Goal: Task Accomplishment & Management: Use online tool/utility

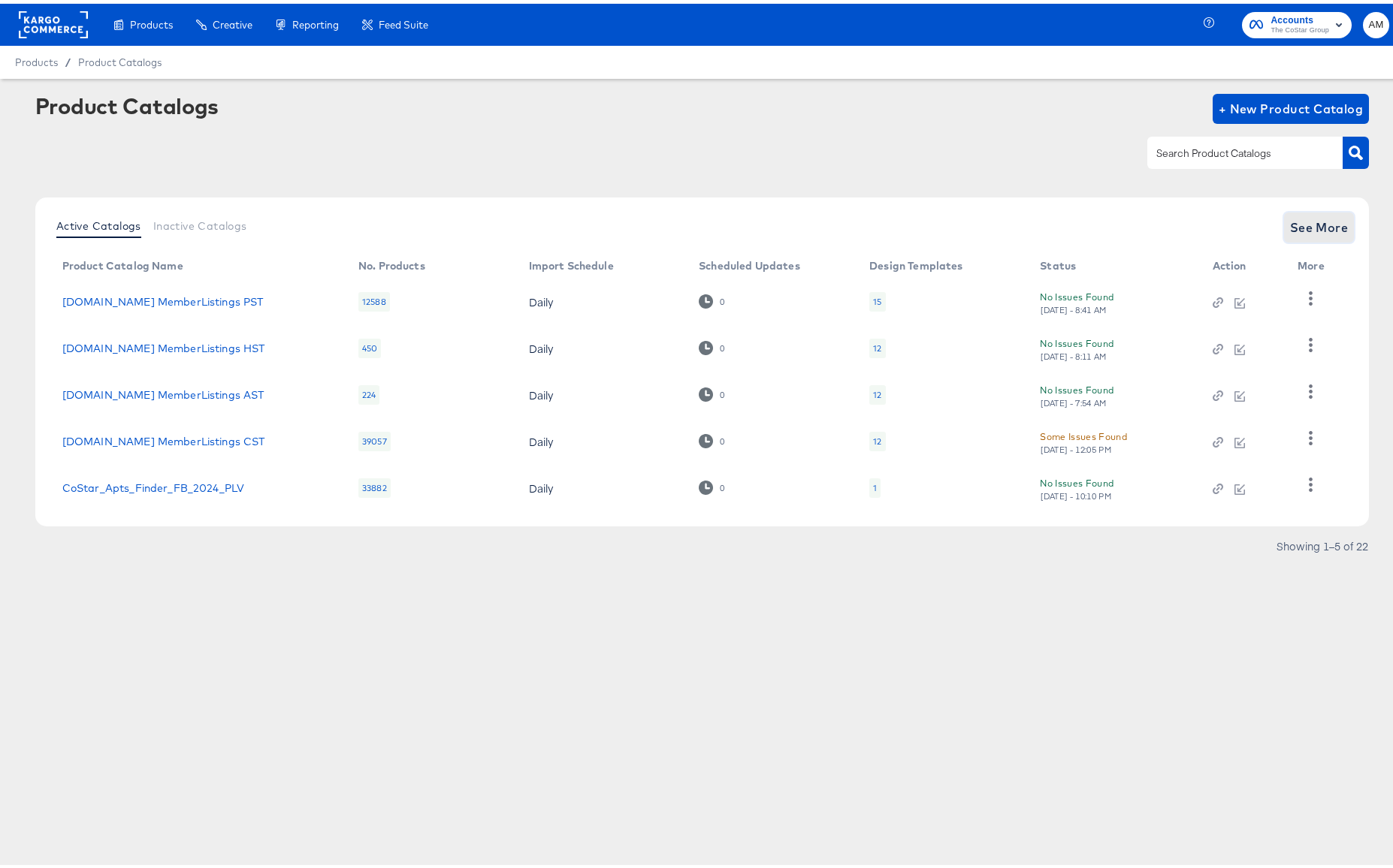
click at [1308, 226] on span "See More" at bounding box center [1320, 224] width 59 height 21
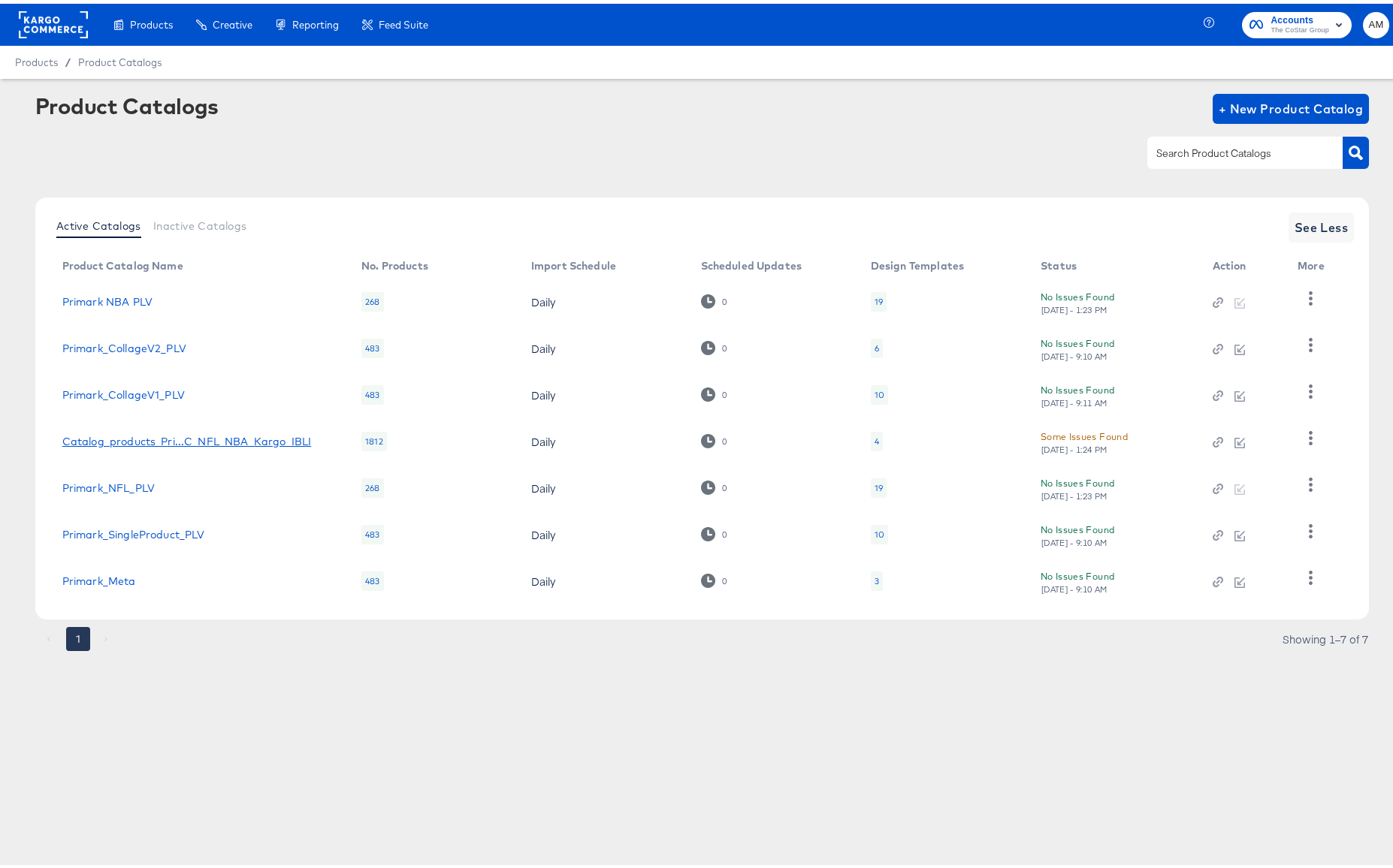
click at [286, 438] on div "Catalog_products_Pri...C_NFL_NBA_Kargo_IBLI" at bounding box center [187, 438] width 249 height 12
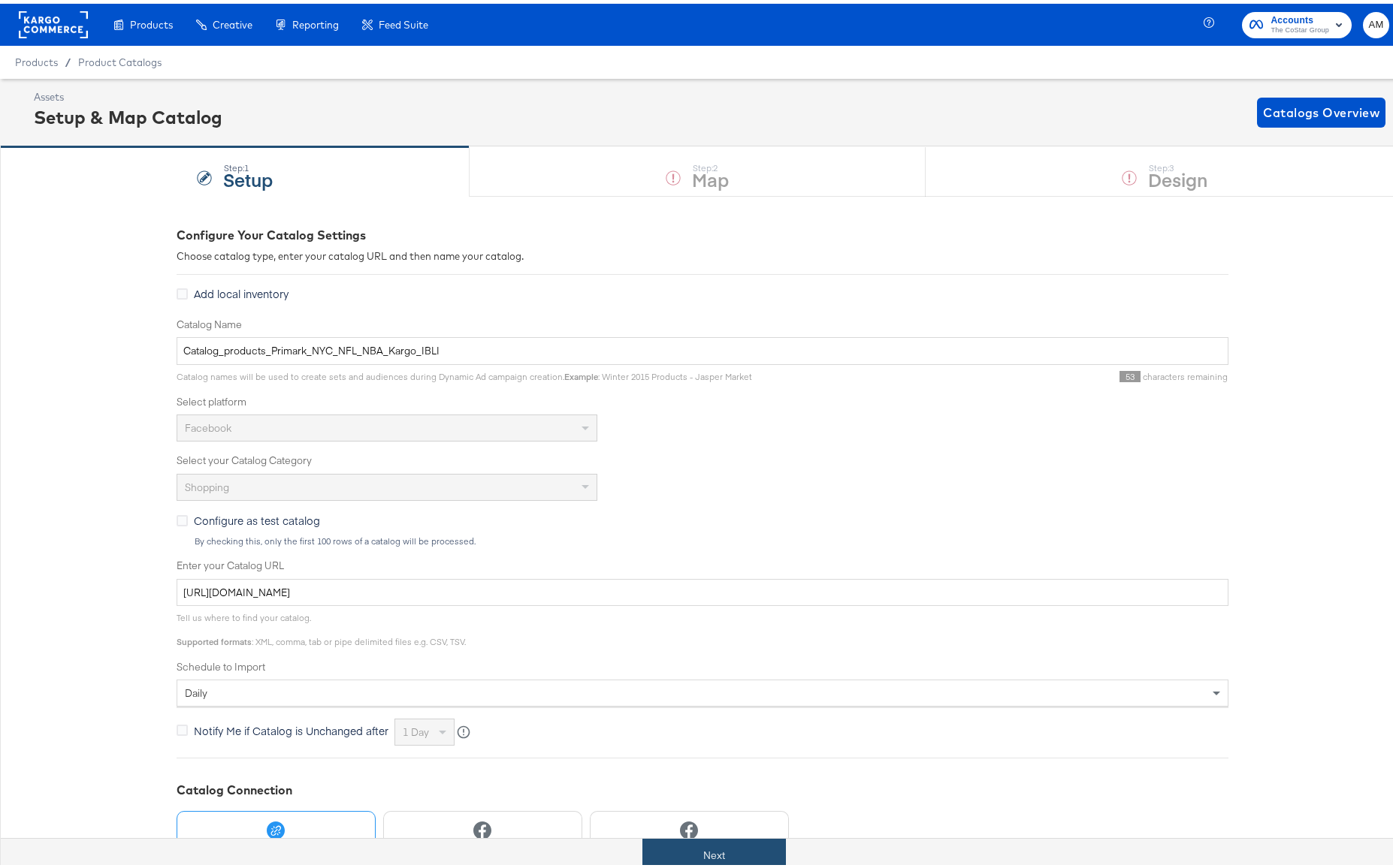
click at [716, 852] on button "Next" at bounding box center [714, 852] width 144 height 34
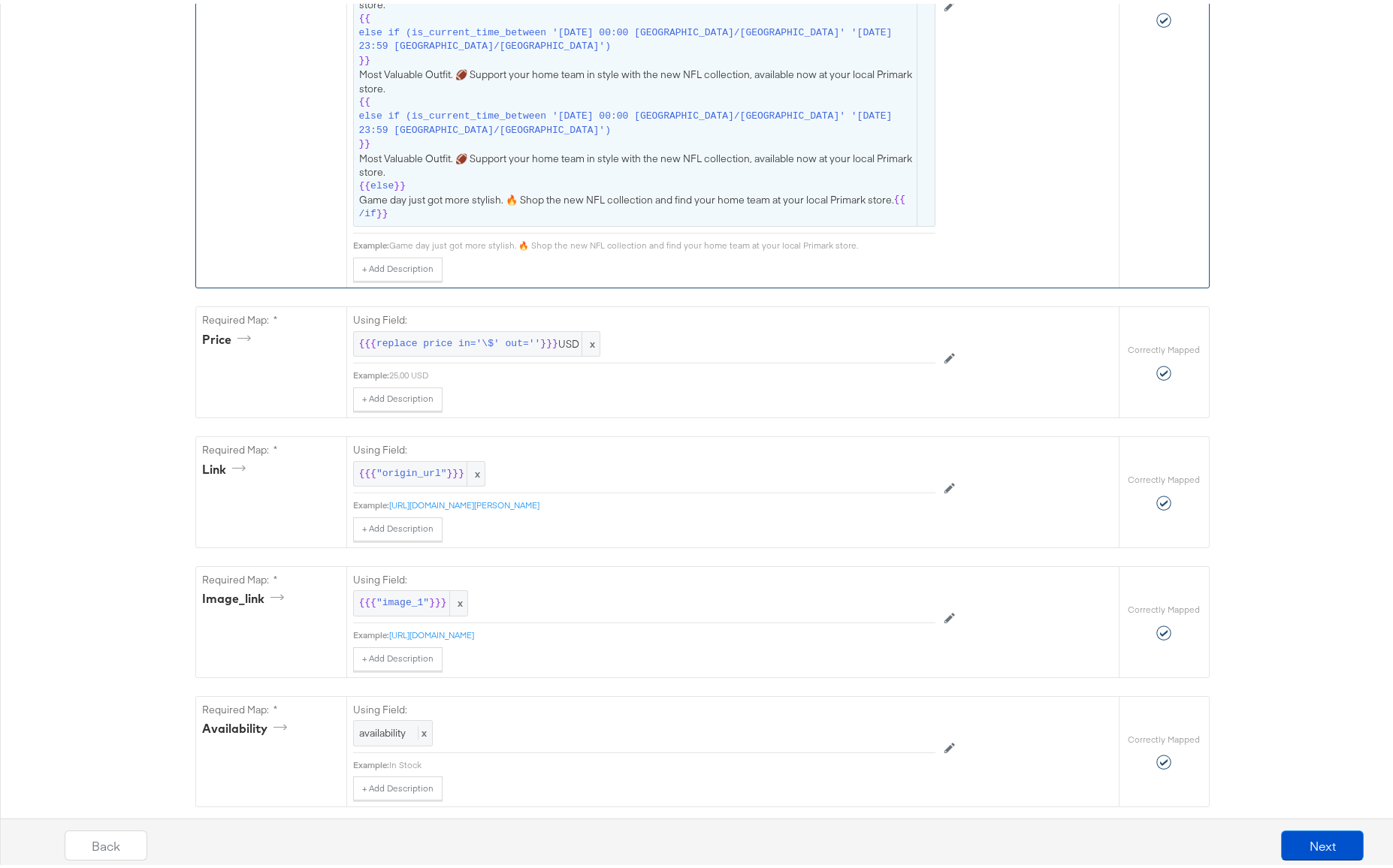
scroll to position [397, 0]
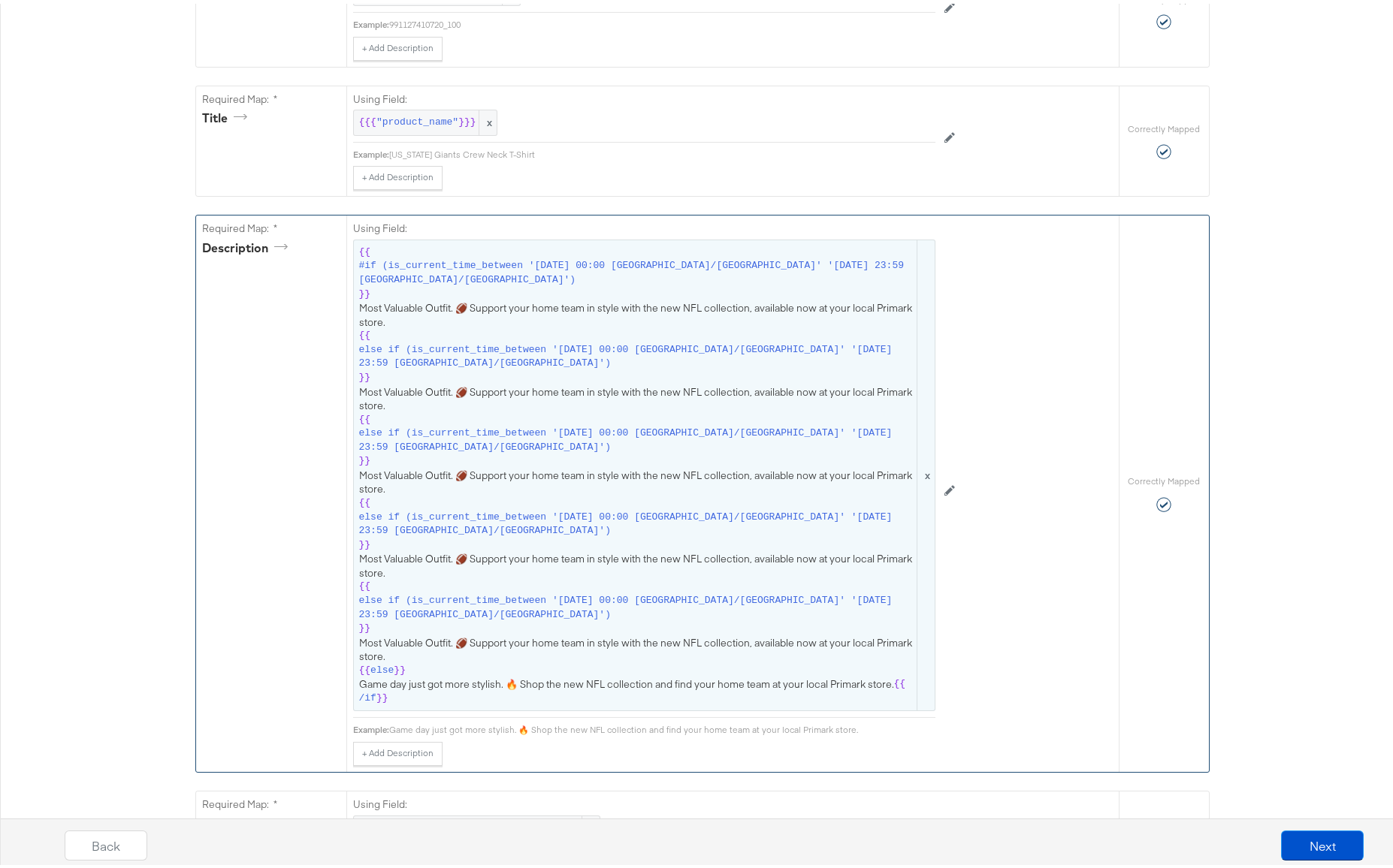
click at [374, 265] on span "#if (is_current_time_between '[DATE] 00:00 [GEOGRAPHIC_DATA]/[GEOGRAPHIC_DATA]'…" at bounding box center [636, 269] width 555 height 28
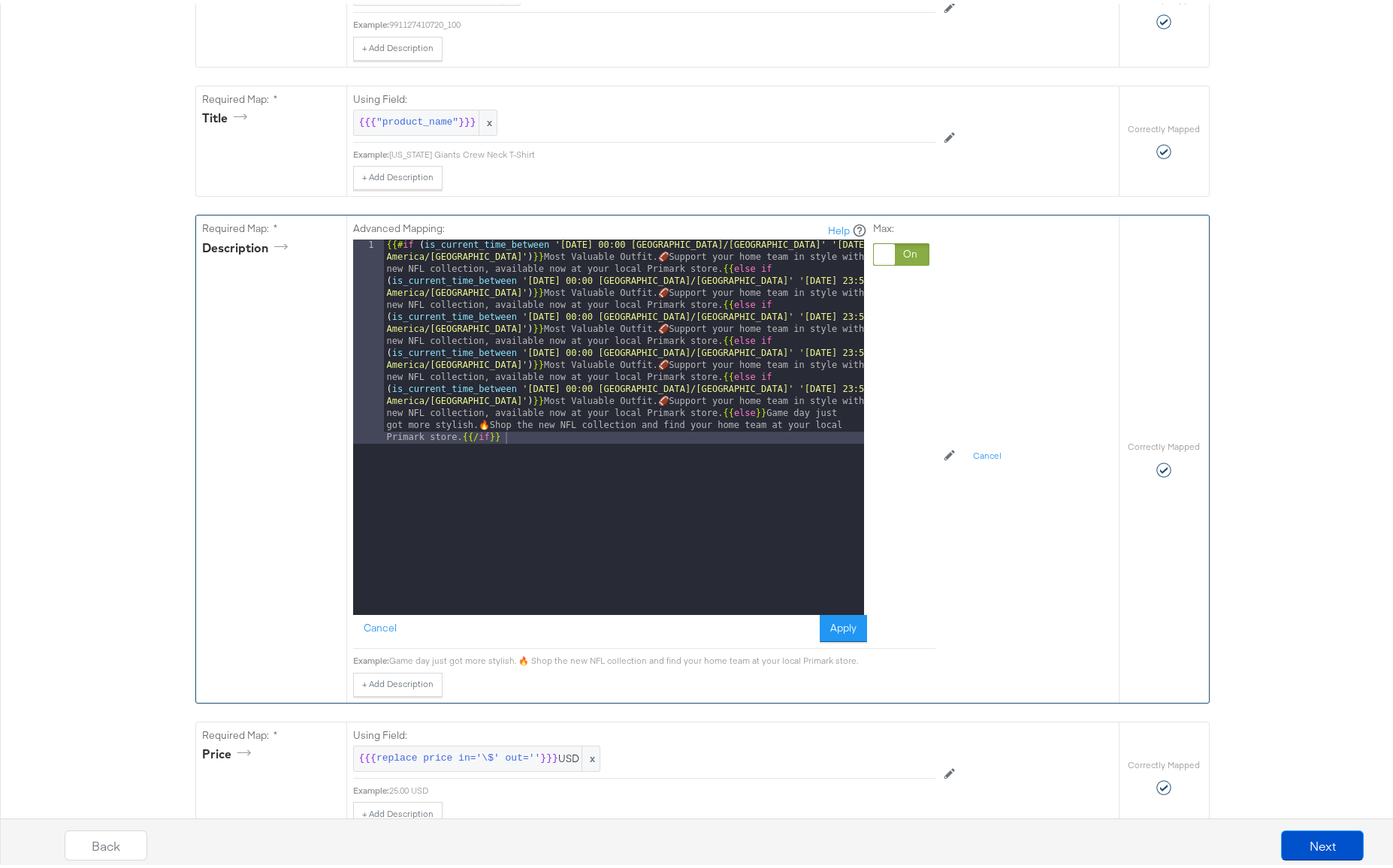
click at [410, 245] on div "{{# if ( is_current_time_between '[DATE] 00:00 [GEOGRAPHIC_DATA]/[GEOGRAPHIC_DA…" at bounding box center [623, 628] width 480 height 784
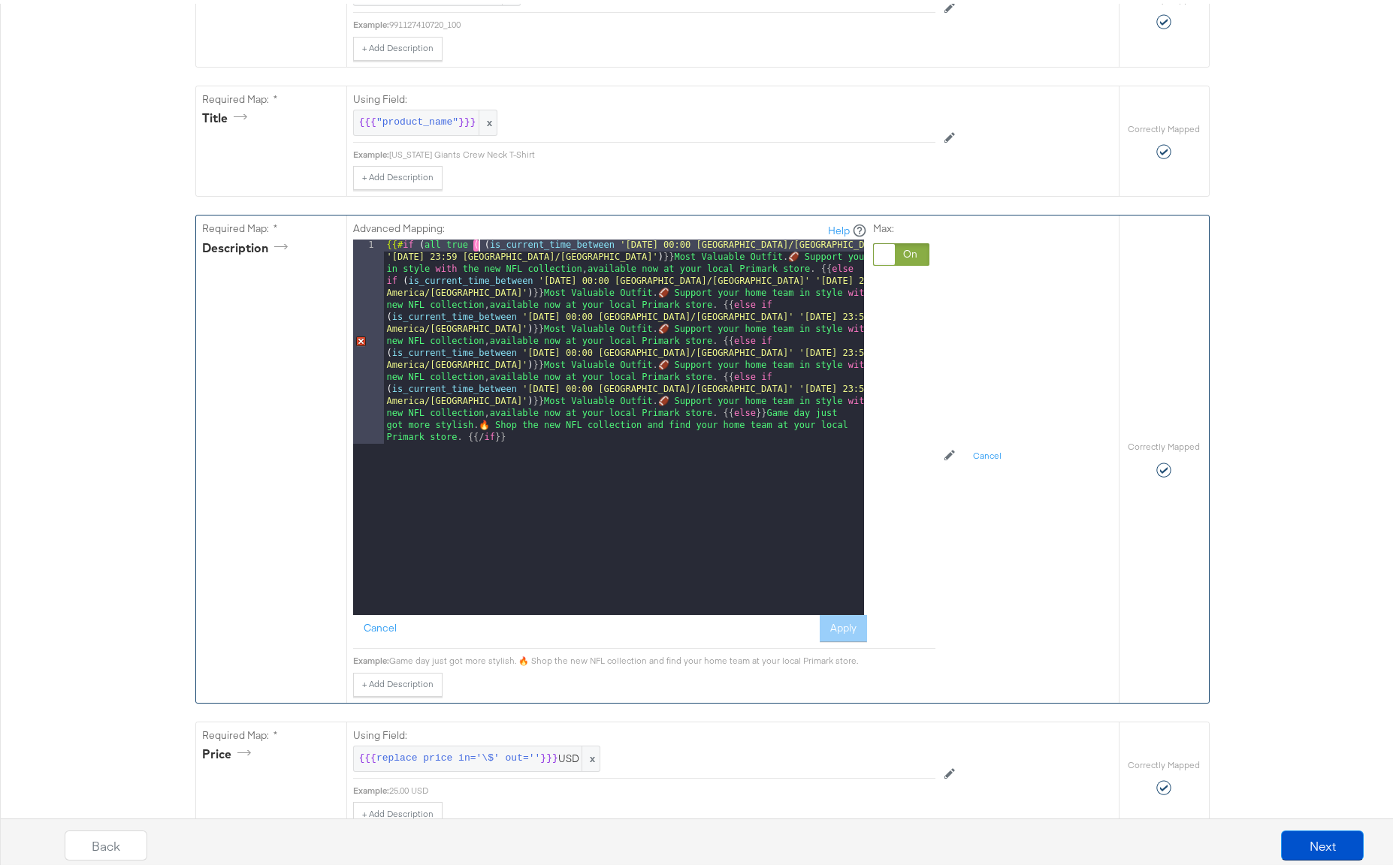
click at [570, 252] on div "{{# if ( all true ( ( is_current_time_between '[DATE] 00:00 [GEOGRAPHIC_DATA]/[…" at bounding box center [623, 628] width 480 height 784
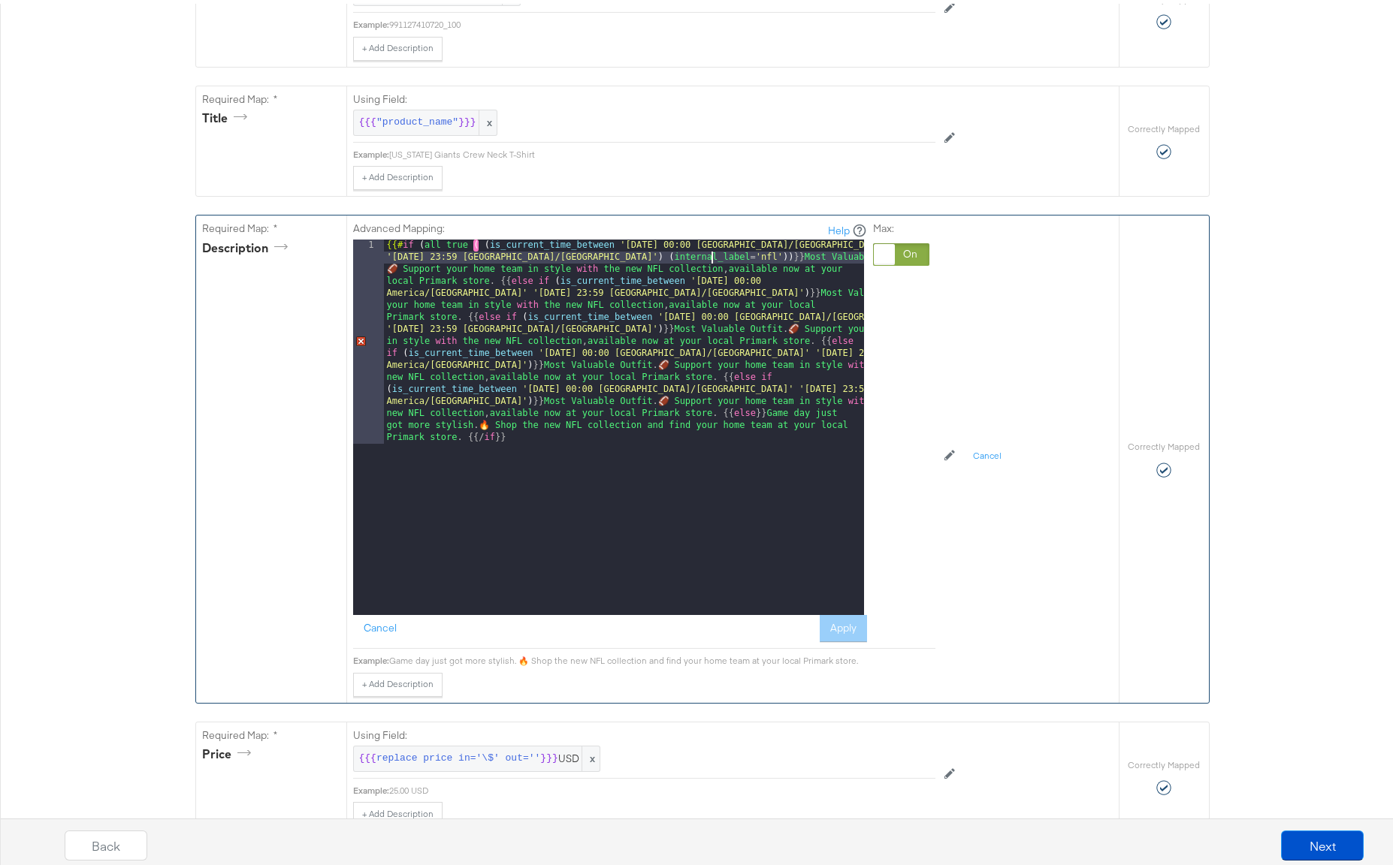
click at [705, 254] on div "{{# if ( all true ( ( is_current_time_between '[DATE] 00:00 America/[GEOGRAPHIC…" at bounding box center [623, 628] width 480 height 784
click at [701, 255] on div "{{# if ( all true ( ( is_current_time_between '[DATE] 00:00 America/[GEOGRAPHIC…" at bounding box center [623, 628] width 480 height 784
click at [712, 255] on div "{{# if ( all true ( ( is_current_time_between '[DATE] 00:00 America/[GEOGRAPHIC…" at bounding box center [623, 628] width 480 height 784
click at [472, 243] on div "{{# if ( all true ( ( is_current_time_between '[DATE] 00:00 America/[GEOGRAPHIC…" at bounding box center [623, 628] width 480 height 784
click at [470, 243] on div "{{# if ( all true ( ( is_current_time_between '[DATE] 00:00 America/[GEOGRAPHIC…" at bounding box center [623, 628] width 480 height 784
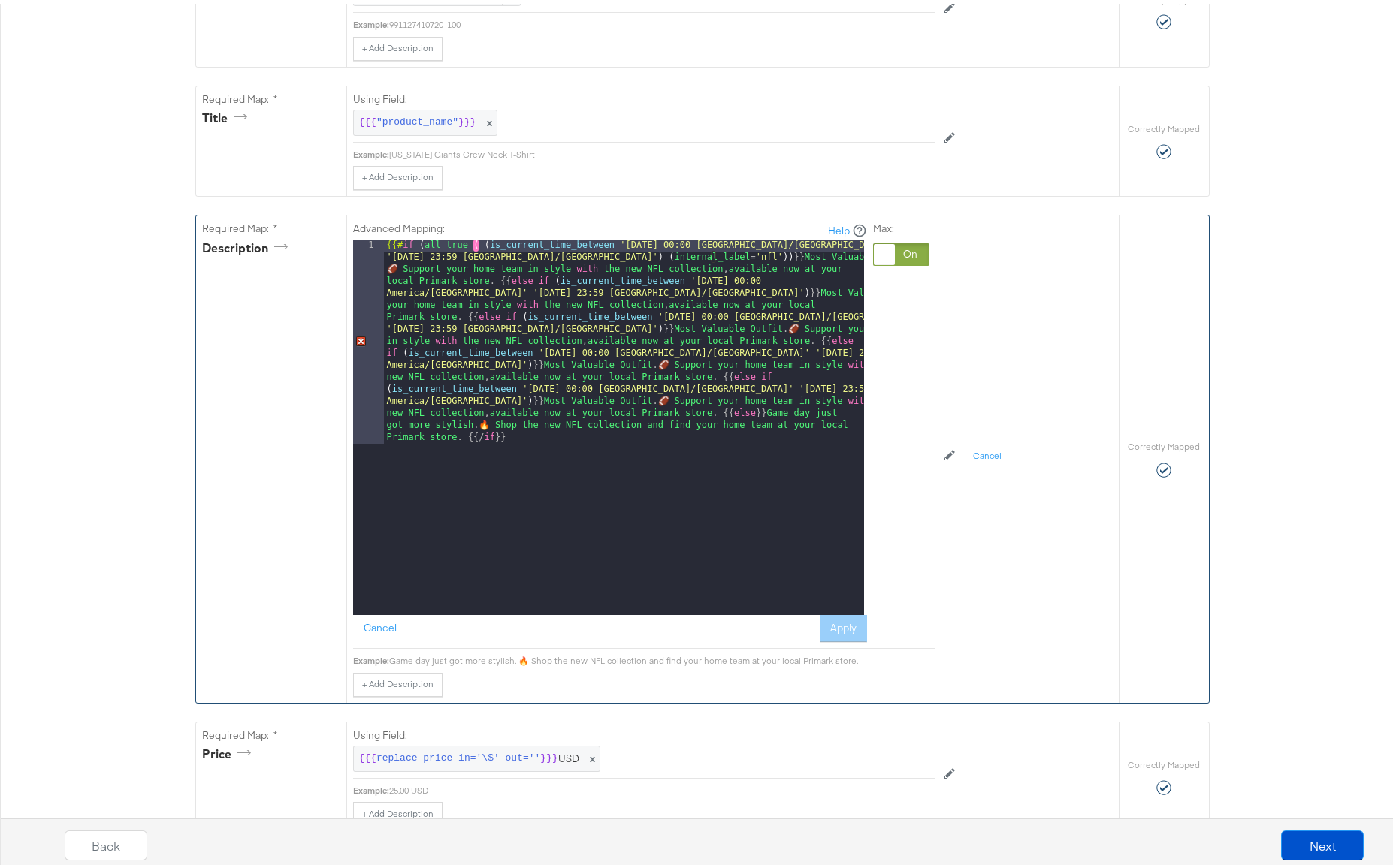
click at [470, 242] on div "{{# if ( all true ( ( is_current_time_between '[DATE] 00:00 America/[GEOGRAPHIC…" at bounding box center [623, 628] width 480 height 784
click at [474, 241] on div "{{# if ( all true ( ( is_current_time_between '[DATE] 00:00 America/[GEOGRAPHIC…" at bounding box center [623, 628] width 480 height 784
click at [548, 279] on div "{{# if ( all true ( ( is_current_time_between '[DATE] 00:00 America/[GEOGRAPHIC…" at bounding box center [623, 628] width 480 height 784
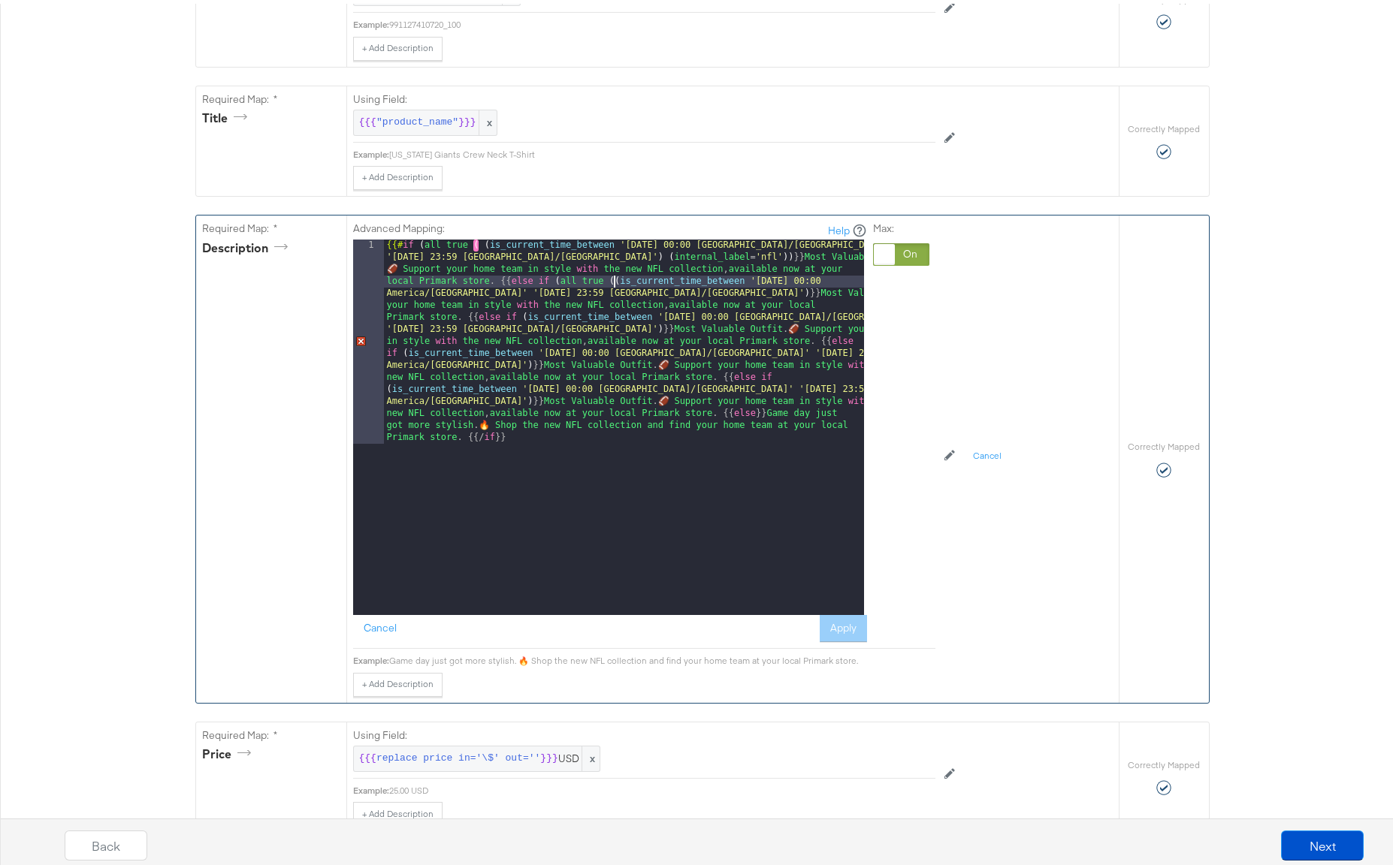
click at [664, 292] on div "{{# if ( all true ( ( is_current_time_between '[DATE] 00:00 America/[GEOGRAPHIC…" at bounding box center [623, 628] width 480 height 784
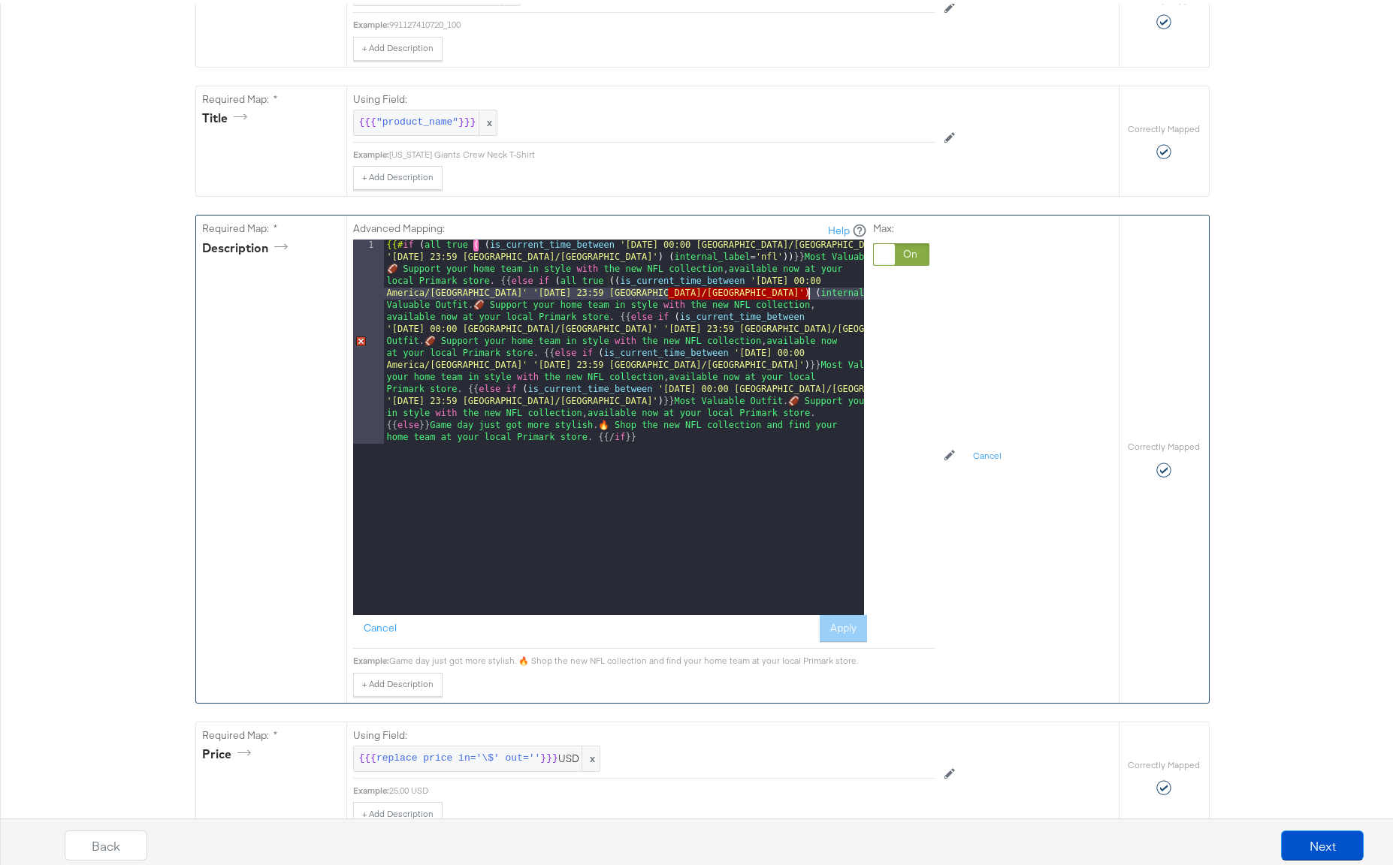
drag, startPoint x: 663, startPoint y: 290, endPoint x: 802, endPoint y: 290, distance: 139.0
click at [802, 290] on div "{{# if ( all true ( ( is_current_time_between '[DATE] 00:00 America/[GEOGRAPHIC…" at bounding box center [623, 628] width 480 height 784
click at [761, 326] on div "{{# if ( all true ( ( is_current_time_between '[DATE] 00:00 America/[GEOGRAPHIC…" at bounding box center [623, 628] width 480 height 784
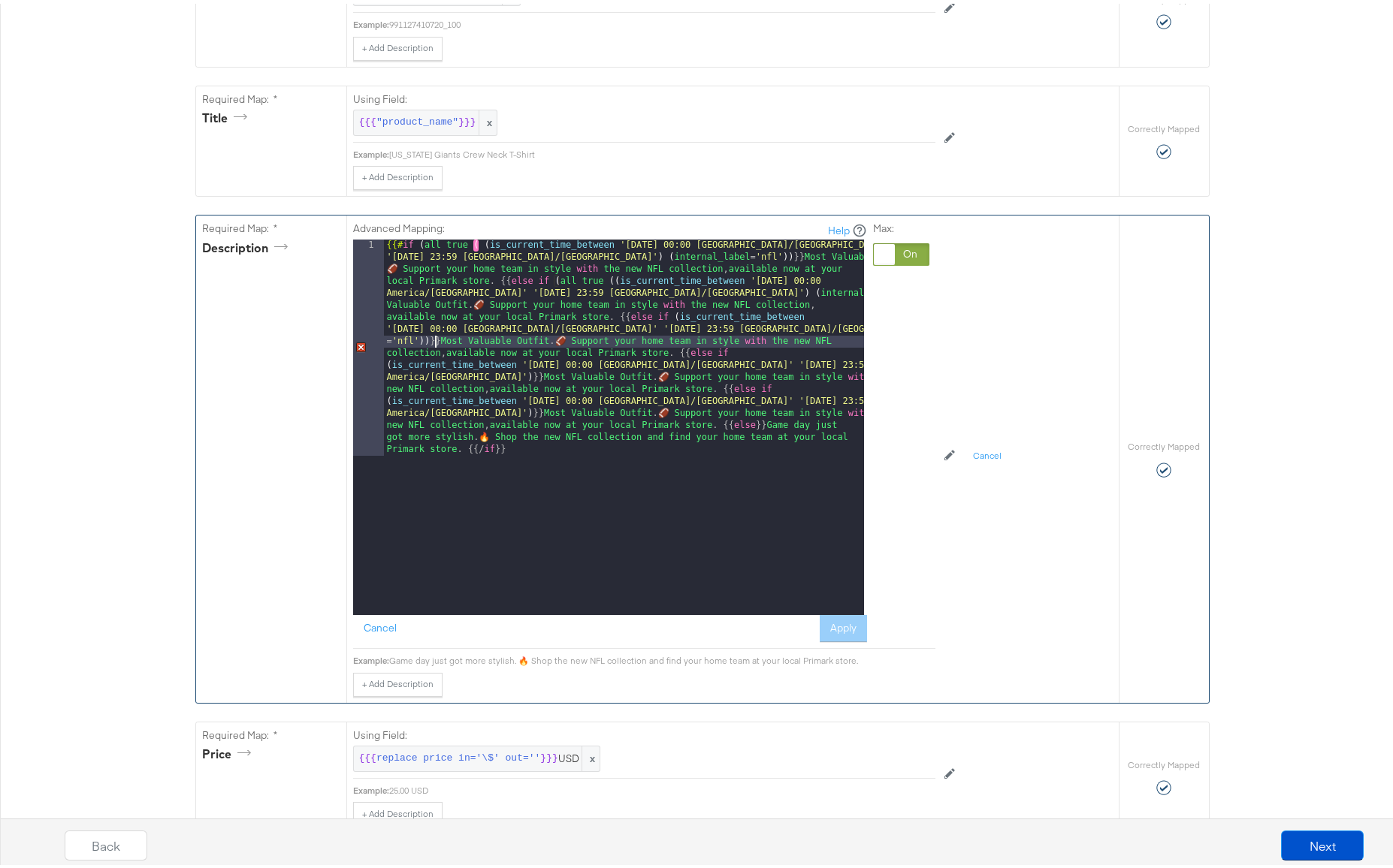
click at [472, 375] on div "{{# if ( all true ( ( is_current_time_between '[DATE] 00:00 America/[GEOGRAPHIC…" at bounding box center [623, 640] width 480 height 808
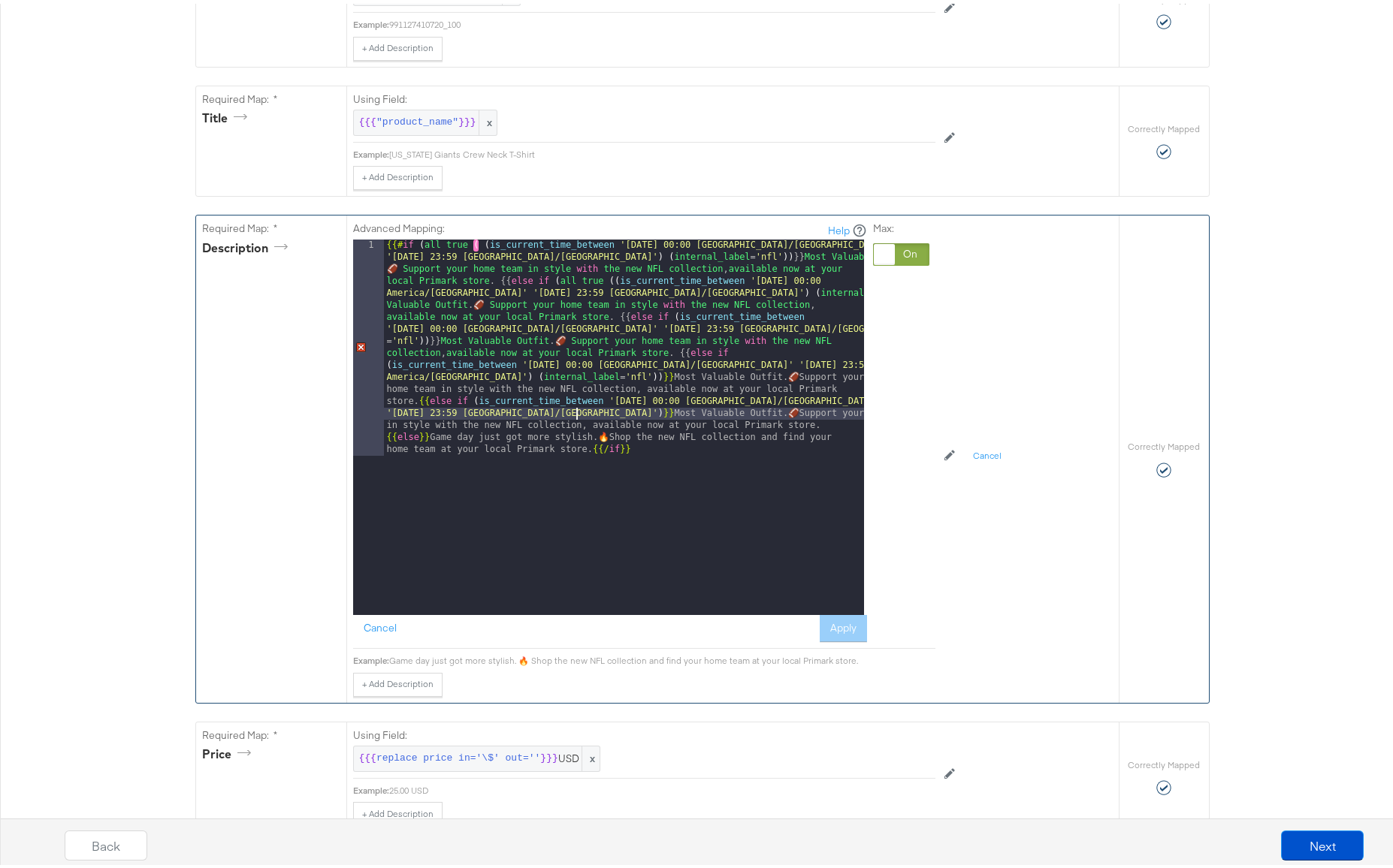
click at [570, 412] on div "{{# if ( all true ( ( is_current_time_between '[DATE] 00:00 America/[GEOGRAPHIC…" at bounding box center [623, 640] width 480 height 808
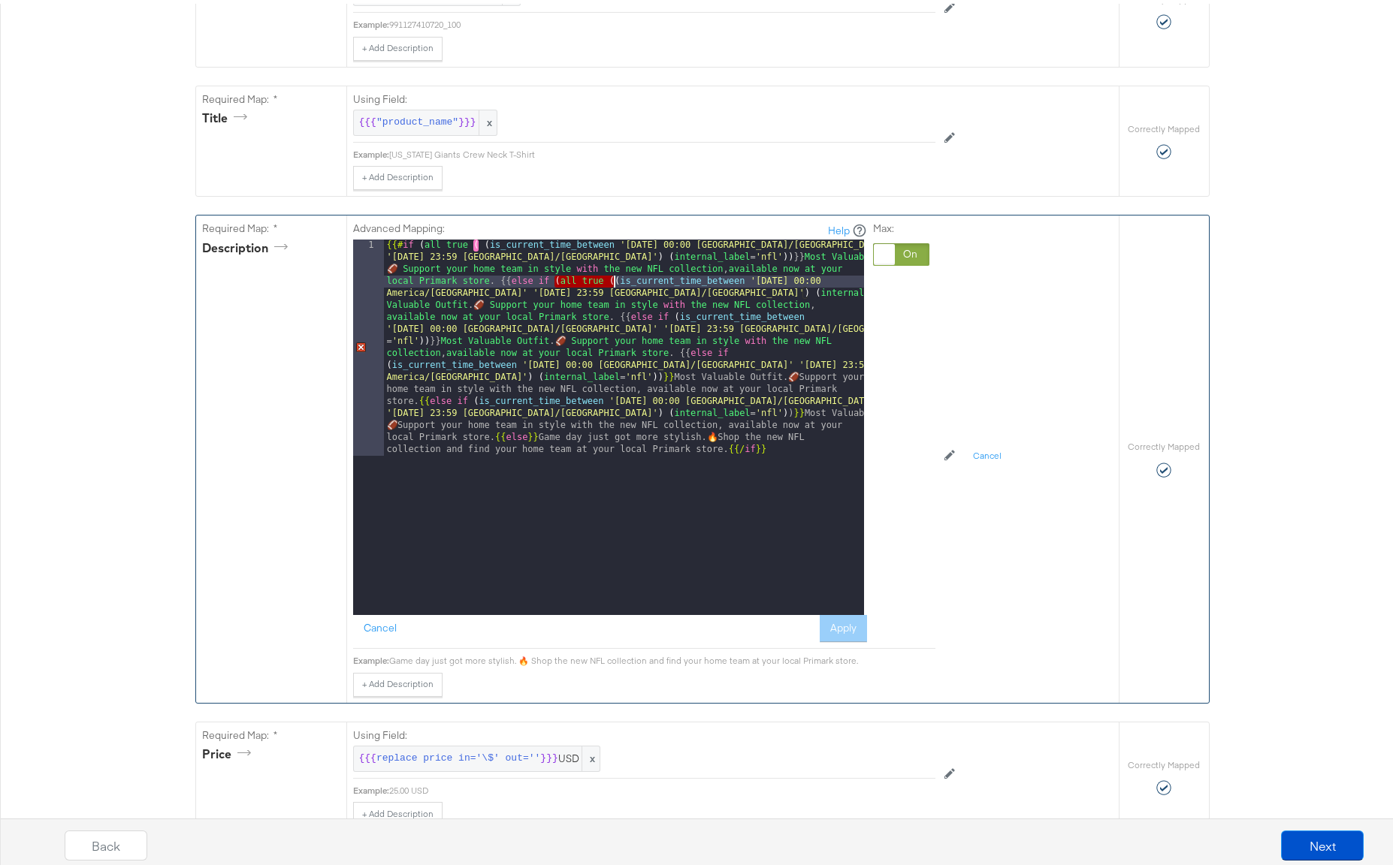
drag, startPoint x: 551, startPoint y: 280, endPoint x: 610, endPoint y: 278, distance: 59.0
click at [610, 278] on div "{{# if ( all true ( ( is_current_time_between '[DATE] 00:00 America/[GEOGRAPHIC…" at bounding box center [623, 640] width 480 height 808
click at [669, 315] on div "{{# if ( all true ( ( is_current_time_between '[DATE] 00:00 America/[GEOGRAPHIC…" at bounding box center [623, 640] width 480 height 808
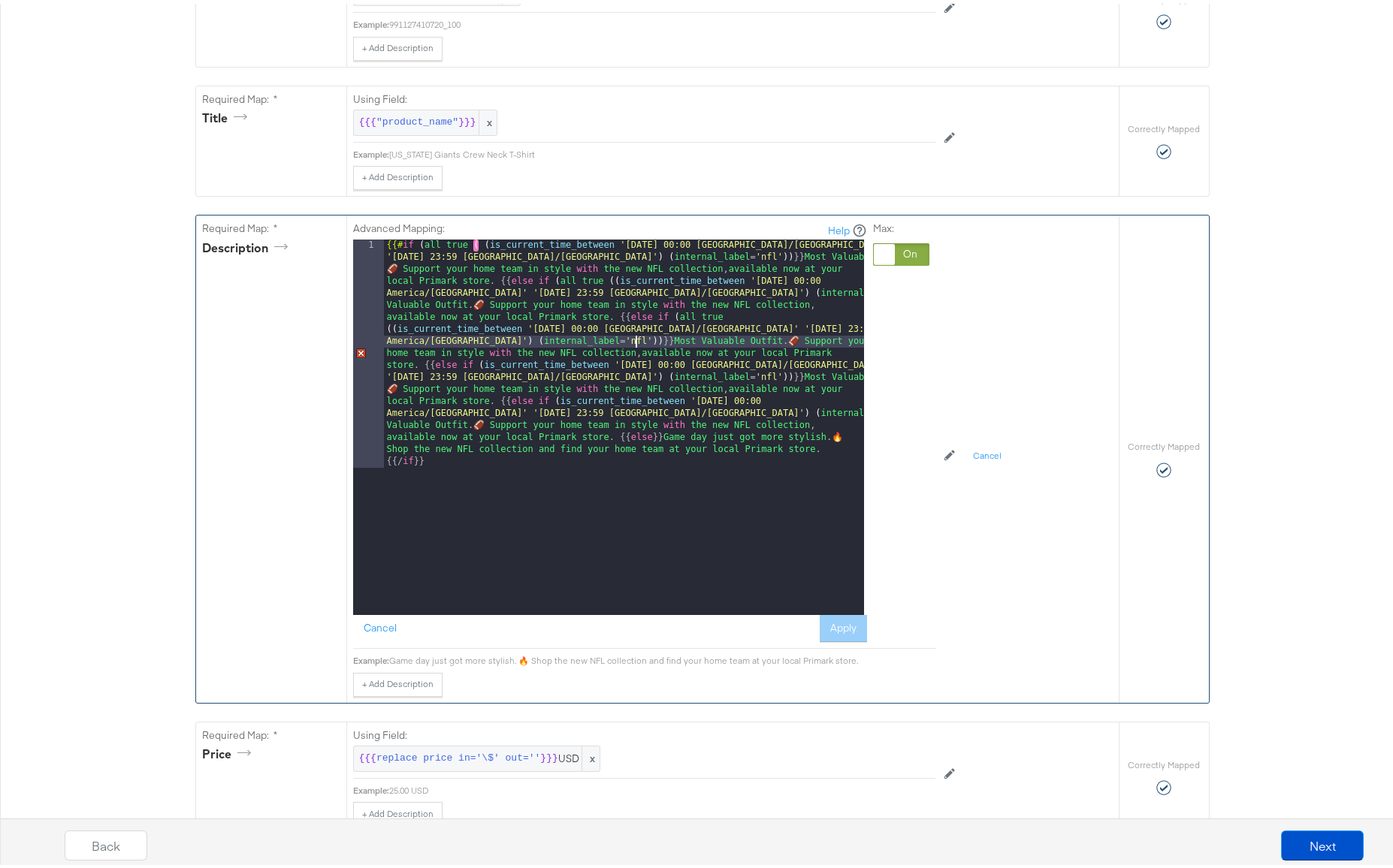
click at [629, 339] on div "{{# if ( all true ( ( is_current_time_between '[DATE] 00:00 America/[GEOGRAPHIC…" at bounding box center [623, 652] width 480 height 833
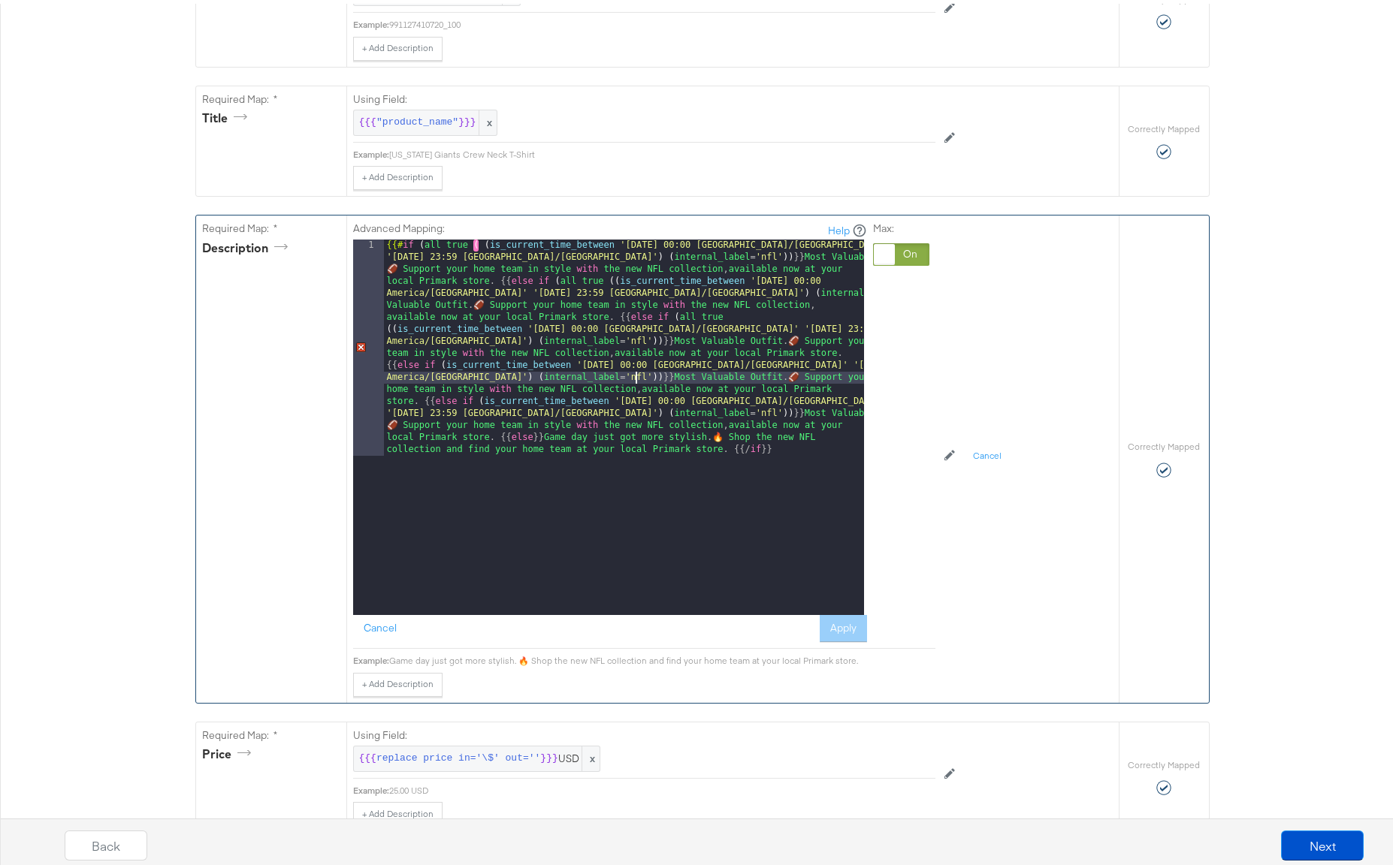
click at [632, 377] on div "{{# if ( all true ( ( is_current_time_between '[DATE] 00:00 America/[GEOGRAPHIC…" at bounding box center [623, 640] width 480 height 808
click at [434, 364] on div "{{# if ( all true ( ( is_current_time_between '[DATE] 00:00 America/[GEOGRAPHIC…" at bounding box center [623, 640] width 480 height 808
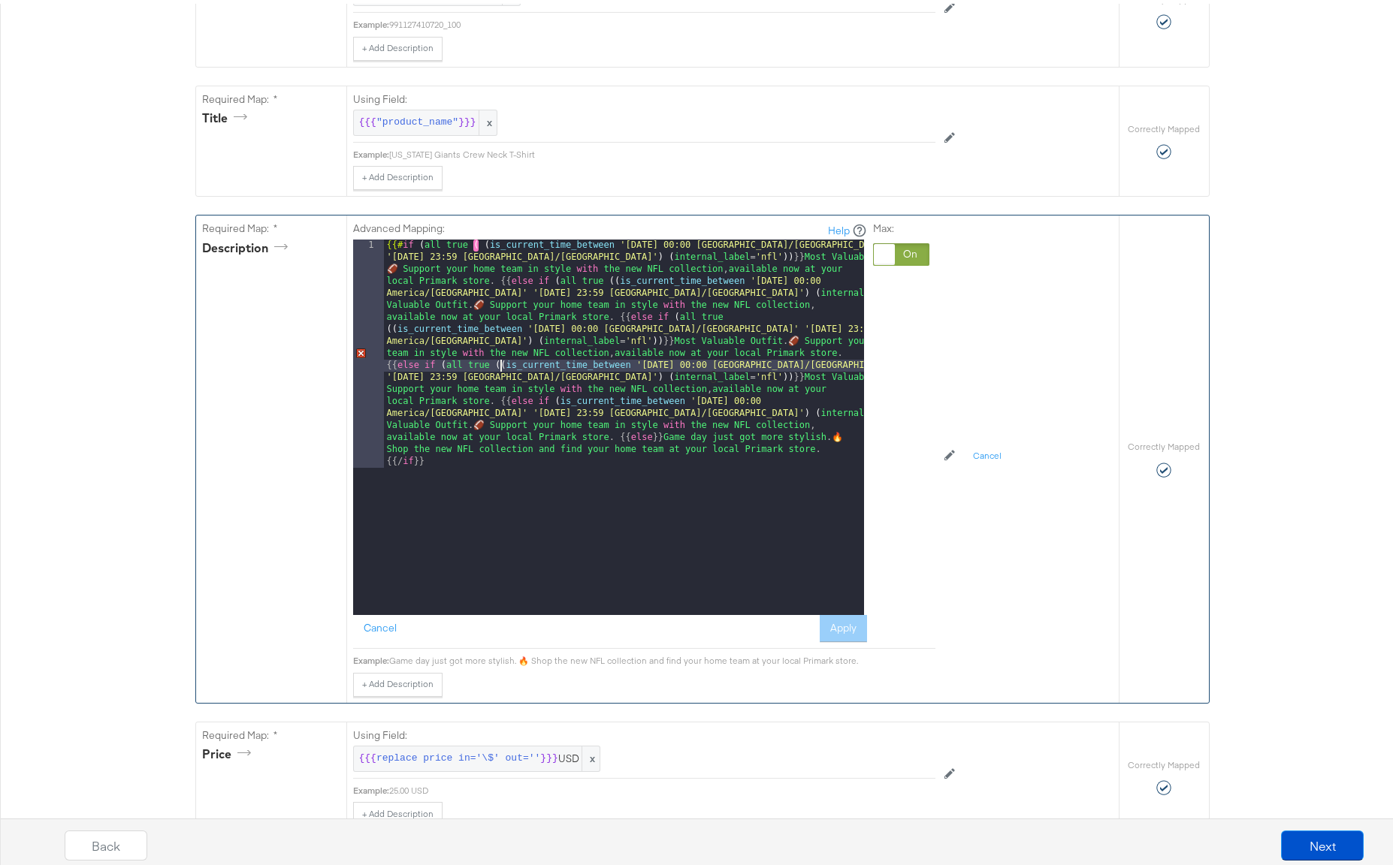
click at [549, 398] on div "{{# if ( all true ( ( is_current_time_between '[DATE] 00:00 America/[GEOGRAPHIC…" at bounding box center [623, 652] width 480 height 833
click at [495, 278] on div "{{# if ( all true ( ( is_current_time_between '[DATE] 00:00 America/[GEOGRAPHIC…" at bounding box center [623, 652] width 480 height 833
click at [479, 242] on div "{{# if ( all true ( ( is_current_time_between '[DATE] 00:00 America/[GEOGRAPHIC…" at bounding box center [623, 652] width 480 height 833
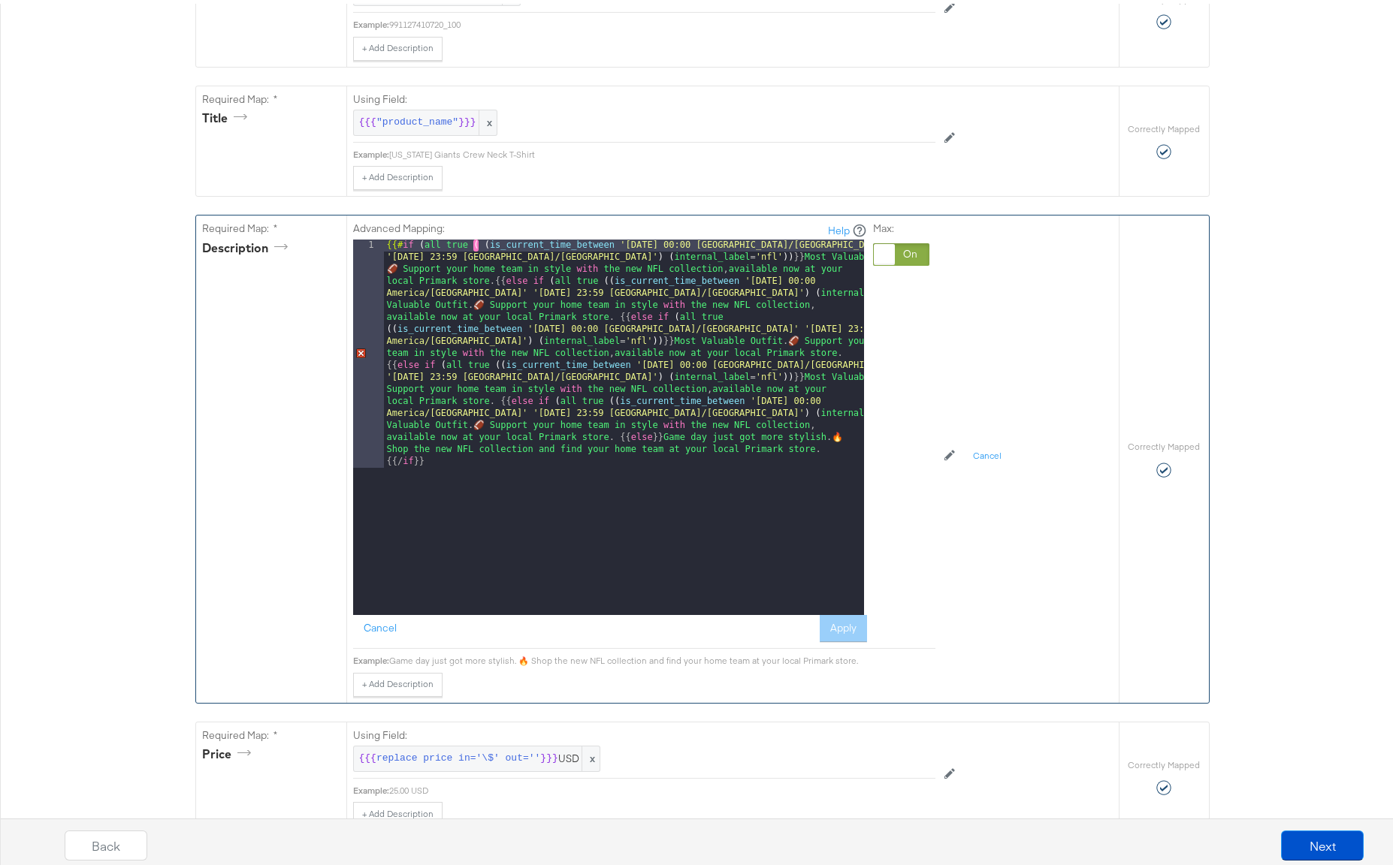
click at [496, 361] on div "{{# if ( all true ( ( is_current_time_between '[DATE] 00:00 America/[GEOGRAPHIC…" at bounding box center [623, 652] width 480 height 833
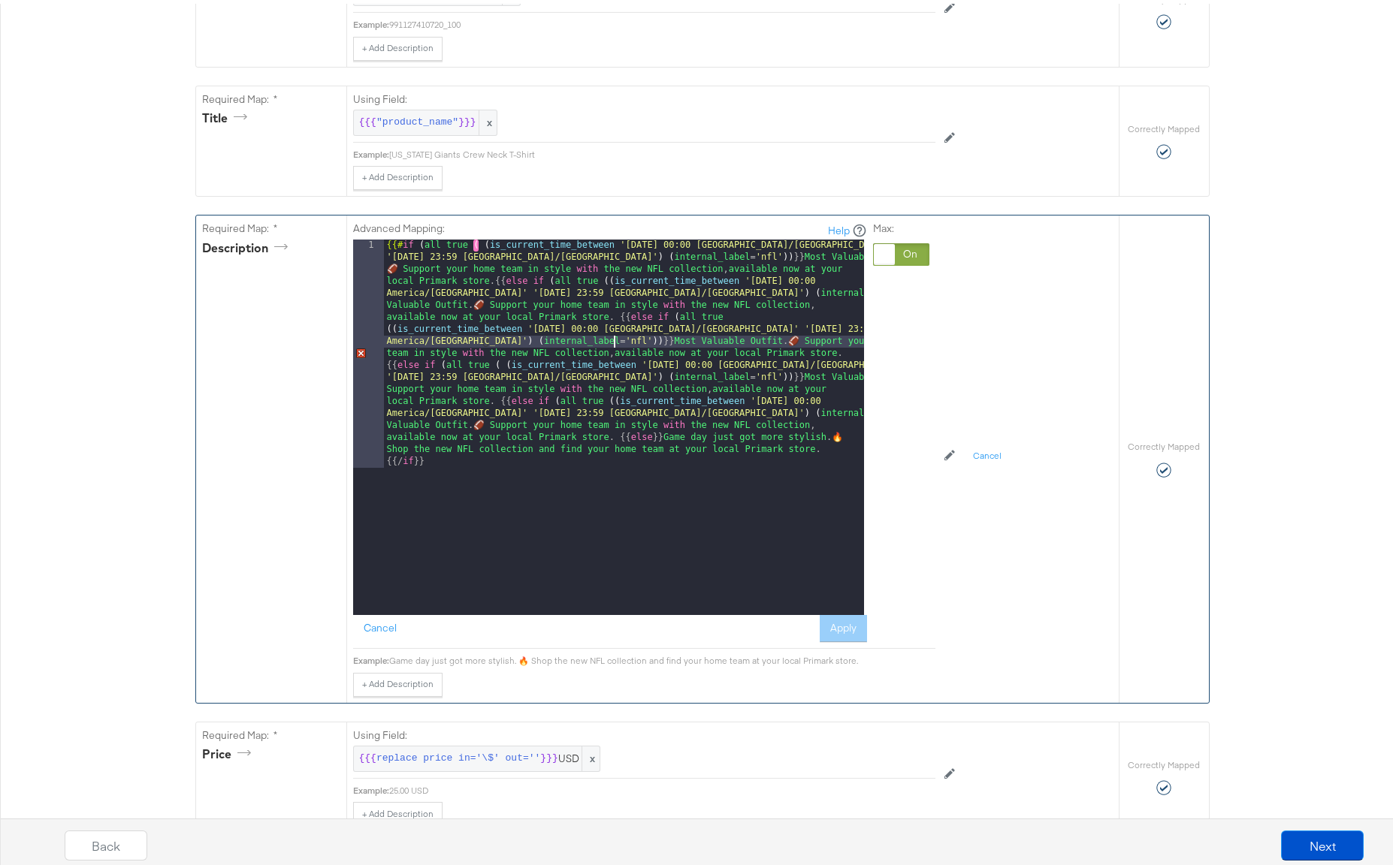
click at [610, 340] on div "{{# if ( all true ( ( is_current_time_between '[DATE] 00:00 America/[GEOGRAPHIC…" at bounding box center [623, 652] width 480 height 833
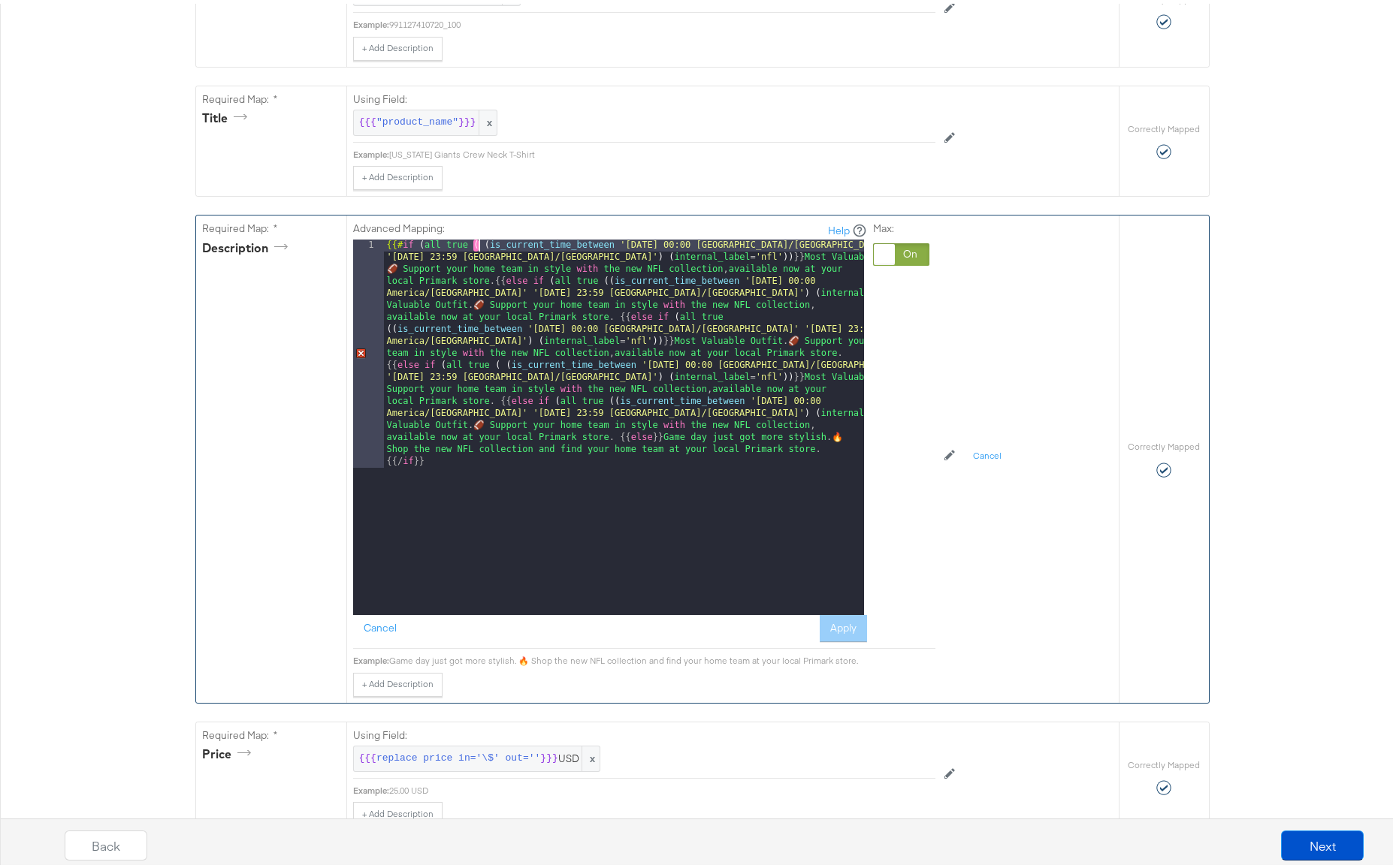
click at [476, 244] on div "{{# if ( all true ( ( is_current_time_between '[DATE] 00:00 America/[GEOGRAPHIC…" at bounding box center [623, 652] width 480 height 833
drag, startPoint x: 433, startPoint y: 244, endPoint x: 441, endPoint y: 243, distance: 8.1
click at [441, 243] on div "{{# if ( all true ( ( is_current_time_between '[DATE] 00:00 America/[GEOGRAPHIC…" at bounding box center [623, 652] width 480 height 833
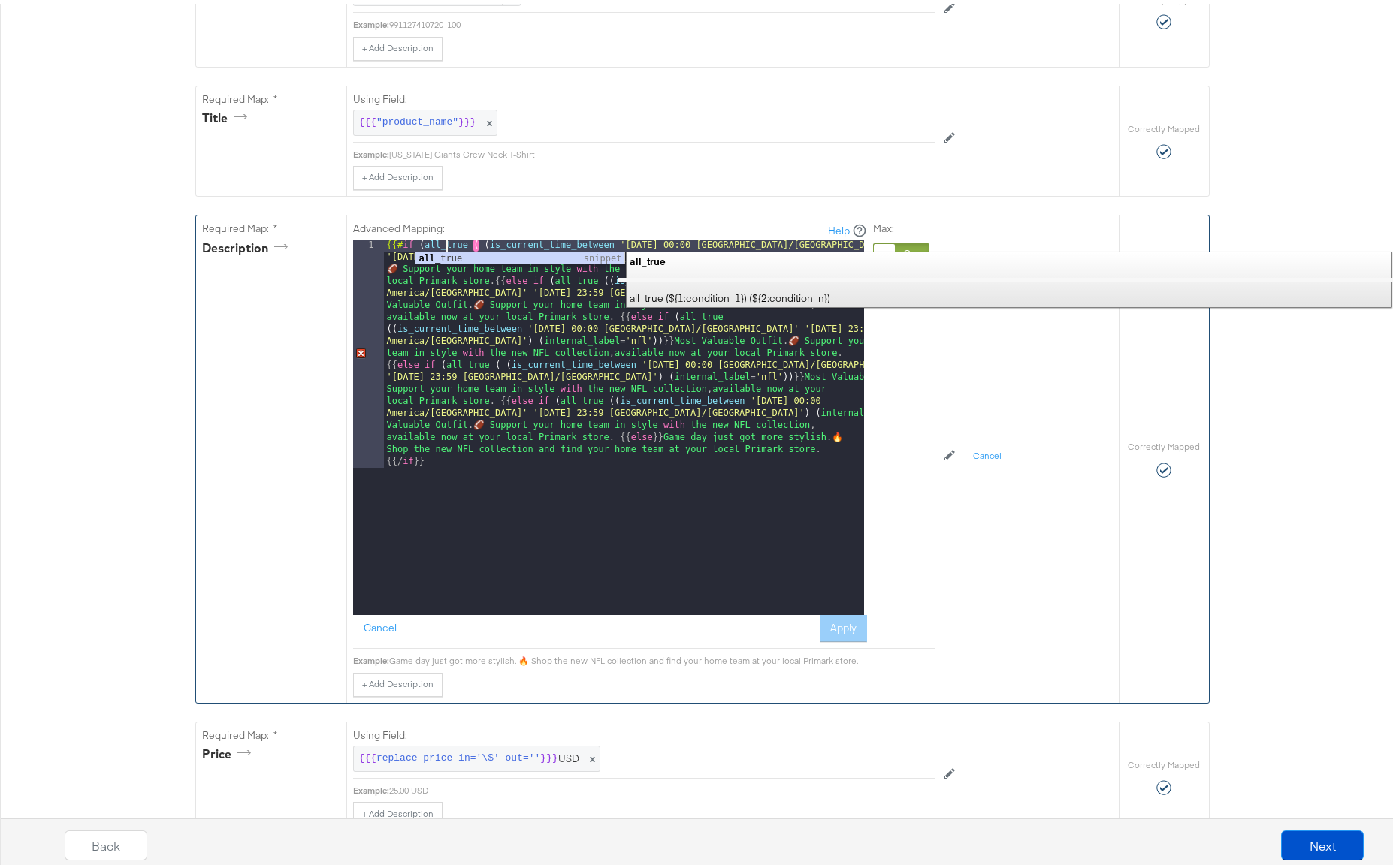
click at [535, 327] on div "{{# if ( all_true ( ( is_current_time_between '[DATE] 00:00 [GEOGRAPHIC_DATA]/[…" at bounding box center [623, 652] width 480 height 833
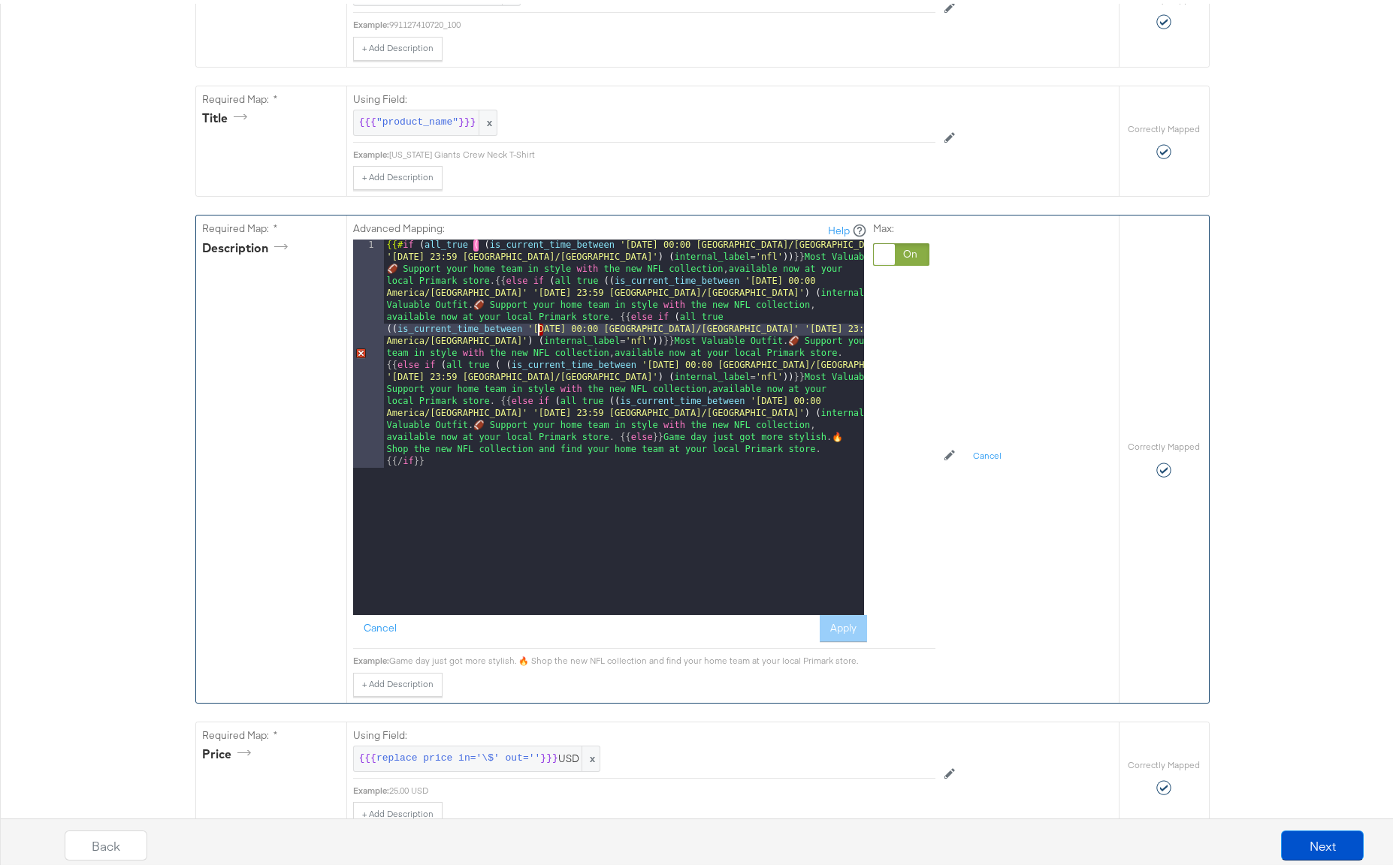
click at [432, 239] on div "{{# if ( all_true ( ( is_current_time_between '[DATE] 00:00 [GEOGRAPHIC_DATA]/[…" at bounding box center [623, 652] width 480 height 833
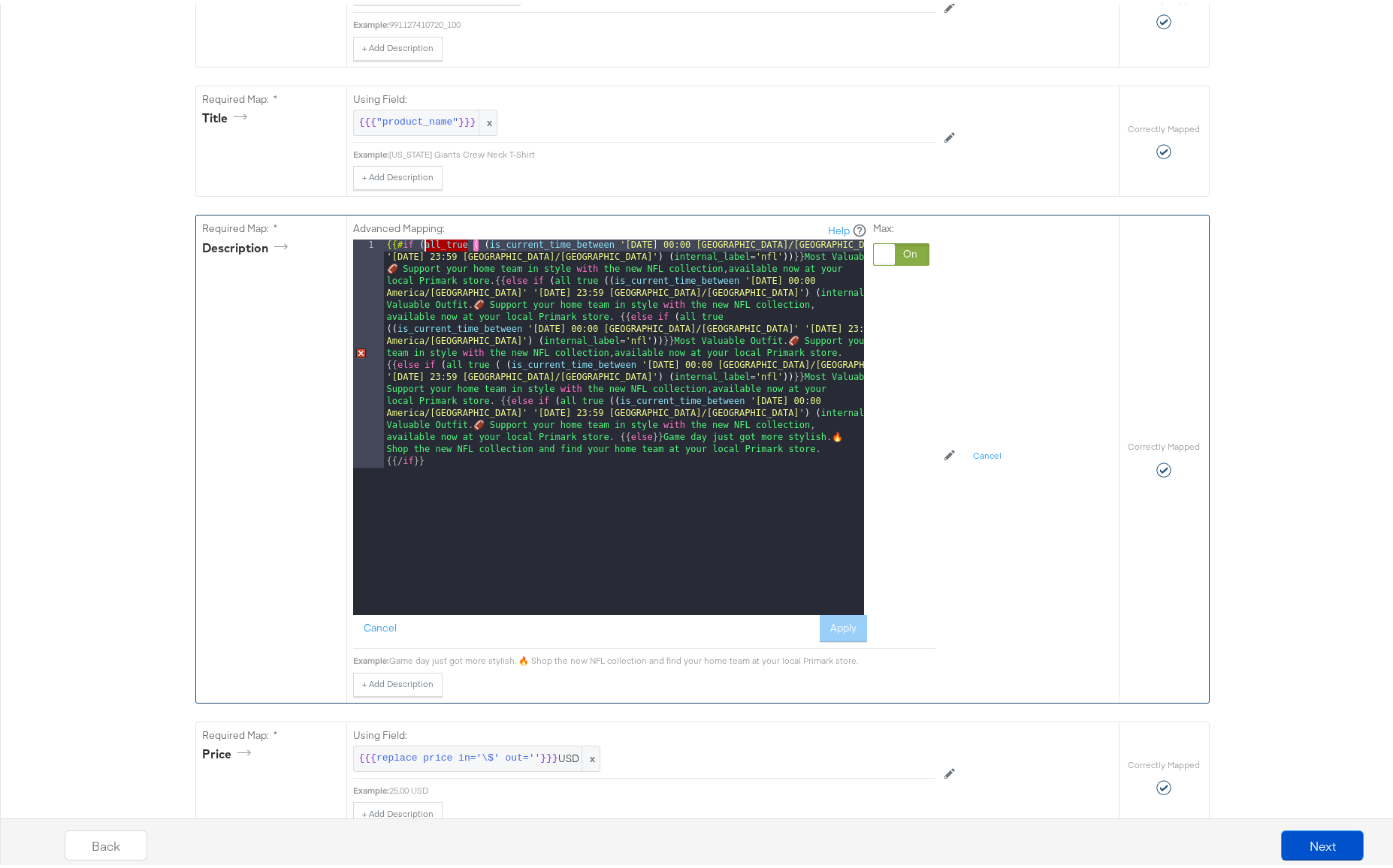
click at [432, 239] on div "{{# if ( all_true ( ( is_current_time_between '[DATE] 00:00 [GEOGRAPHIC_DATA]/[…" at bounding box center [623, 652] width 480 height 833
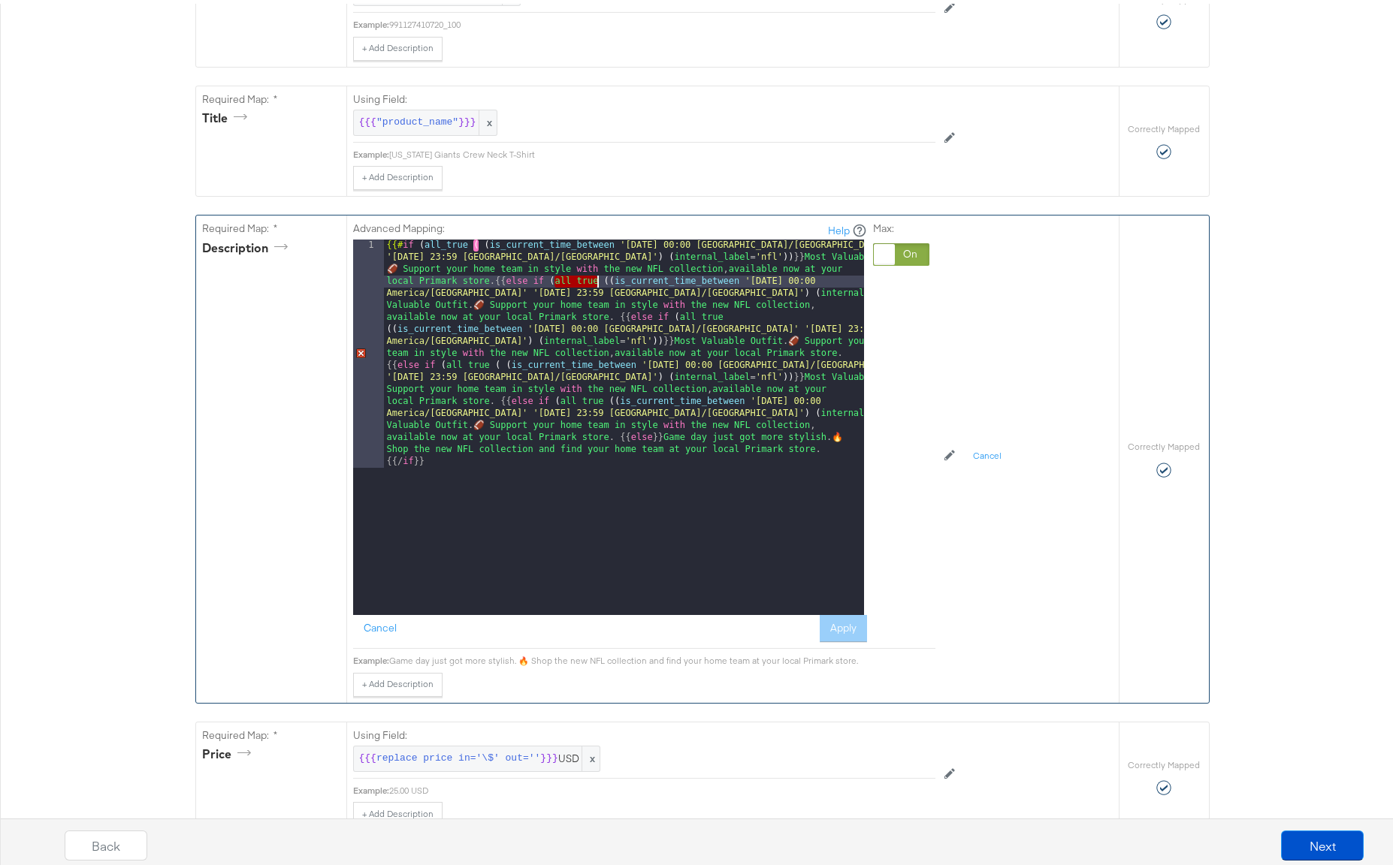
drag, startPoint x: 551, startPoint y: 280, endPoint x: 591, endPoint y: 280, distance: 40.0
click at [591, 280] on div "{{# if ( all_true ( ( is_current_time_between '[DATE] 00:00 [GEOGRAPHIC_DATA]/[…" at bounding box center [623, 652] width 480 height 833
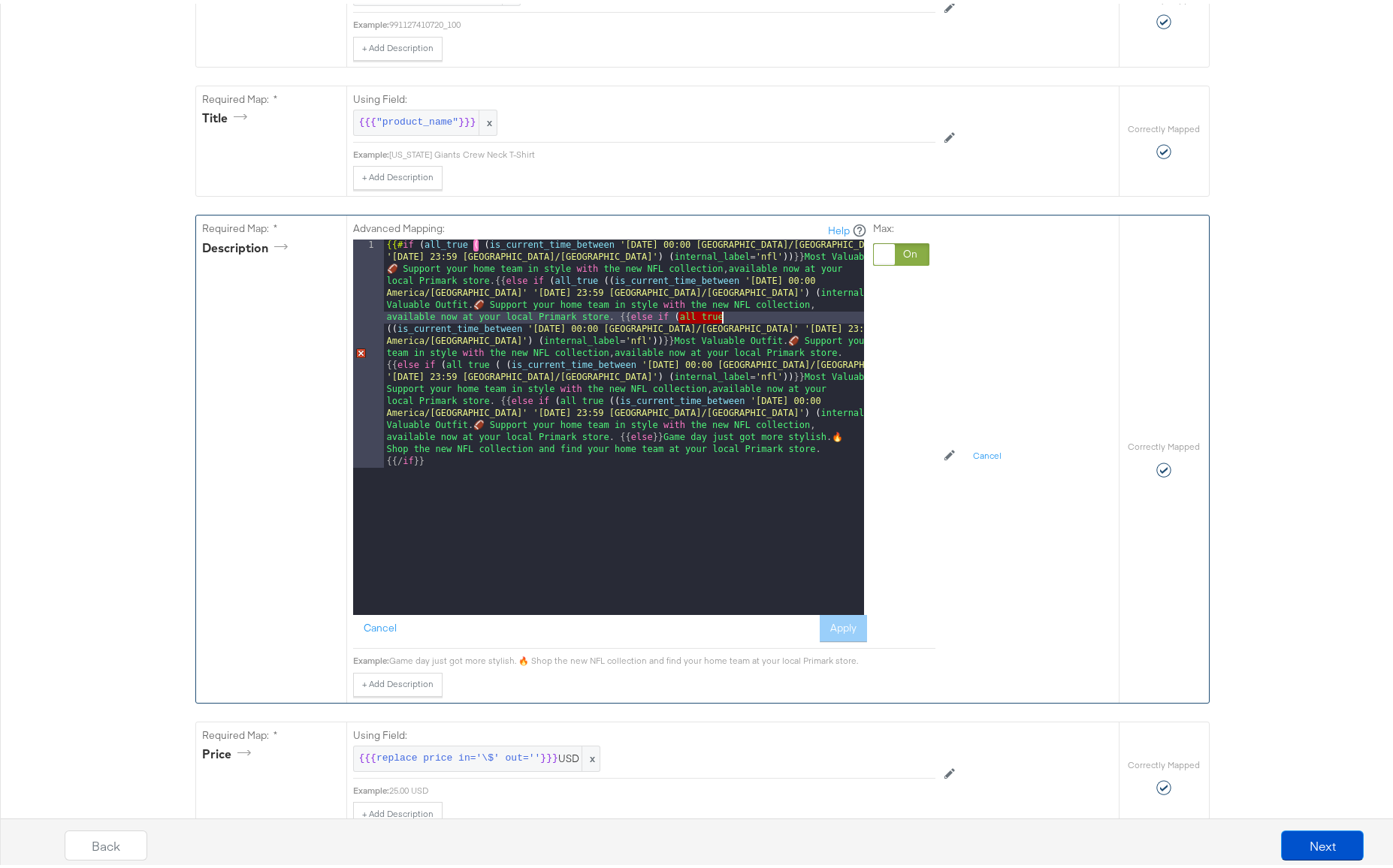
drag, startPoint x: 674, startPoint y: 313, endPoint x: 715, endPoint y: 313, distance: 41.0
click at [715, 313] on div "{{# if ( all_true ( ( is_current_time_between '[DATE] 00:00 [GEOGRAPHIC_DATA]/[…" at bounding box center [623, 652] width 480 height 833
paste textarea
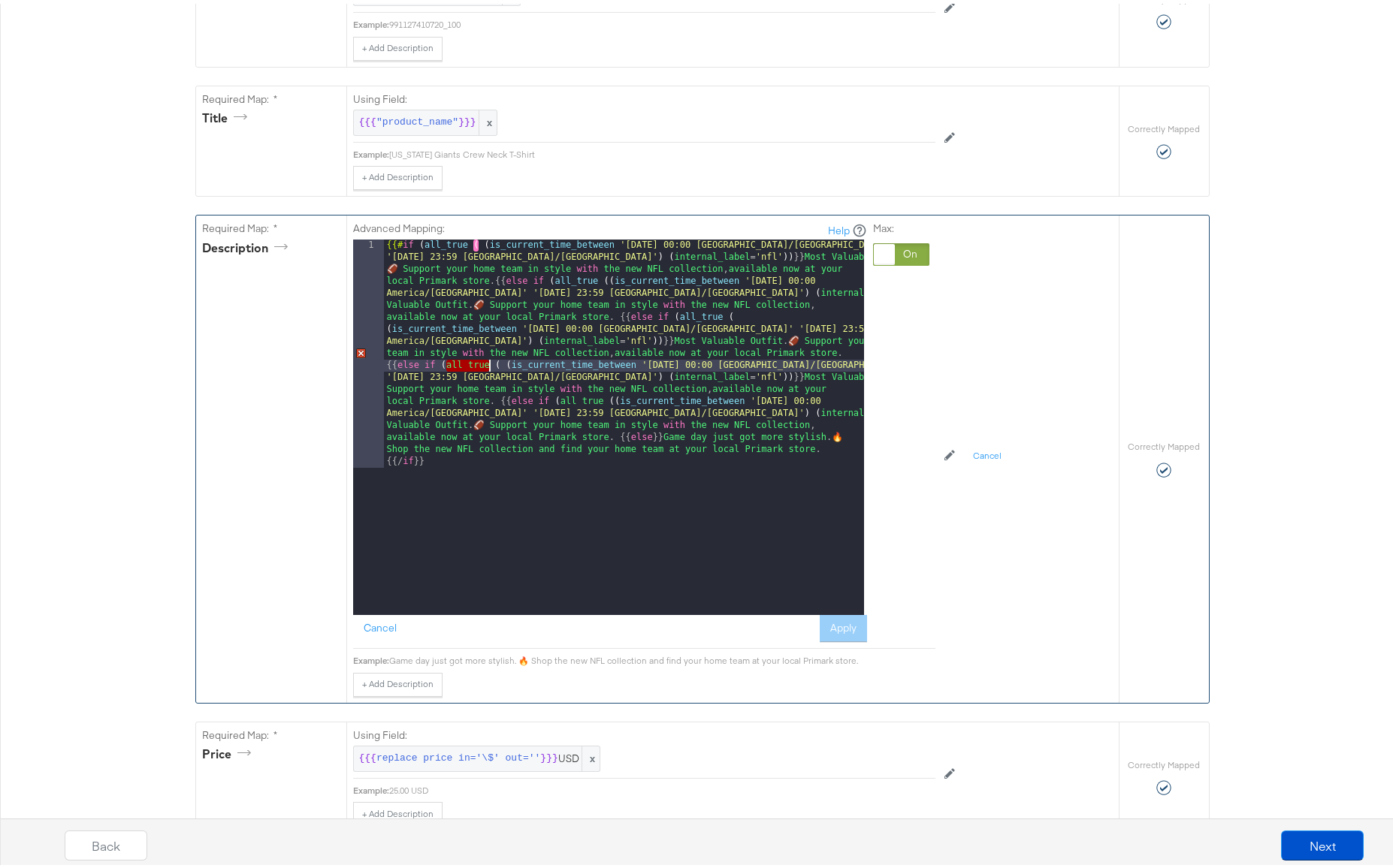
drag, startPoint x: 441, startPoint y: 364, endPoint x: 482, endPoint y: 365, distance: 41.0
click at [482, 365] on div "{{# if ( all_true ( ( is_current_time_between '[DATE] 00:00 [GEOGRAPHIC_DATA]/[…" at bounding box center [623, 652] width 480 height 833
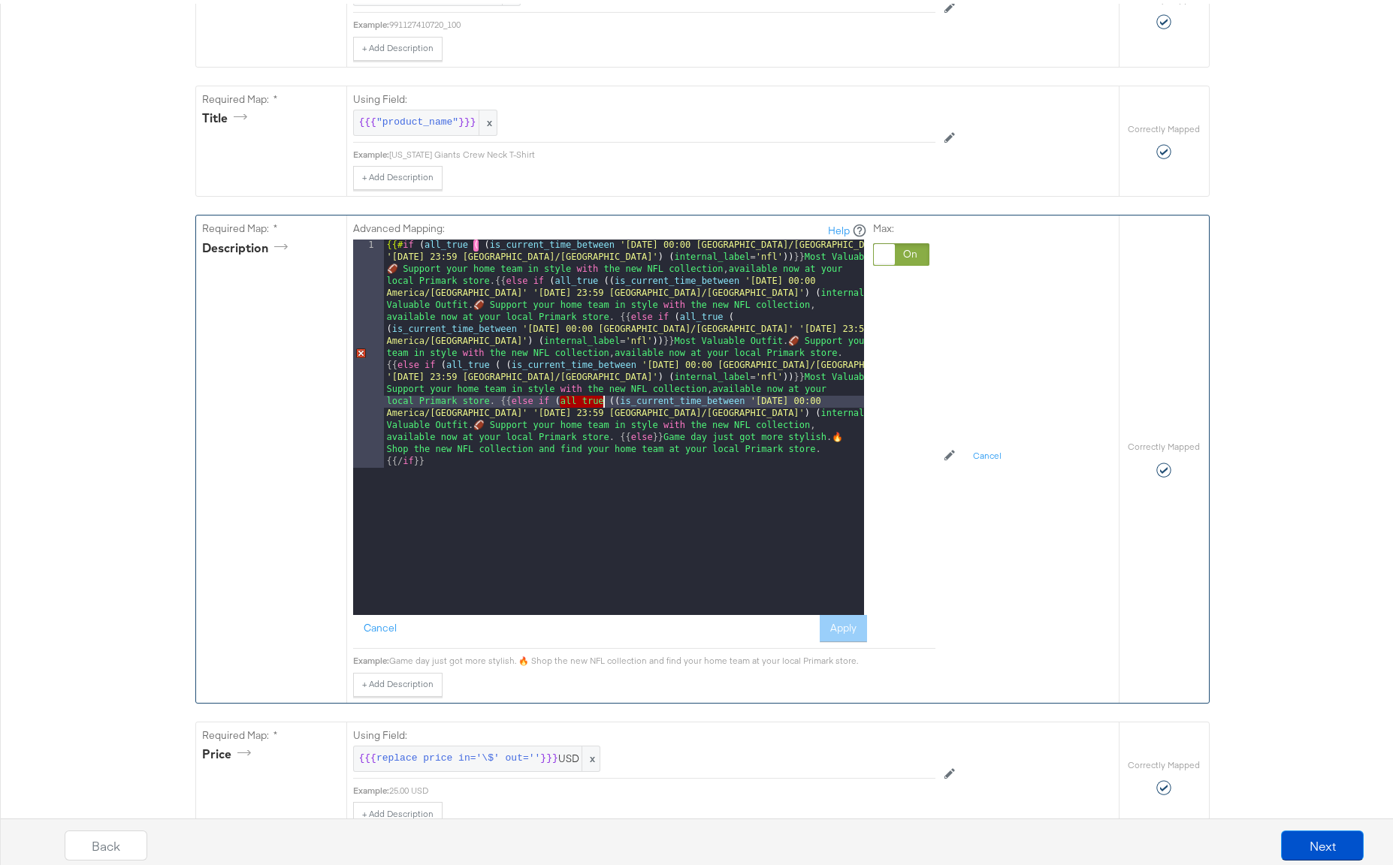
drag, startPoint x: 554, startPoint y: 398, endPoint x: 596, endPoint y: 399, distance: 42.0
click at [596, 399] on div "{{# if ( all_true ( ( is_current_time_between '[DATE] 00:00 [GEOGRAPHIC_DATA]/[…" at bounding box center [623, 652] width 480 height 833
paste textarea
click at [610, 398] on div "{{# if ( all_true ( ( is_current_time_between '[DATE] 00:00 [GEOGRAPHIC_DATA]/[…" at bounding box center [623, 652] width 480 height 833
click at [668, 412] on div "{{# if ( all_true ( ( is_current_time_between '[DATE] 00:00 [GEOGRAPHIC_DATA]/[…" at bounding box center [623, 652] width 480 height 833
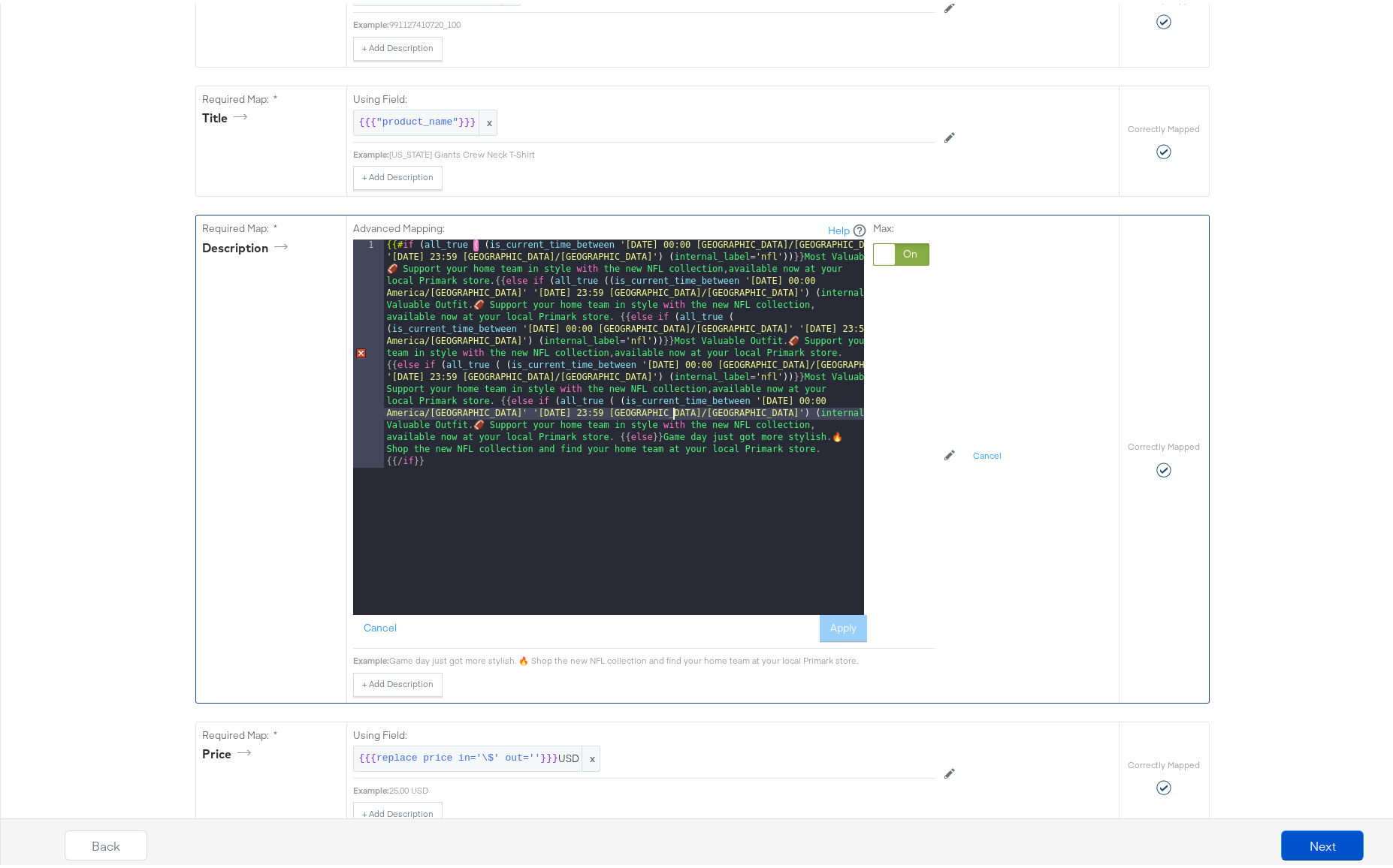
click at [457, 358] on div "{{# if ( all_true ( ( is_current_time_between '[DATE] 00:00 [GEOGRAPHIC_DATA]/[…" at bounding box center [623, 652] width 480 height 833
click at [459, 386] on div "{{# if ( all_true ( ( is_current_time_between '[DATE] 00:00 [GEOGRAPHIC_DATA]/[…" at bounding box center [623, 652] width 480 height 833
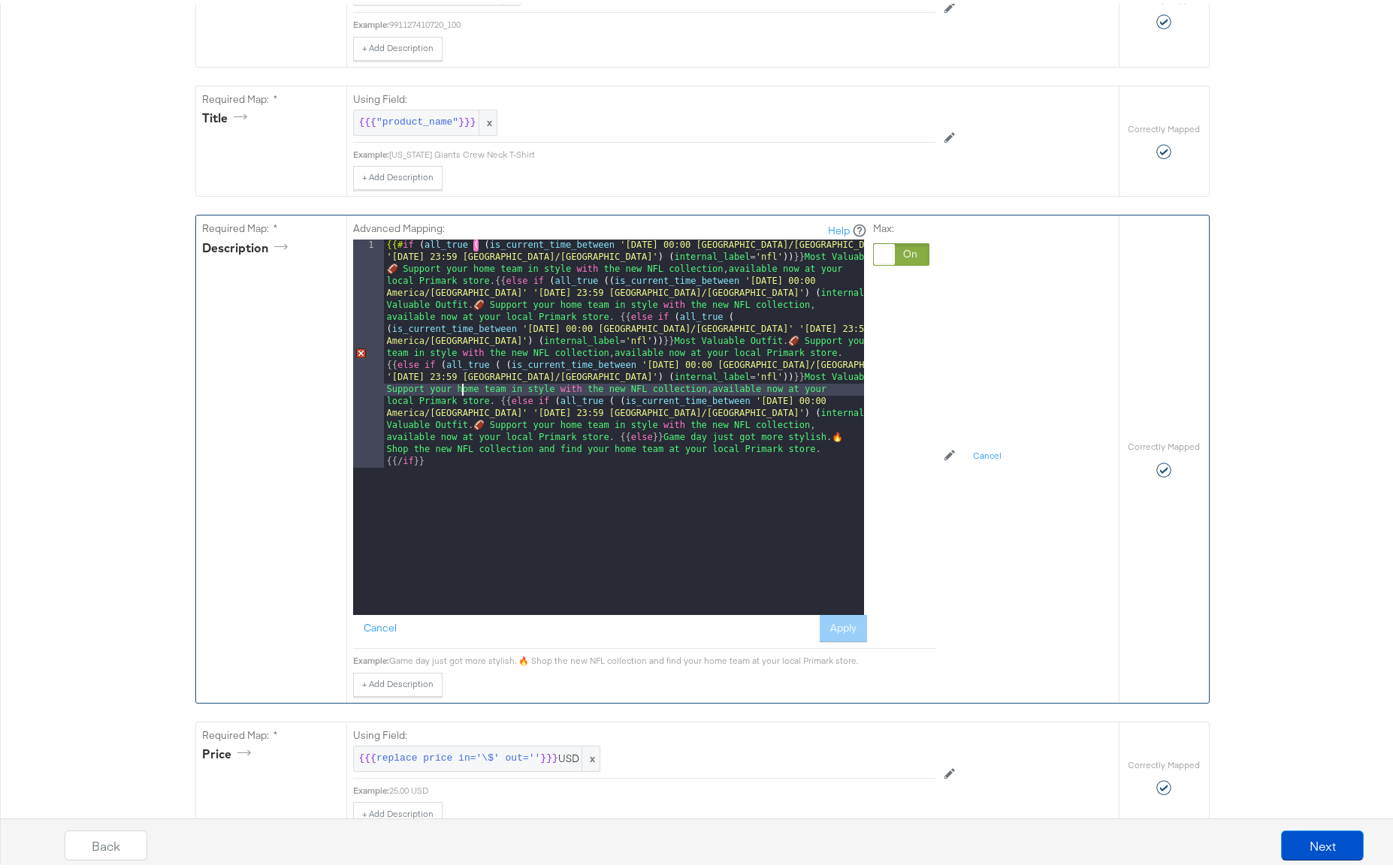
click at [463, 244] on div "{{# if ( all_true ( ( is_current_time_between '[DATE] 00:00 [GEOGRAPHIC_DATA]/[…" at bounding box center [623, 652] width 480 height 833
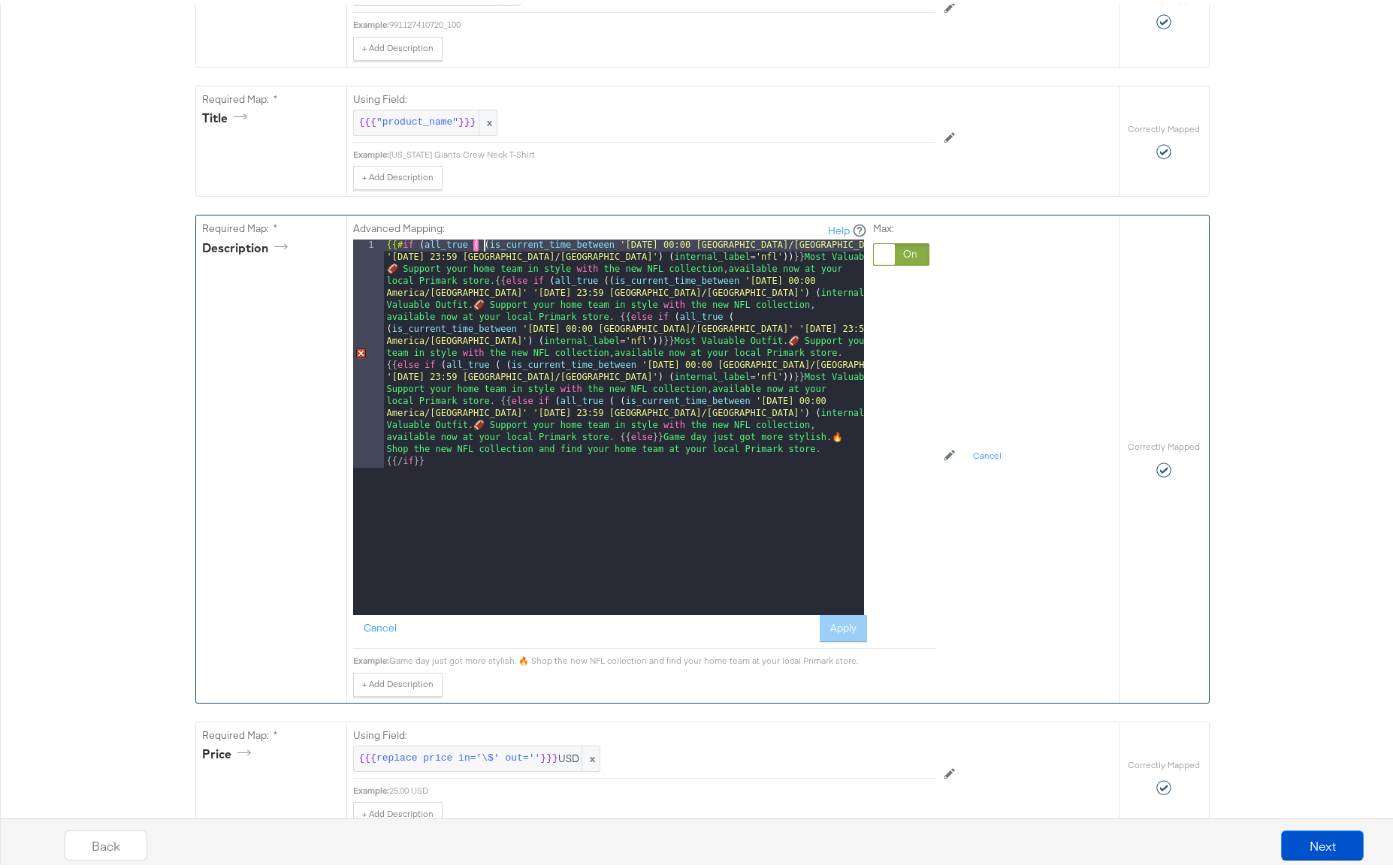
click at [479, 243] on div "{{# if ( all_true ( ( is_current_time_between '[DATE] 00:00 [GEOGRAPHIC_DATA]/[…" at bounding box center [623, 652] width 480 height 833
click at [488, 243] on div "{{# if ( all_true ( ( is_current_time_between '[DATE] 00:00 [GEOGRAPHIC_DATA]/[…" at bounding box center [623, 652] width 480 height 833
click at [483, 241] on div "{{# if ( all_true ( ( is_current_time_between '[DATE] 00:00 [GEOGRAPHIC_DATA]/[…" at bounding box center [623, 652] width 480 height 833
click at [478, 242] on div "{{# if ( all_true ( ( is_current_time_between '[DATE] 00:00 [GEOGRAPHIC_DATA]/[…" at bounding box center [623, 652] width 480 height 833
click at [571, 278] on div "{{# if ( all_true ( is_current_time_between '[DATE] 00:00 America/[GEOGRAPHIC_D…" at bounding box center [623, 652] width 480 height 833
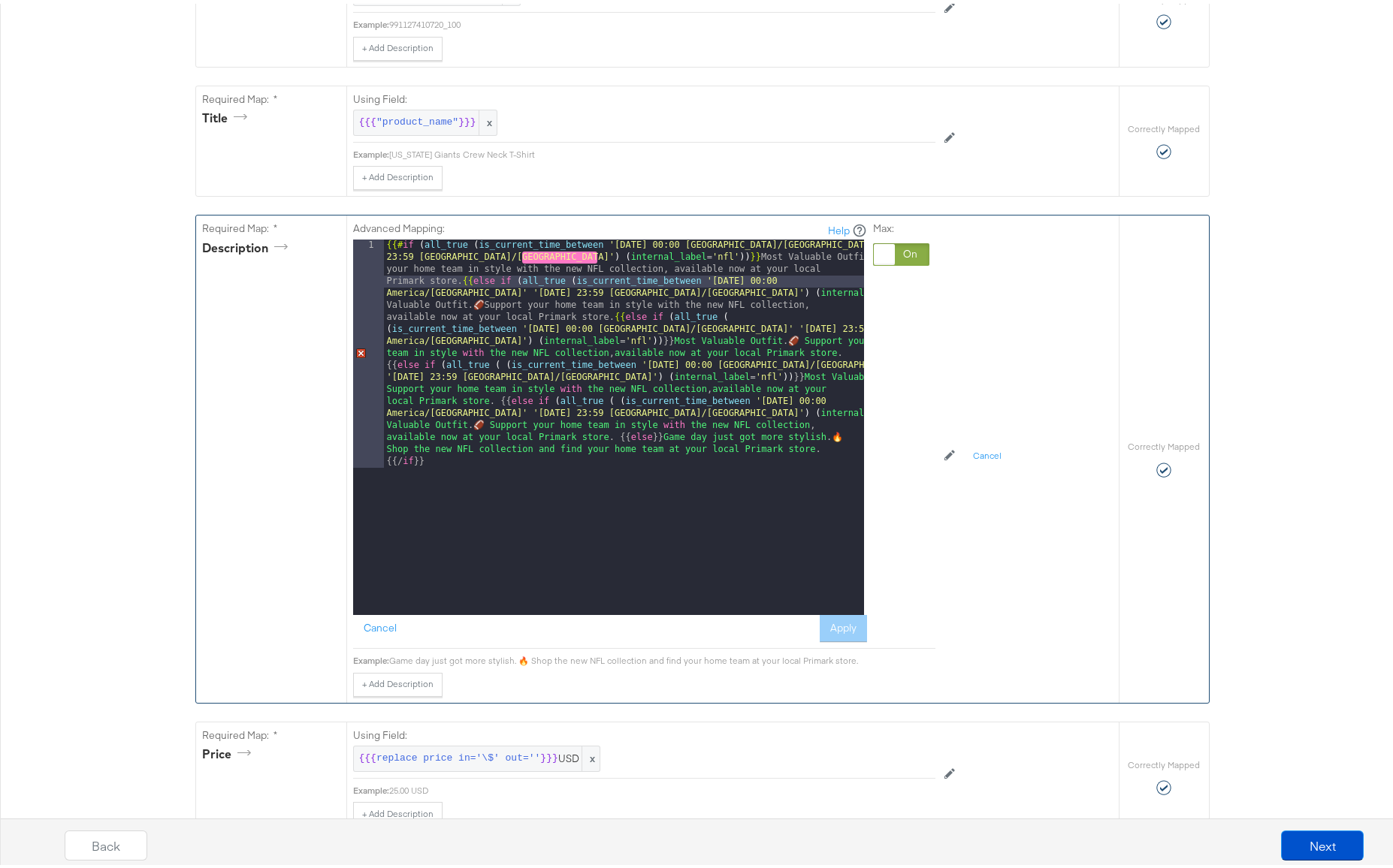
click at [498, 362] on div "{{# if ( all_true ( is_current_time_between '[DATE] 00:00 America/[GEOGRAPHIC_D…" at bounding box center [623, 652] width 480 height 833
click at [615, 399] on div "{{# if ( all_true ( is_current_time_between '[DATE] 00:00 America/[GEOGRAPHIC_D…" at bounding box center [623, 652] width 480 height 833
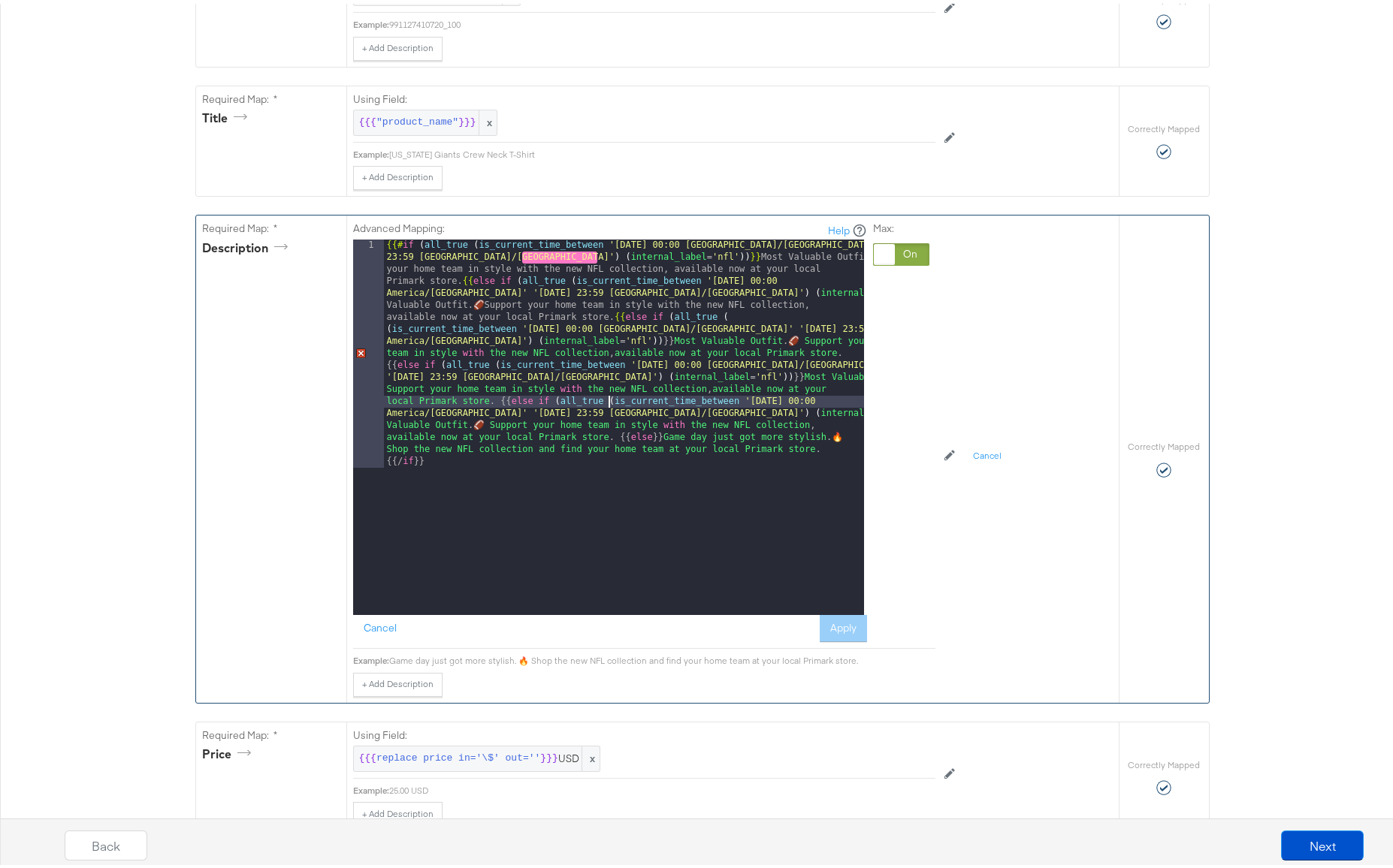
click at [420, 243] on div "{{# if ( all_true ( is_current_time_between '[DATE] 00:00 America/[GEOGRAPHIC_D…" at bounding box center [623, 652] width 480 height 833
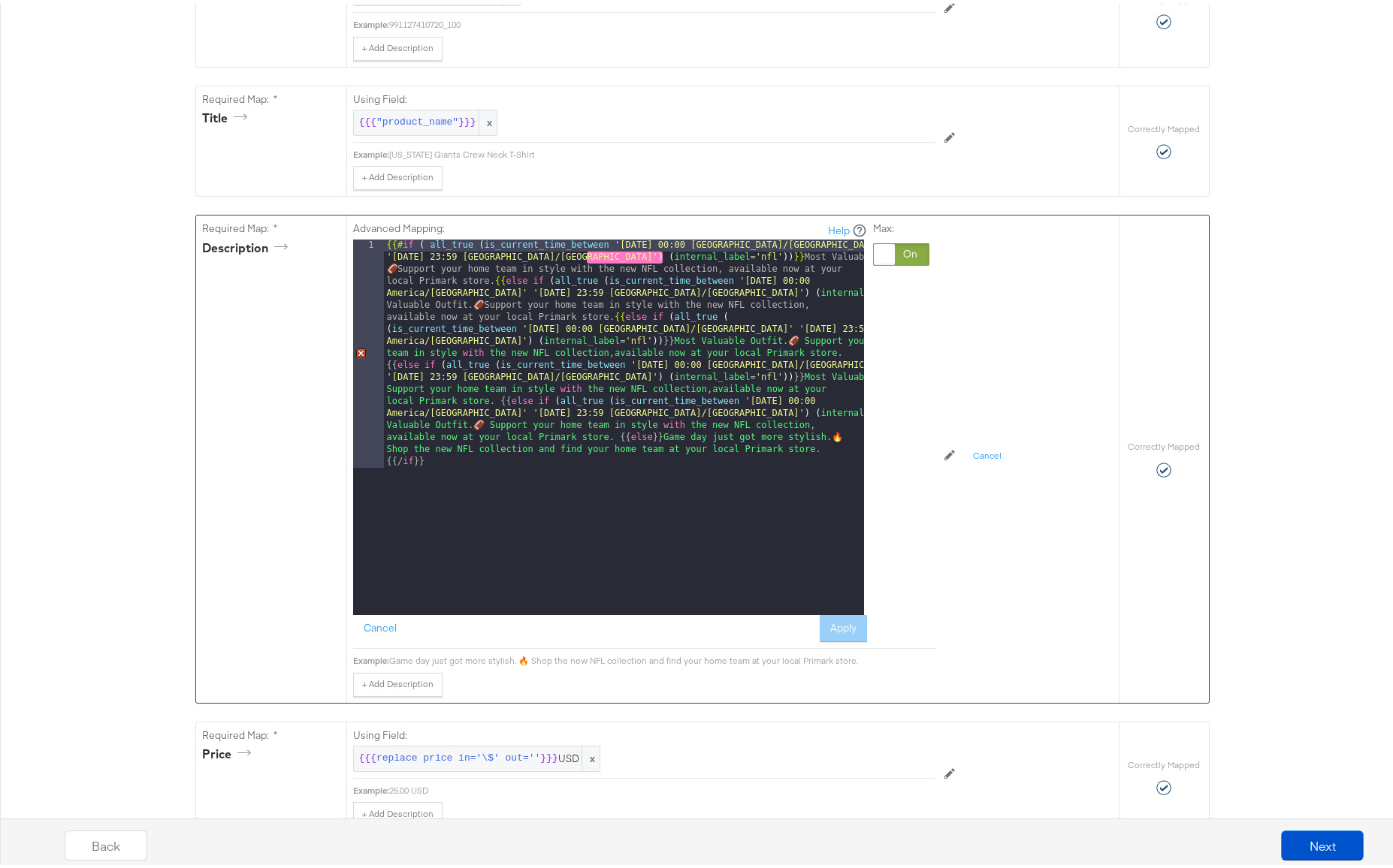
click at [552, 278] on div "{{# if ( all_true ( is_current_time_between '[DATE] 00:00 America/[GEOGRAPHIC_D…" at bounding box center [623, 652] width 480 height 833
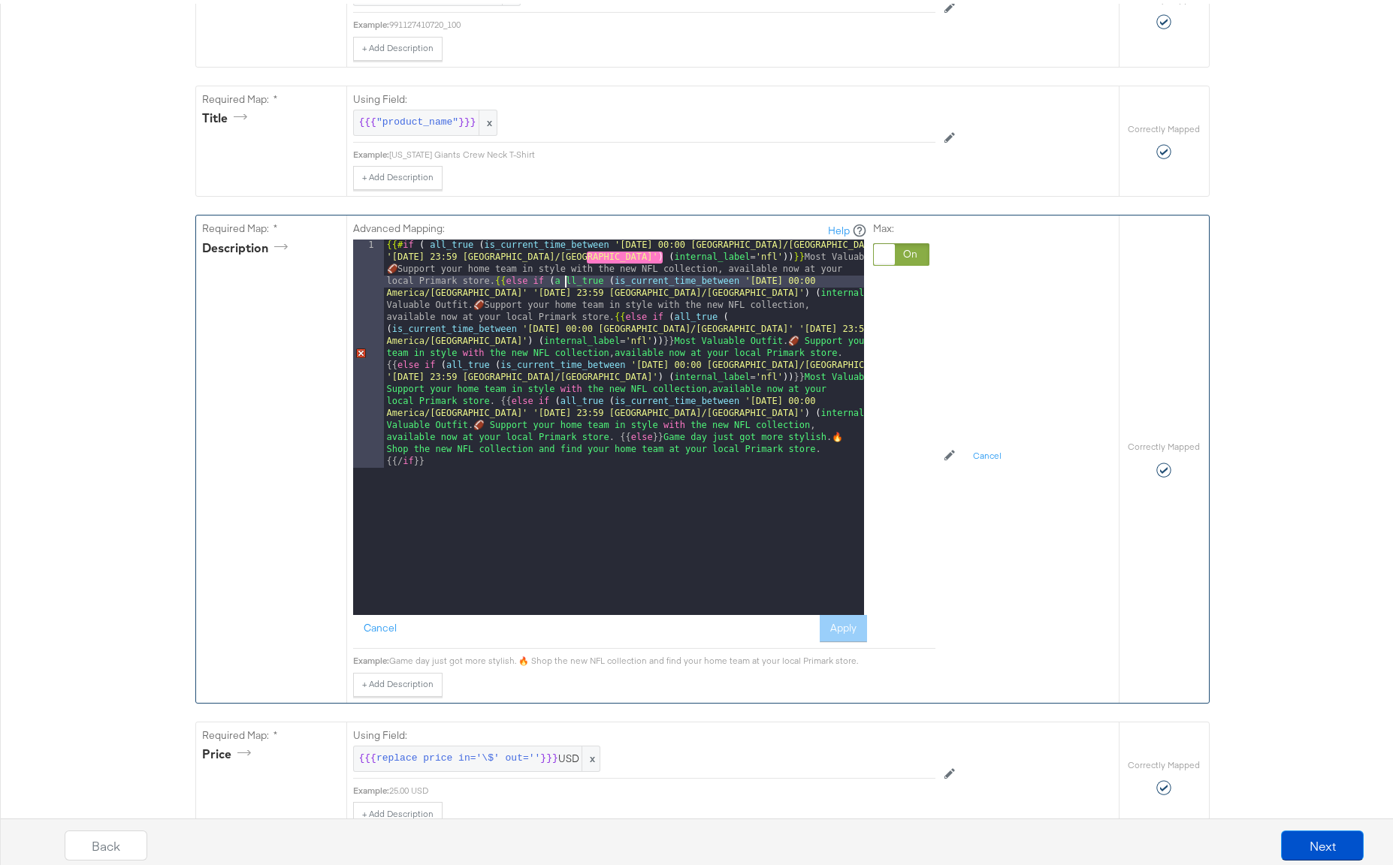
click at [673, 316] on div "{{# if ( all_true ( is_current_time_between '[DATE] 00:00 America/[GEOGRAPHIC_D…" at bounding box center [623, 652] width 480 height 833
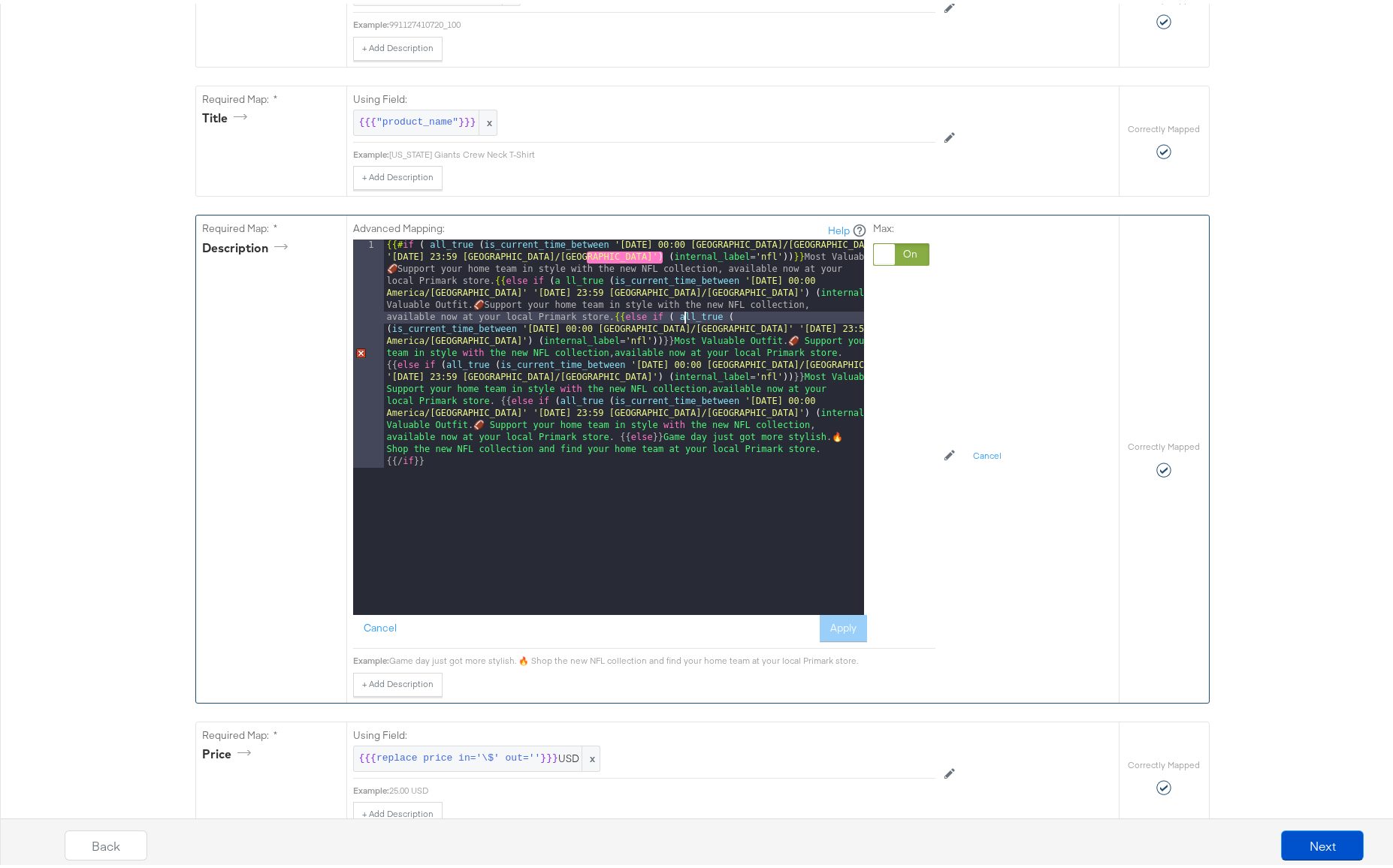
click at [740, 315] on div "{{# if ( all_true ( is_current_time_between '[DATE] 00:00 America/[GEOGRAPHIC_D…" at bounding box center [623, 652] width 480 height 833
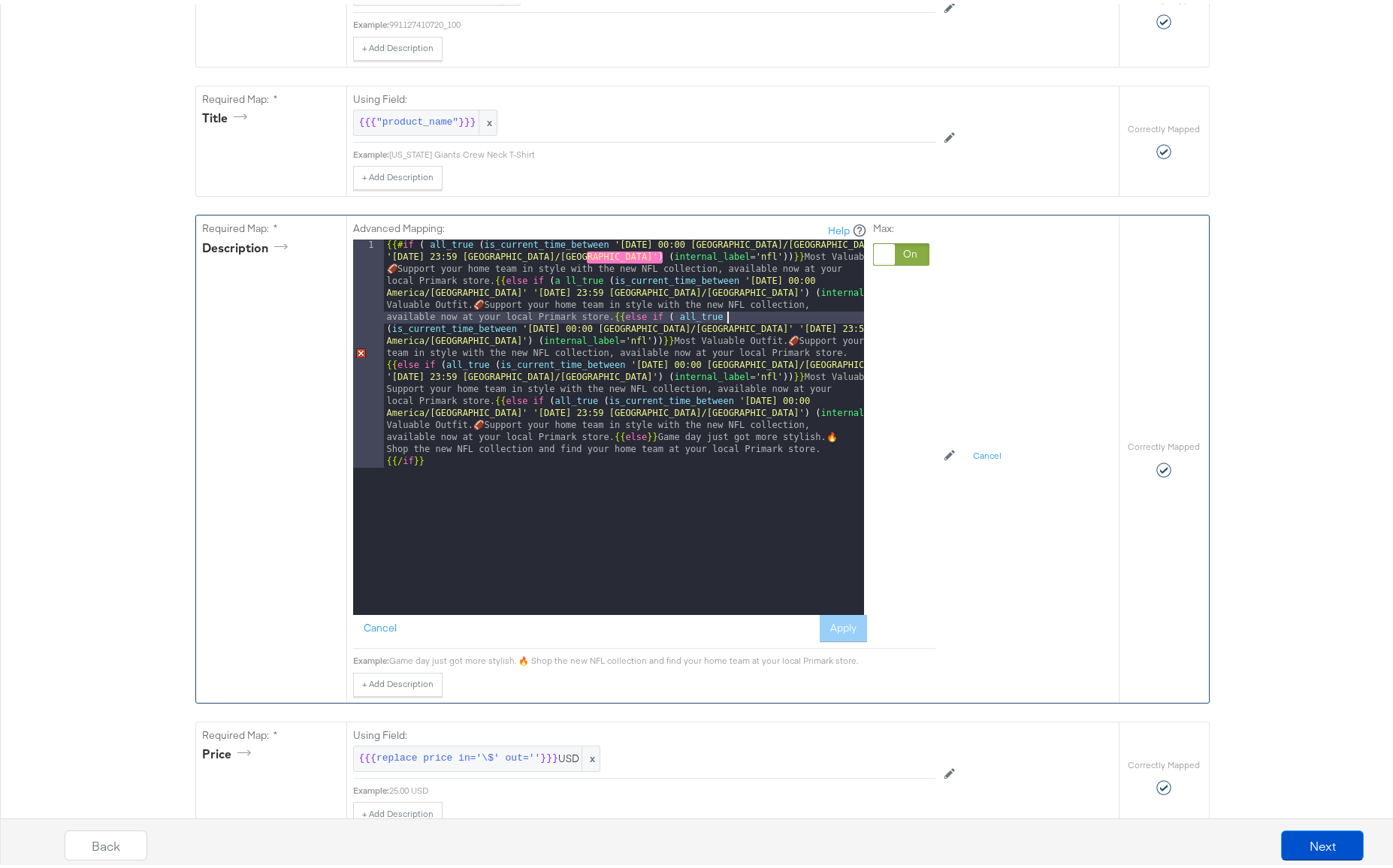
click at [581, 254] on div "{{# if ( all_true ( is_current_time_between '[DATE] 00:00 America/[GEOGRAPHIC_D…" at bounding box center [623, 652] width 480 height 833
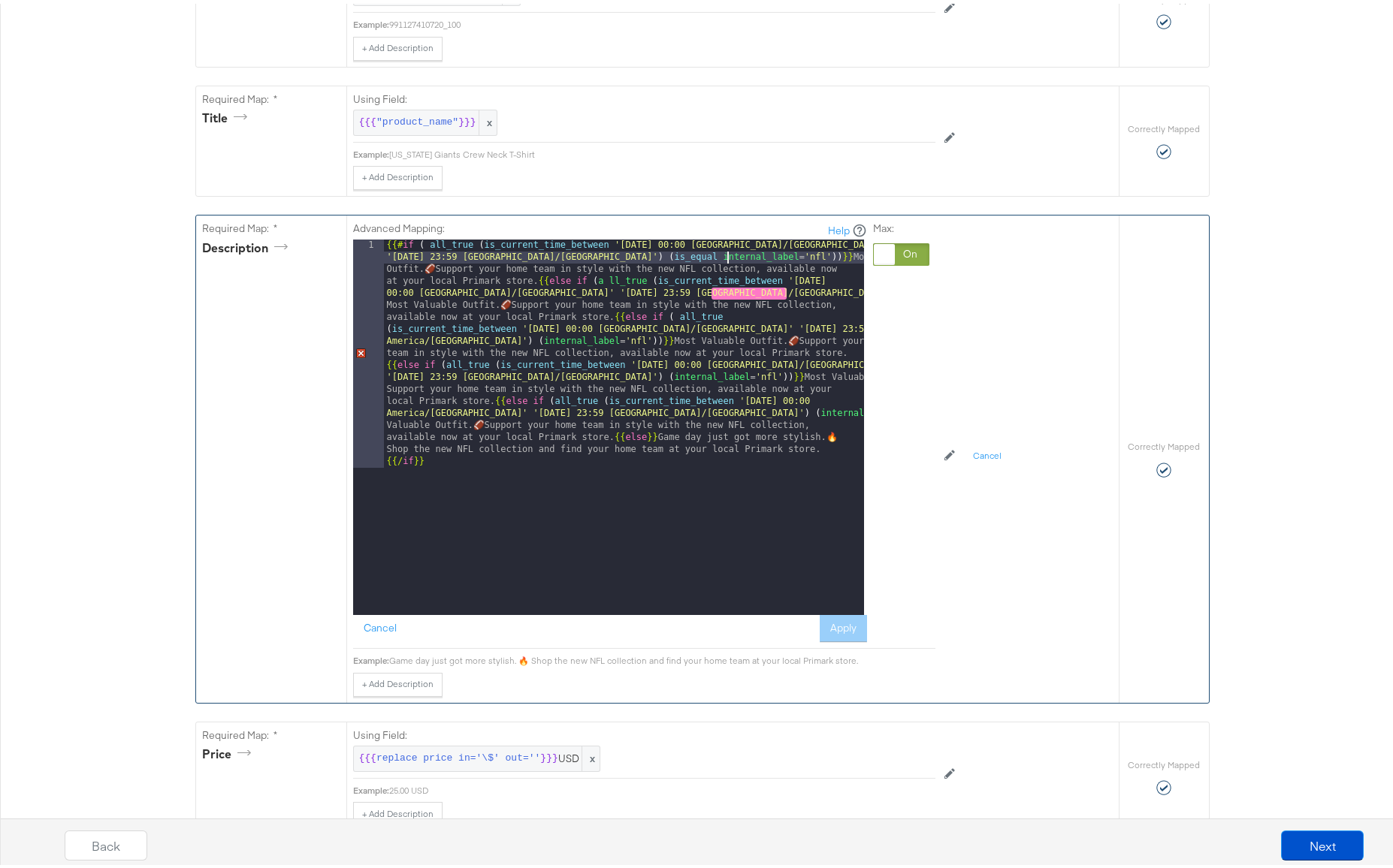
click at [723, 254] on div "{{# if ( all_true ( is_current_time_between '[DATE] 00:00 America/[GEOGRAPHIC_D…" at bounding box center [623, 652] width 480 height 833
drag, startPoint x: 745, startPoint y: 255, endPoint x: 576, endPoint y: 255, distance: 169.0
click at [576, 255] on div "{{# if ( all_true ( is_current_time_between '[DATE] 00:00 [GEOGRAPHIC_DATA]/[GE…" at bounding box center [623, 652] width 480 height 833
click at [700, 290] on div "{{# if ( all_true ( is_current_time_between '[DATE] 00:00 [GEOGRAPHIC_DATA]/[GE…" at bounding box center [623, 652] width 480 height 833
drag, startPoint x: 700, startPoint y: 290, endPoint x: 830, endPoint y: 289, distance: 130.0
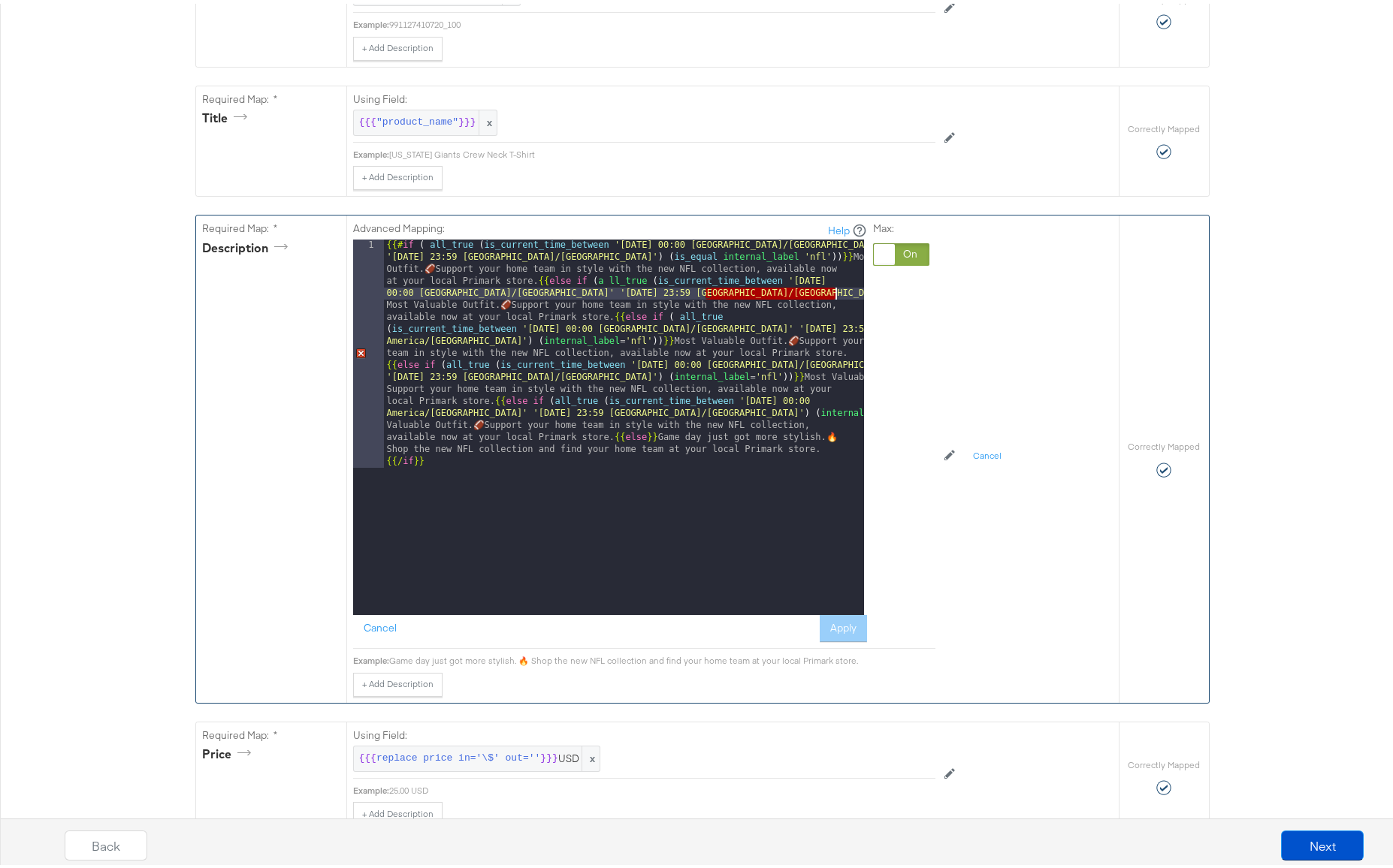
click at [830, 289] on div "{{# if ( all_true ( is_current_time_between '[DATE] 00:00 [GEOGRAPHIC_DATA]/[GE…" at bounding box center [623, 652] width 480 height 833
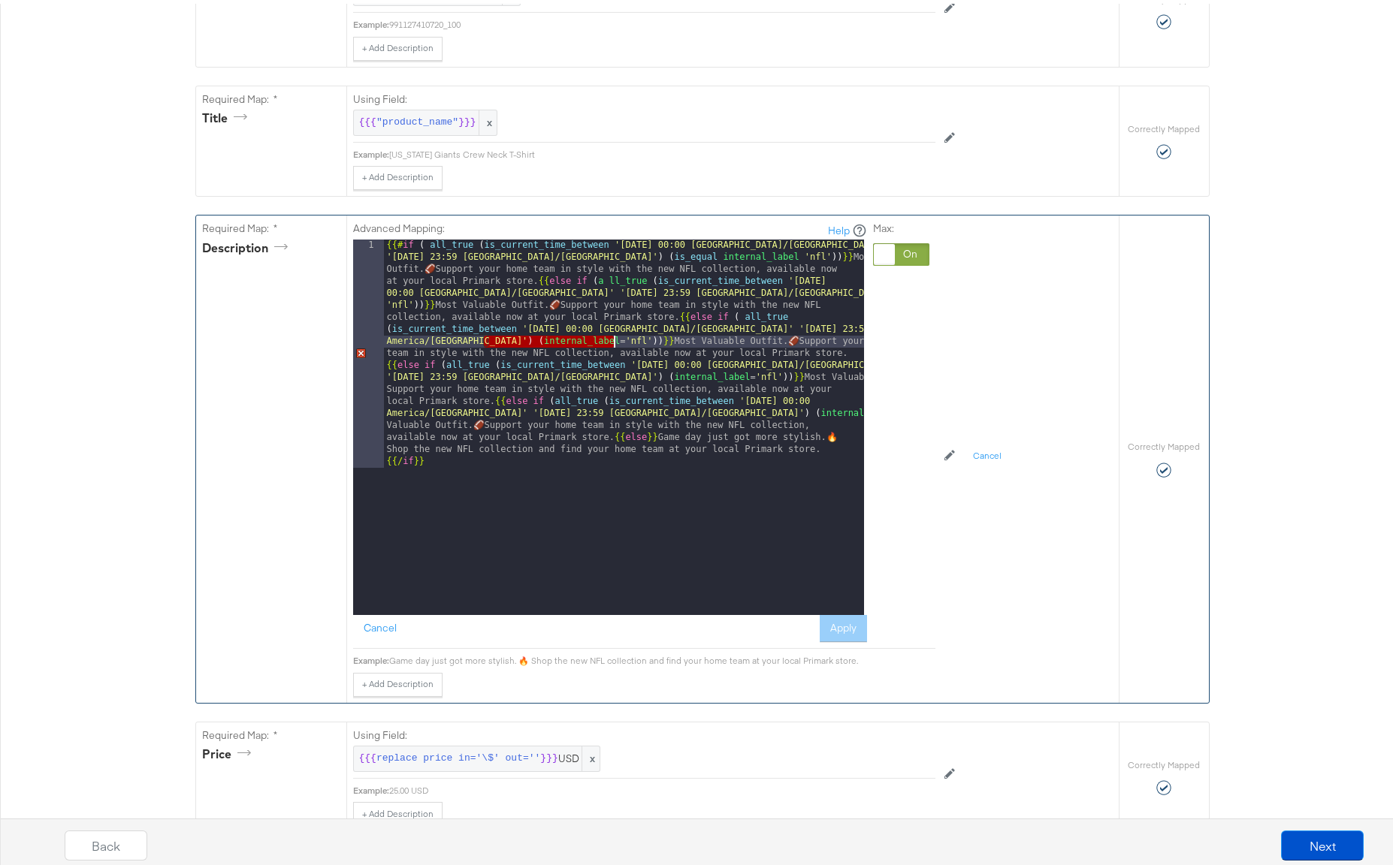
drag, startPoint x: 476, startPoint y: 339, endPoint x: 610, endPoint y: 338, distance: 134.0
click at [610, 338] on div "{{# if ( all_true ( is_current_time_between '[DATE] 00:00 [GEOGRAPHIC_DATA]/[GE…" at bounding box center [623, 652] width 480 height 833
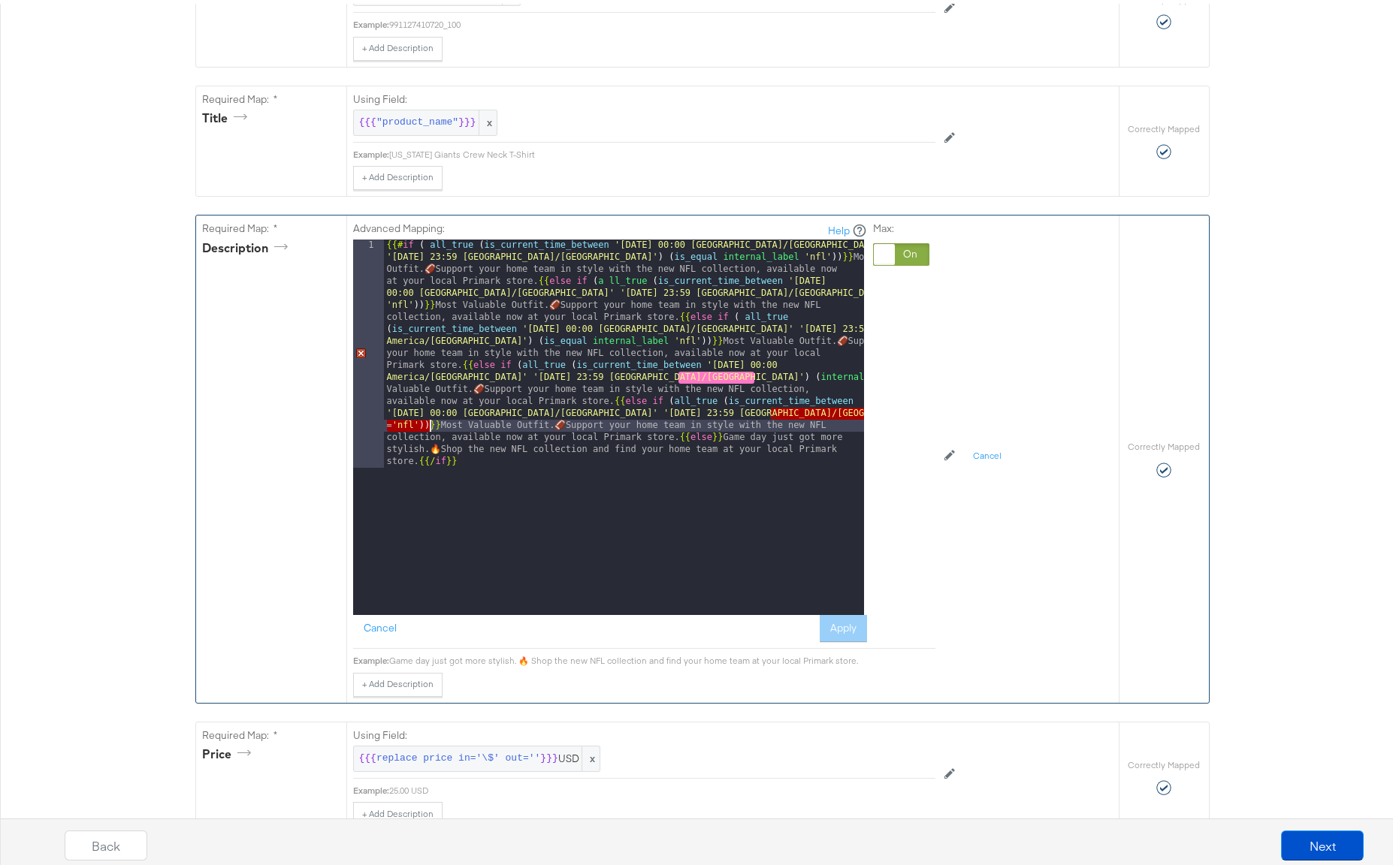
drag, startPoint x: 765, startPoint y: 412, endPoint x: 431, endPoint y: 421, distance: 334.1
click at [423, 424] on div "{{# if ( all_true ( is_current_time_between '[DATE] 00:00 [GEOGRAPHIC_DATA]/[GE…" at bounding box center [623, 652] width 480 height 833
click at [603, 278] on div "{{# if ( all_true ( is_current_time_between '[DATE] 00:00 [GEOGRAPHIC_DATA]/[GE…" at bounding box center [623, 652] width 480 height 833
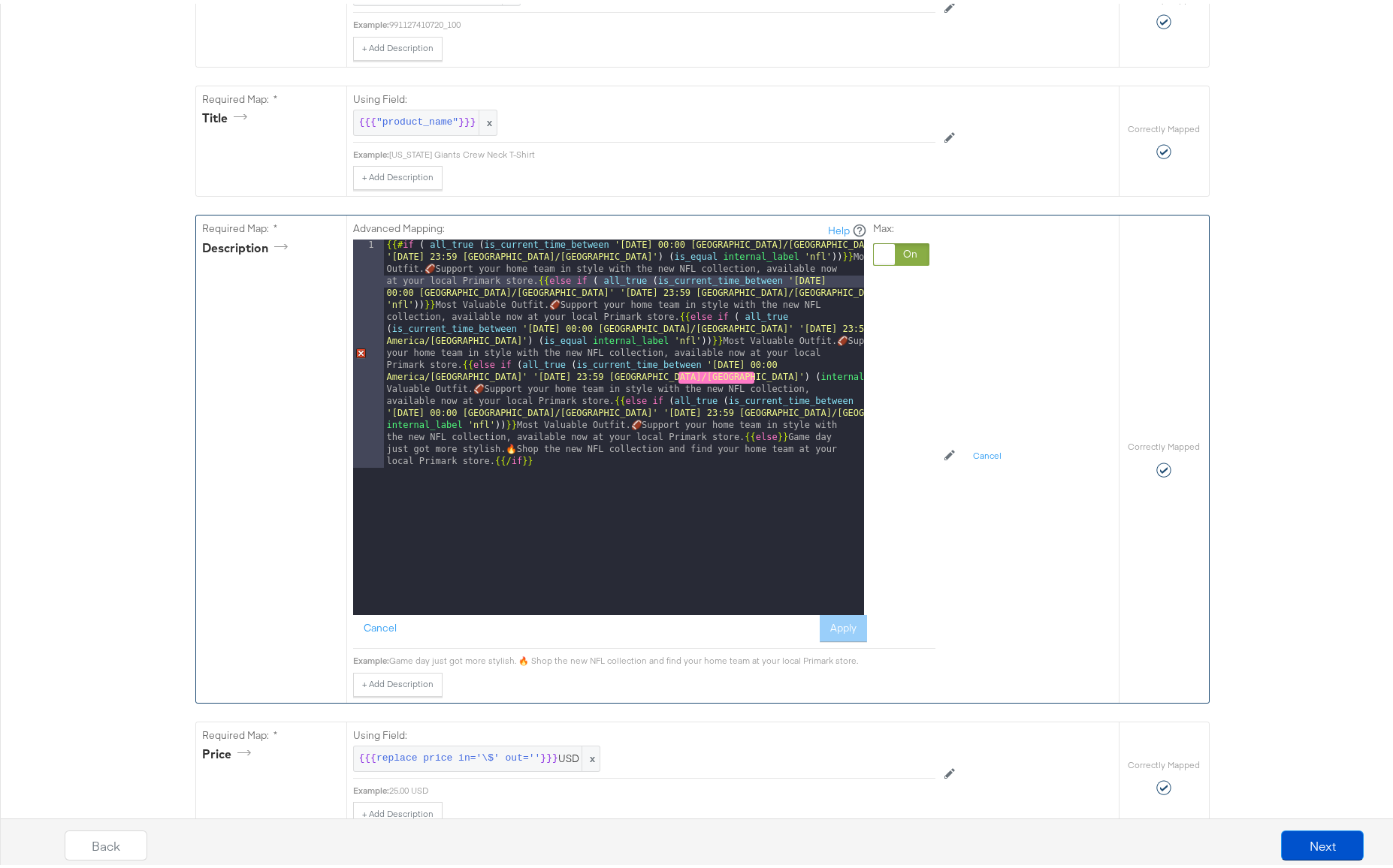
click at [524, 363] on div "{{# if ( all_true ( is_current_time_between '[DATE] 00:00 [GEOGRAPHIC_DATA]/[GE…" at bounding box center [623, 652] width 480 height 833
click at [698, 370] on div "{{# if ( all_true ( is_current_time_between '[DATE] 00:00 [GEOGRAPHIC_DATA]/[GE…" at bounding box center [623, 652] width 480 height 833
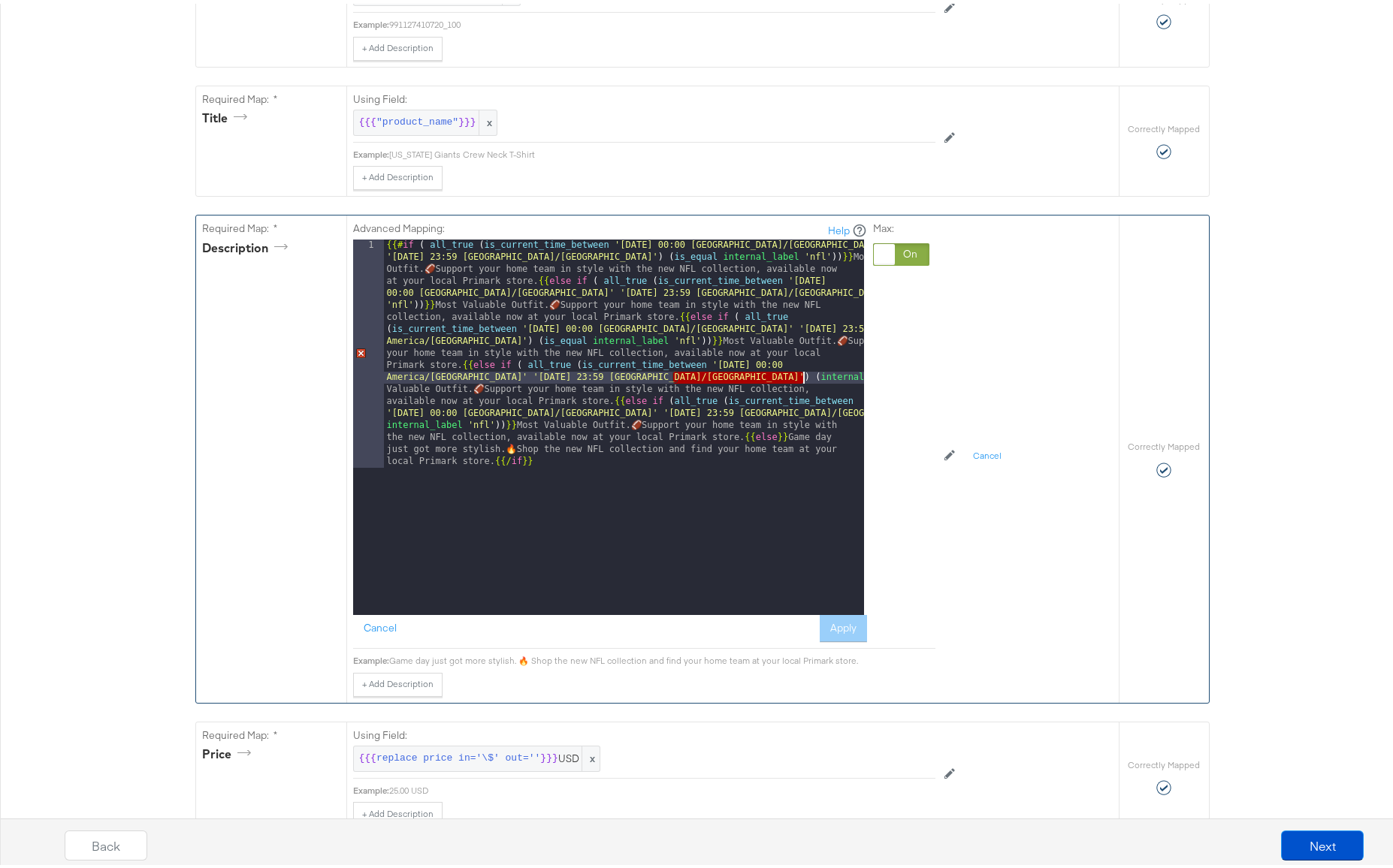
drag, startPoint x: 669, startPoint y: 375, endPoint x: 797, endPoint y: 374, distance: 128.0
click at [797, 374] on div "{{# if ( all_true ( is_current_time_between '[DATE] 00:00 [GEOGRAPHIC_DATA]/[GE…" at bounding box center [623, 652] width 480 height 833
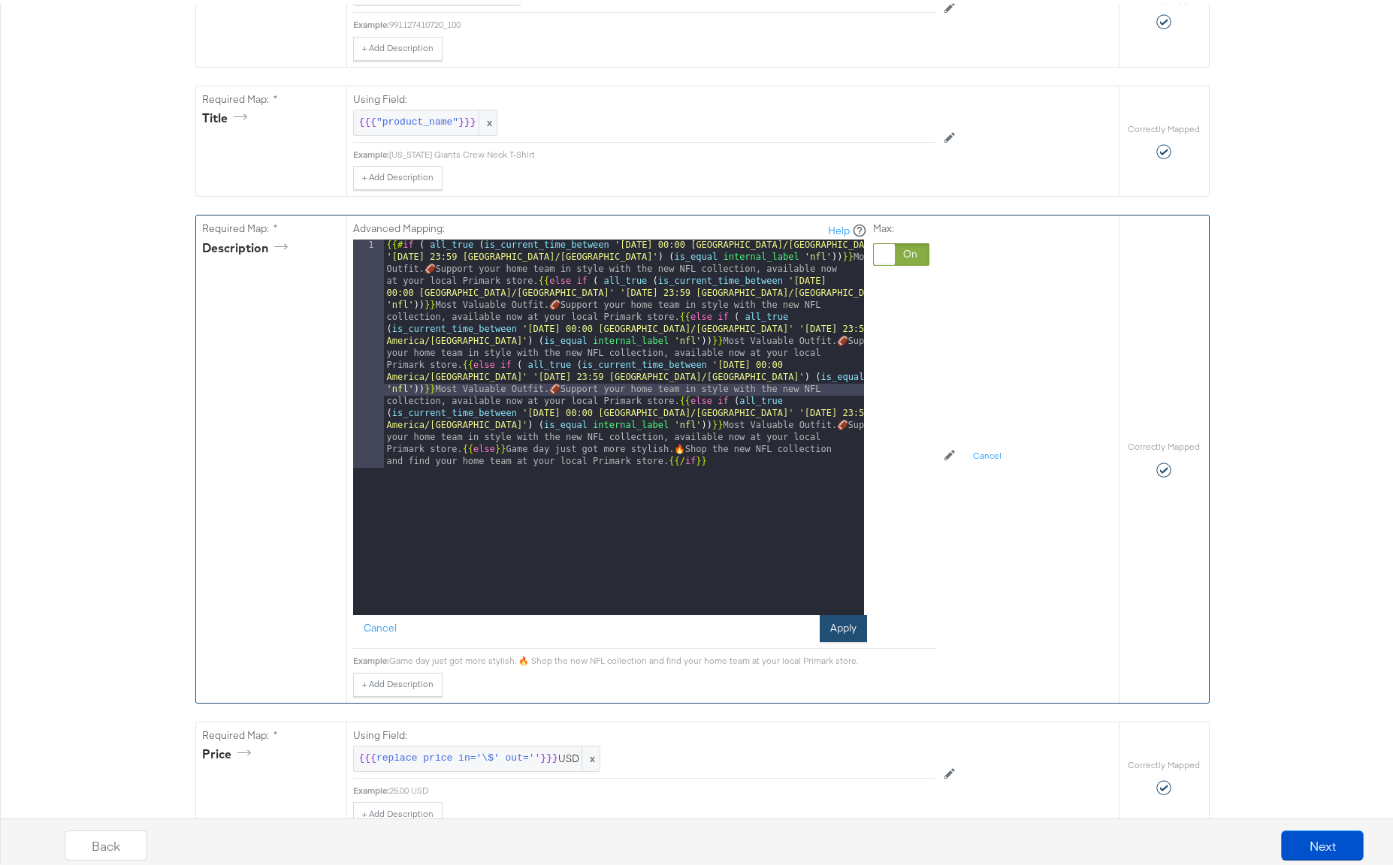
click at [837, 622] on button "Apply" at bounding box center [843, 624] width 48 height 27
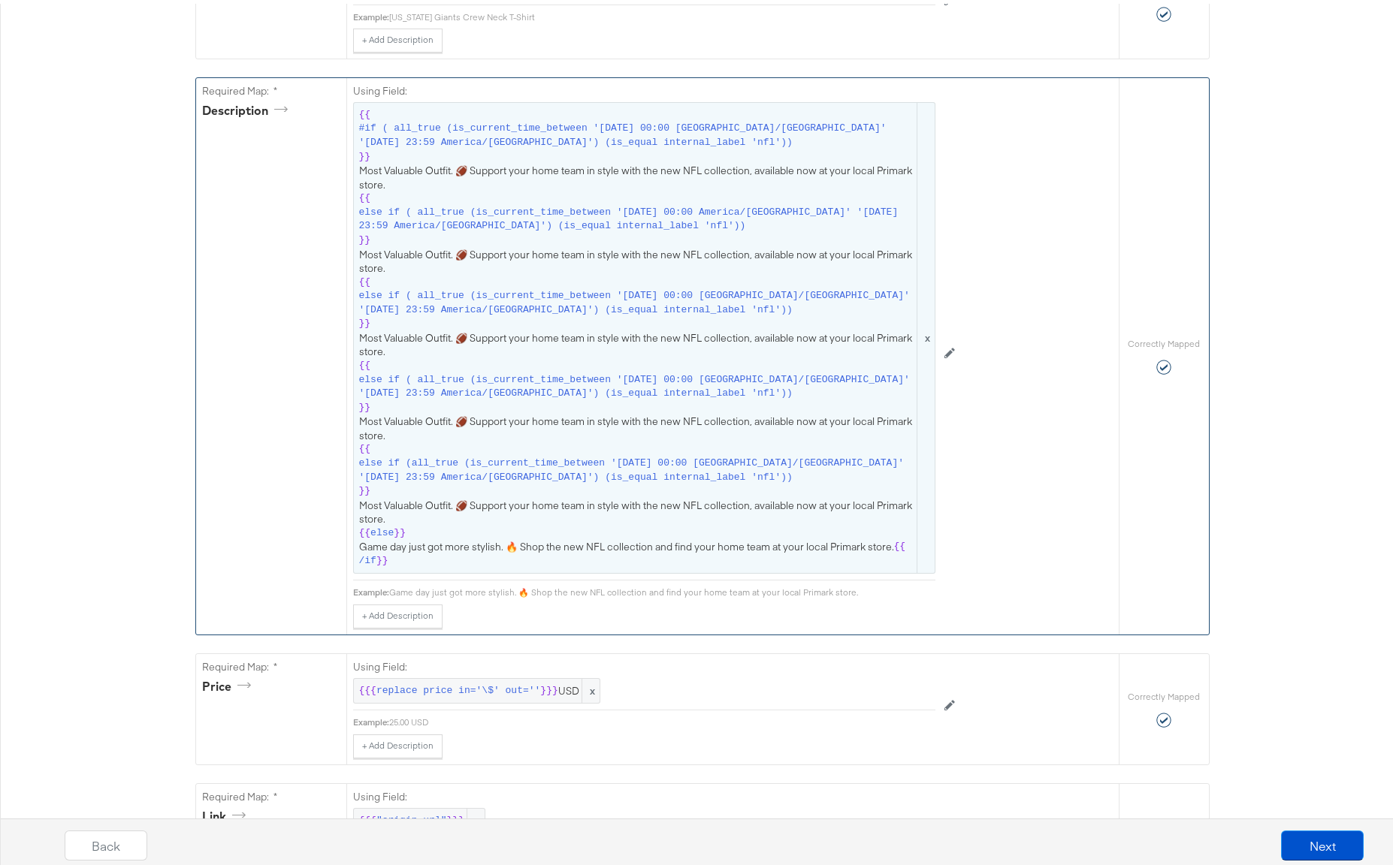
scroll to position [576, 0]
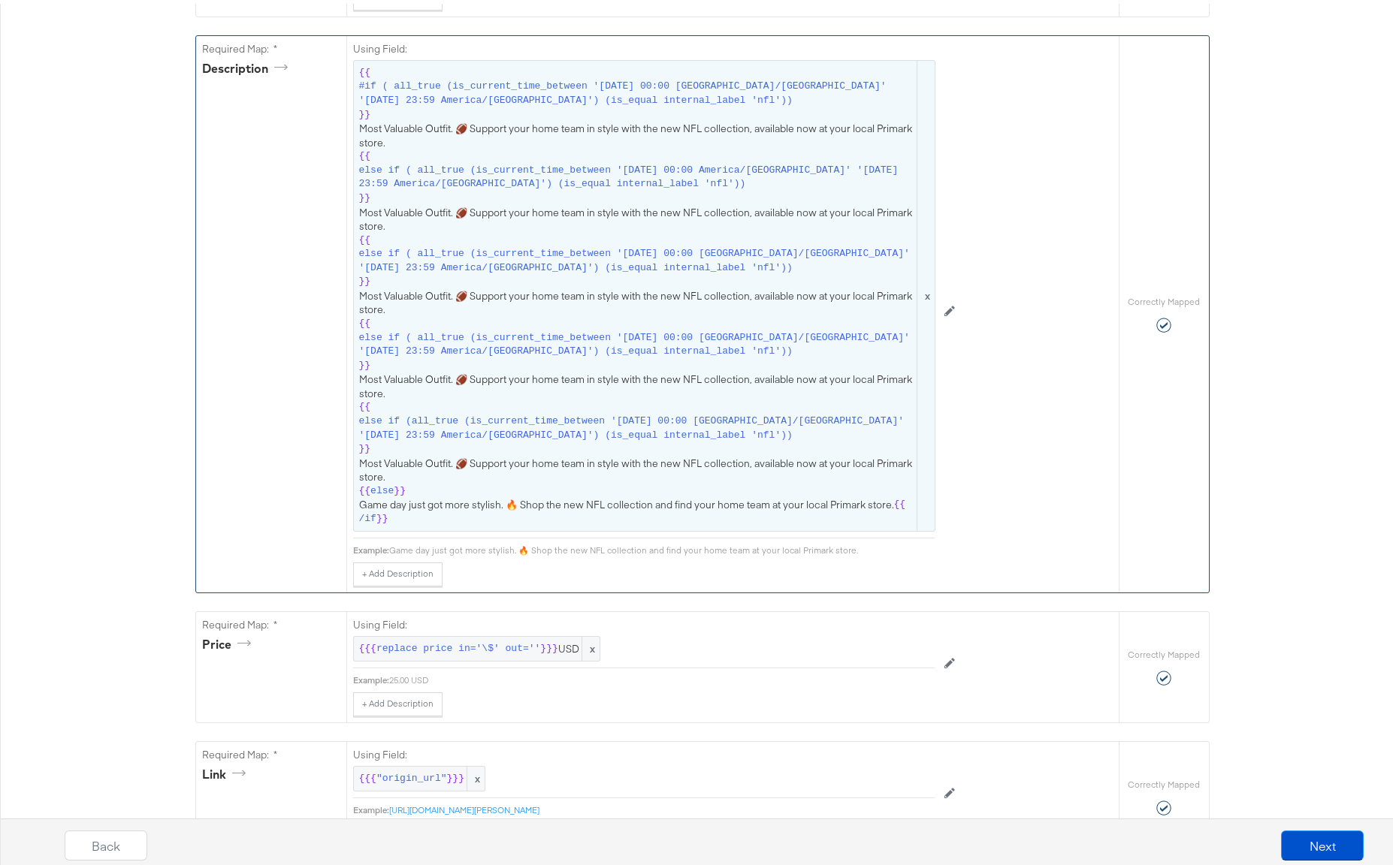
click at [472, 396] on span "{{ #if ( all_true (is_current_time_between '[DATE] 00:00 [GEOGRAPHIC_DATA]/[GEO…" at bounding box center [643, 292] width 570 height 461
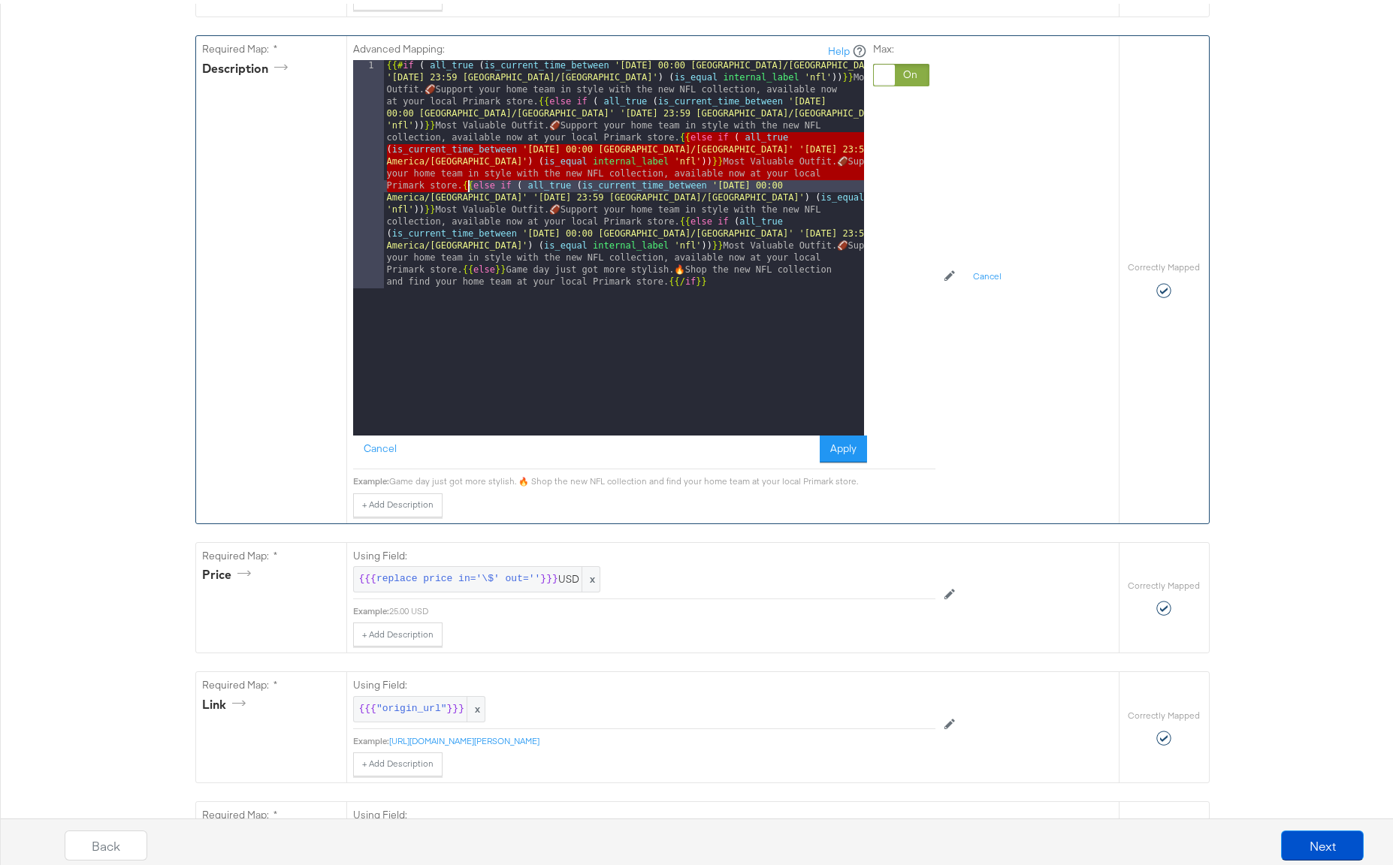
drag, startPoint x: 680, startPoint y: 136, endPoint x: 460, endPoint y: 184, distance: 225.2
click at [460, 184] on div "{{# if ( all_true ( is_current_time_between '[DATE] 00:00 [GEOGRAPHIC_DATA]/[GE…" at bounding box center [623, 472] width 480 height 833
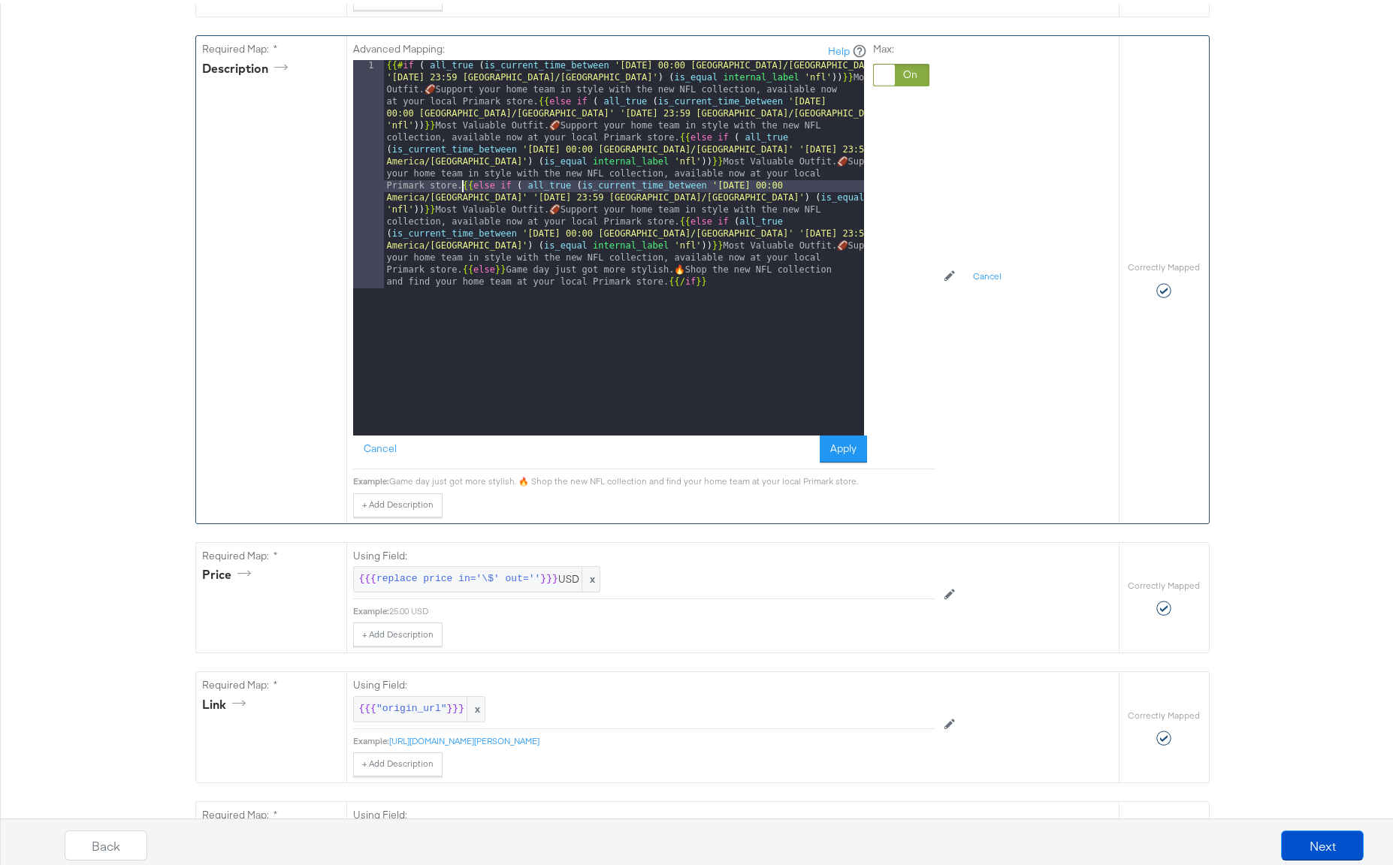
click at [461, 269] on div "{{# if ( all_true ( is_current_time_between '[DATE] 00:00 [GEOGRAPHIC_DATA]/[GE…" at bounding box center [623, 472] width 480 height 833
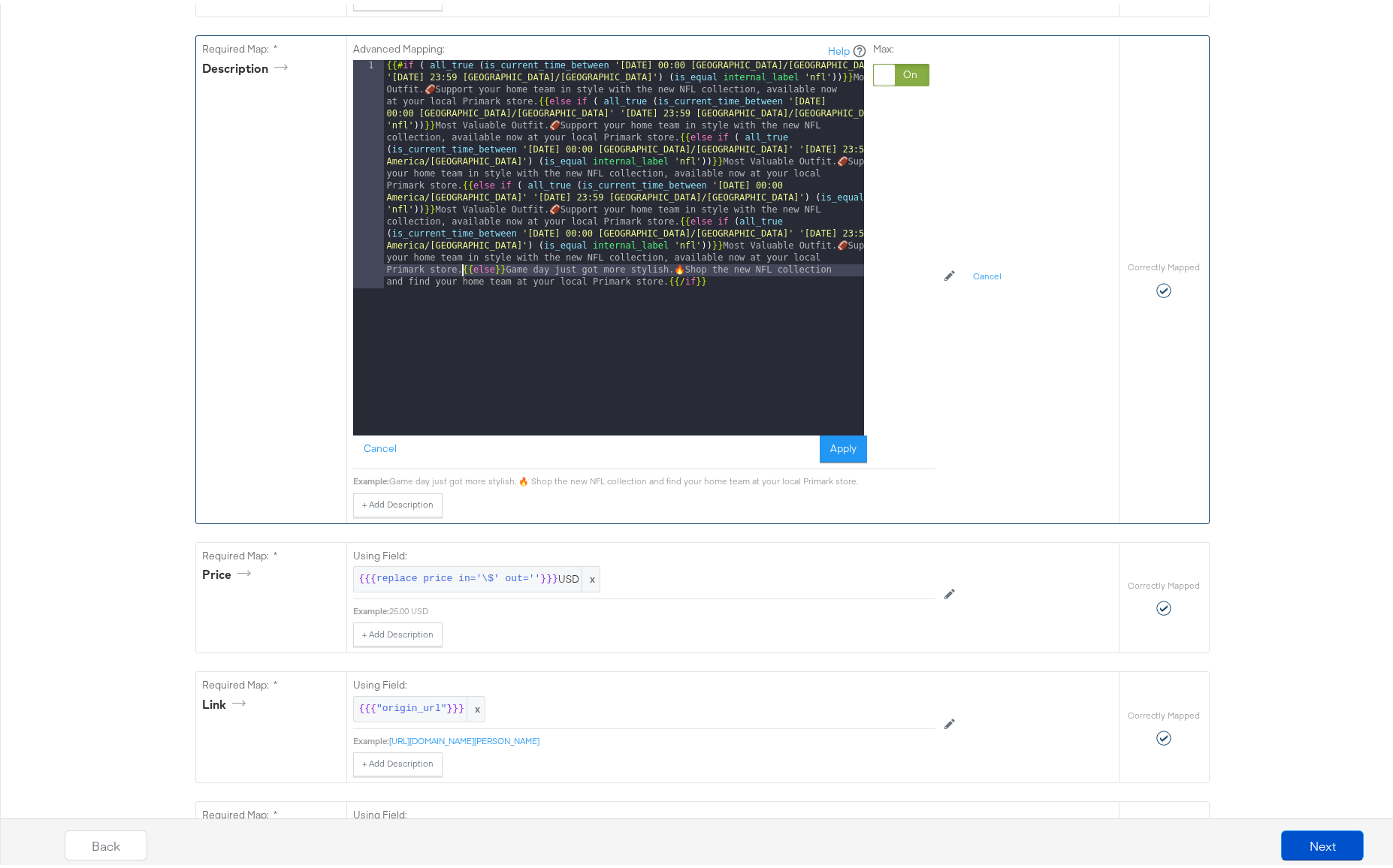
click at [507, 271] on div "{{# if ( all_true ( is_current_time_between '[DATE] 00:00 [GEOGRAPHIC_DATA]/[GE…" at bounding box center [623, 472] width 480 height 833
click at [668, 281] on div "{{# if ( all_true ( is_current_time_between '[DATE] 00:00 [GEOGRAPHIC_DATA]/[GE…" at bounding box center [623, 472] width 480 height 833
click at [492, 269] on div "{{# if ( all_true ( is_current_time_between '[DATE] 00:00 [GEOGRAPHIC_DATA]/[GE…" at bounding box center [623, 472] width 480 height 833
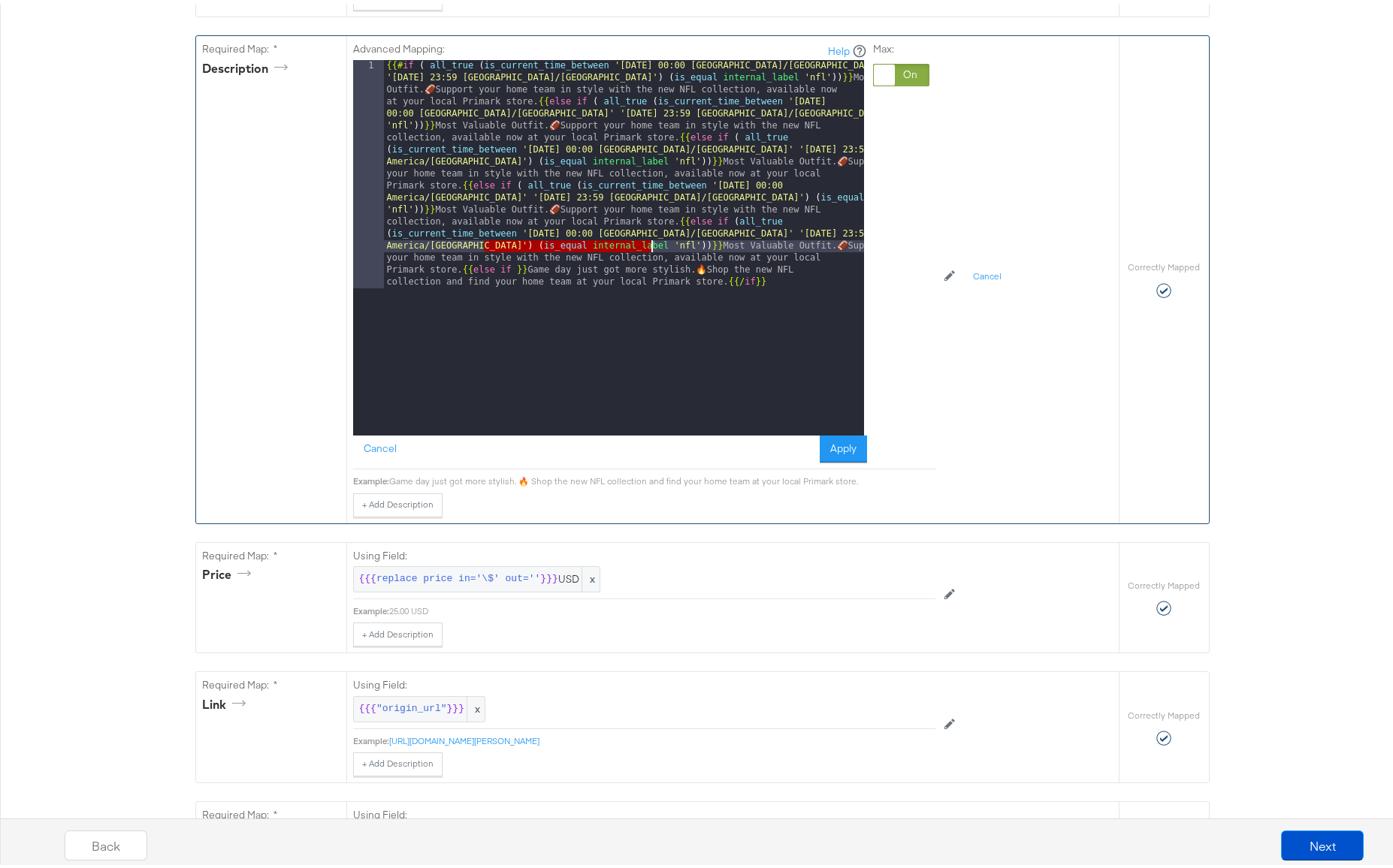
drag, startPoint x: 480, startPoint y: 244, endPoint x: 649, endPoint y: 247, distance: 169.0
click at [649, 247] on div "{{# if ( all_true ( is_current_time_between '[DATE] 00:00 [GEOGRAPHIC_DATA]/[GE…" at bounding box center [623, 472] width 480 height 833
click at [512, 267] on div "{{# if ( all_true ( is_current_time_between '[DATE] 00:00 [GEOGRAPHIC_DATA]/[GE…" at bounding box center [623, 472] width 480 height 833
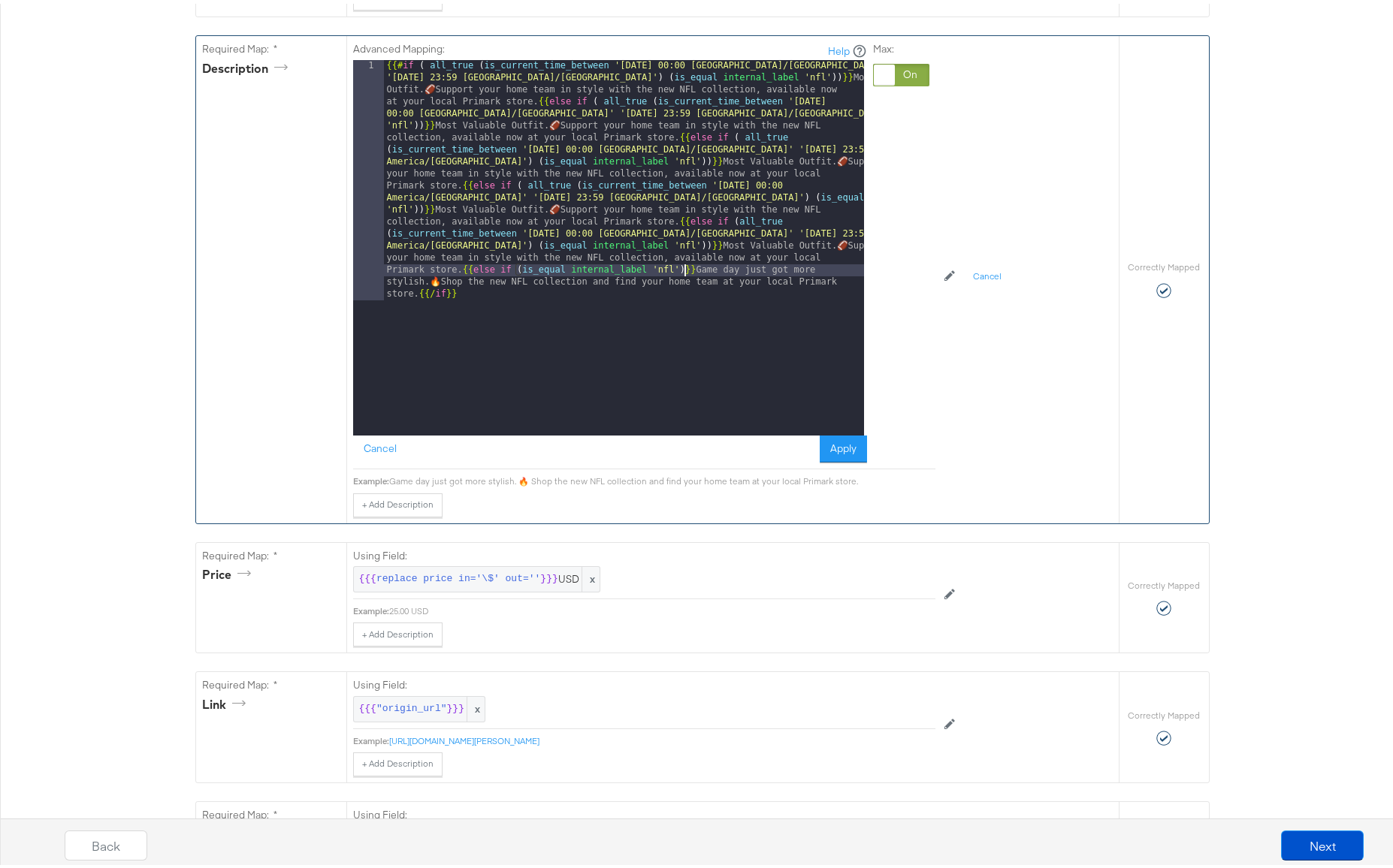
click at [415, 293] on div "{{# if ( all_true ( is_current_time_between '[DATE] 00:00 [GEOGRAPHIC_DATA]/[GE…" at bounding box center [623, 484] width 480 height 856
click at [457, 267] on div "{{# if ( all_true ( is_current_time_between '[DATE] 00:00 [GEOGRAPHIC_DATA]/[GE…" at bounding box center [623, 484] width 480 height 856
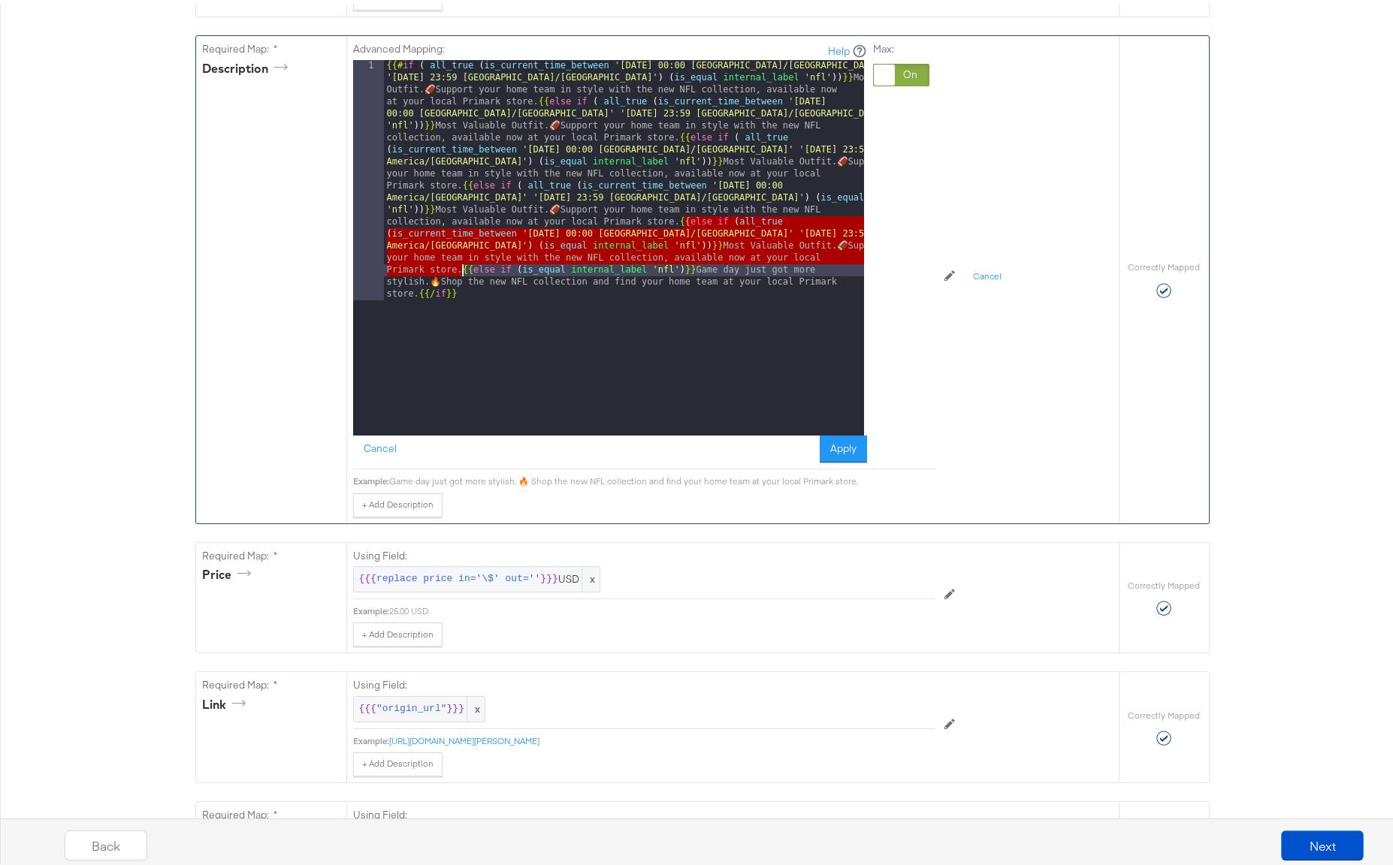
drag, startPoint x: 679, startPoint y: 219, endPoint x: 457, endPoint y: 264, distance: 226.5
click at [457, 264] on div "{{# if ( all_true ( is_current_time_between '[DATE] 00:00 [GEOGRAPHIC_DATA]/[GE…" at bounding box center [623, 484] width 480 height 856
click at [458, 270] on div "{{# if ( all_true ( is_current_time_between '[DATE] 00:00 [GEOGRAPHIC_DATA]/[GE…" at bounding box center [623, 484] width 480 height 856
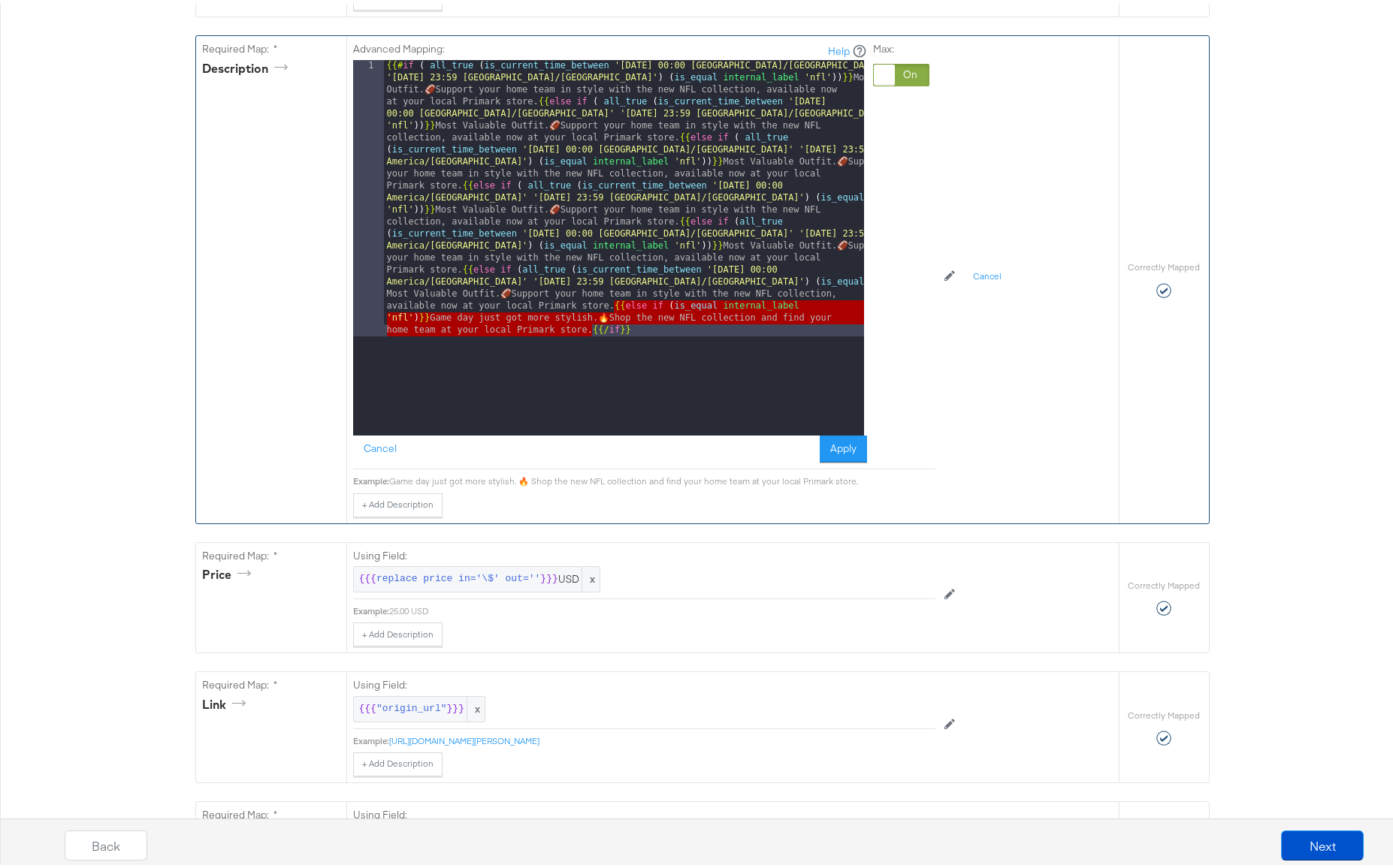
drag, startPoint x: 610, startPoint y: 305, endPoint x: 585, endPoint y: 326, distance: 32.6
click at [585, 326] on div "{{# if ( all_true ( is_current_time_between '[DATE] 00:00 [GEOGRAPHIC_DATA]/[GE…" at bounding box center [623, 520] width 480 height 929
click at [585, 329] on div "{{# if ( all_true ( is_current_time_between '[DATE] 00:00 [GEOGRAPHIC_DATA]/[GE…" at bounding box center [623, 520] width 480 height 929
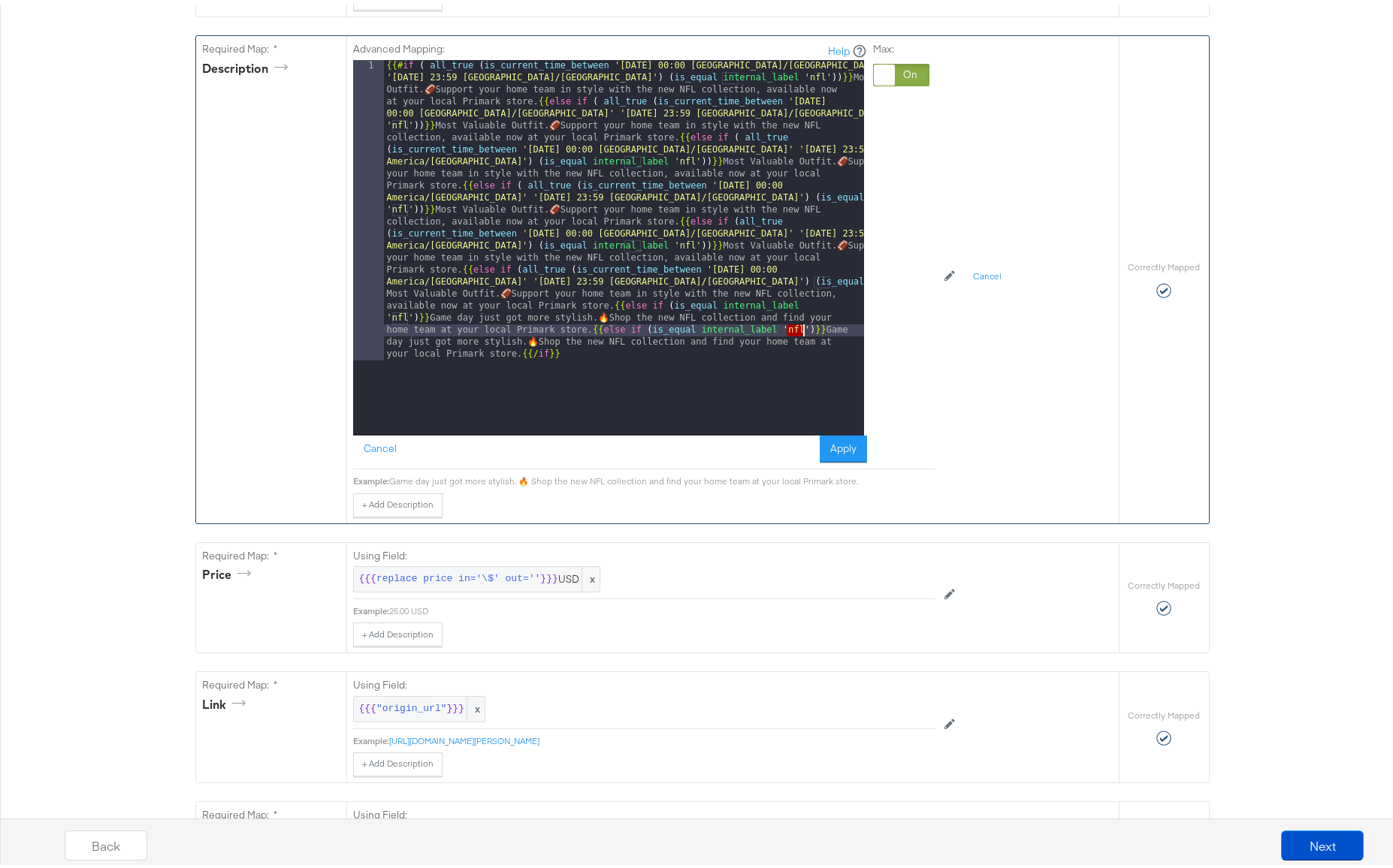
drag, startPoint x: 782, startPoint y: 329, endPoint x: 796, endPoint y: 328, distance: 14.0
click at [796, 328] on div "{{# if ( all_true ( is_current_time_between '[DATE] 00:00 [GEOGRAPHIC_DATA]/[GE…" at bounding box center [623, 544] width 480 height 976
drag, startPoint x: 619, startPoint y: 341, endPoint x: 632, endPoint y: 341, distance: 13.0
click at [632, 341] on div "{{# if ( all_true ( is_current_time_between '[DATE] 00:00 [GEOGRAPHIC_DATA]/[GE…" at bounding box center [623, 544] width 480 height 976
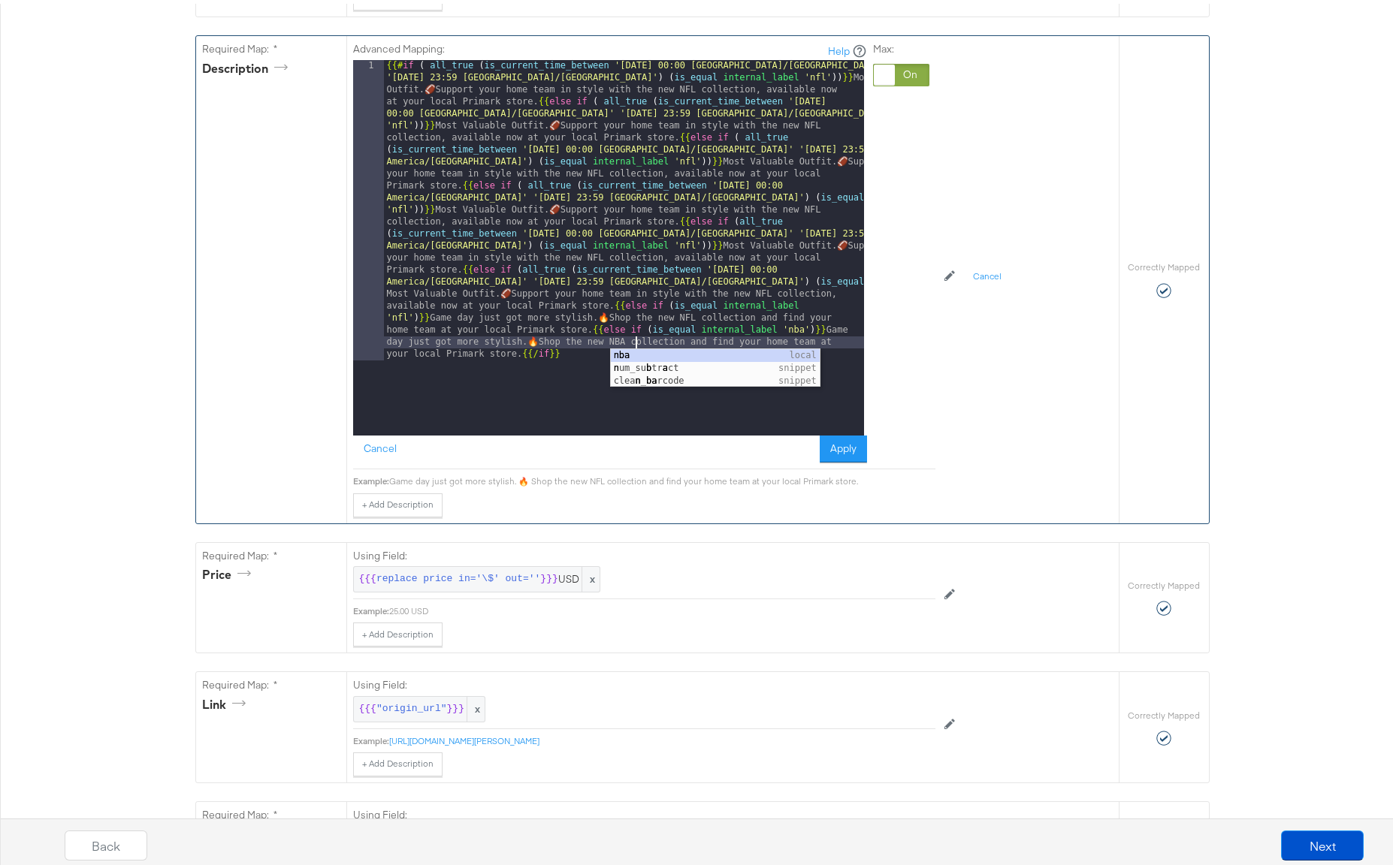
click at [585, 359] on div "{{# if ( all_true ( is_current_time_between '[DATE] 00:00 [GEOGRAPHIC_DATA]/[GE…" at bounding box center [623, 544] width 480 height 976
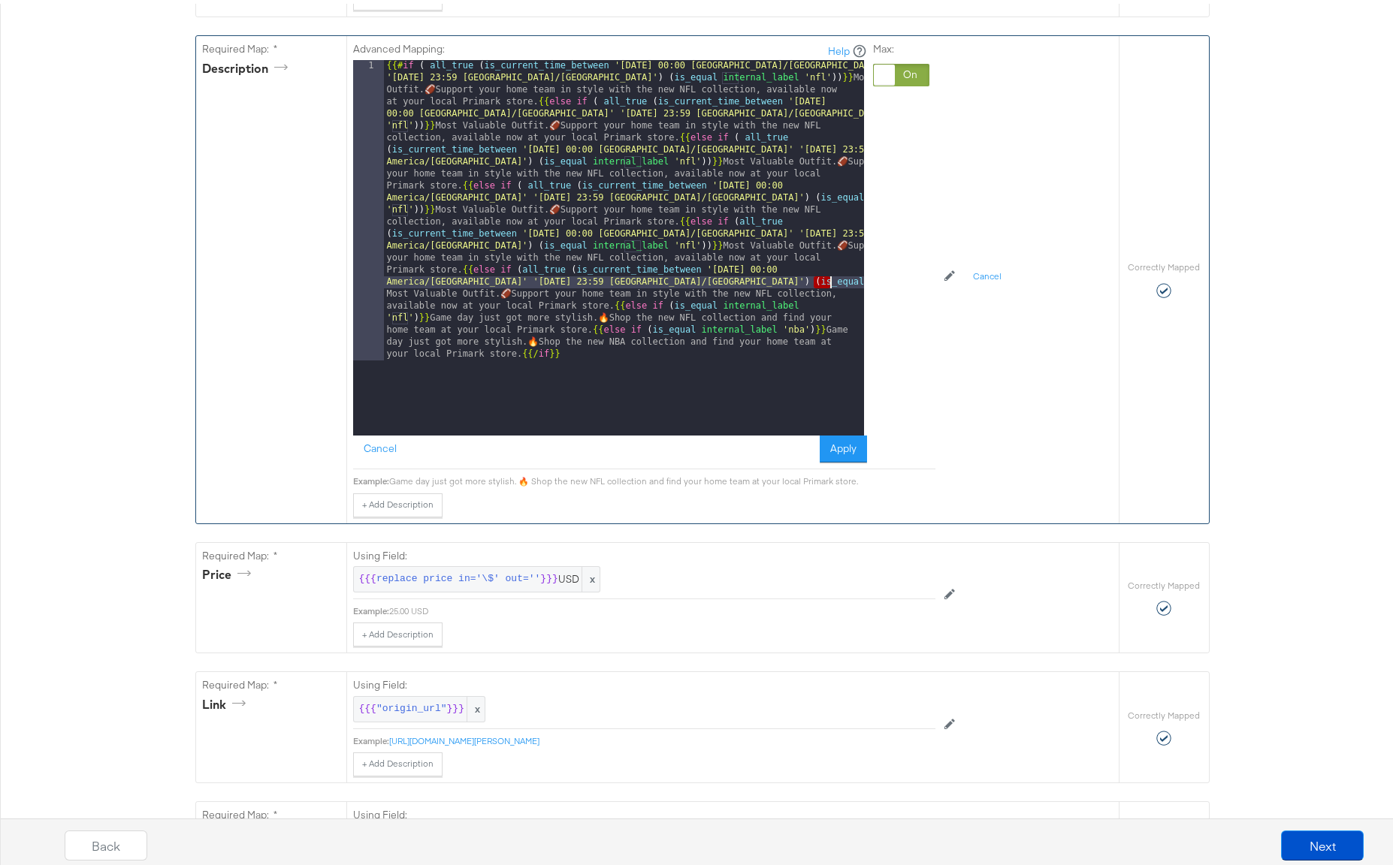
drag, startPoint x: 809, startPoint y: 282, endPoint x: 825, endPoint y: 284, distance: 16.1
click at [824, 284] on div "{{# if ( all_true ( is_current_time_between '[DATE] 00:00 [GEOGRAPHIC_DATA]/[GE…" at bounding box center [623, 544] width 480 height 976
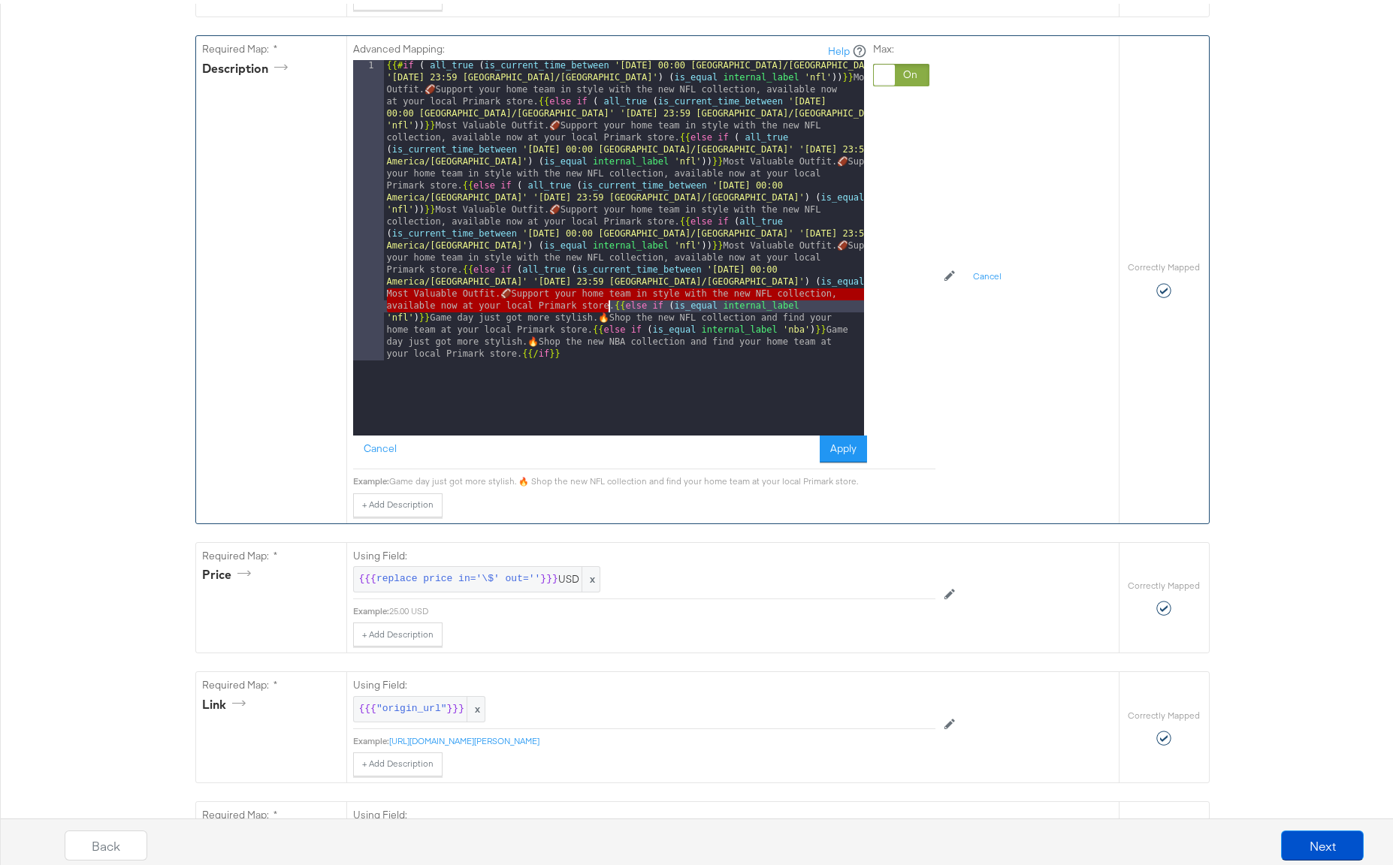
drag, startPoint x: 382, startPoint y: 293, endPoint x: 604, endPoint y: 303, distance: 222.2
click at [604, 303] on div "{{# if ( all_true ( is_current_time_between '[DATE] 00:00 [GEOGRAPHIC_DATA]/[GE…" at bounding box center [623, 544] width 480 height 976
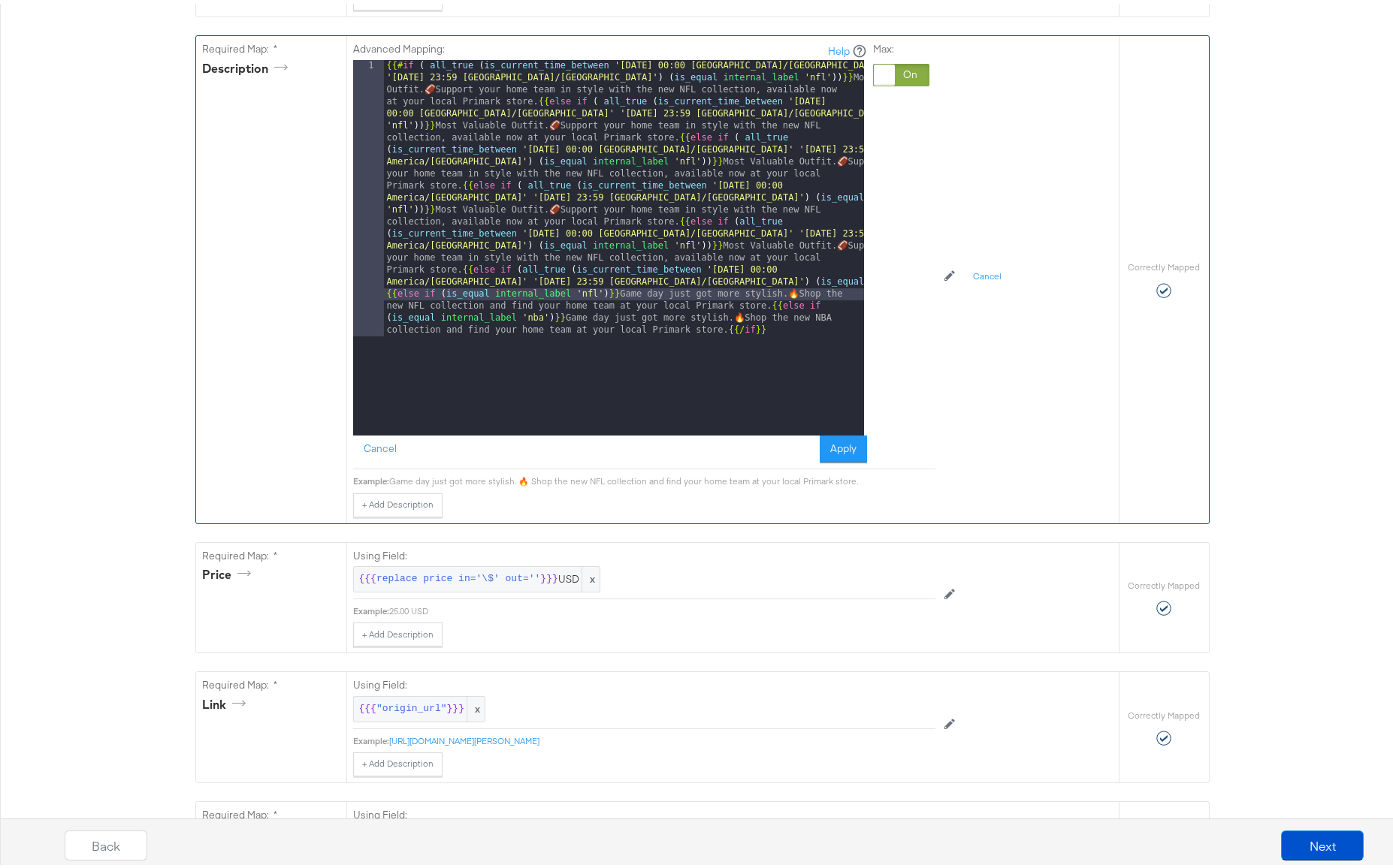
click at [852, 279] on div "{{# if ( all_true ( is_current_time_between '[DATE] 00:00 [GEOGRAPHIC_DATA]/[GE…" at bounding box center [623, 520] width 480 height 929
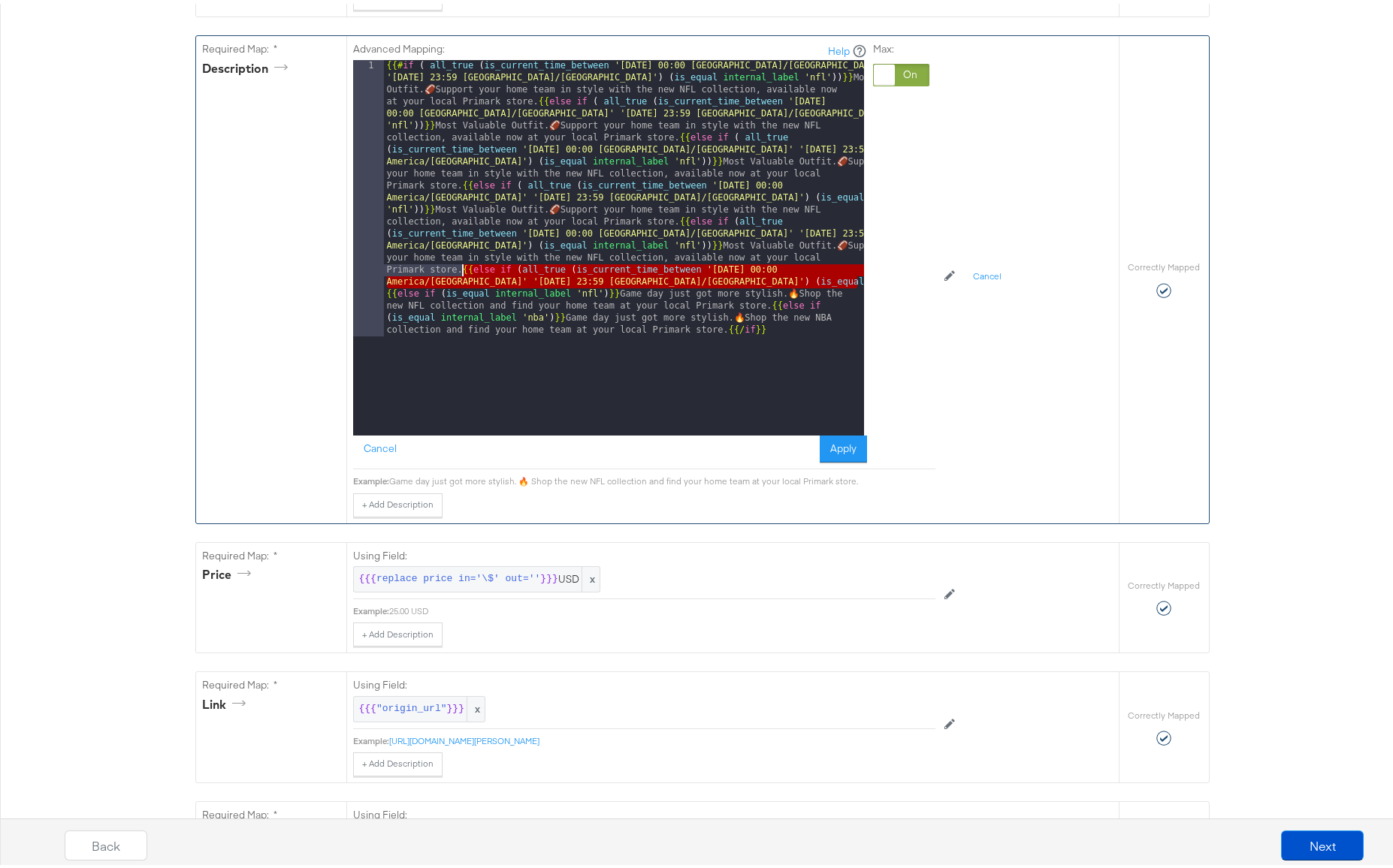
drag, startPoint x: 855, startPoint y: 278, endPoint x: 458, endPoint y: 269, distance: 397.1
click at [458, 269] on div "{{# if ( all_true ( is_current_time_between '[DATE] 00:00 [GEOGRAPHIC_DATA]/[GE…" at bounding box center [623, 520] width 480 height 929
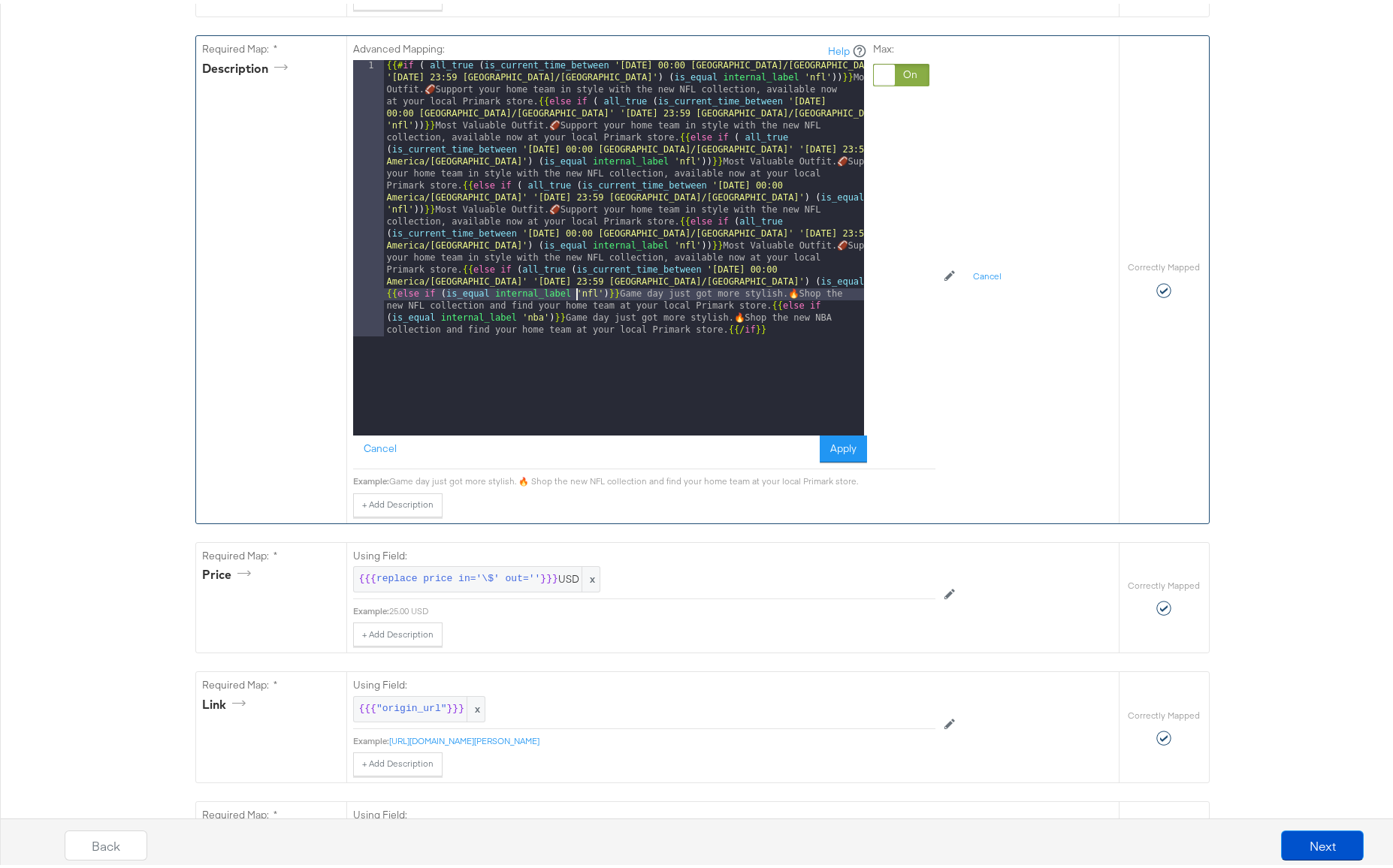
click at [570, 288] on div "{{# if ( all_true ( is_current_time_between '[DATE] 00:00 [GEOGRAPHIC_DATA]/[GE…" at bounding box center [623, 520] width 480 height 929
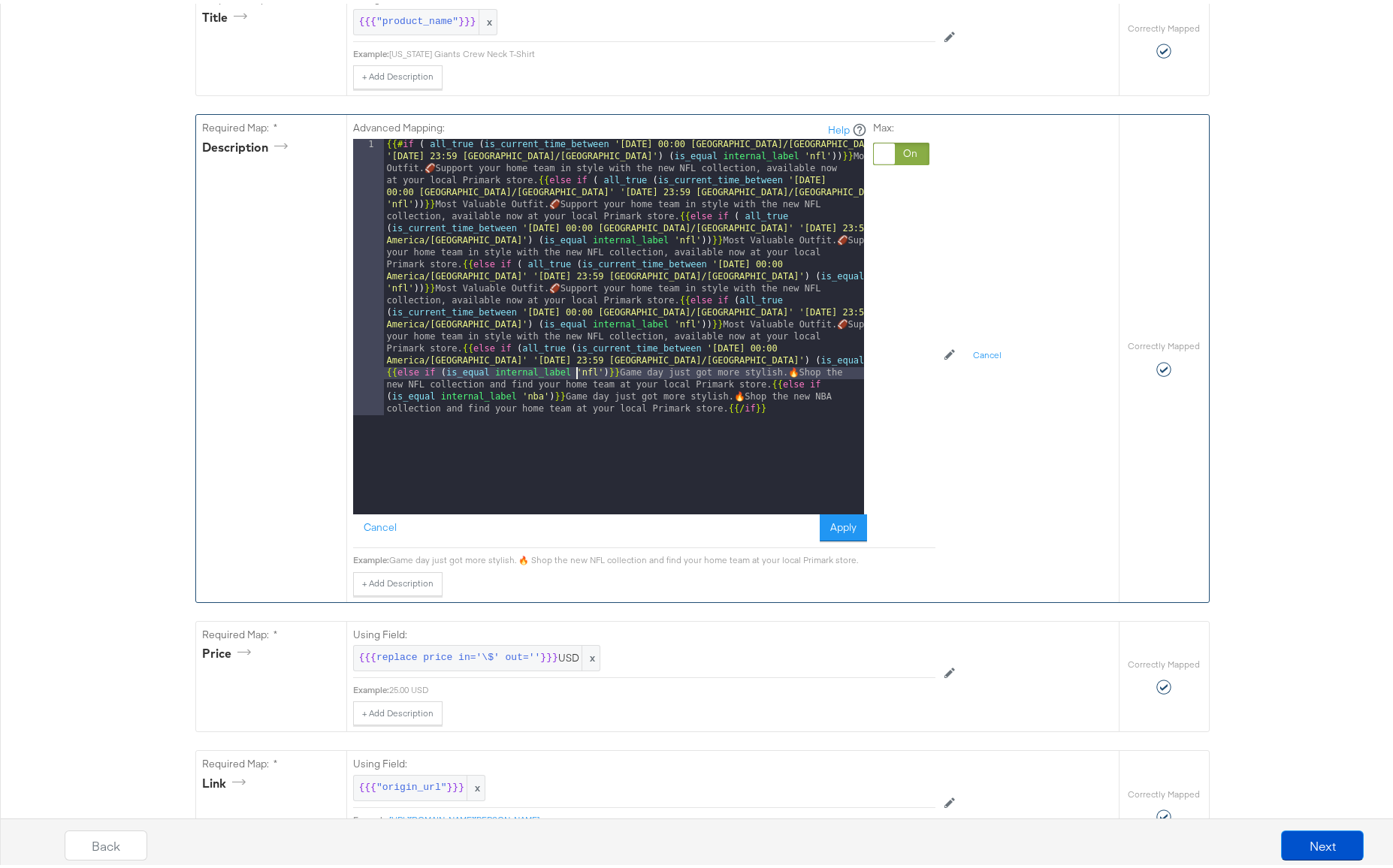
scroll to position [469, 0]
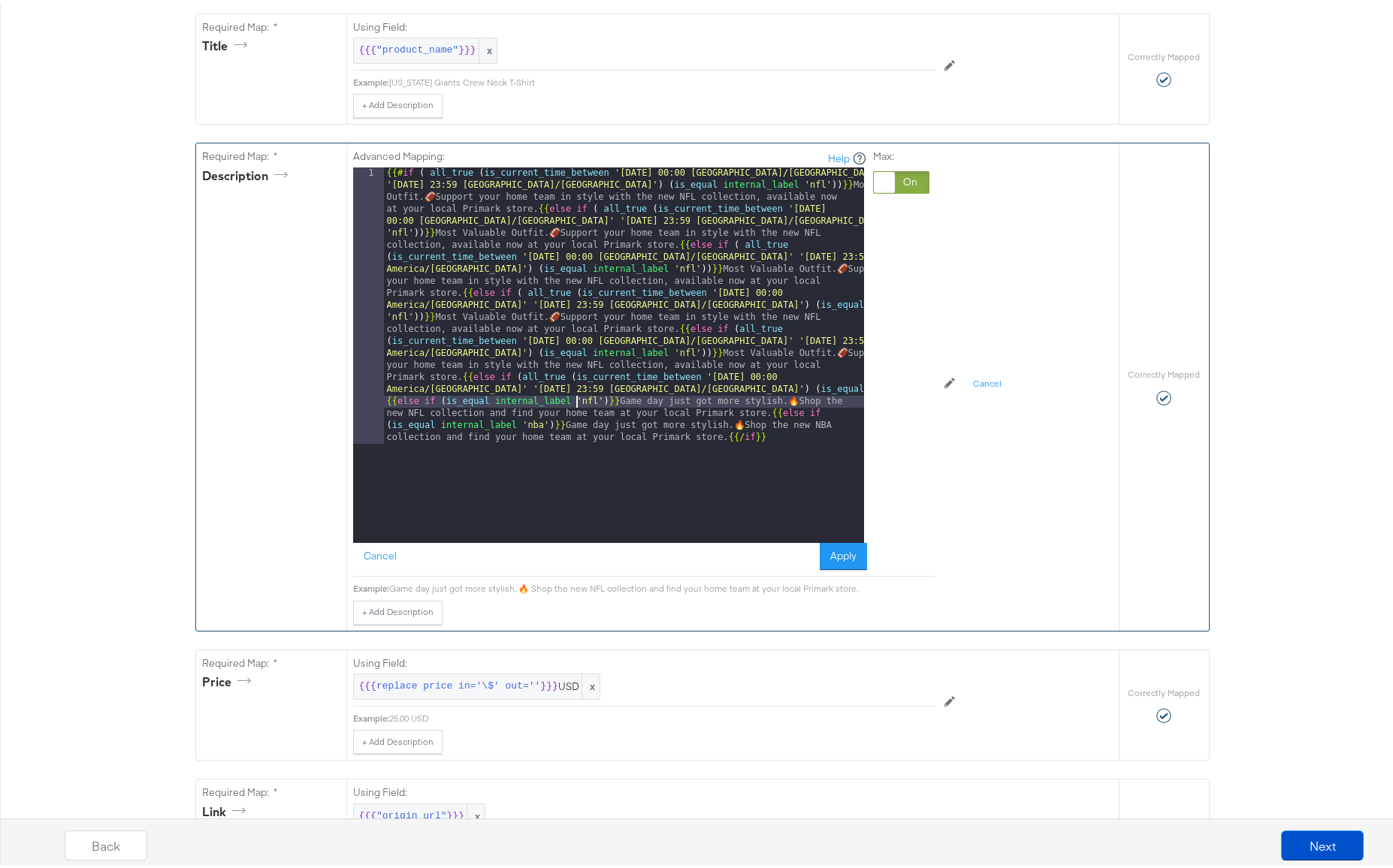
click at [724, 438] on div "{{# if ( all_true ( is_current_time_between '[DATE] 00:00 [GEOGRAPHIC_DATA]/[GE…" at bounding box center [623, 628] width 480 height 929
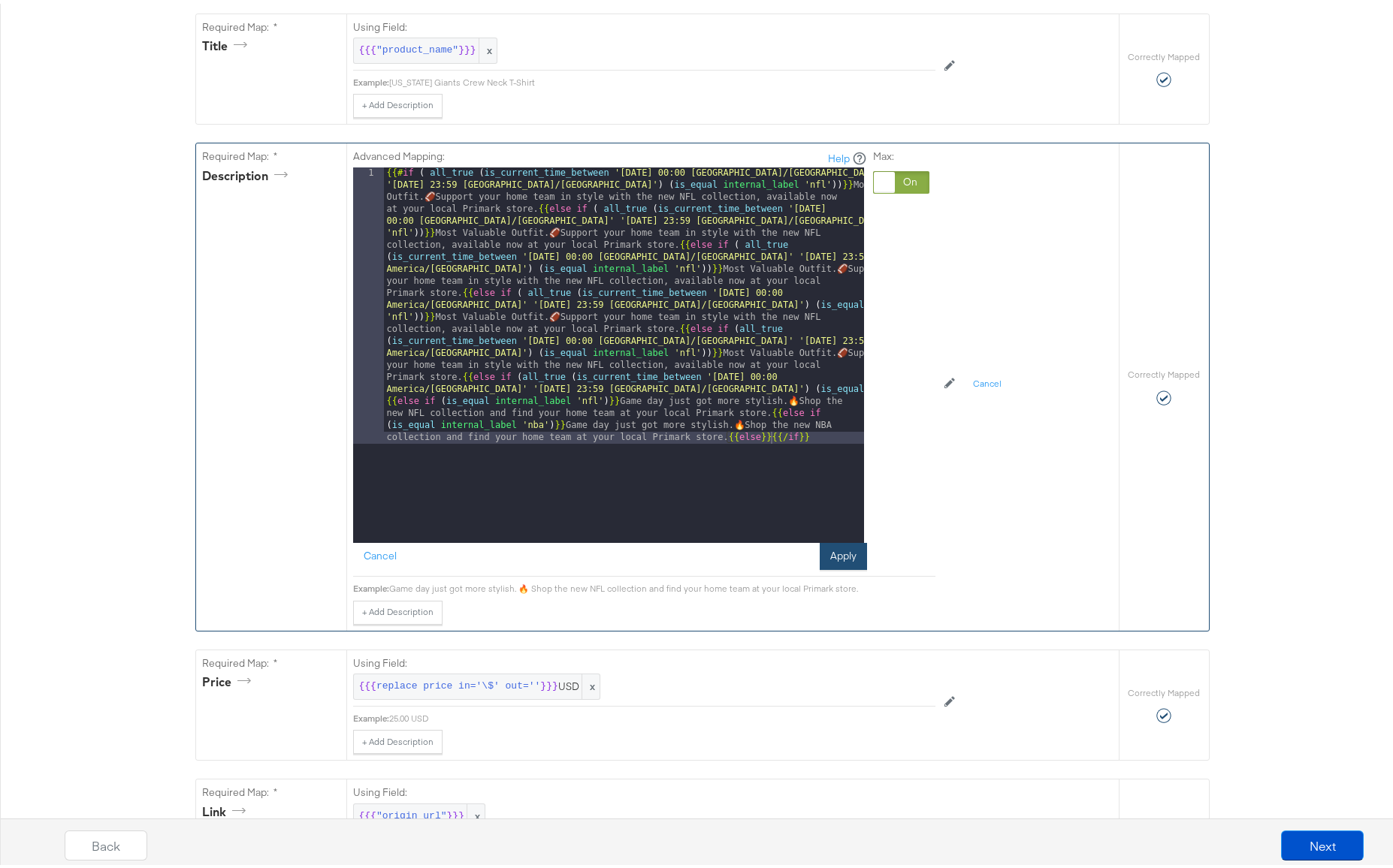
click at [825, 552] on button "Apply" at bounding box center [843, 552] width 48 height 27
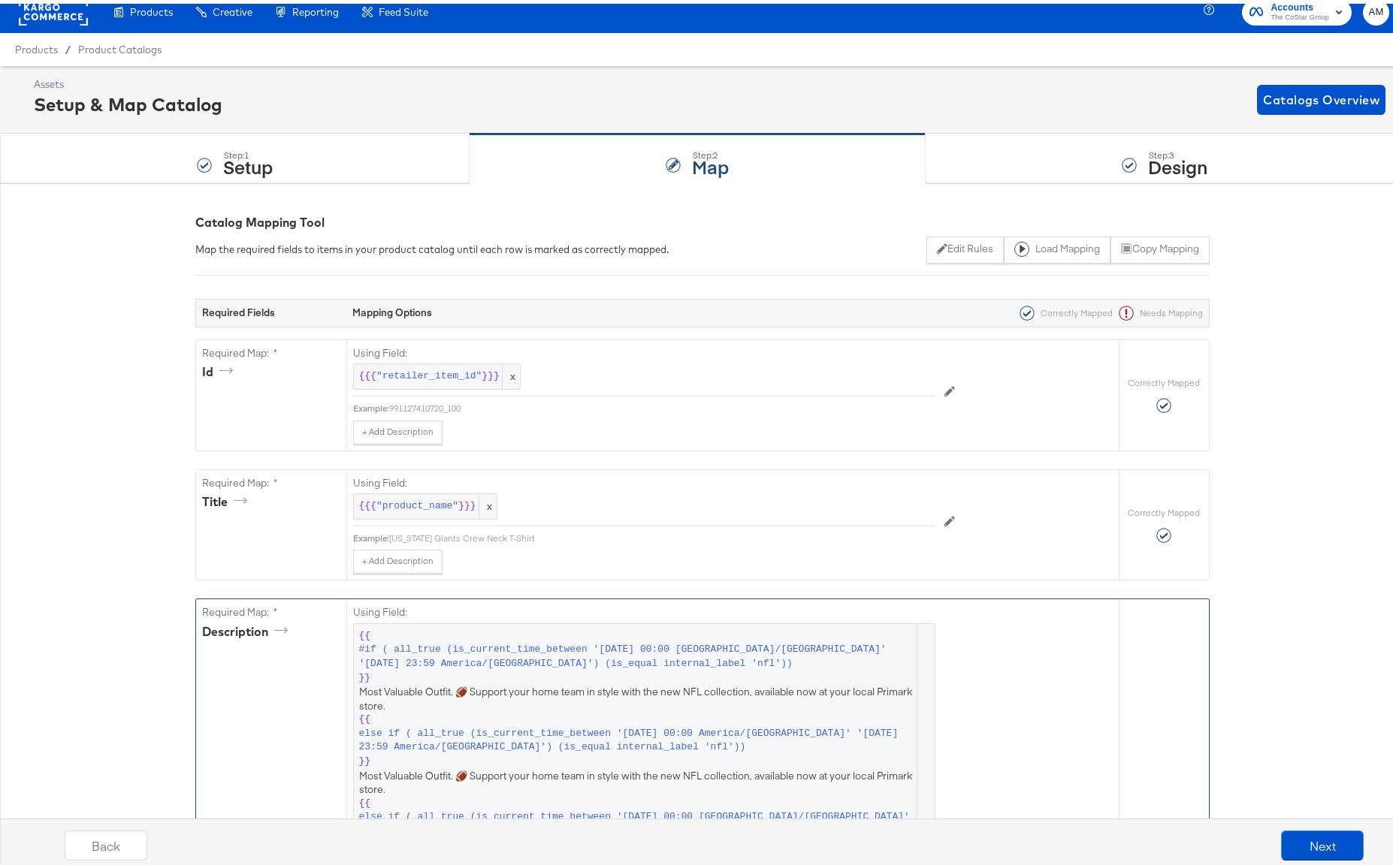
scroll to position [0, 0]
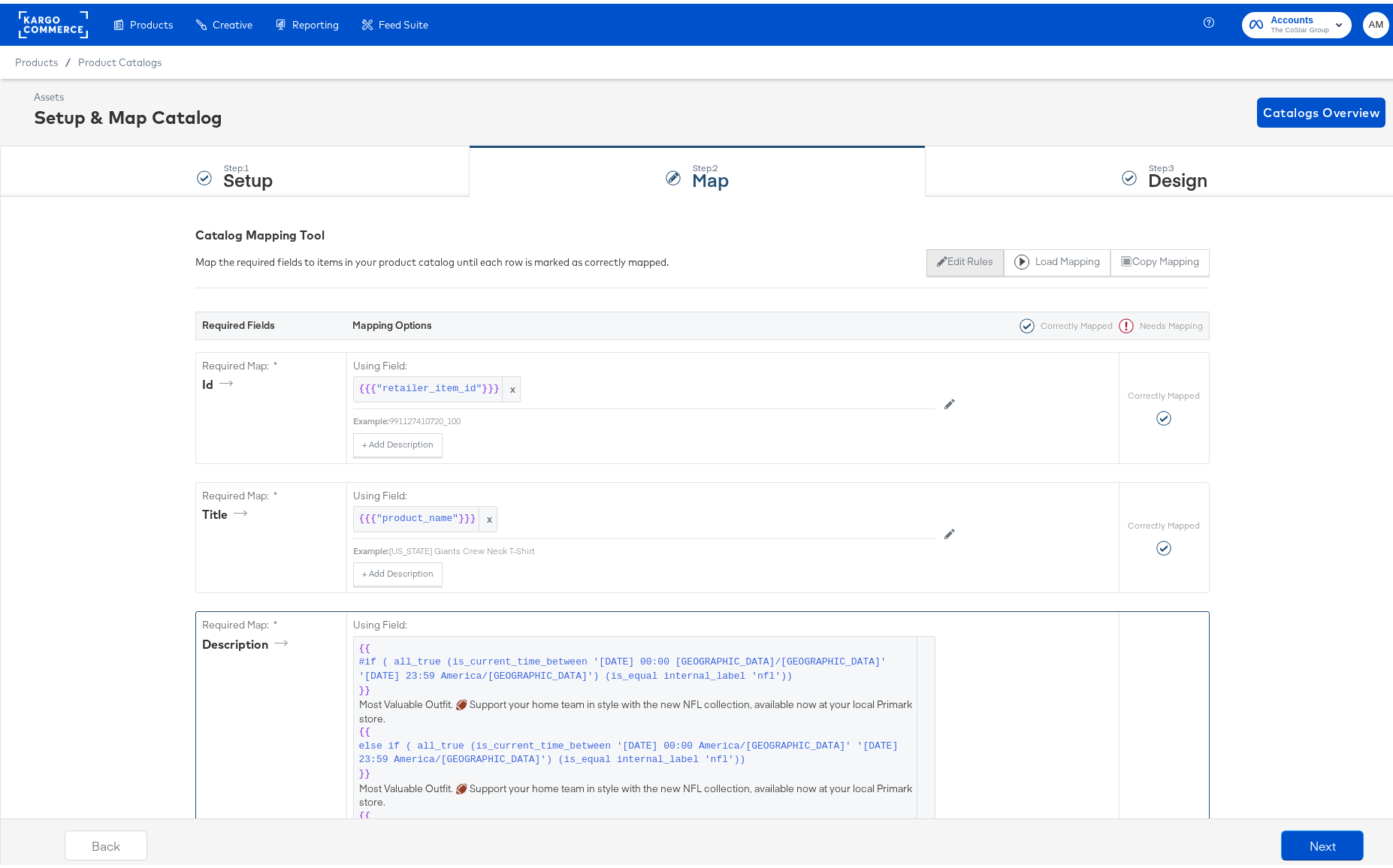
click at [940, 258] on button "Edit Rules" at bounding box center [964, 258] width 77 height 27
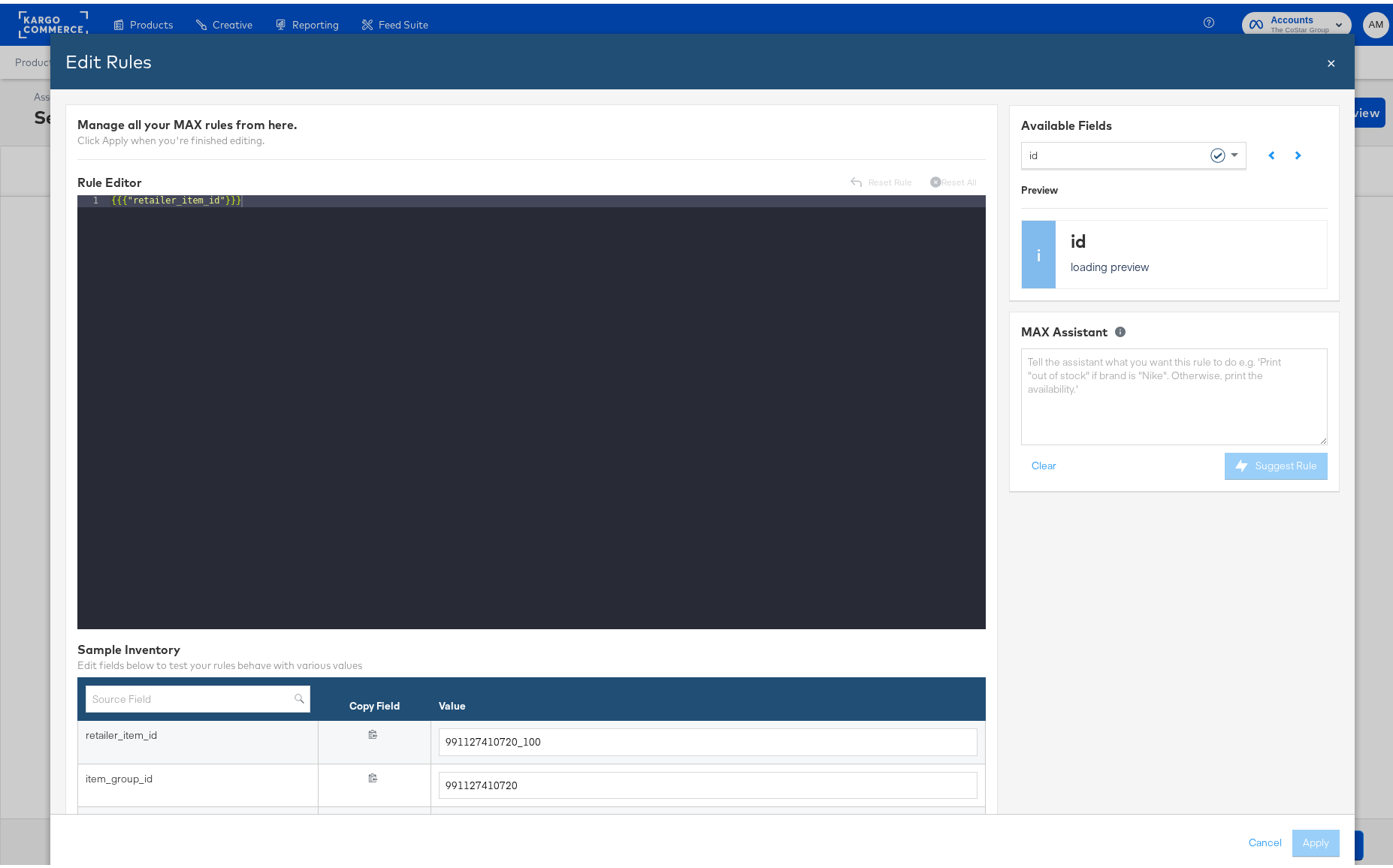
click at [1051, 152] on div "id" at bounding box center [1127, 151] width 198 height 26
type input "custom"
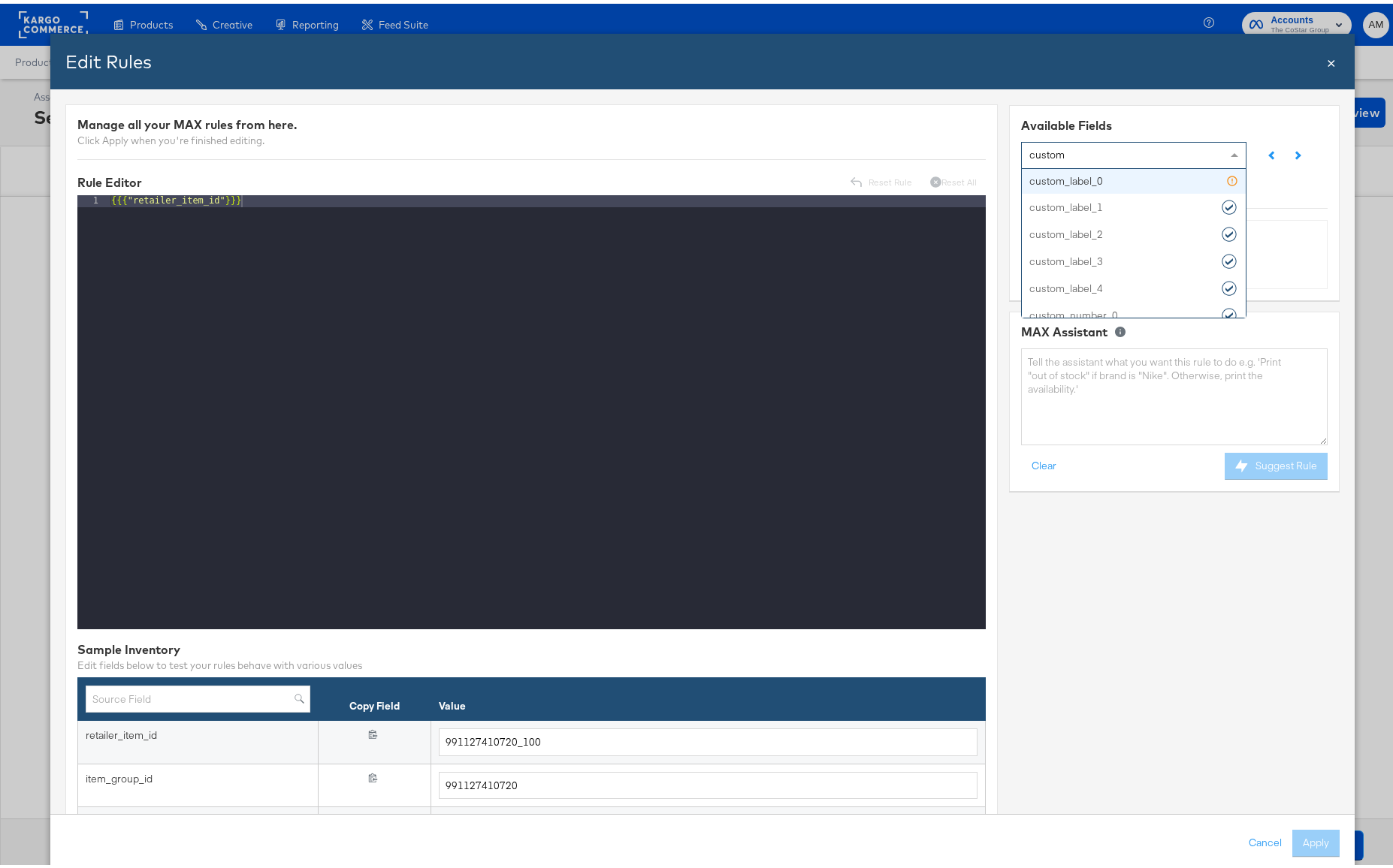
scroll to position [0, 0]
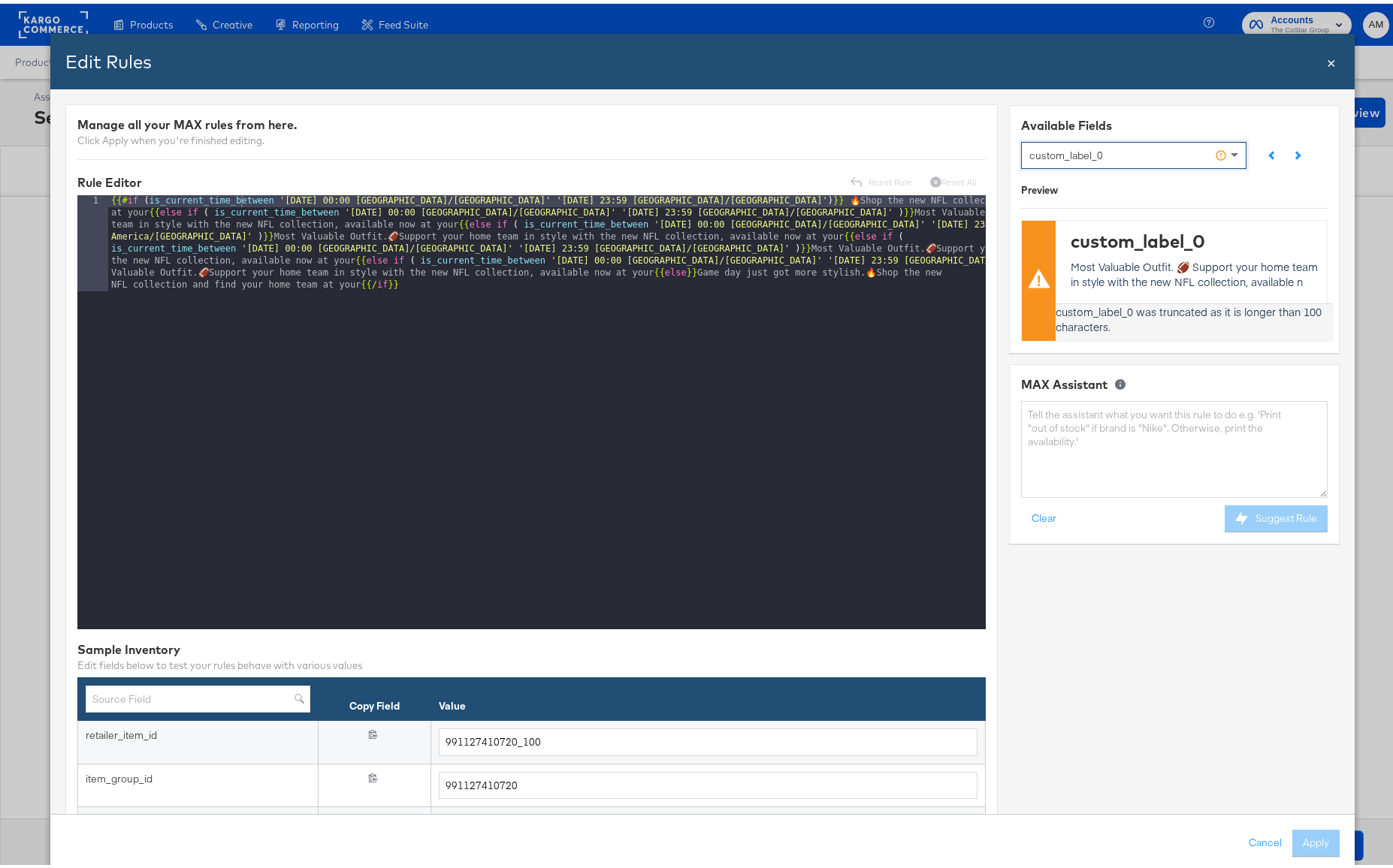
click at [744, 212] on div "{{# if ( is_current_time_between '[DATE] 00:00 America/[GEOGRAPHIC_DATA]' '[DAT…" at bounding box center [546, 505] width 878 height 627
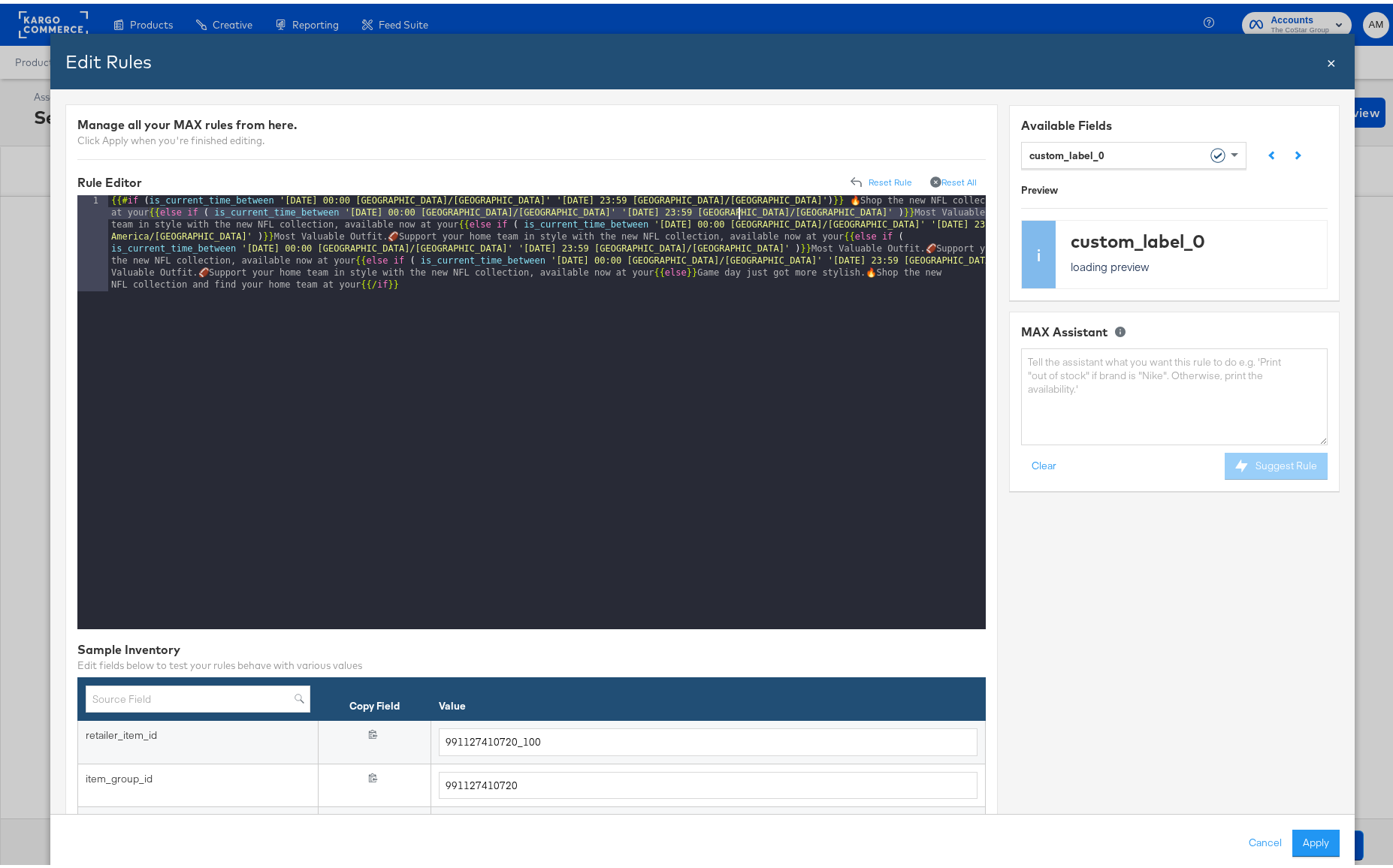
click at [675, 201] on div "{{# if ( is_current_time_between '[DATE] 00:00 America/[GEOGRAPHIC_DATA]' '[DAT…" at bounding box center [546, 505] width 878 height 627
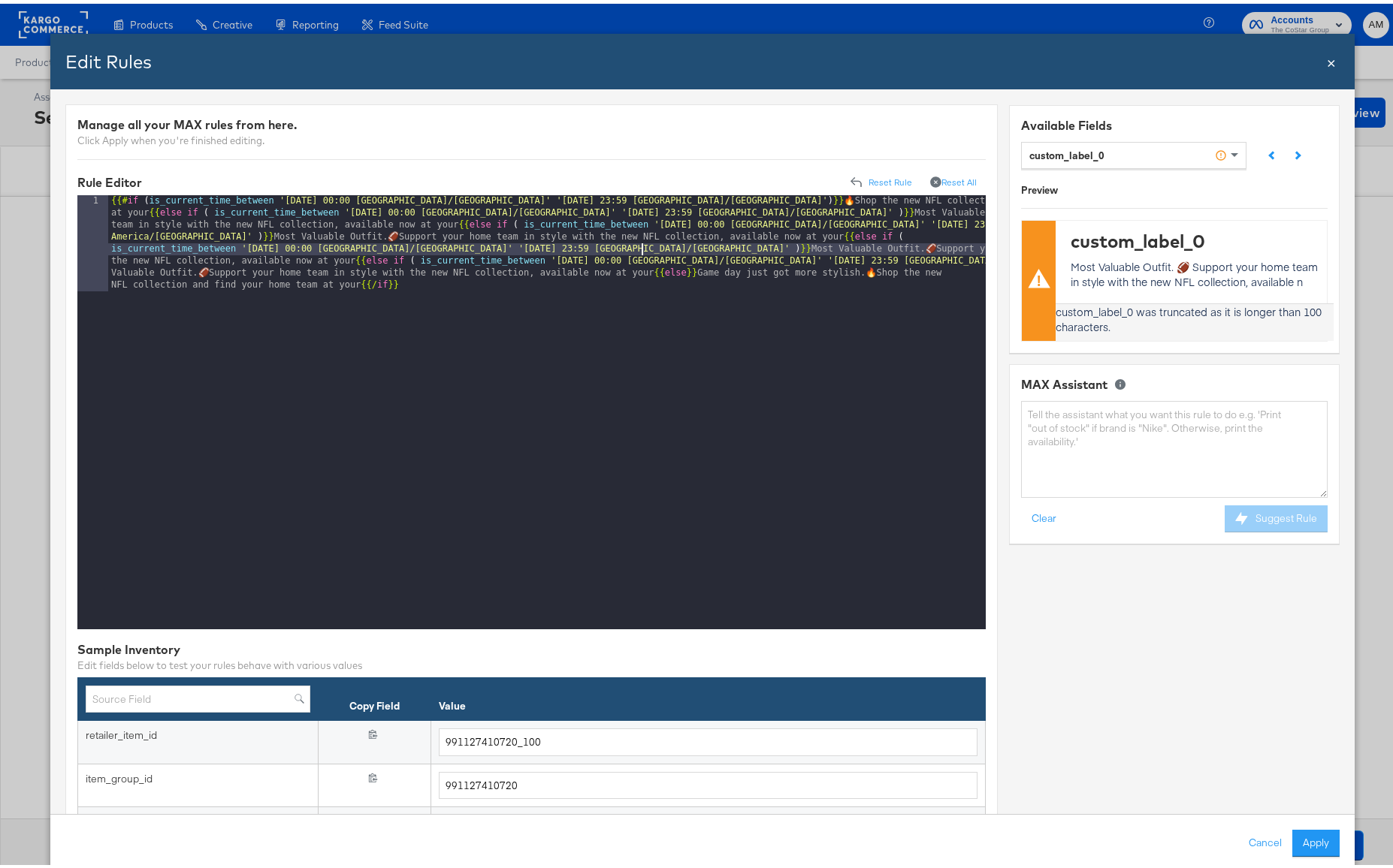
click at [642, 246] on div "{{# if ( is_current_time_between '[DATE] 00:00 America/[GEOGRAPHIC_DATA]' '[DAT…" at bounding box center [546, 505] width 878 height 627
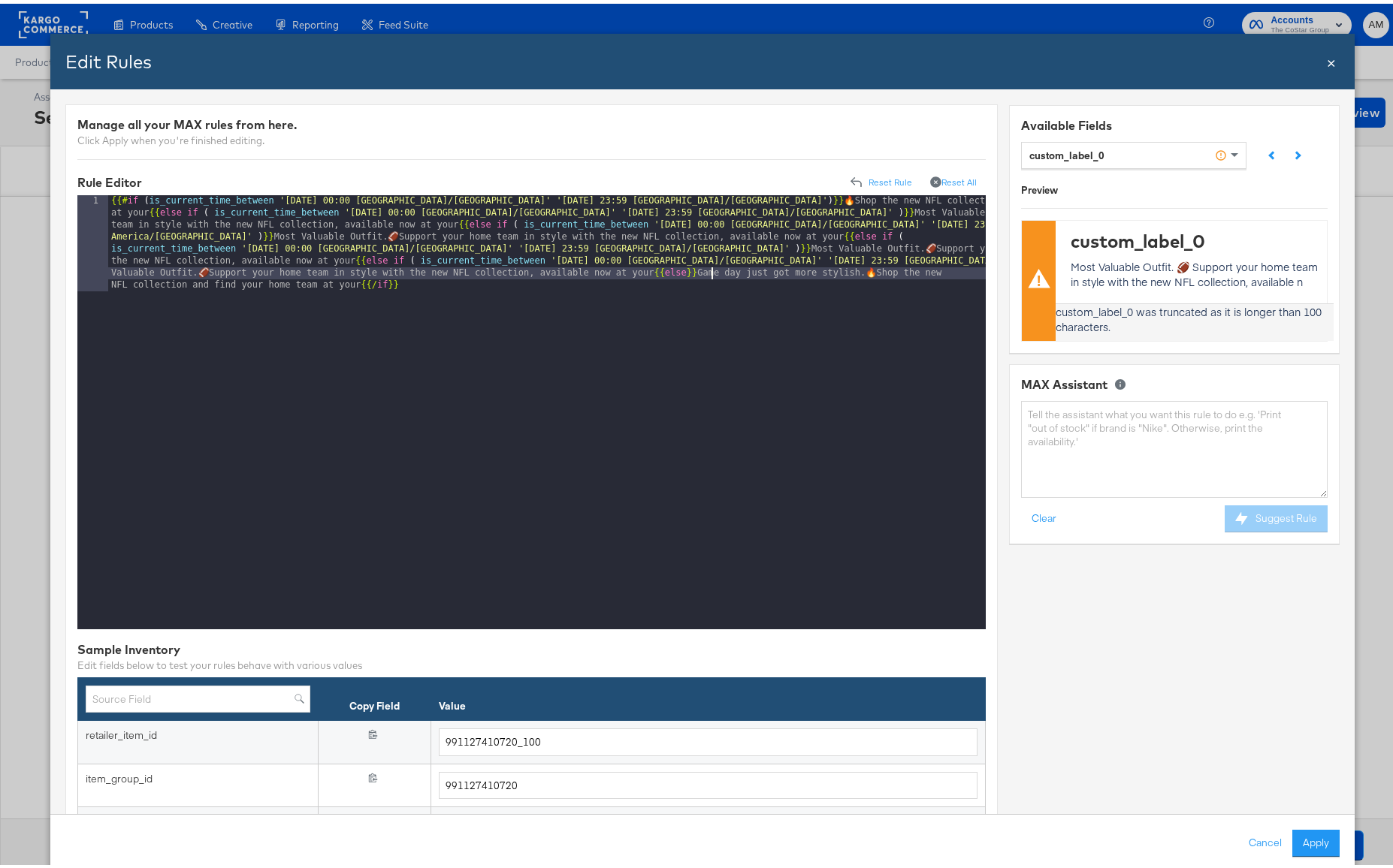
click at [713, 272] on div "{{# if ( is_current_time_between '[DATE] 00:00 America/[GEOGRAPHIC_DATA]' '[DAT…" at bounding box center [546, 505] width 878 height 627
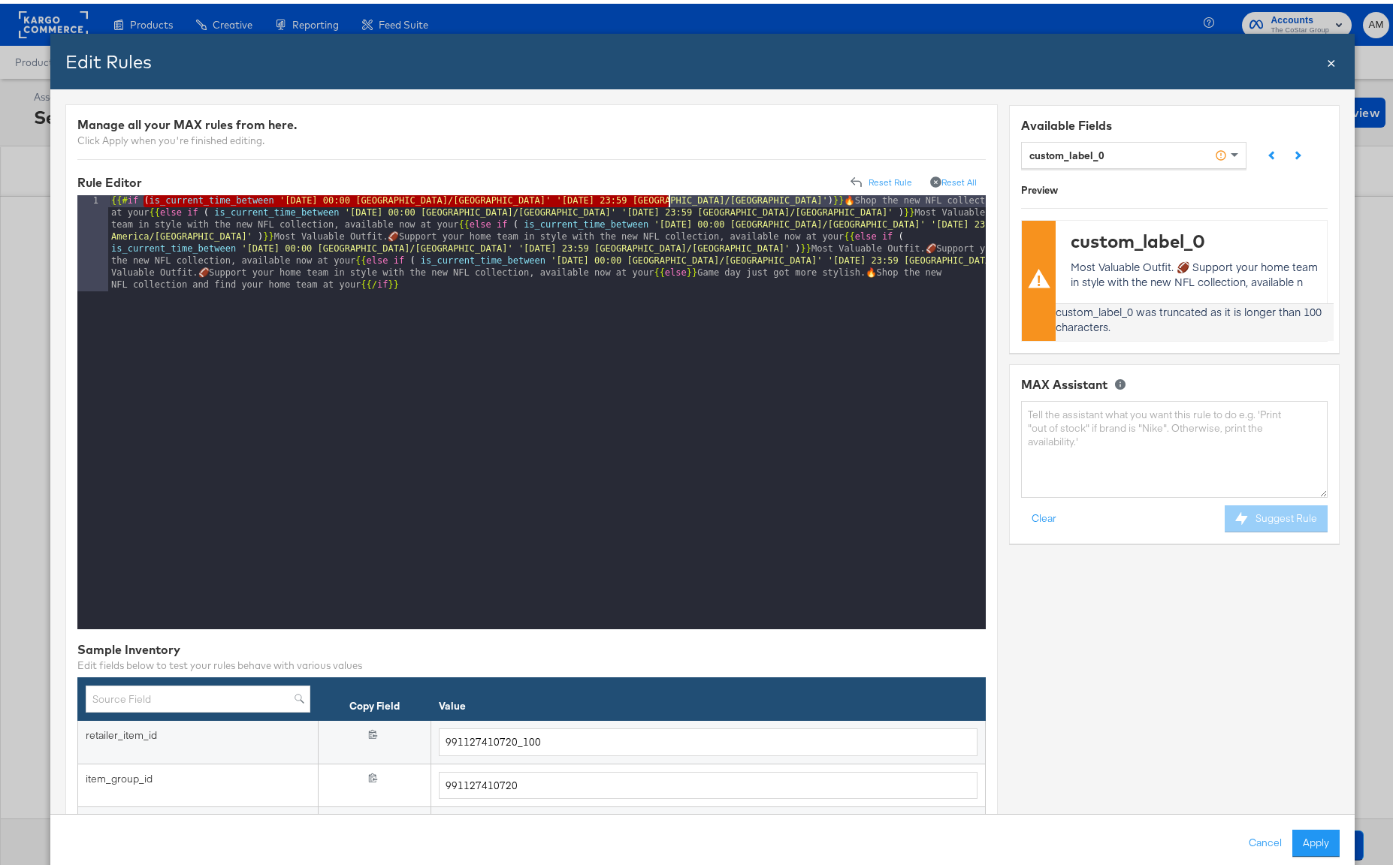
drag, startPoint x: 144, startPoint y: 198, endPoint x: 668, endPoint y: 201, distance: 524.0
click at [668, 201] on div "{{# if ( is_current_time_between '[DATE] 00:00 America/[GEOGRAPHIC_DATA]' '[DAT…" at bounding box center [546, 505] width 878 height 627
click at [1252, 839] on button "Cancel" at bounding box center [1264, 839] width 54 height 27
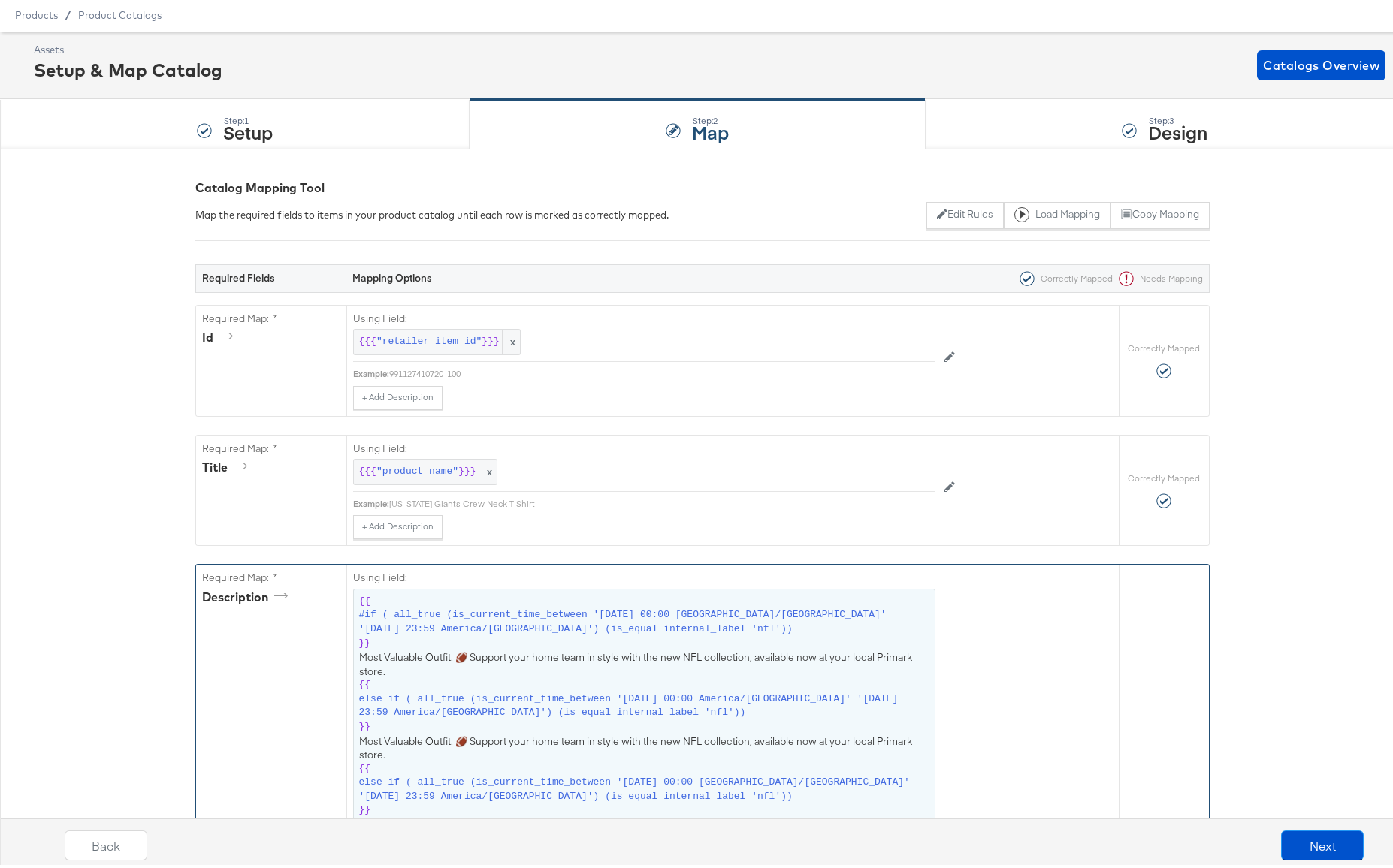
scroll to position [231, 0]
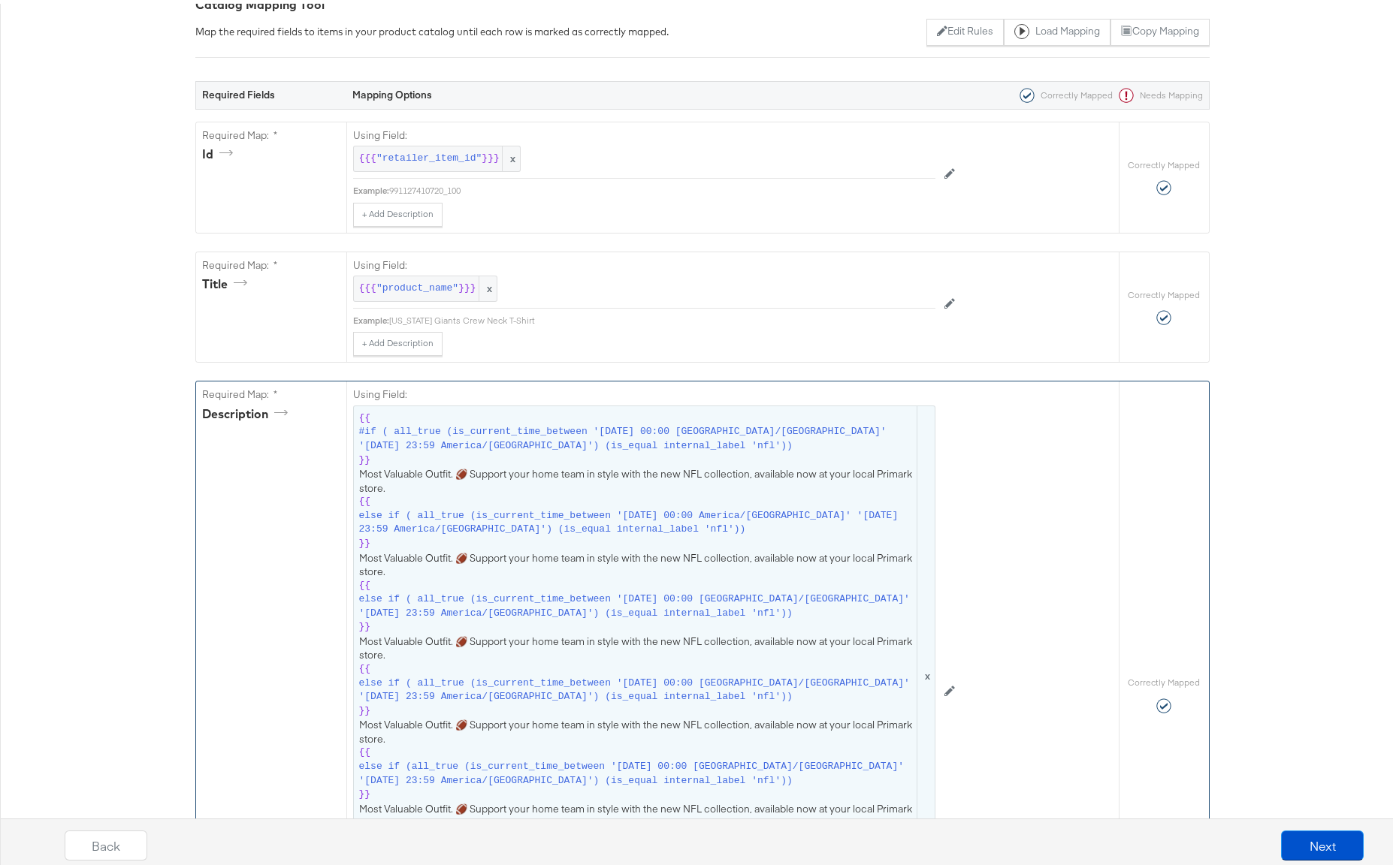
click at [393, 423] on span "#if ( all_true (is_current_time_between '[DATE] 00:00 [GEOGRAPHIC_DATA]/[GEOGRA…" at bounding box center [636, 435] width 555 height 28
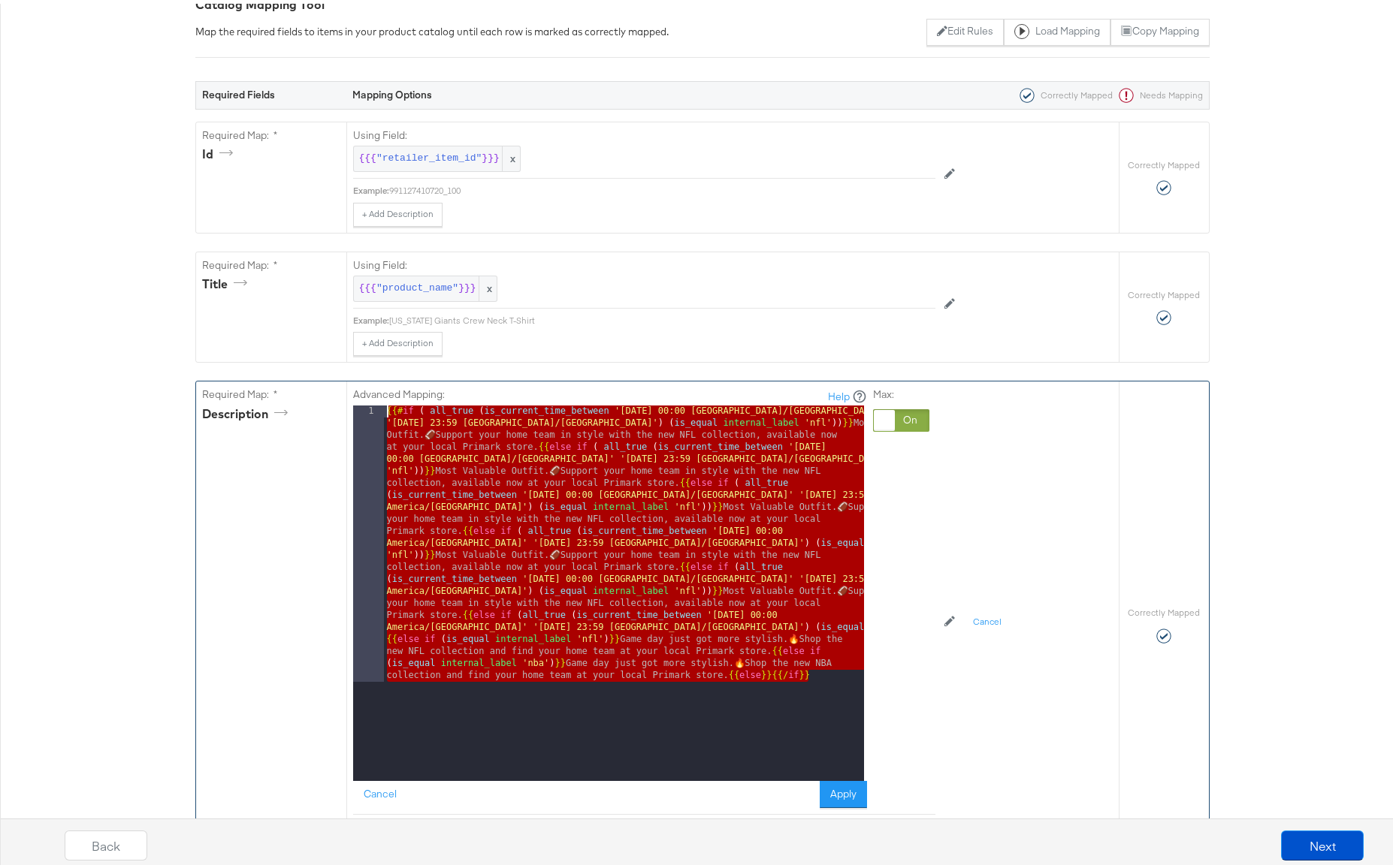
drag, startPoint x: 812, startPoint y: 673, endPoint x: 295, endPoint y: 400, distance: 584.7
click at [295, 400] on div "Required Map: * description Advanced Mapping: Help 1 {{# if ( all_true ( is_cur…" at bounding box center [657, 621] width 923 height 487
click at [942, 23] on button "Edit Rules" at bounding box center [964, 28] width 77 height 27
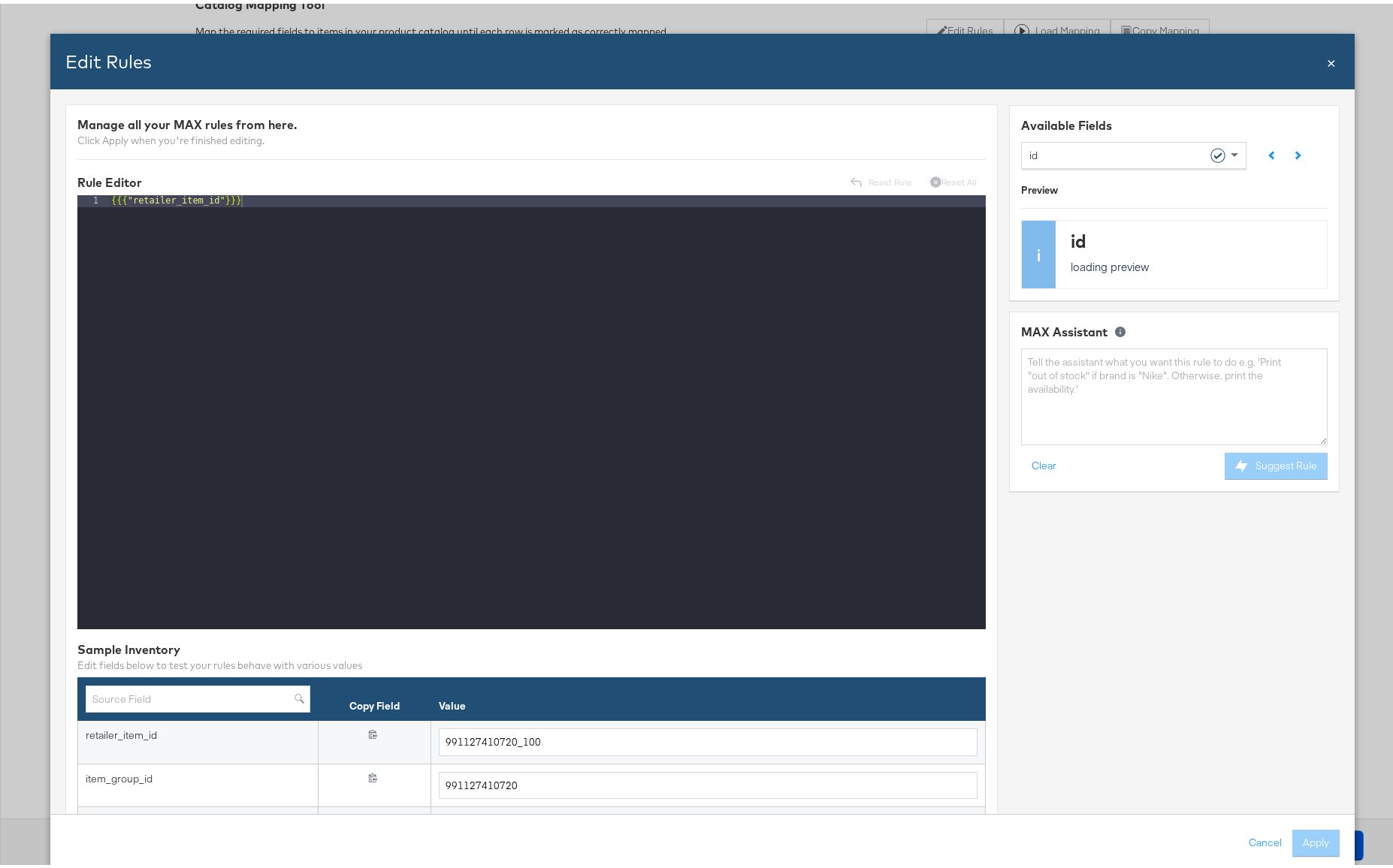
click at [1053, 157] on div "id" at bounding box center [1127, 151] width 198 height 26
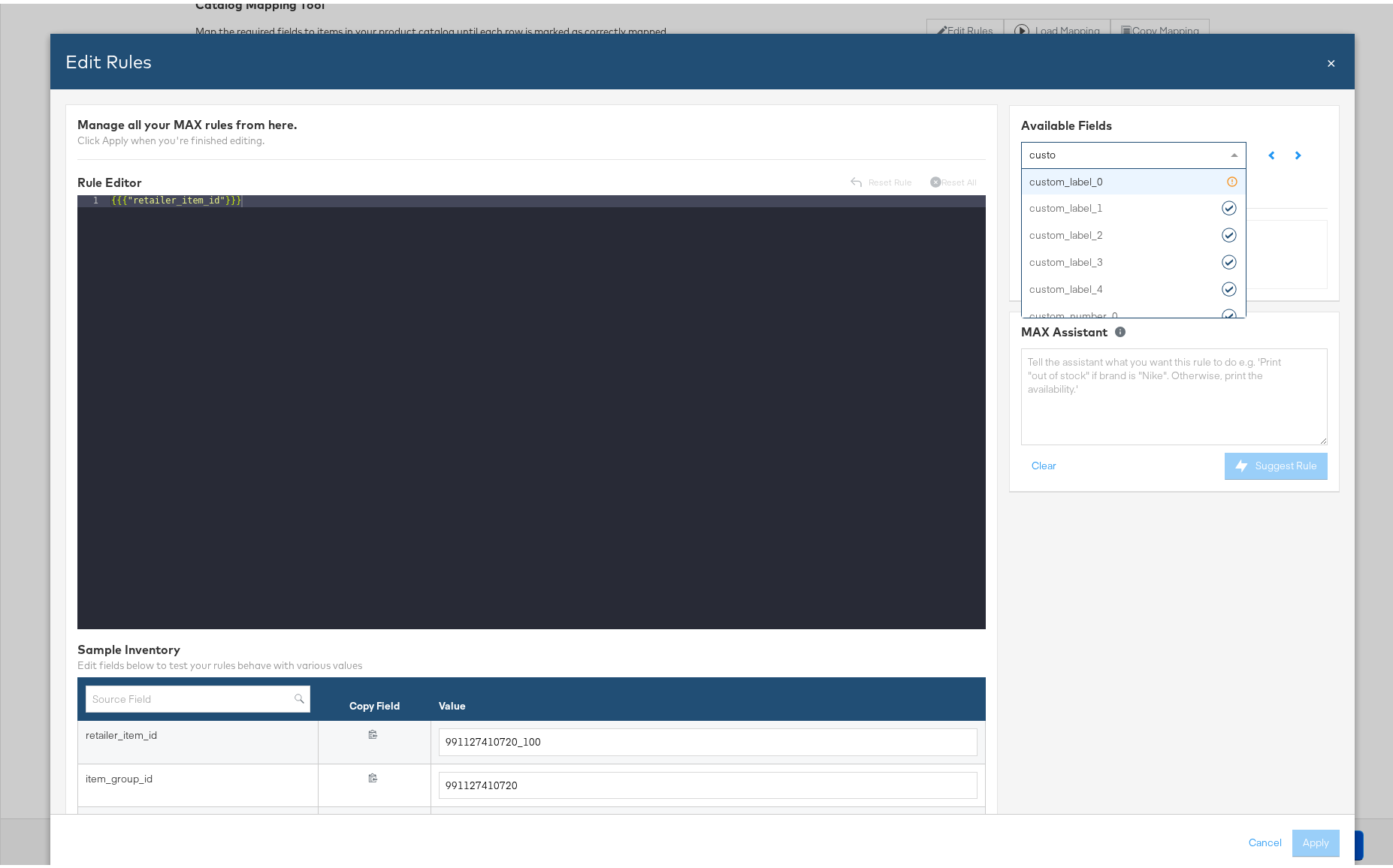
type input "custom"
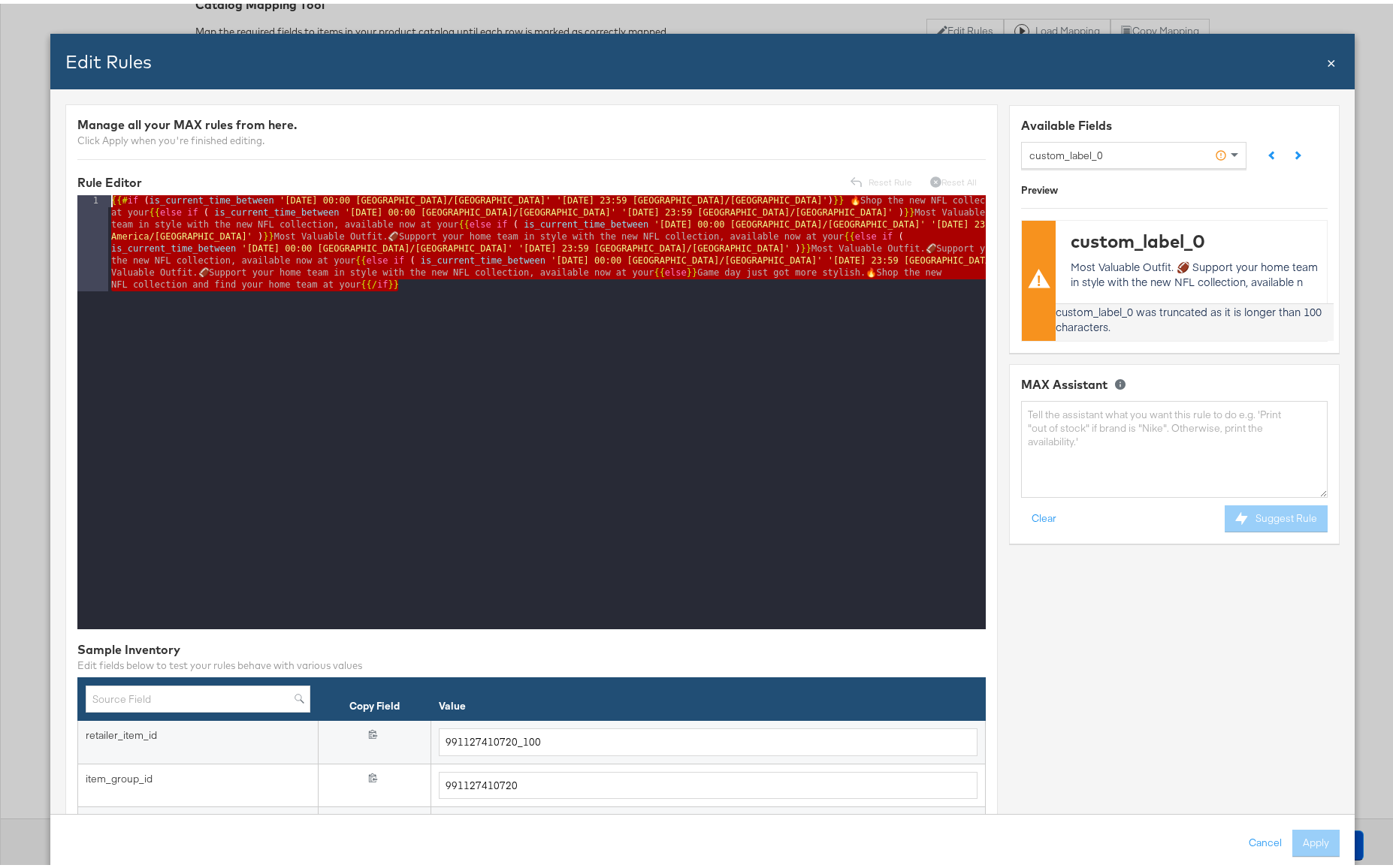
drag, startPoint x: 412, startPoint y: 284, endPoint x: -67, endPoint y: 147, distance: 498.2
click at [0, 147] on html "Products Creative Reporting Feed Suite Accounts The CoStar Group AM Products / …" at bounding box center [702, 203] width 1404 height 868
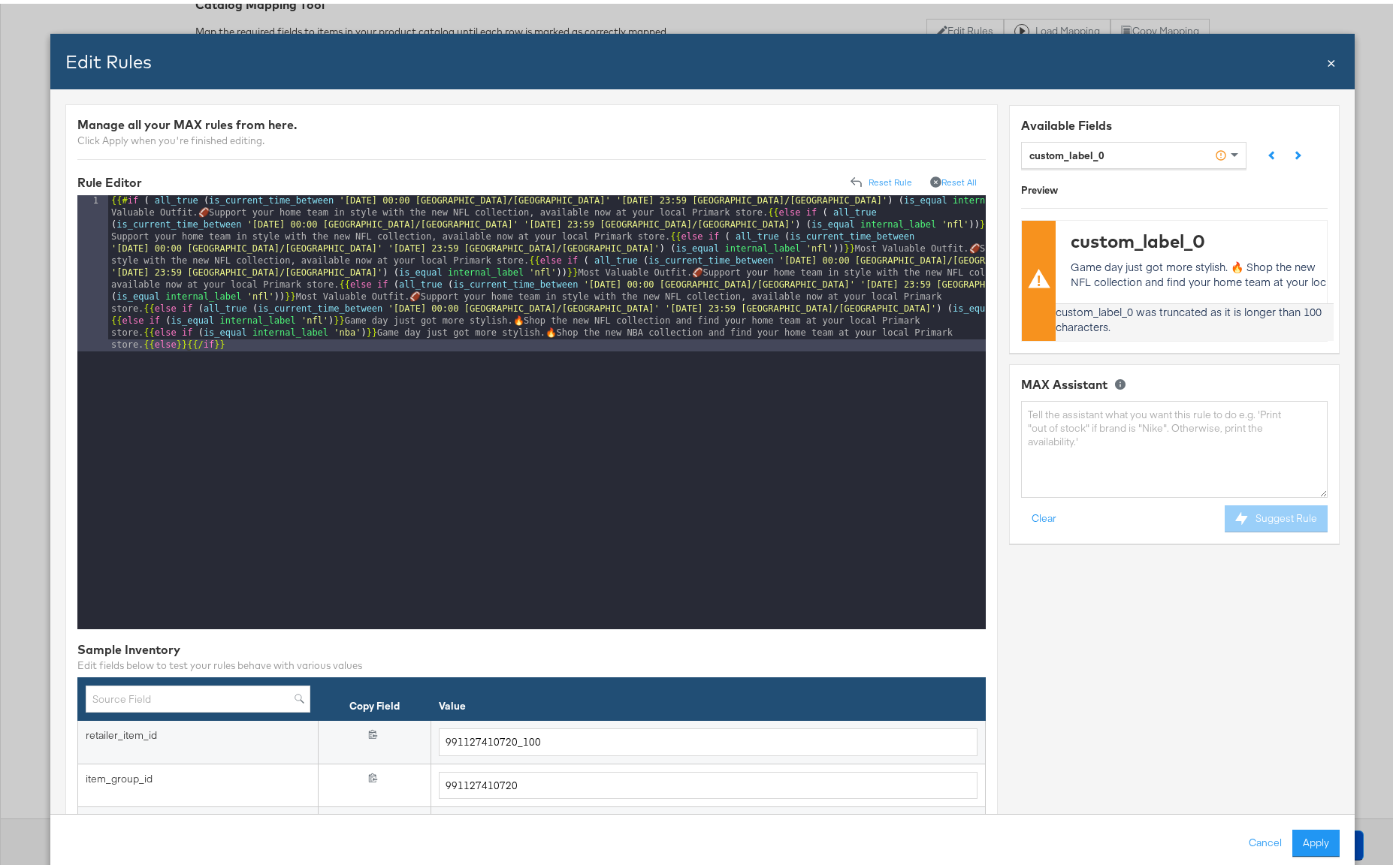
click at [256, 232] on div "{{# if ( all_true ( is_current_time_between '[DATE] 00:00 [GEOGRAPHIC_DATA]/[GE…" at bounding box center [546, 565] width 878 height 747
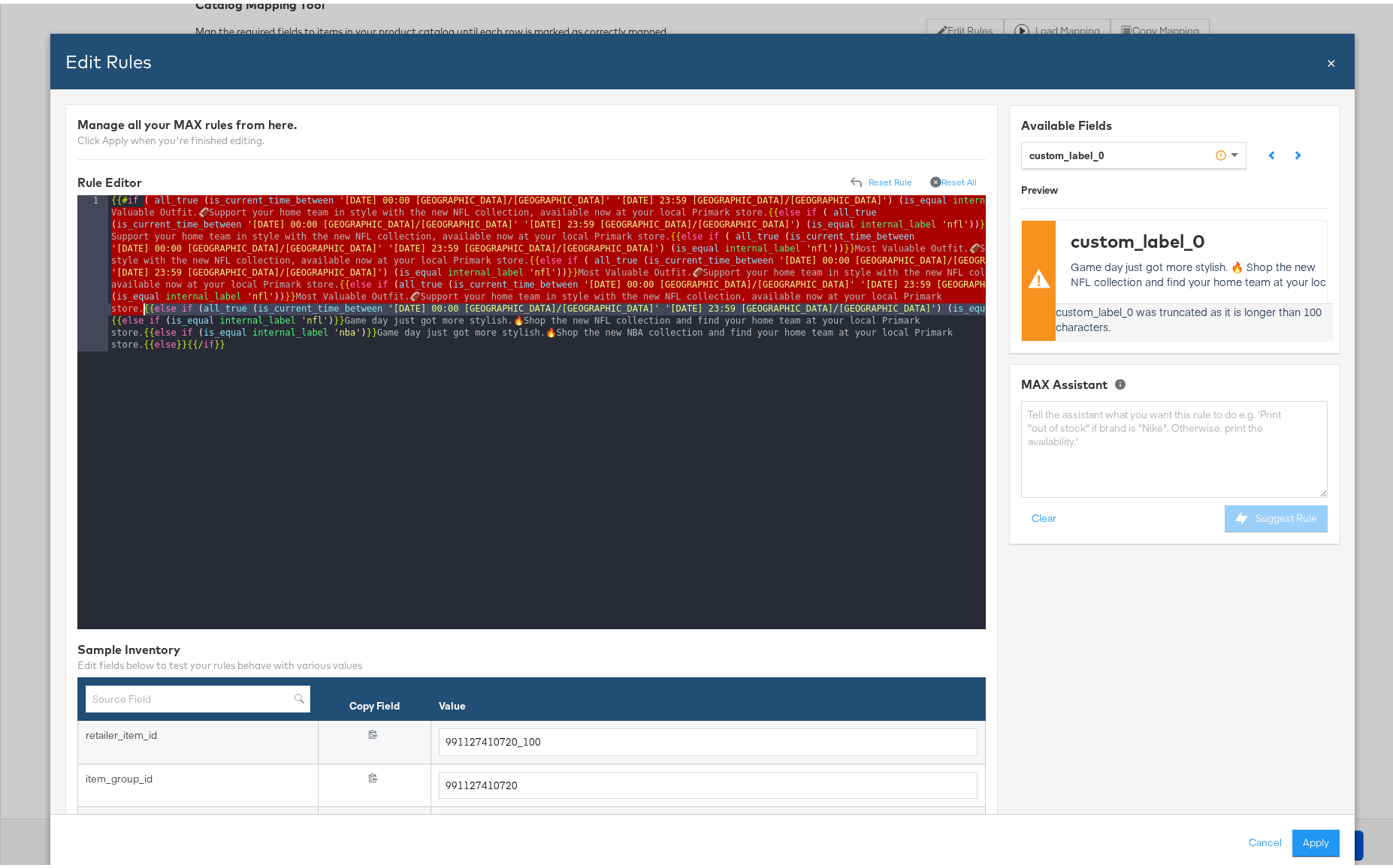
drag, startPoint x: 143, startPoint y: 201, endPoint x: 141, endPoint y: 305, distance: 104.0
click at [141, 305] on div "{{# if ( all_true ( is_current_time_between '[DATE] 00:00 [GEOGRAPHIC_DATA]/[GE…" at bounding box center [546, 565] width 878 height 747
click at [172, 211] on div "{{# if ( all_true ( is_current_time_between '[DATE] 00:00 [GEOGRAPHIC_DATA]/[GE…" at bounding box center [546, 565] width 878 height 747
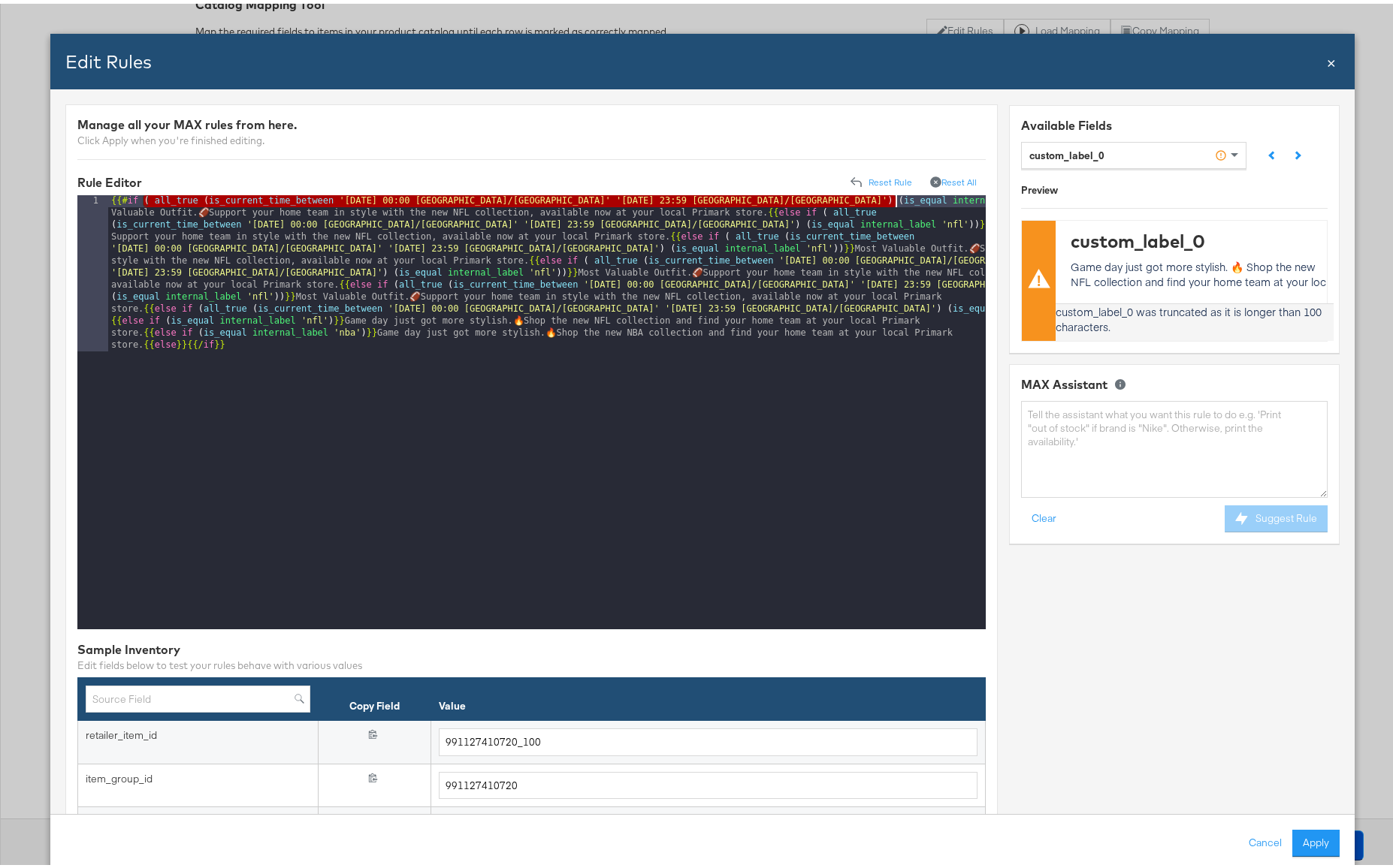
drag, startPoint x: 168, startPoint y: 200, endPoint x: 893, endPoint y: 197, distance: 725.0
click at [893, 197] on div "{{# if ( all_true ( is_current_time_between '[DATE] 00:00 [GEOGRAPHIC_DATA]/[GE…" at bounding box center [546, 565] width 878 height 747
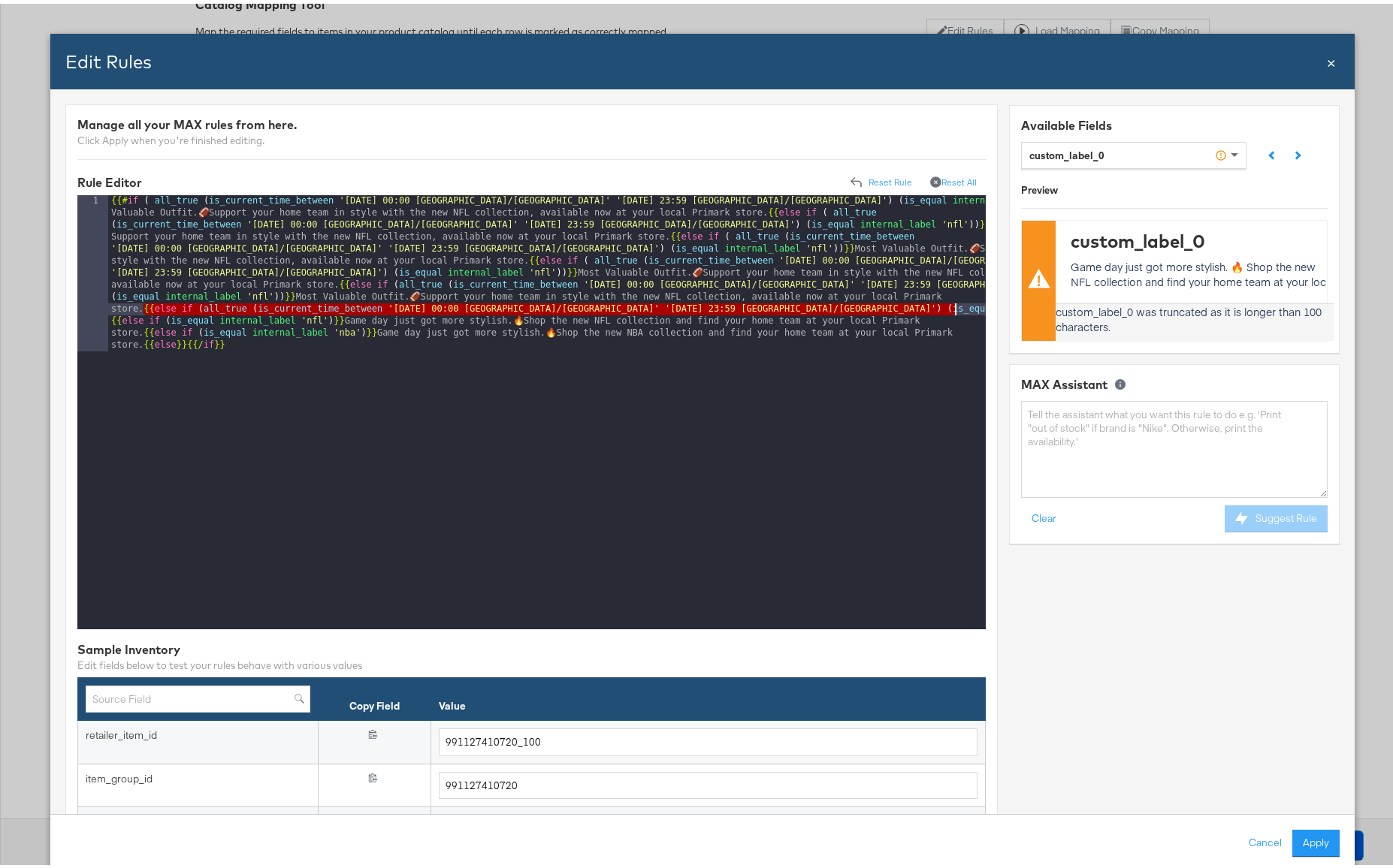
drag, startPoint x: 143, startPoint y: 306, endPoint x: 954, endPoint y: 306, distance: 811.0
click at [954, 306] on div "{{# if ( all_true ( is_current_time_between '[DATE] 00:00 [GEOGRAPHIC_DATA]/[GE…" at bounding box center [546, 565] width 878 height 747
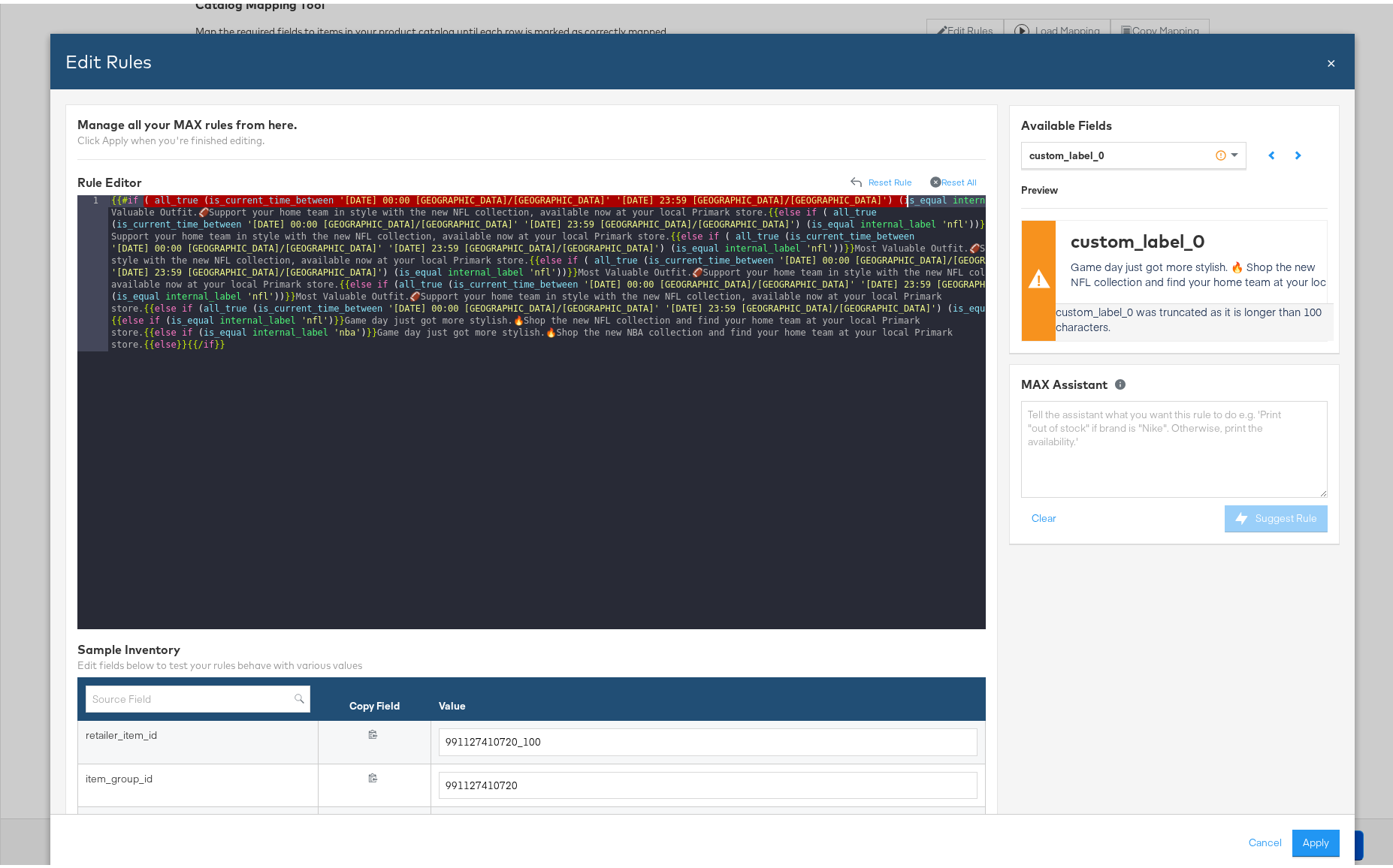
drag, startPoint x: 143, startPoint y: 198, endPoint x: 906, endPoint y: 198, distance: 763.0
click at [906, 198] on div "{{# if ( all_true ( is_current_time_between '[DATE] 00:00 [GEOGRAPHIC_DATA]/[GE…" at bounding box center [546, 565] width 878 height 747
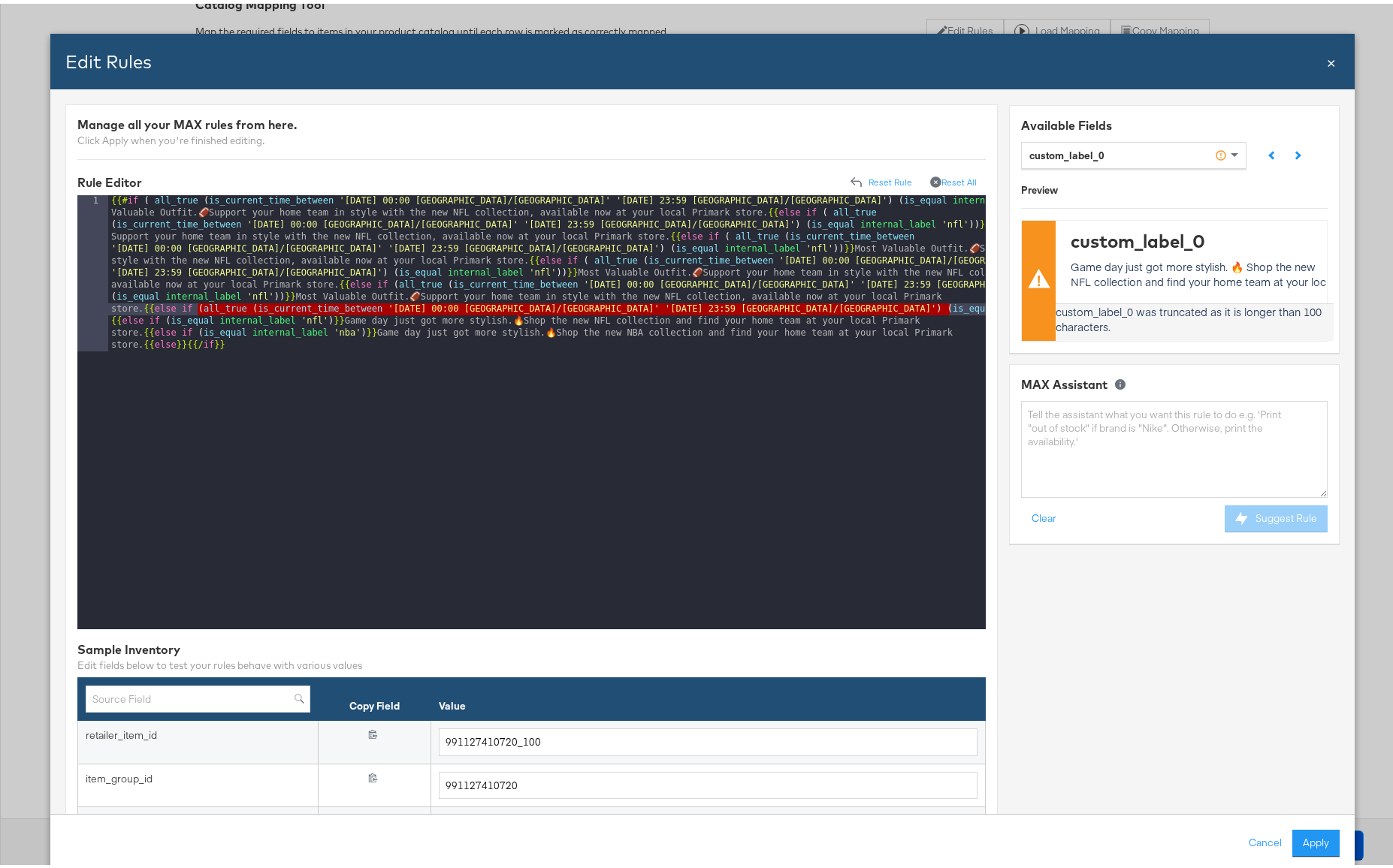
drag, startPoint x: 195, startPoint y: 304, endPoint x: 947, endPoint y: 309, distance: 752.0
click at [947, 309] on div "{{# if ( all_true ( is_current_time_between '[DATE] 00:00 [GEOGRAPHIC_DATA]/[GE…" at bounding box center [546, 565] width 878 height 747
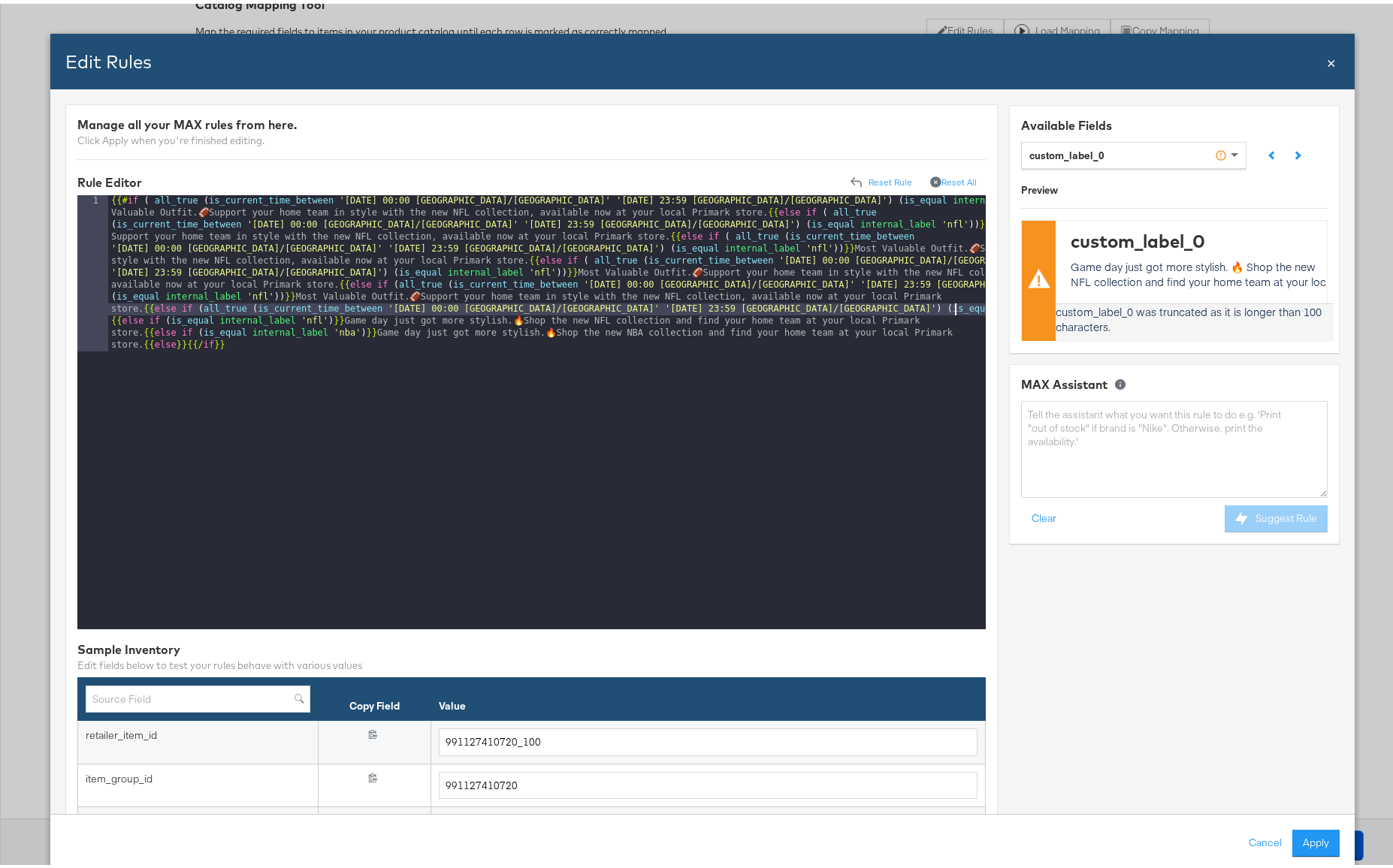
click at [958, 308] on div "{{# if ( all_true ( is_current_time_between '[DATE] 00:00 [GEOGRAPHIC_DATA]/[GE…" at bounding box center [546, 565] width 878 height 747
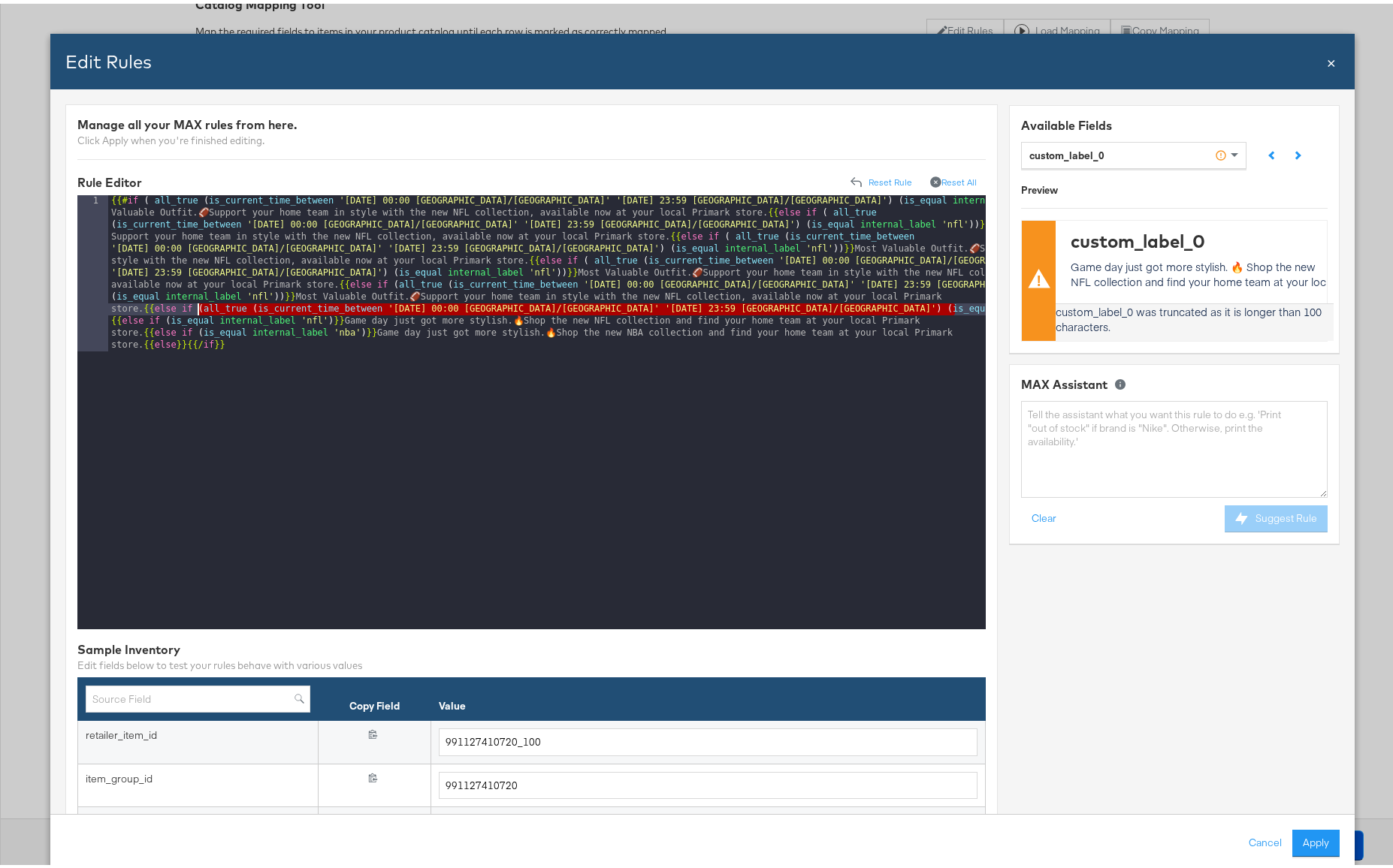
drag, startPoint x: 957, startPoint y: 308, endPoint x: 195, endPoint y: 309, distance: 762.0
click at [195, 309] on div "{{# if ( all_true ( is_current_time_between '[DATE] 00:00 [GEOGRAPHIC_DATA]/[GE…" at bounding box center [546, 565] width 878 height 747
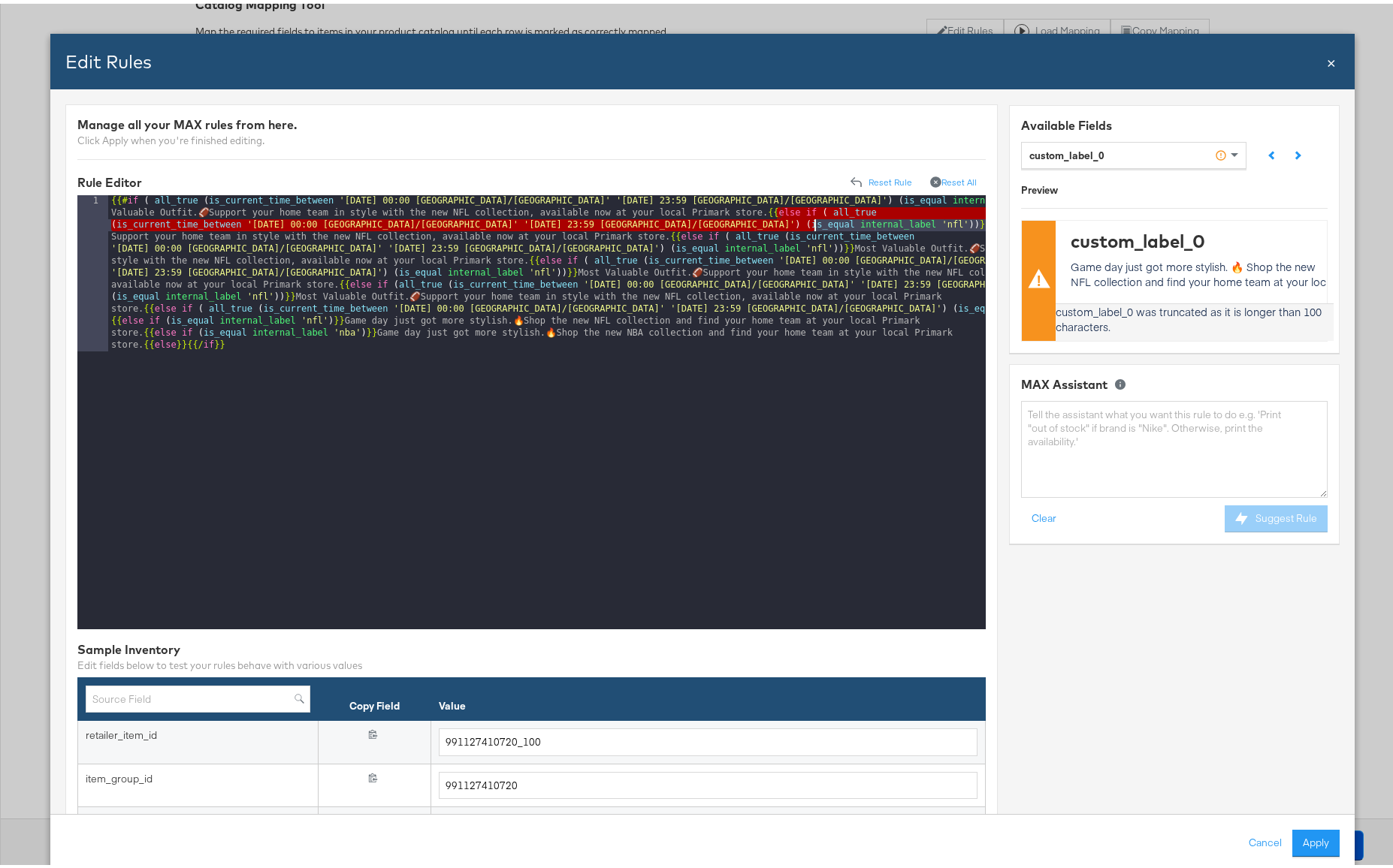
drag, startPoint x: 776, startPoint y: 209, endPoint x: 812, endPoint y: 226, distance: 39.8
click at [812, 226] on div "{{# if ( all_true ( is_current_time_between '[DATE] 00:00 [GEOGRAPHIC_DATA]/[GE…" at bounding box center [546, 565] width 878 height 747
click at [821, 226] on div "{{# if ( all_true ( is_current_time_between '[DATE] 00:00 [GEOGRAPHIC_DATA]/[GE…" at bounding box center [546, 565] width 878 height 747
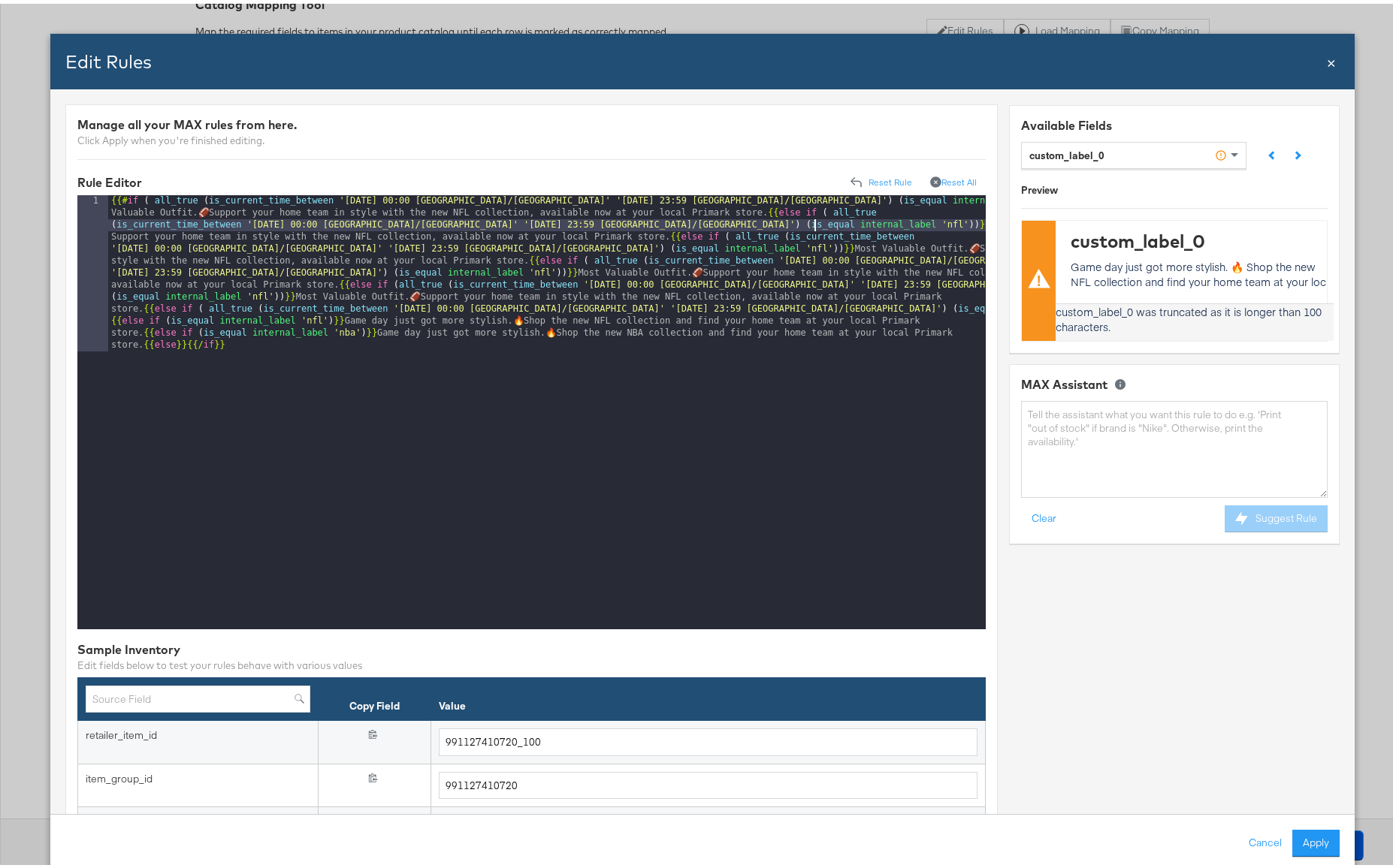
click at [962, 306] on div "{{# if ( all_true ( is_current_time_between '[DATE] 00:00 [GEOGRAPHIC_DATA]/[GE…" at bounding box center [546, 565] width 878 height 747
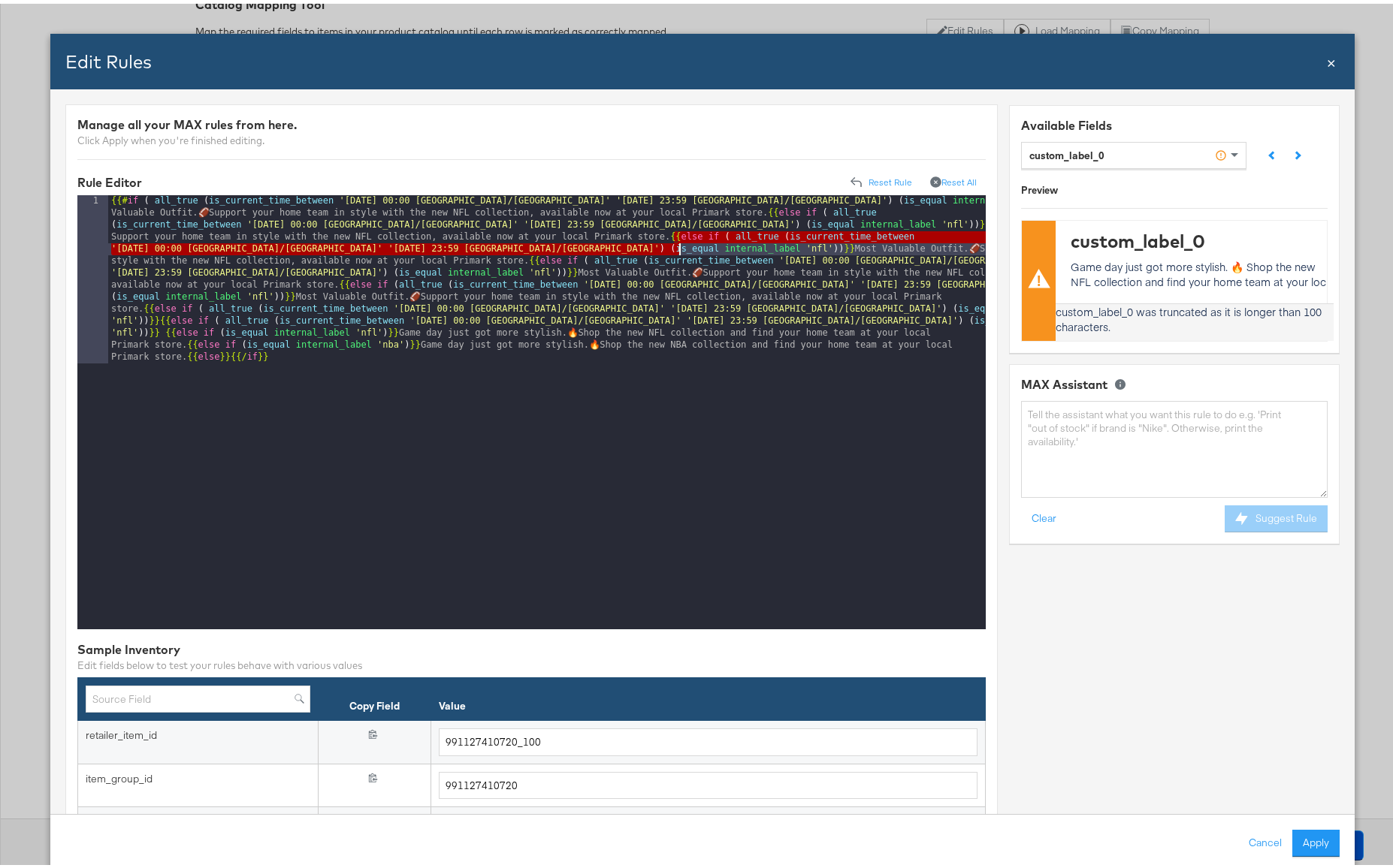
drag, startPoint x: 674, startPoint y: 233, endPoint x: 677, endPoint y: 248, distance: 15.3
click at [677, 248] on div "{{# if ( all_true ( is_current_time_between '[DATE] 00:00 [GEOGRAPHIC_DATA]/[GE…" at bounding box center [546, 577] width 878 height 770
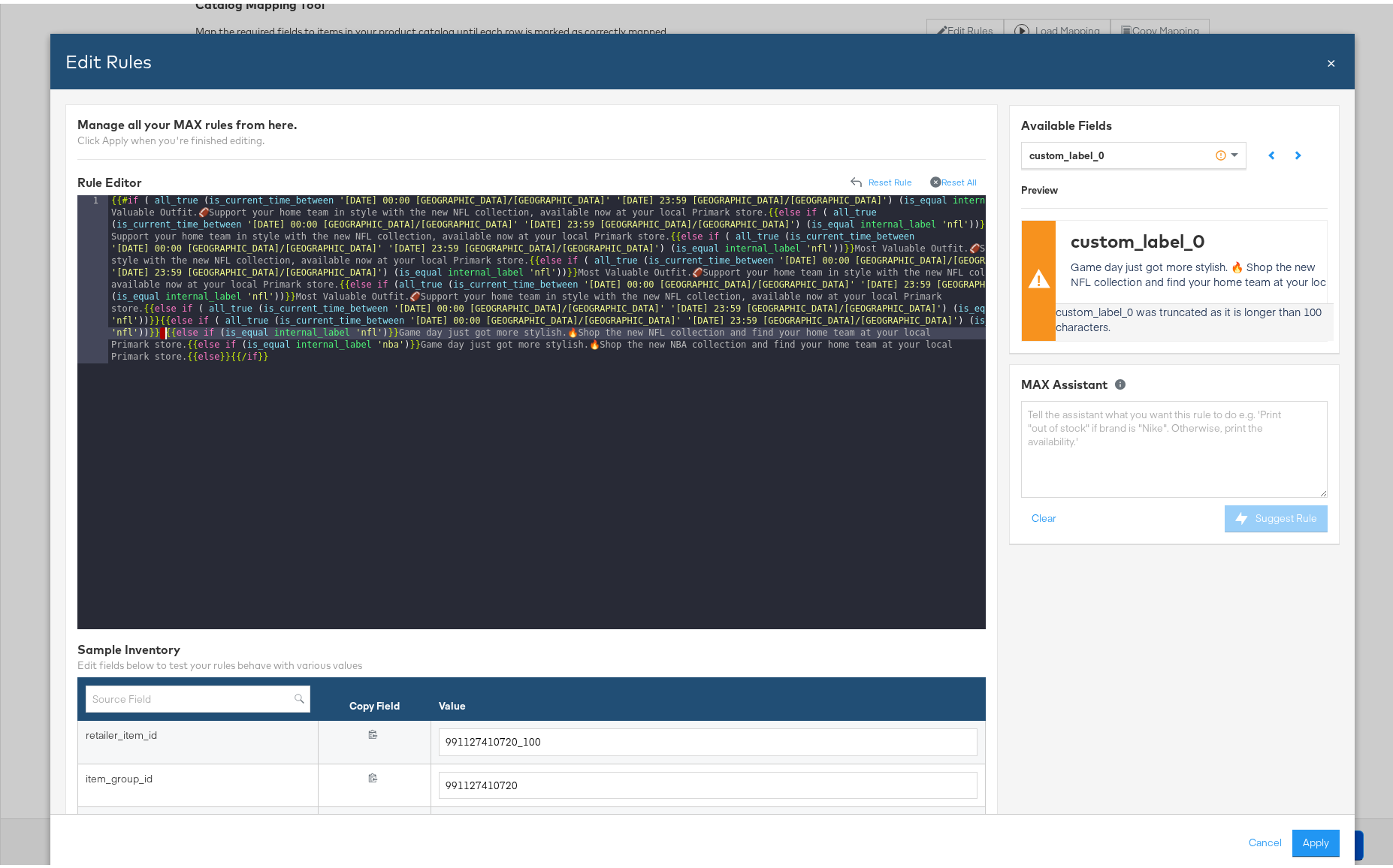
click at [163, 333] on div "{{# if ( all_true ( is_current_time_between '[DATE] 00:00 [GEOGRAPHIC_DATA]/[GE…" at bounding box center [546, 577] width 878 height 770
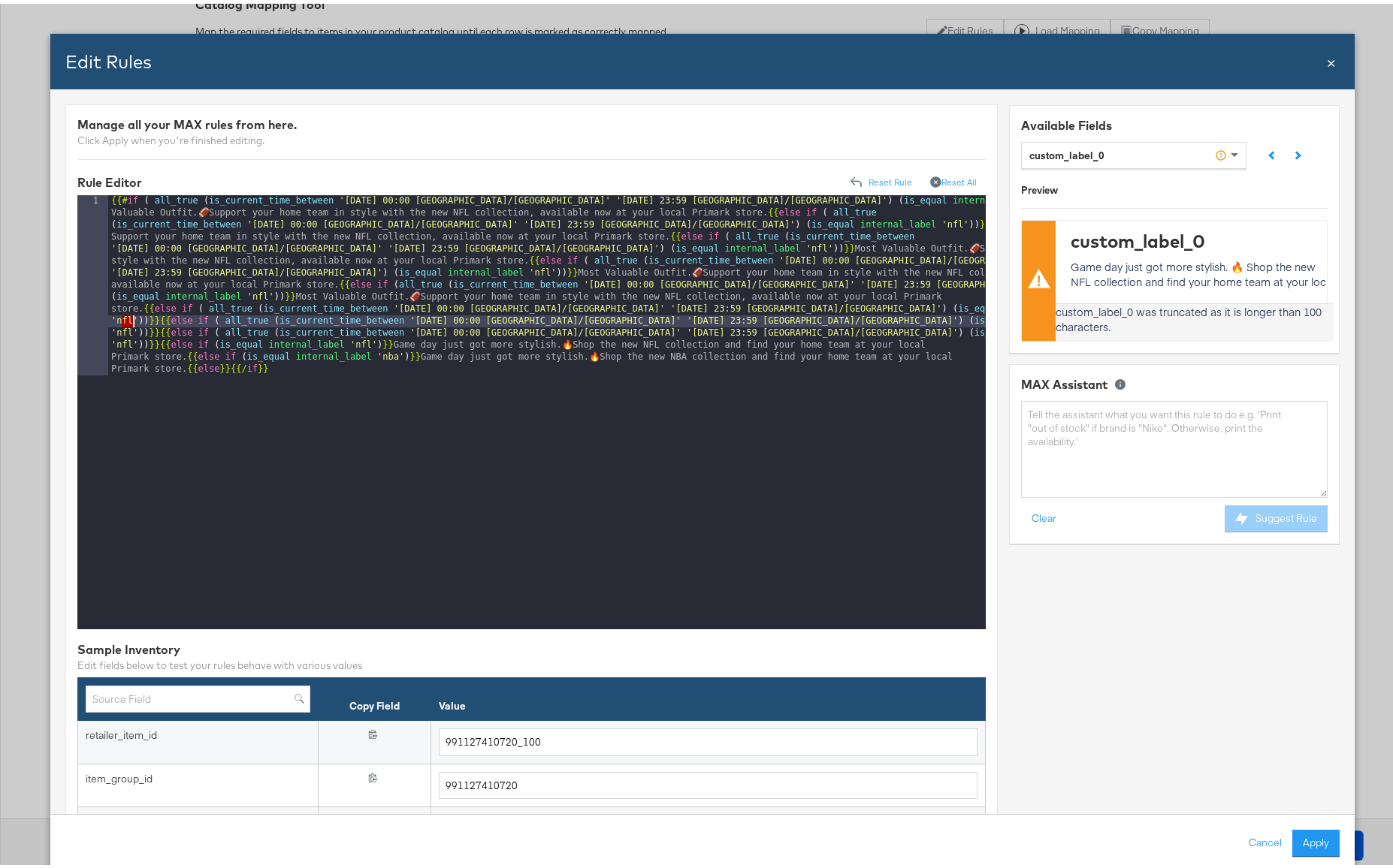
drag, startPoint x: 122, startPoint y: 316, endPoint x: 130, endPoint y: 318, distance: 8.2
click at [130, 318] on div "{{# if ( all_true ( is_current_time_between '[DATE] 00:00 [GEOGRAPHIC_DATA]/[GE…" at bounding box center [546, 589] width 878 height 795
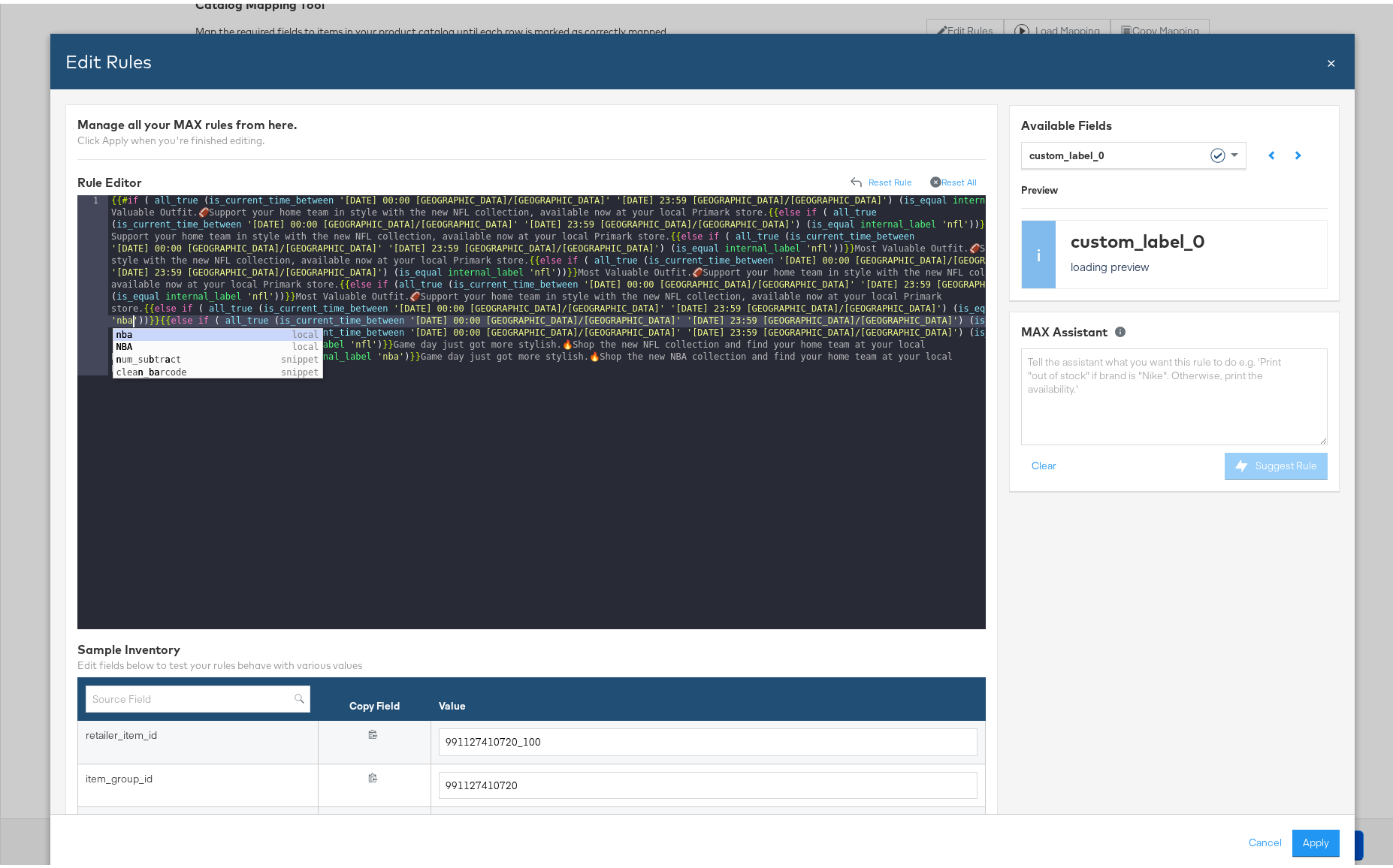
click at [399, 296] on div "{{# if ( all_true ( is_current_time_between '[DATE] 00:00 [GEOGRAPHIC_DATA]/[GE…" at bounding box center [546, 589] width 878 height 795
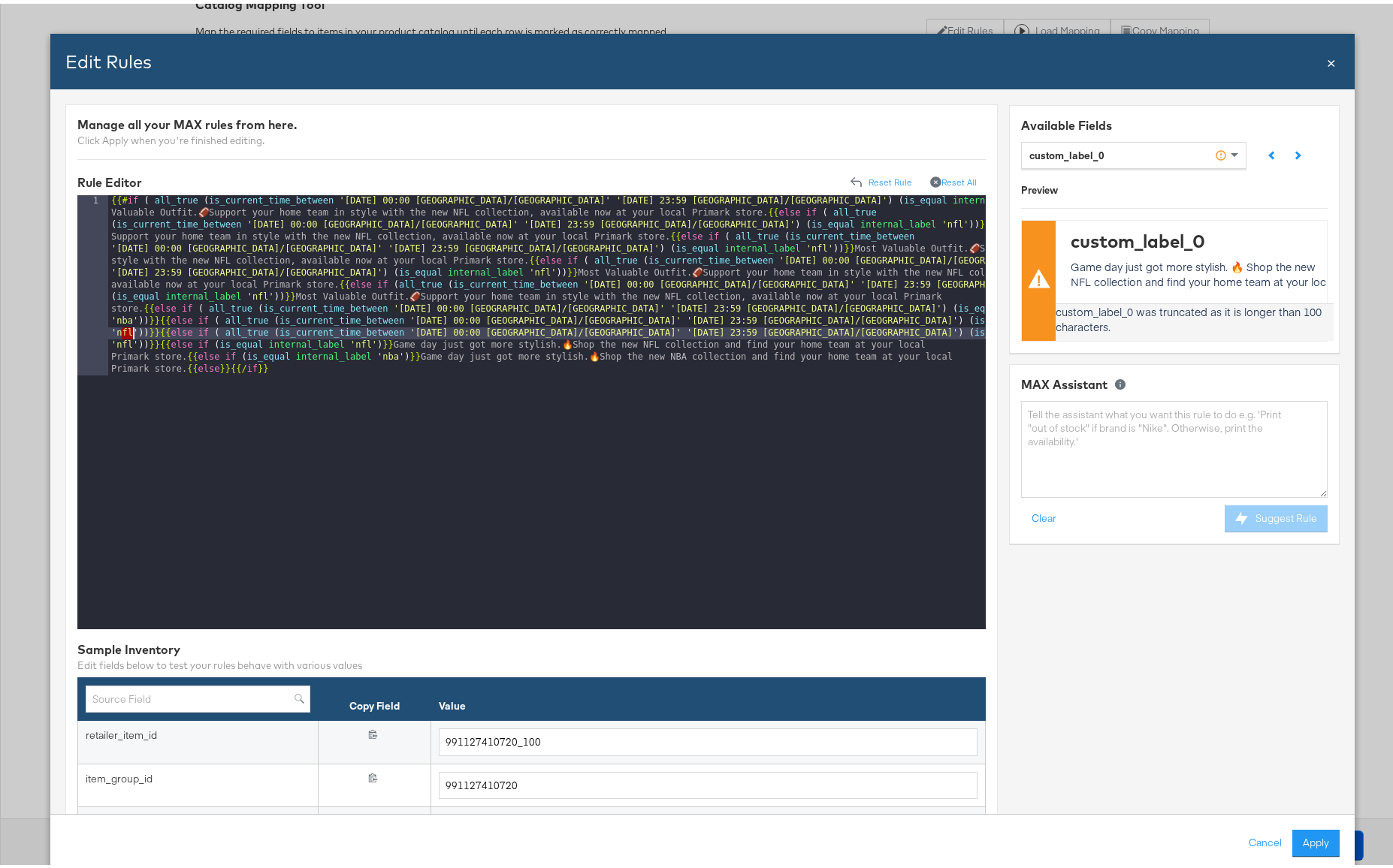
drag, startPoint x: 124, startPoint y: 330, endPoint x: 131, endPoint y: 333, distance: 7.6
click at [131, 333] on div "{{# if ( all_true ( is_current_time_between '[DATE] 00:00 [GEOGRAPHIC_DATA]/[GE…" at bounding box center [546, 589] width 878 height 795
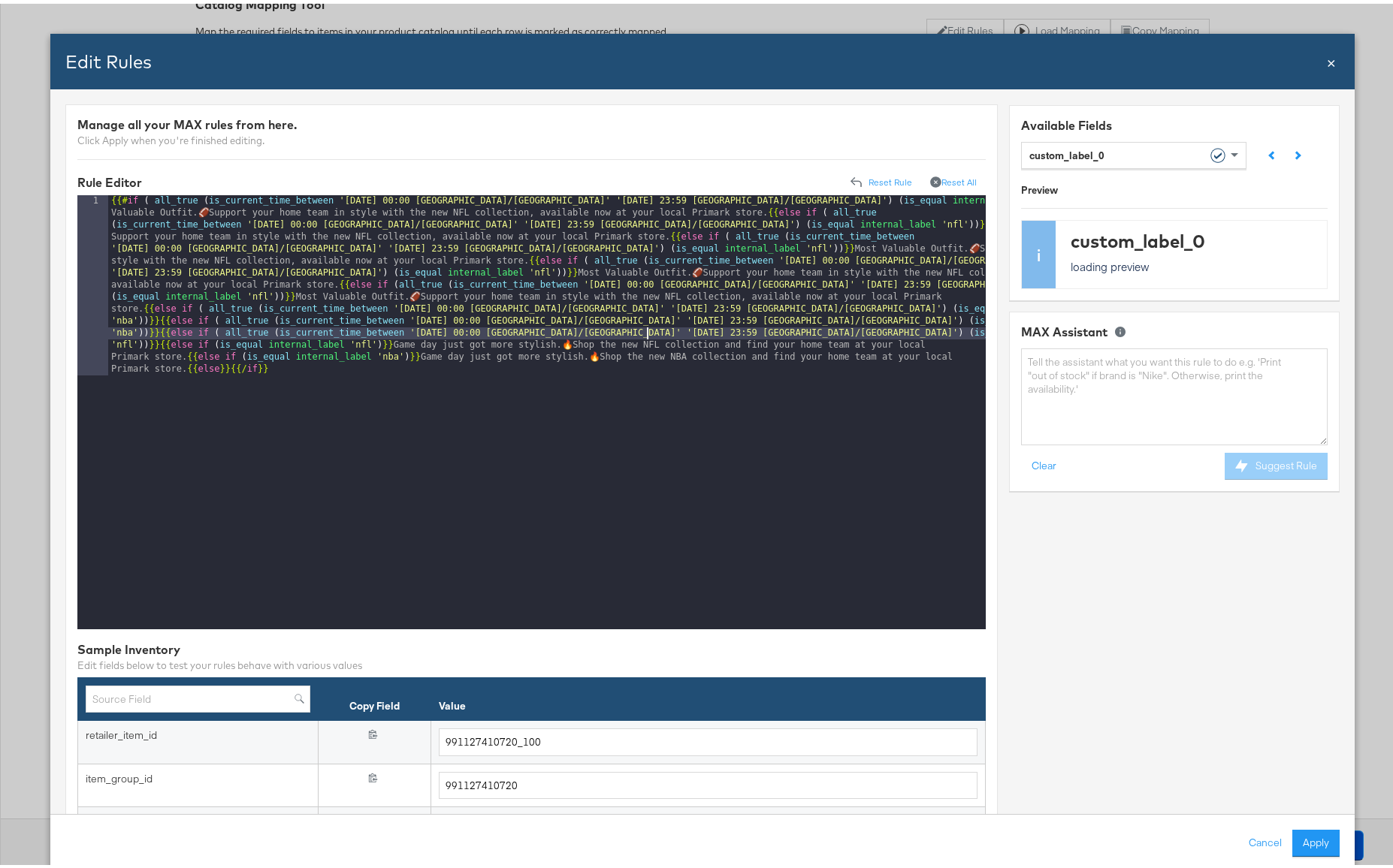
click at [644, 331] on div "{{# if ( all_true ( is_current_time_between '[DATE] 00:00 [GEOGRAPHIC_DATA]/[GE…" at bounding box center [546, 589] width 878 height 795
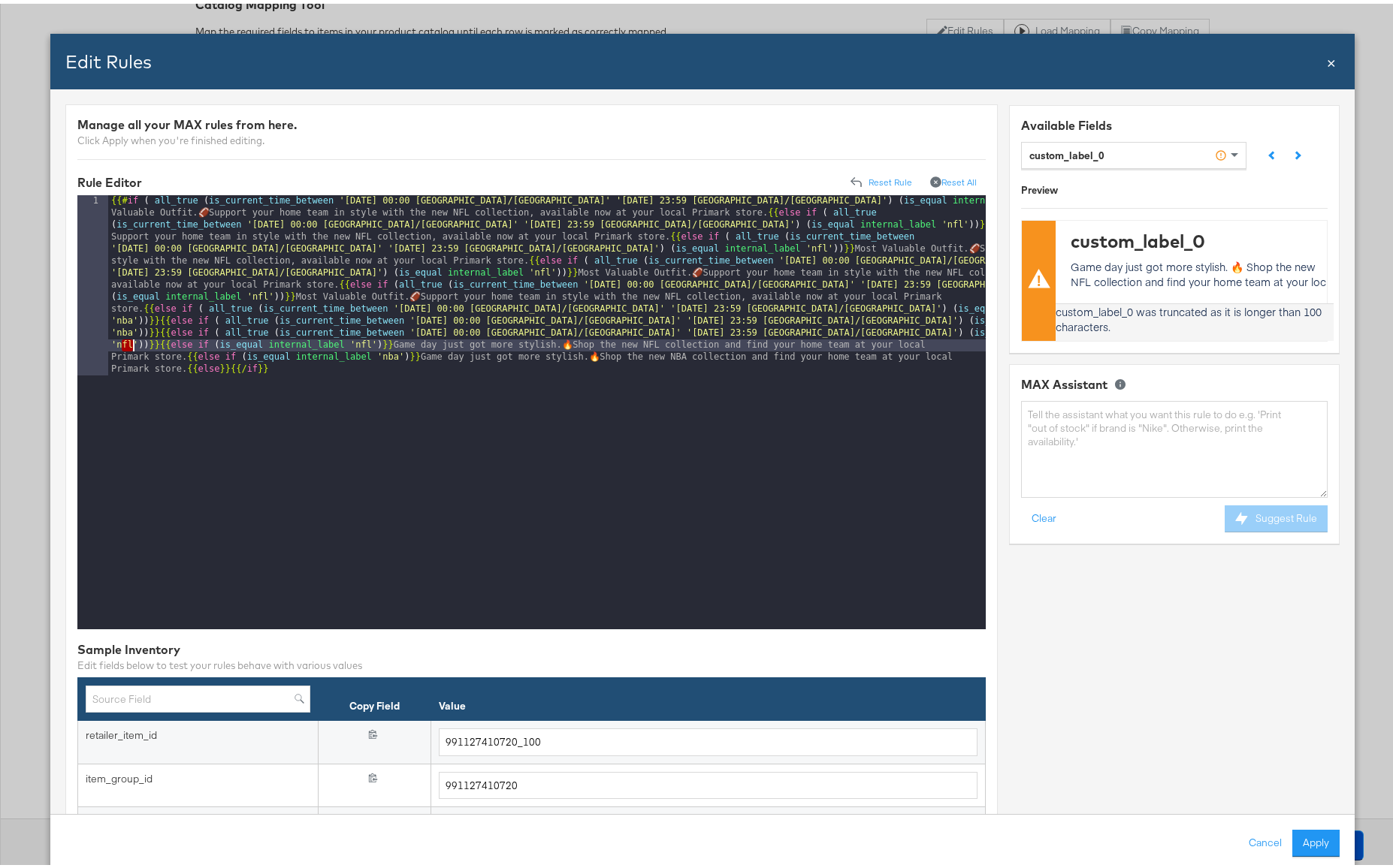
drag, startPoint x: 123, startPoint y: 344, endPoint x: 132, endPoint y: 346, distance: 9.2
click at [132, 346] on div "{{# if ( all_true ( is_current_time_between '[DATE] 00:00 [GEOGRAPHIC_DATA]/[GE…" at bounding box center [546, 589] width 878 height 795
click at [563, 329] on div "{{# if ( all_true ( is_current_time_between '[DATE] 00:00 [GEOGRAPHIC_DATA]/[GE…" at bounding box center [546, 589] width 878 height 795
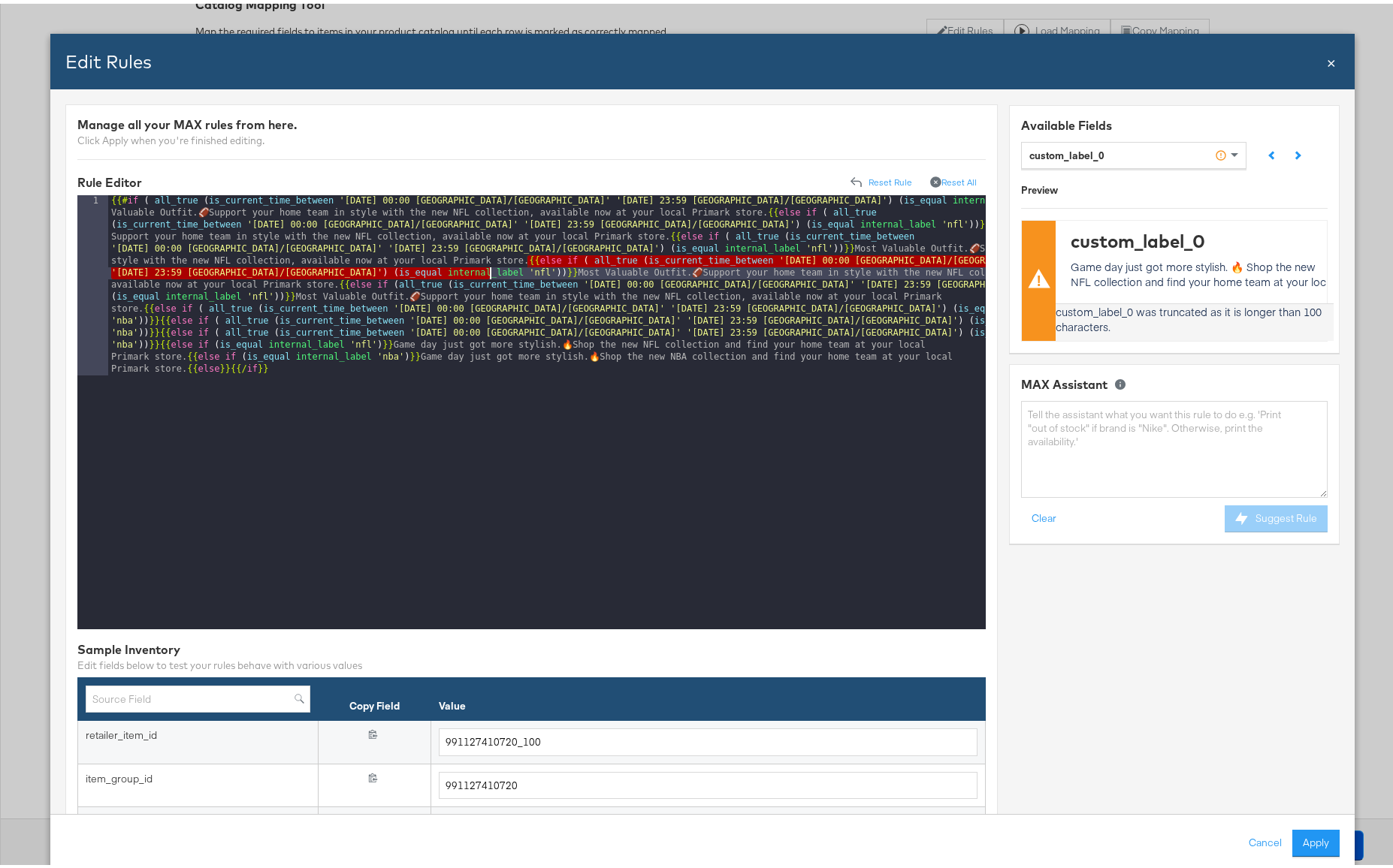
drag, startPoint x: 529, startPoint y: 258, endPoint x: 489, endPoint y: 272, distance: 42.4
click at [489, 272] on div "{{# if ( all_true ( is_current_time_between '[DATE] 00:00 [GEOGRAPHIC_DATA]/[GE…" at bounding box center [546, 589] width 878 height 795
click at [159, 344] on div "{{# if ( all_true ( is_current_time_between '[DATE] 00:00 [GEOGRAPHIC_DATA]/[GE…" at bounding box center [546, 589] width 878 height 795
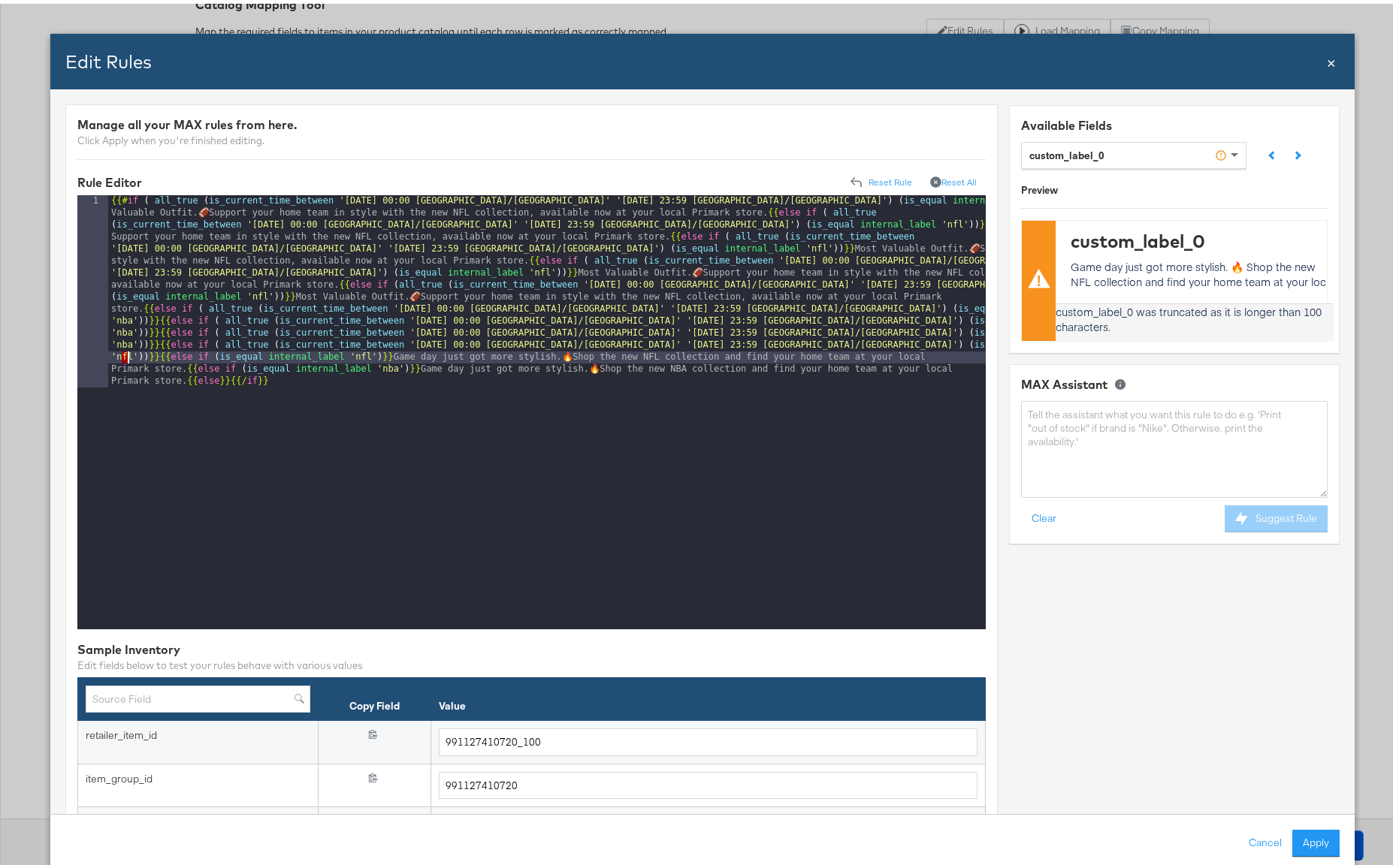
click at [129, 355] on div "{{# if ( all_true ( is_current_time_between '[DATE] 00:00 [GEOGRAPHIC_DATA]/[GE…" at bounding box center [546, 601] width 878 height 819
click at [132, 354] on div "{{# if ( all_true ( is_current_time_between '[DATE] 00:00 [GEOGRAPHIC_DATA]/[GE…" at bounding box center [546, 601] width 878 height 819
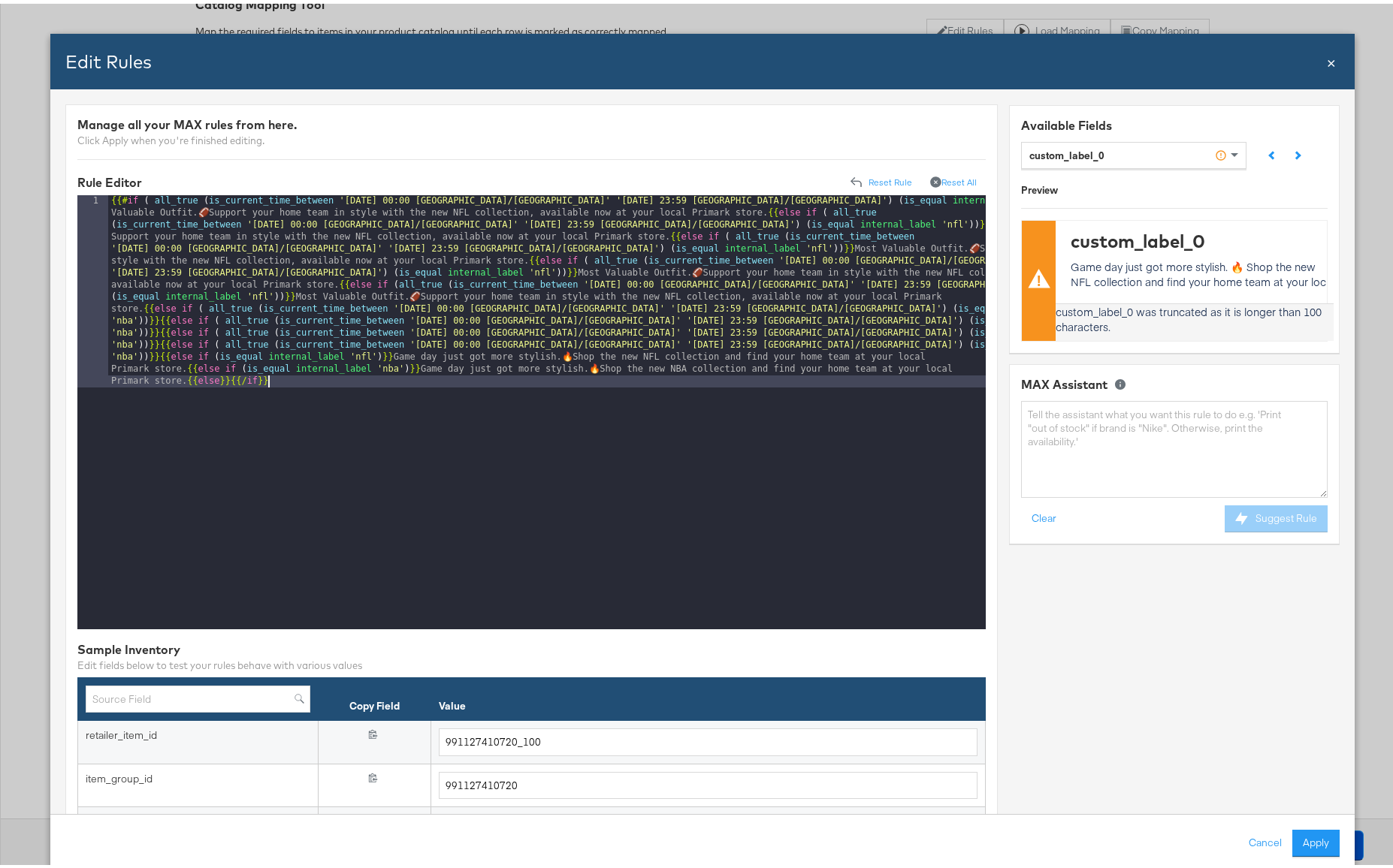
click at [457, 397] on div "{{# if ( all_true ( is_current_time_between '[DATE] 00:00 [GEOGRAPHIC_DATA]/[GE…" at bounding box center [546, 601] width 878 height 819
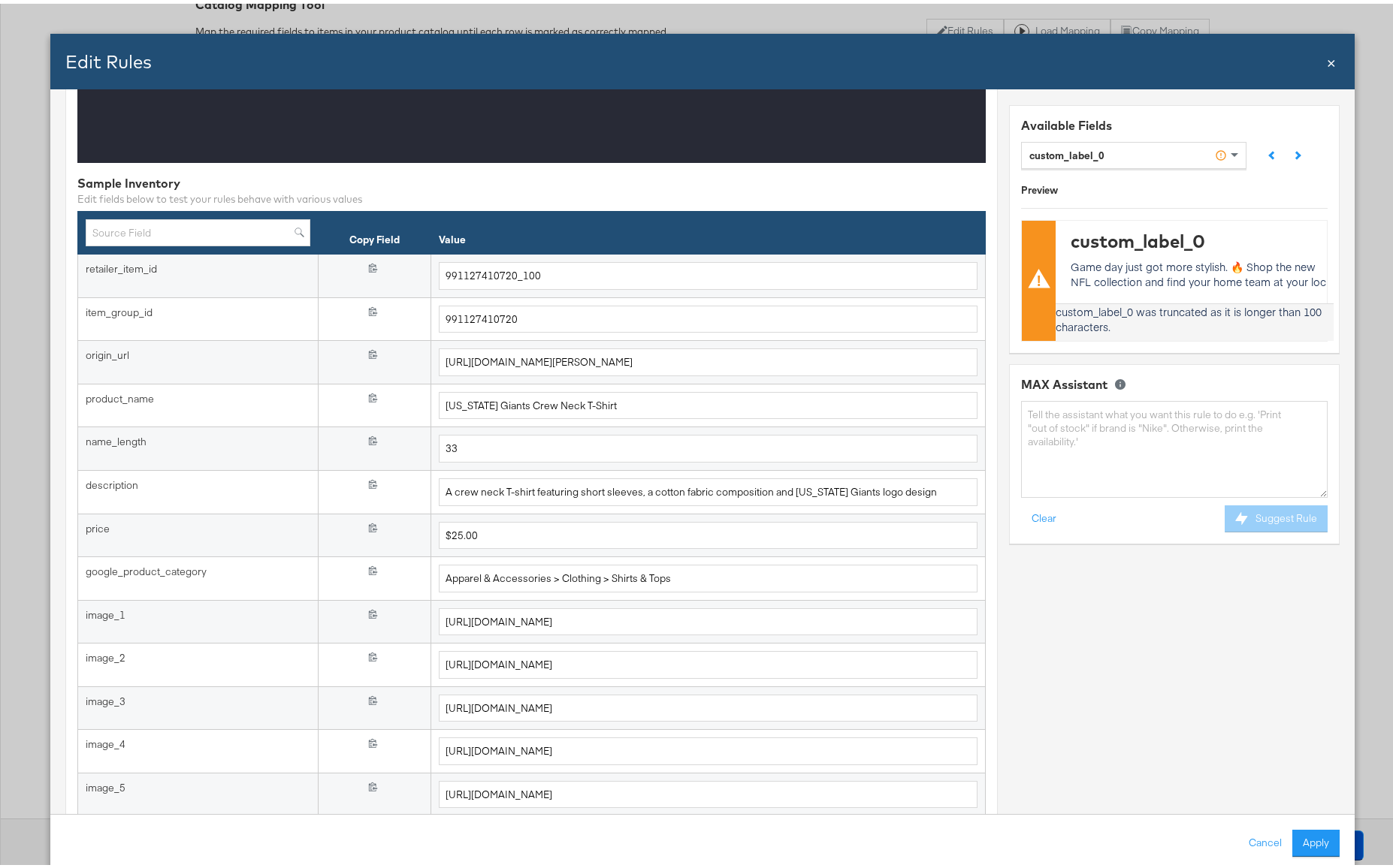
scroll to position [1473, 0]
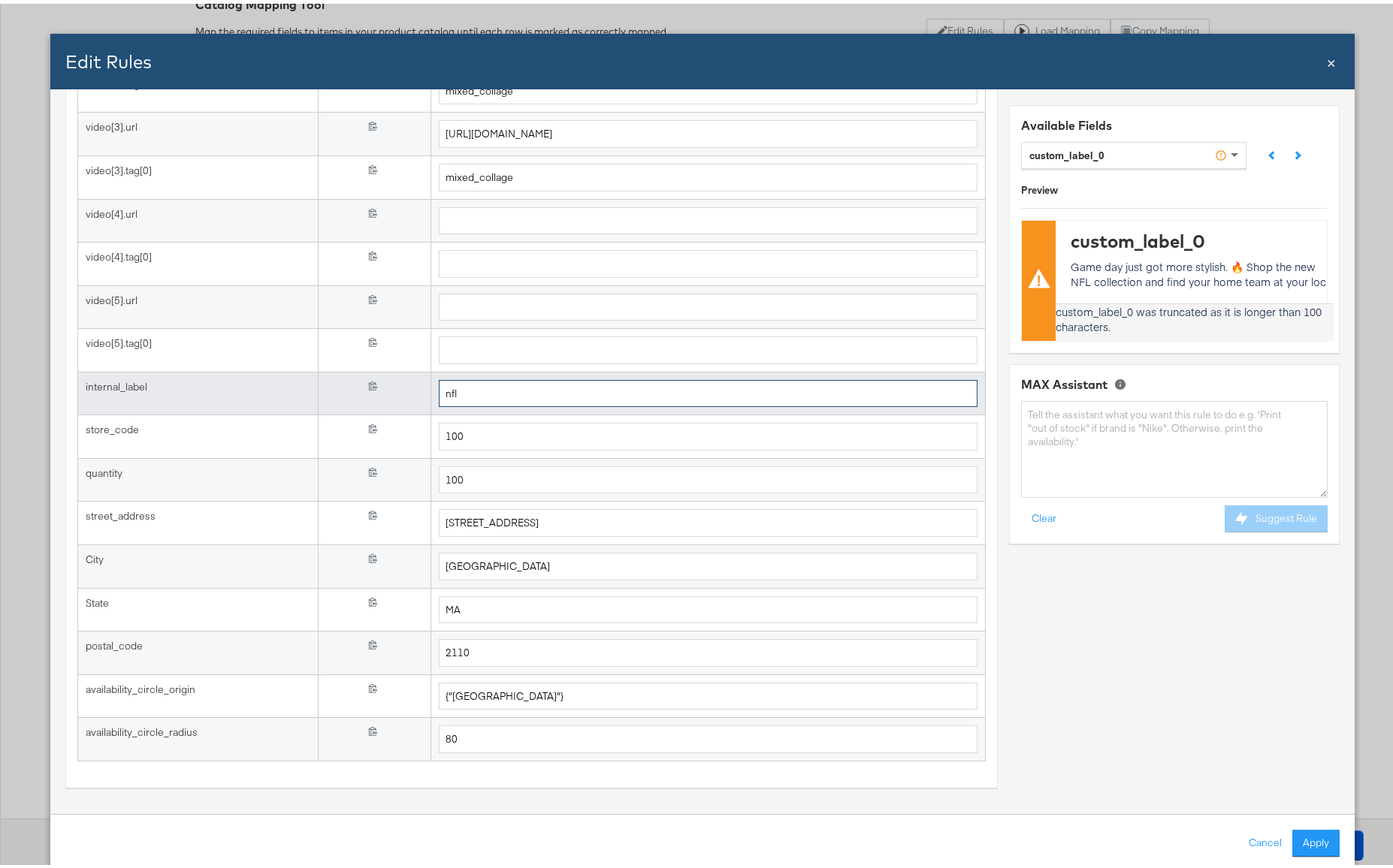
drag, startPoint x: 418, startPoint y: 391, endPoint x: 405, endPoint y: 390, distance: 13.0
click at [405, 390] on tr "internal_label {{{ internal_label }}} nfl" at bounding box center [531, 390] width 908 height 43
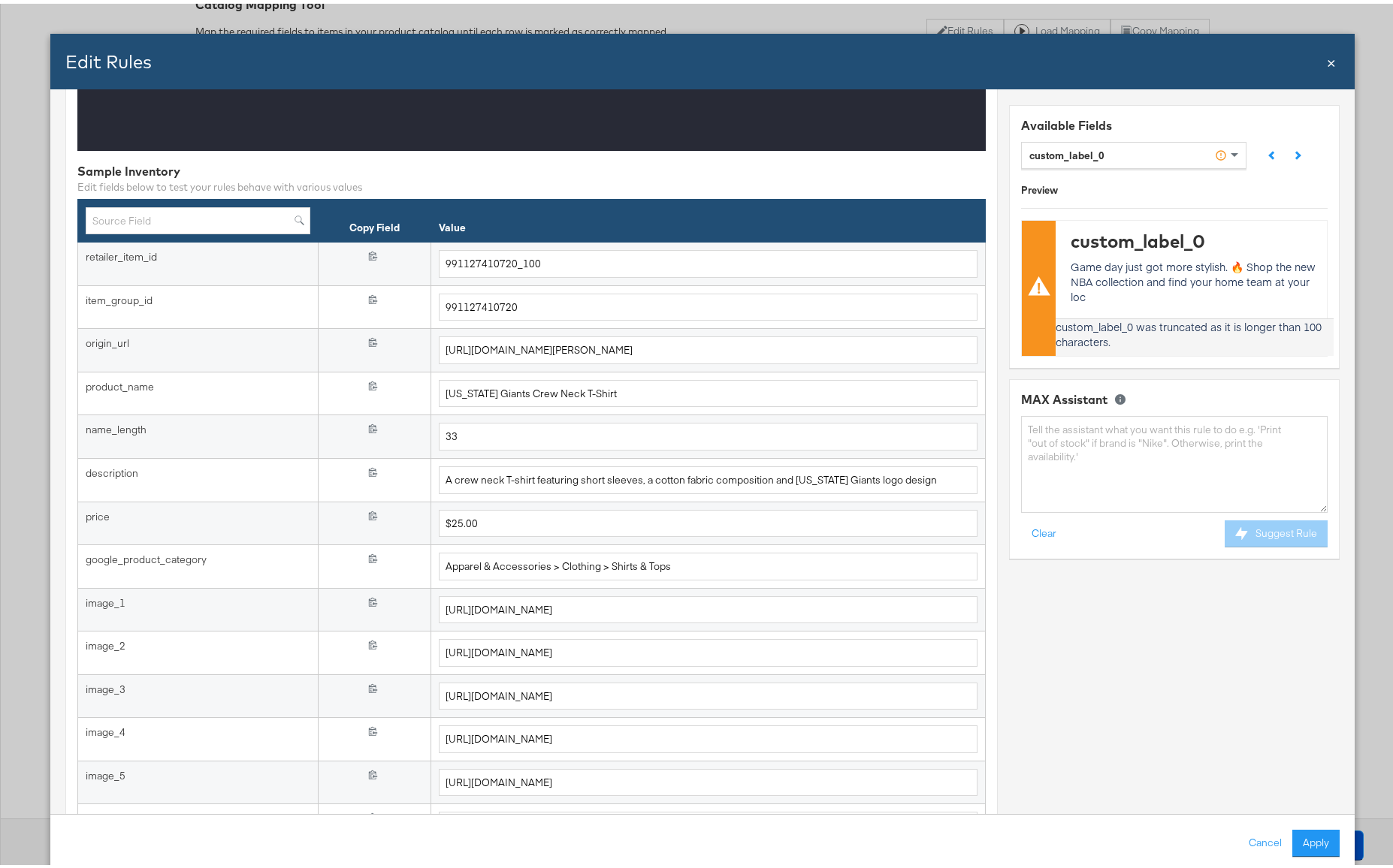
scroll to position [0, 0]
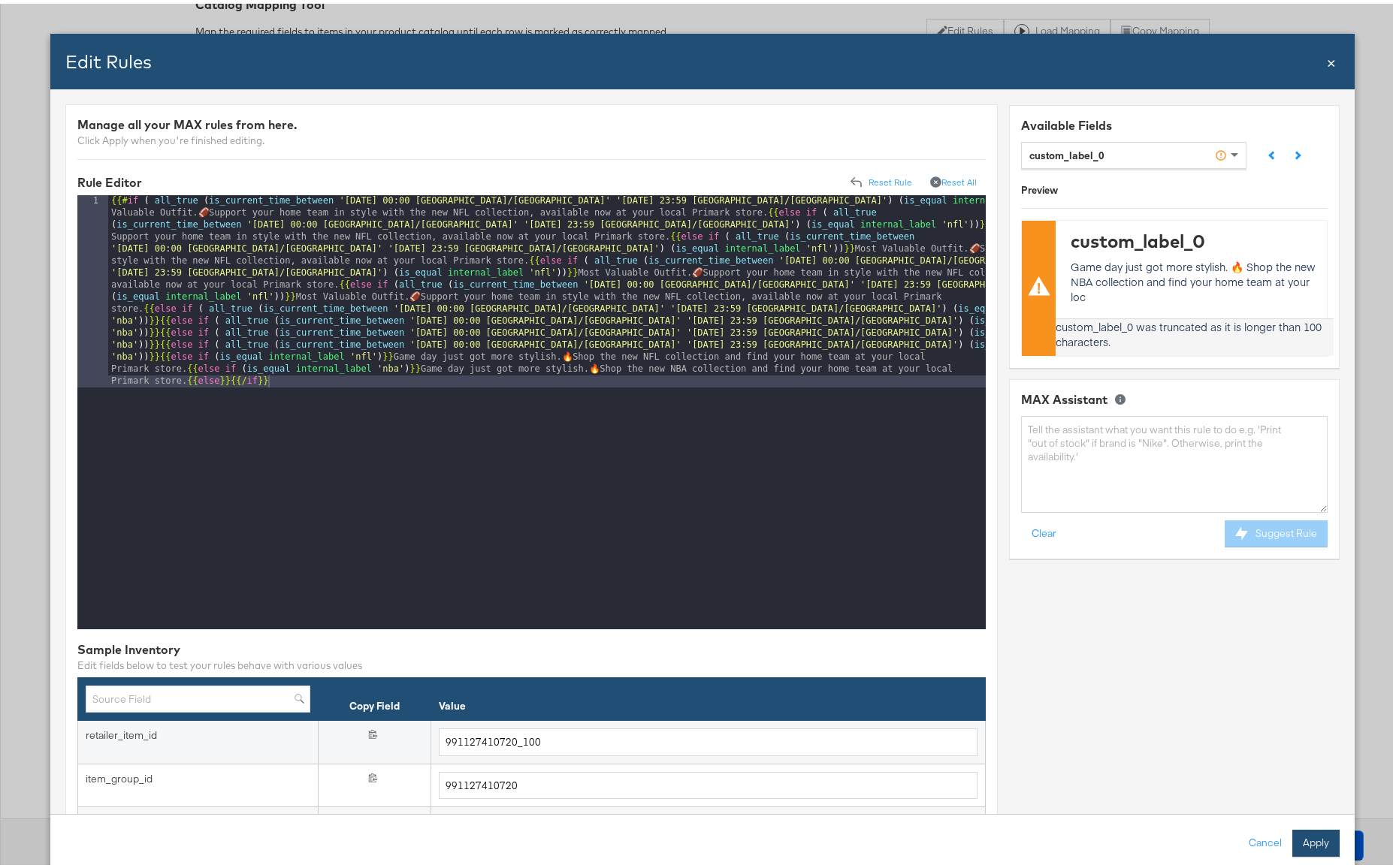
type input "nba"
click at [1309, 837] on button "Apply" at bounding box center [1315, 839] width 48 height 27
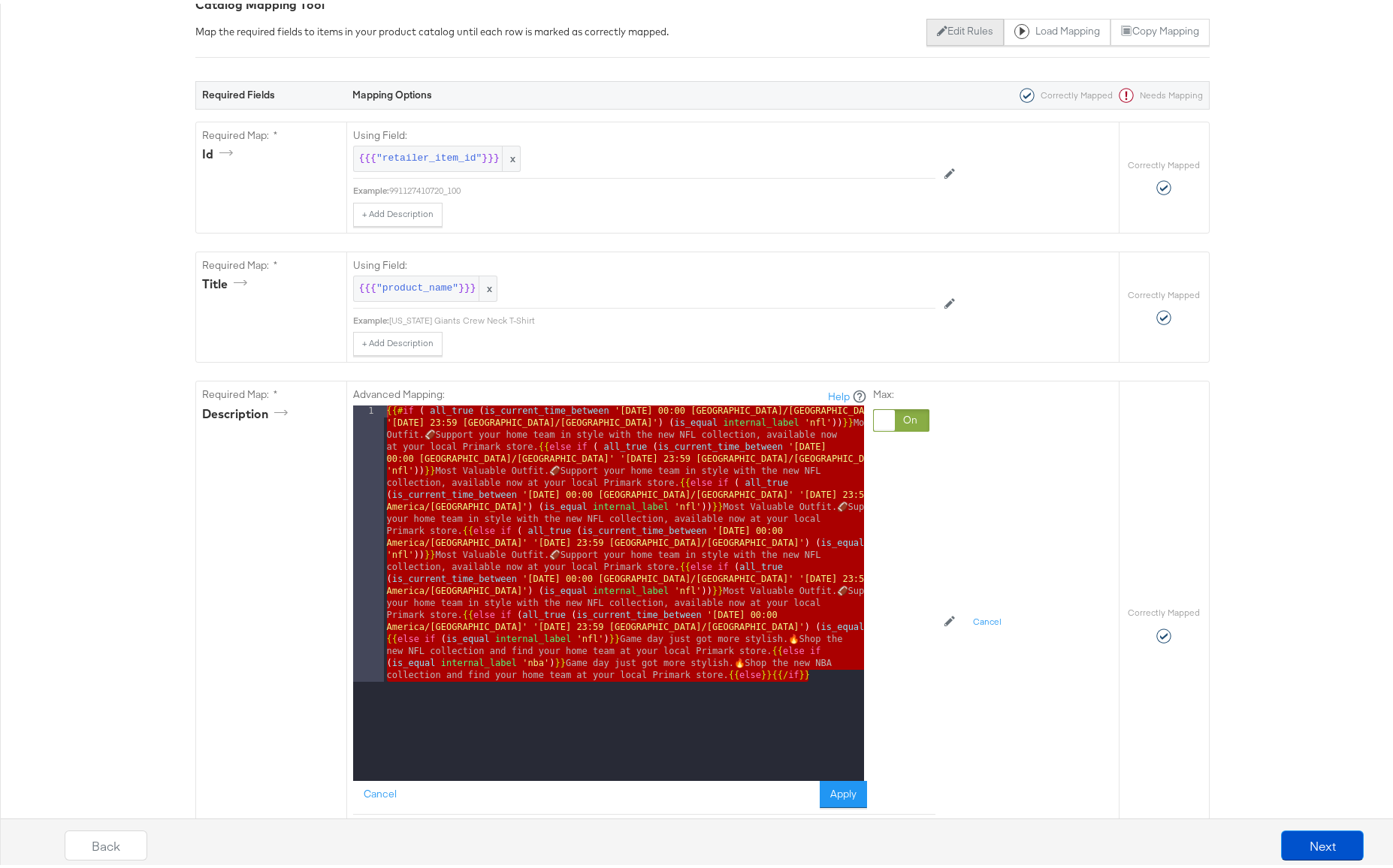
click at [953, 32] on button "Edit Rules" at bounding box center [964, 28] width 77 height 27
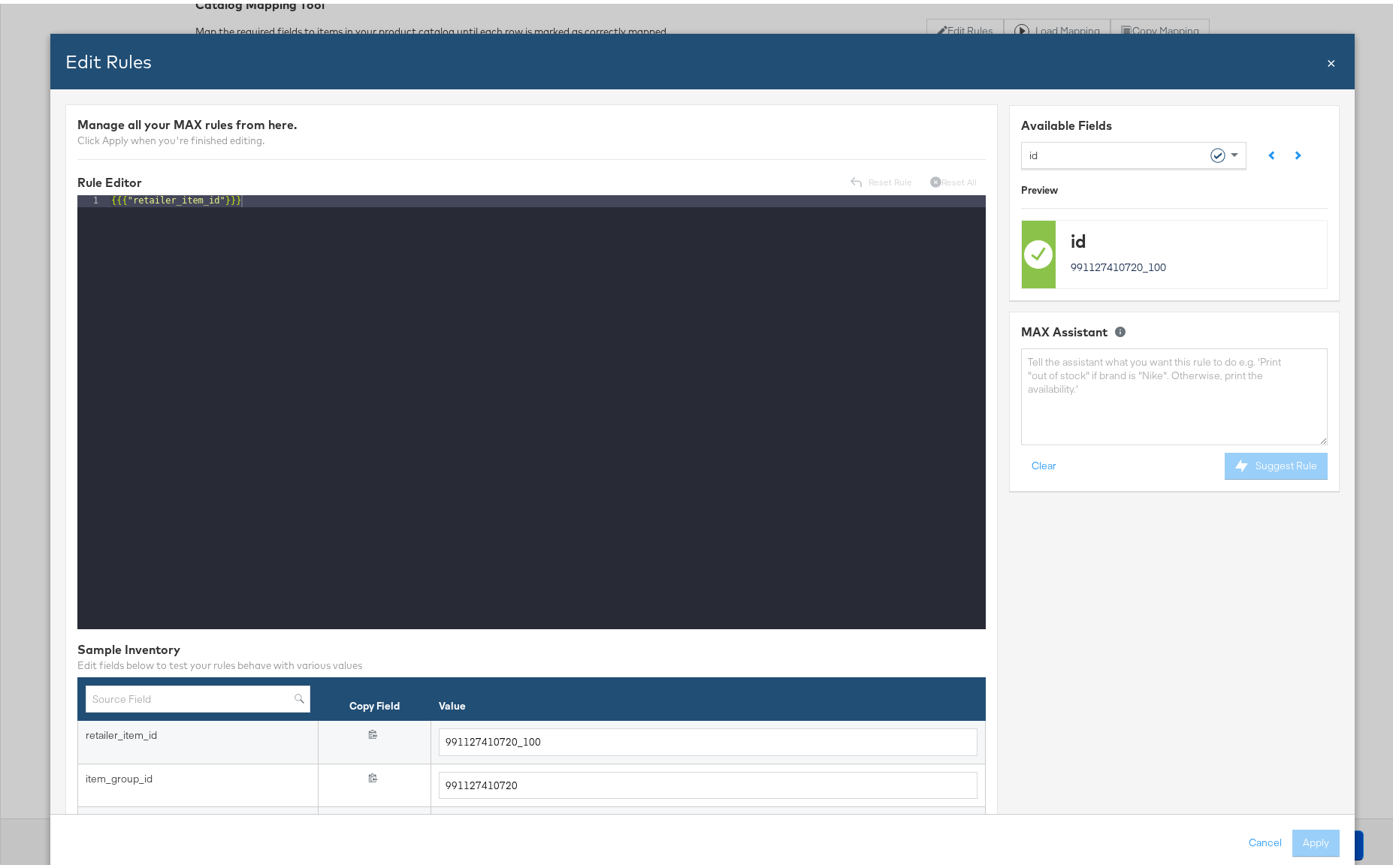
click at [1070, 148] on div "id" at bounding box center [1127, 151] width 198 height 26
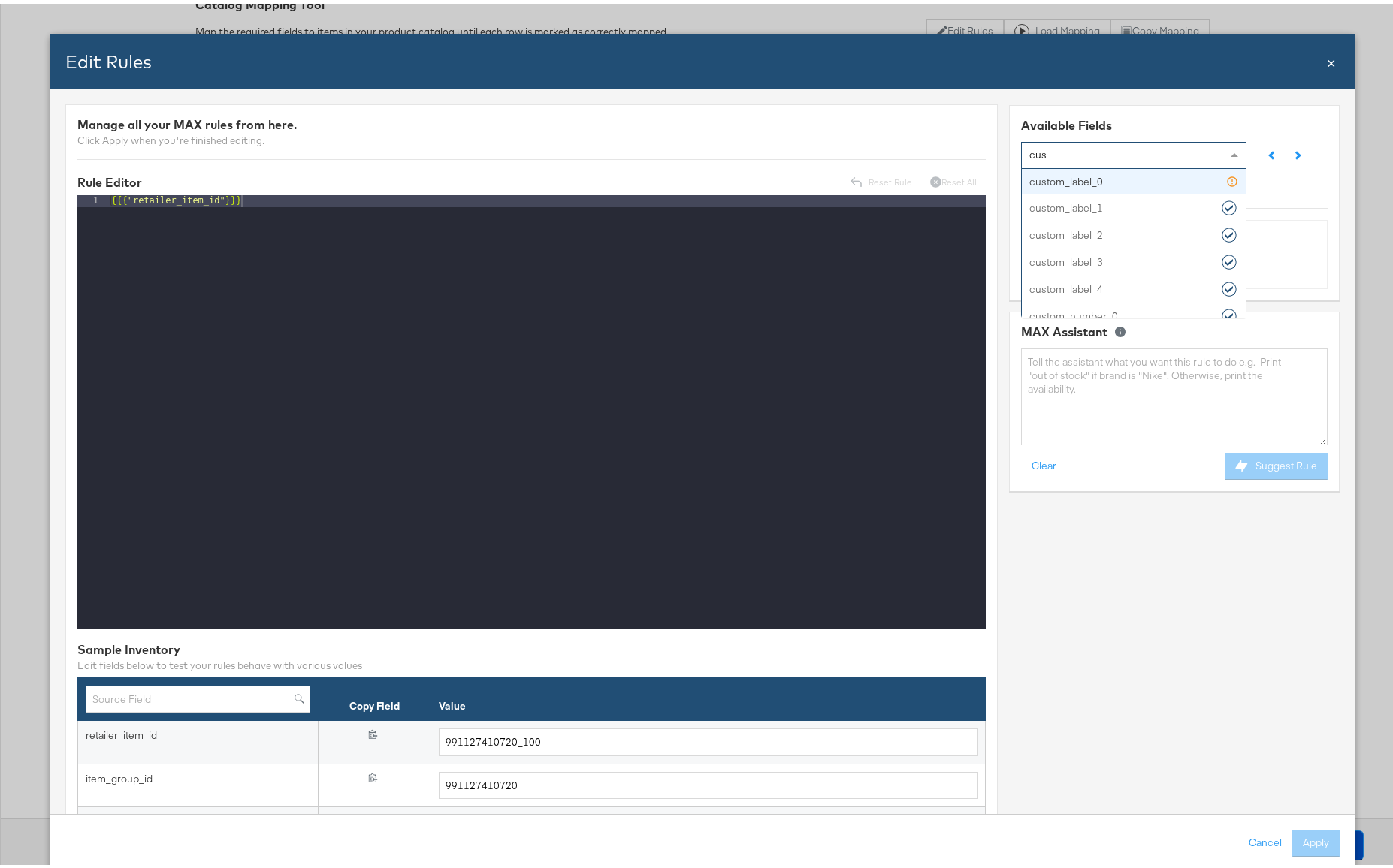
type input "custom"
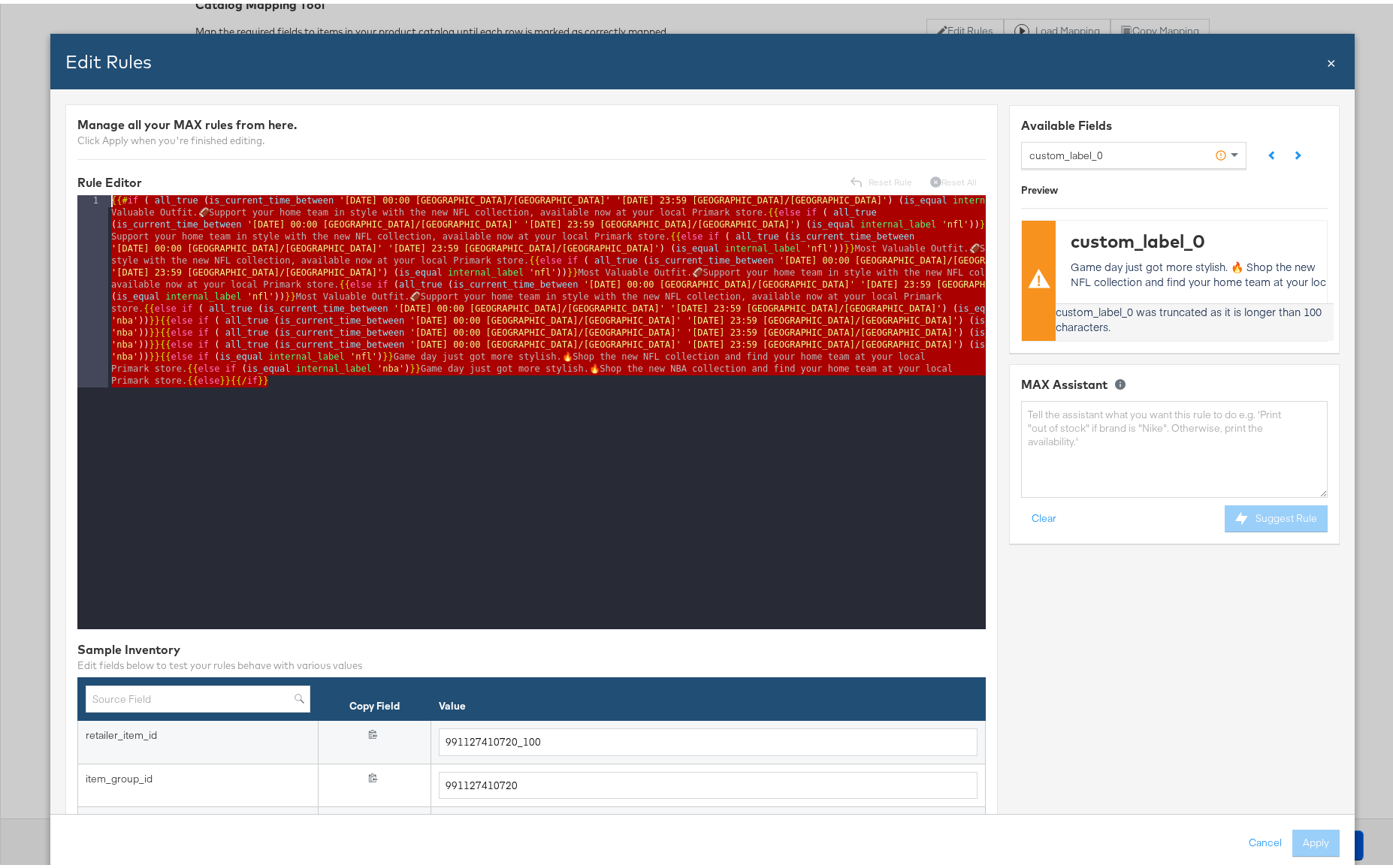
drag, startPoint x: 289, startPoint y: 380, endPoint x: -47, endPoint y: 177, distance: 392.6
click at [0, 177] on html "Products Creative Reporting Feed Suite Accounts The CoStar Group AM Products / …" at bounding box center [702, 203] width 1404 height 868
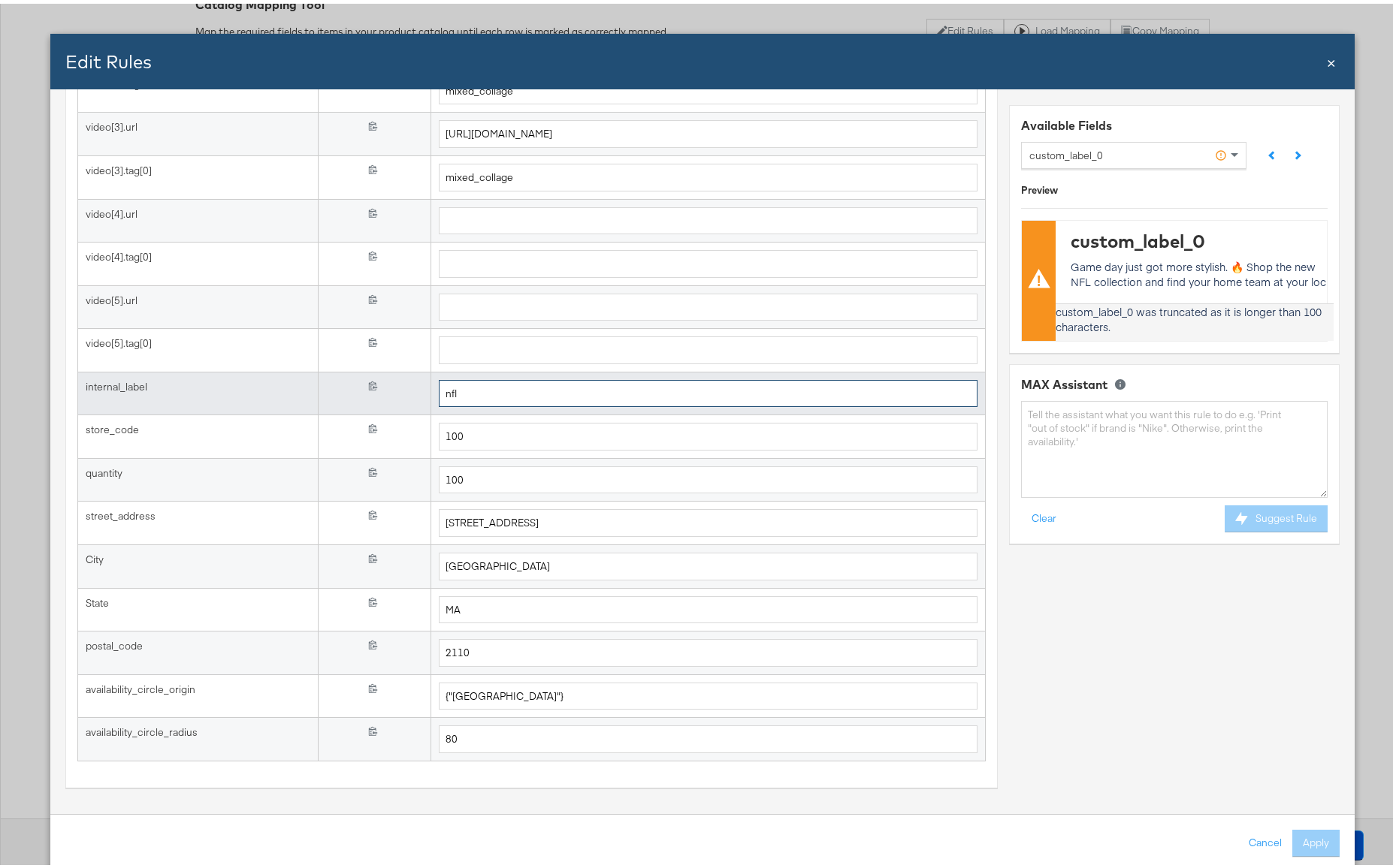
drag, startPoint x: 446, startPoint y: 386, endPoint x: 380, endPoint y: 377, distance: 66.6
click at [380, 377] on tr "internal_label {{{ internal_label }}} nfl" at bounding box center [531, 390] width 908 height 43
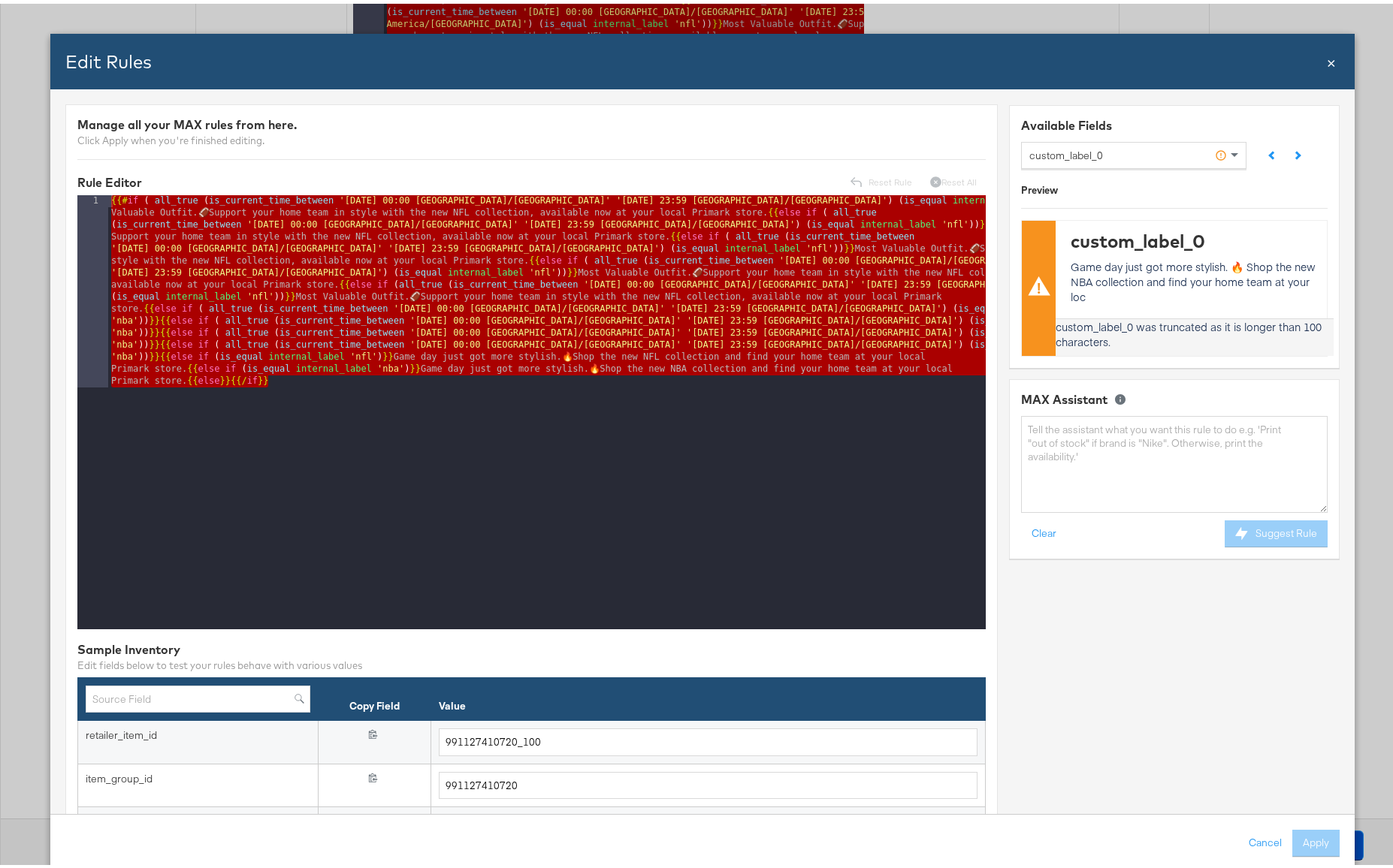
scroll to position [0, 0]
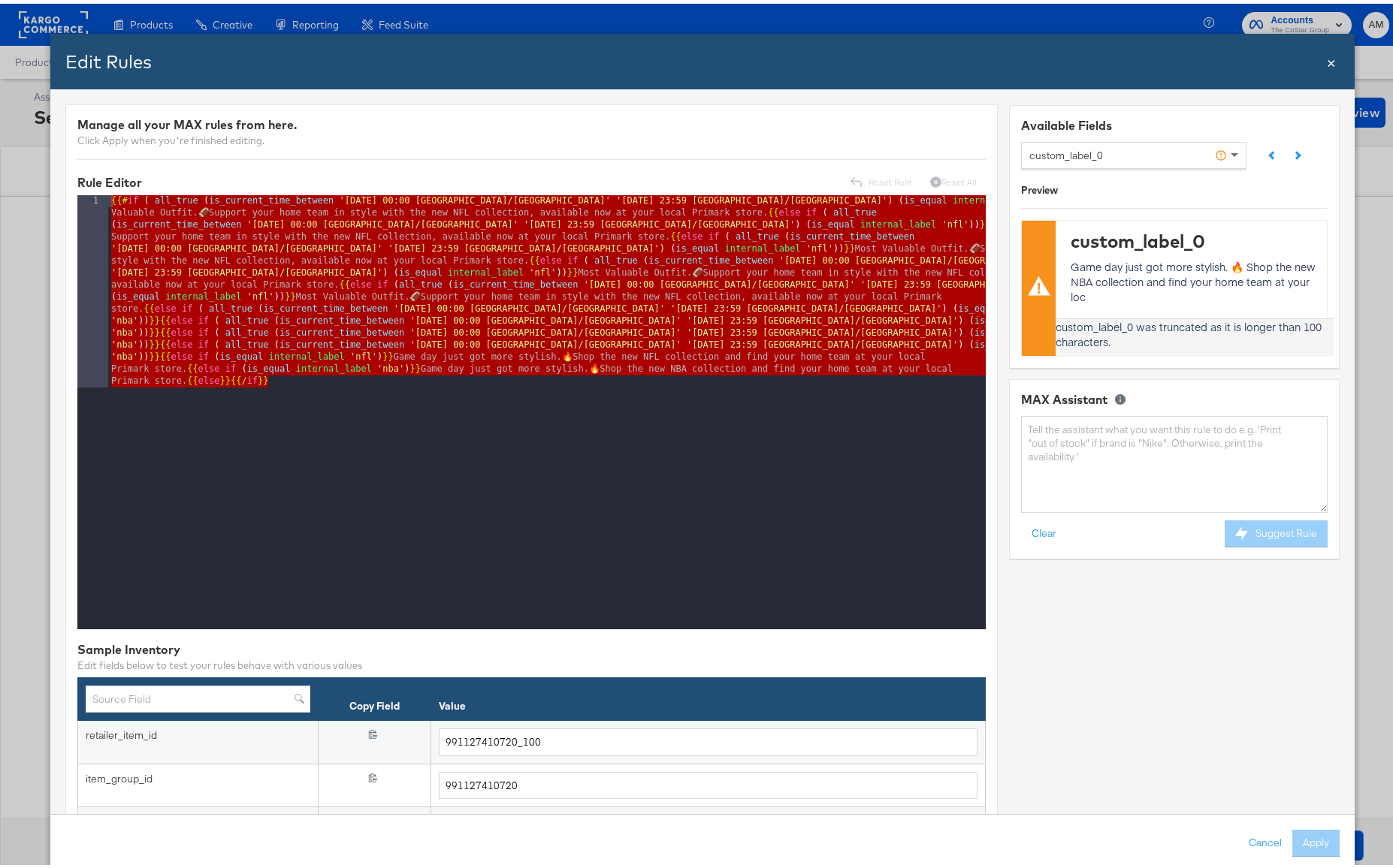
type input "nba"
click at [421, 398] on div "{{# if ( all_true ( is_current_time_between '[DATE] 00:00 [GEOGRAPHIC_DATA]/[GE…" at bounding box center [546, 601] width 878 height 819
drag, startPoint x: 125, startPoint y: 303, endPoint x: -129, endPoint y: 93, distance: 329.6
click at [0, 93] on html "Products Creative Reporting Feed Suite Accounts The CoStar Group AM Products / …" at bounding box center [702, 434] width 1404 height 868
click at [1256, 839] on button "Cancel" at bounding box center [1264, 839] width 54 height 27
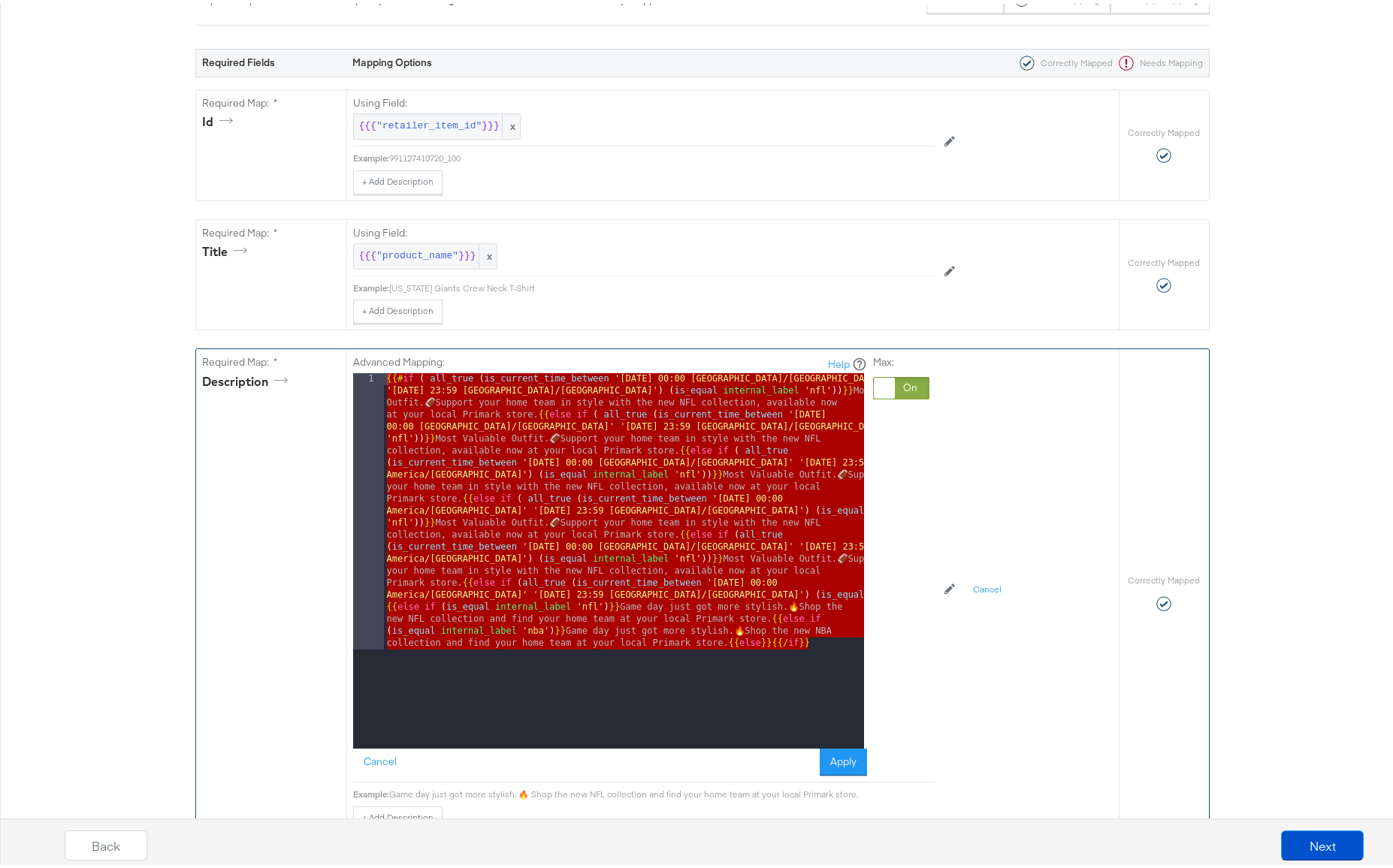
scroll to position [262, 0]
click at [598, 661] on div "{{# if ( all_true ( is_current_time_between '[DATE] 00:00 [GEOGRAPHIC_DATA]/[GE…" at bounding box center [623, 834] width 480 height 929
drag, startPoint x: 815, startPoint y: 642, endPoint x: 138, endPoint y: 348, distance: 738.1
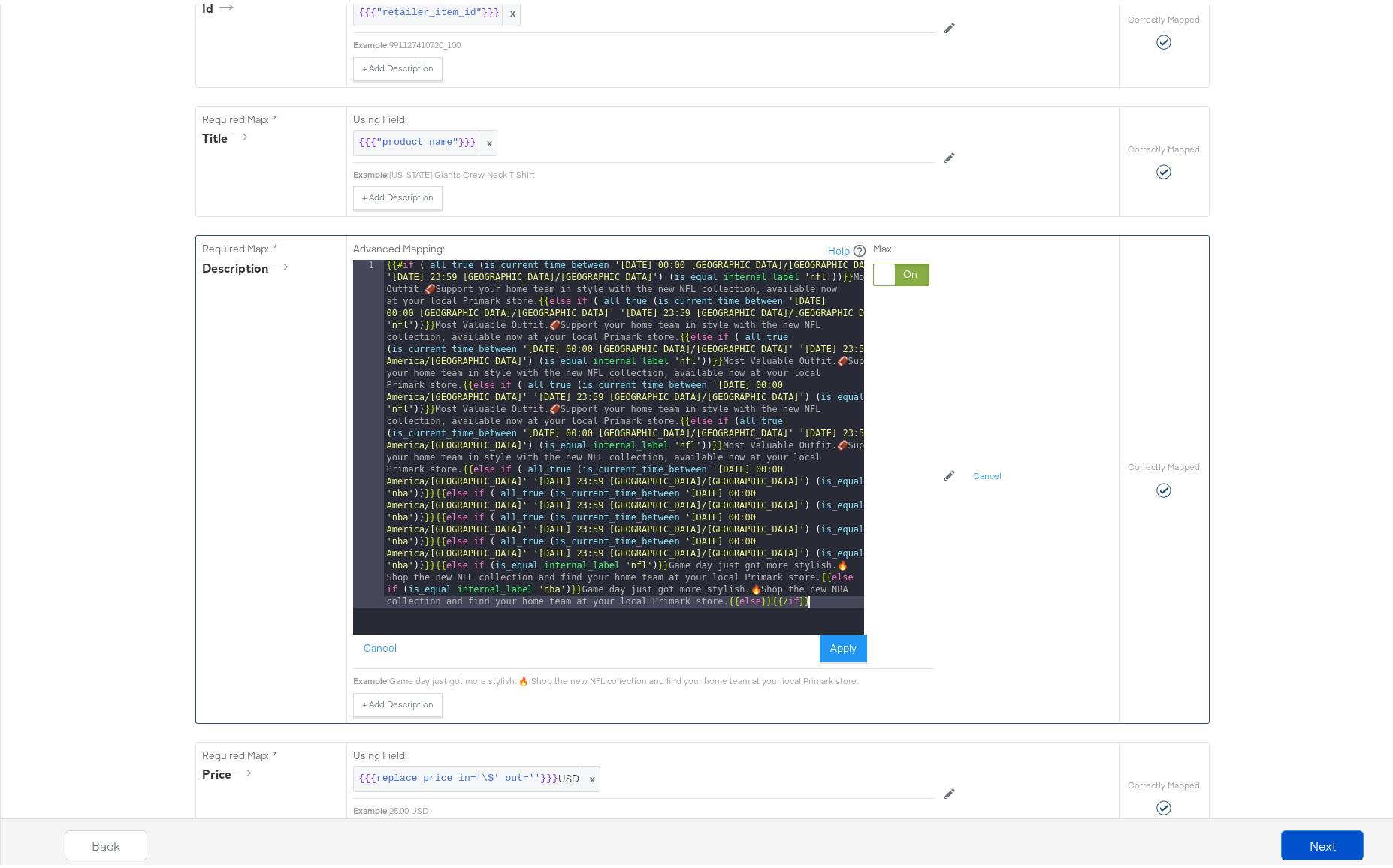
scroll to position [378, 0]
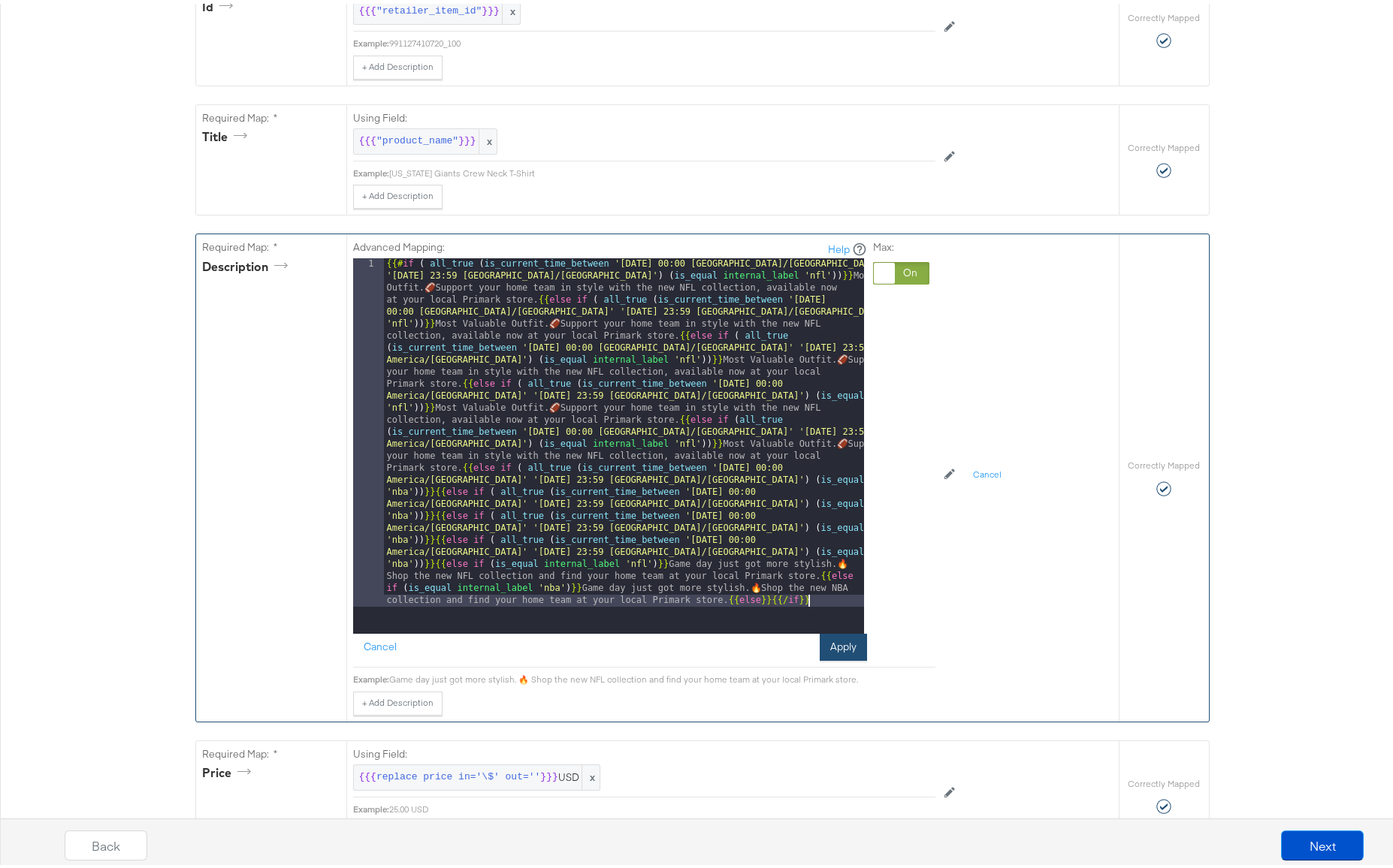
click at [837, 647] on button "Apply" at bounding box center [843, 643] width 48 height 27
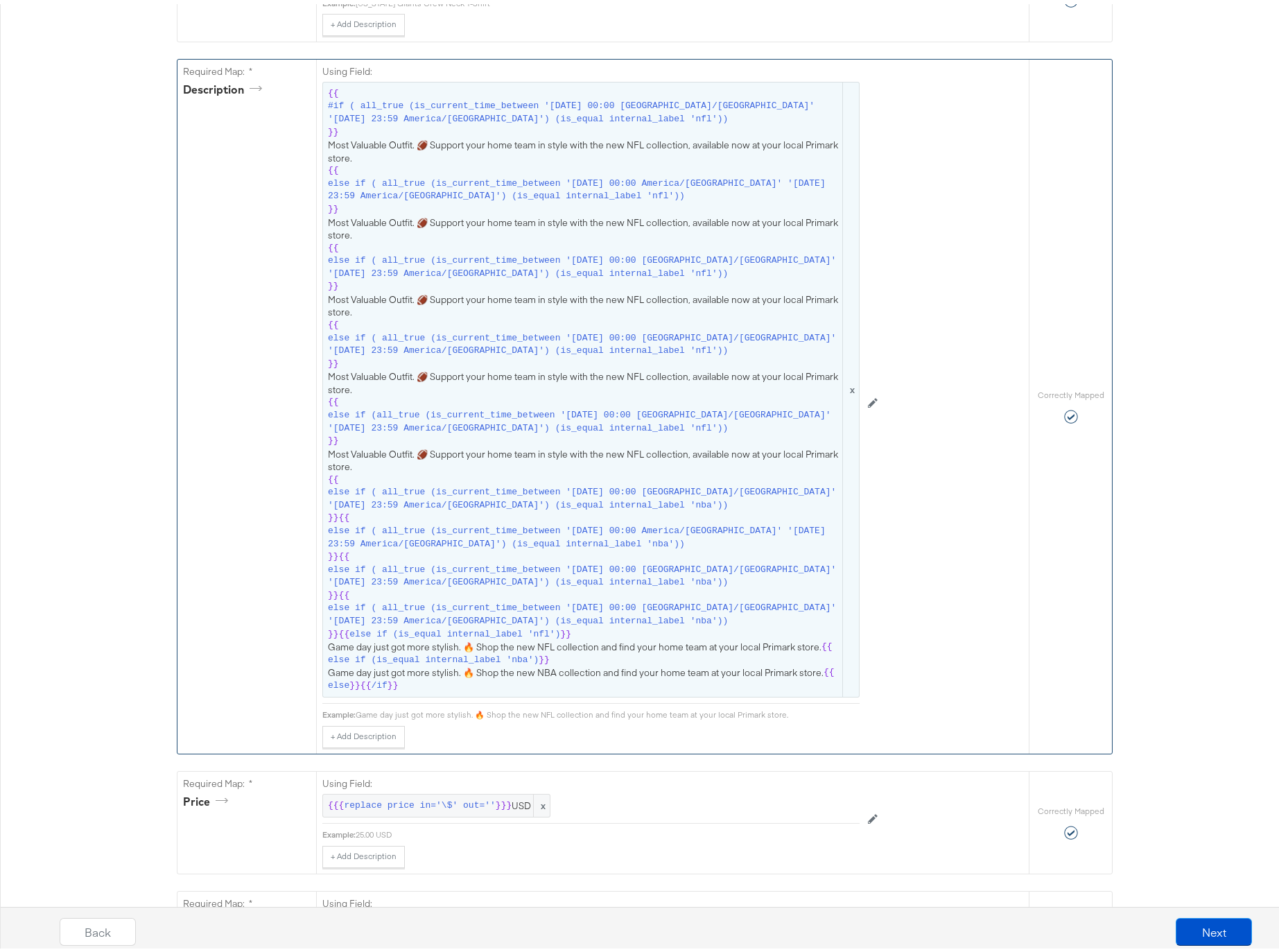
scroll to position [508, 0]
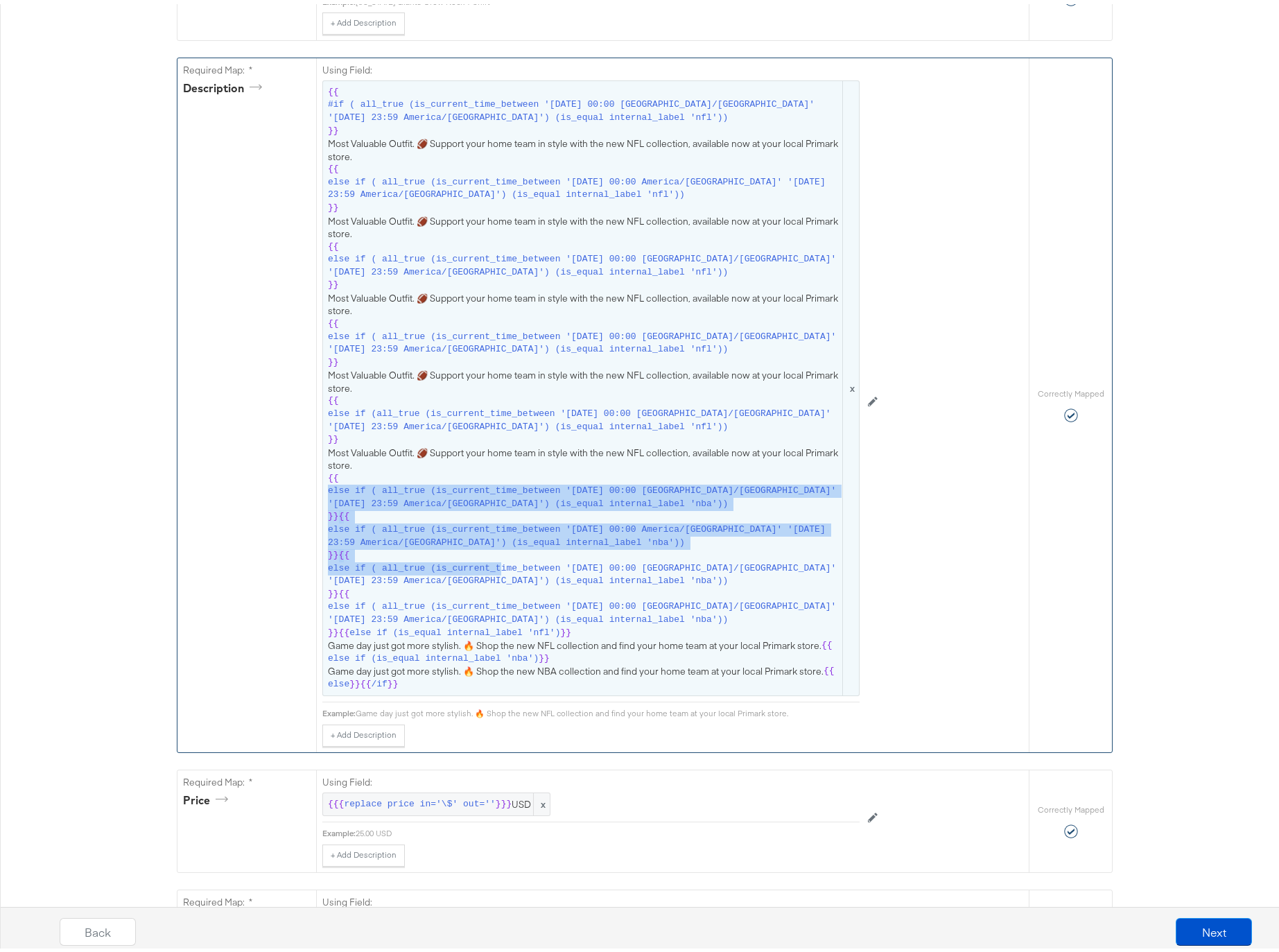
drag, startPoint x: 325, startPoint y: 488, endPoint x: 499, endPoint y: 563, distance: 189.5
click at [499, 563] on span "{{ #if ( all_true (is_current_time_between '[DATE] 00:00 [GEOGRAPHIC_DATA]/[GEO…" at bounding box center [590, 385] width 526 height 605
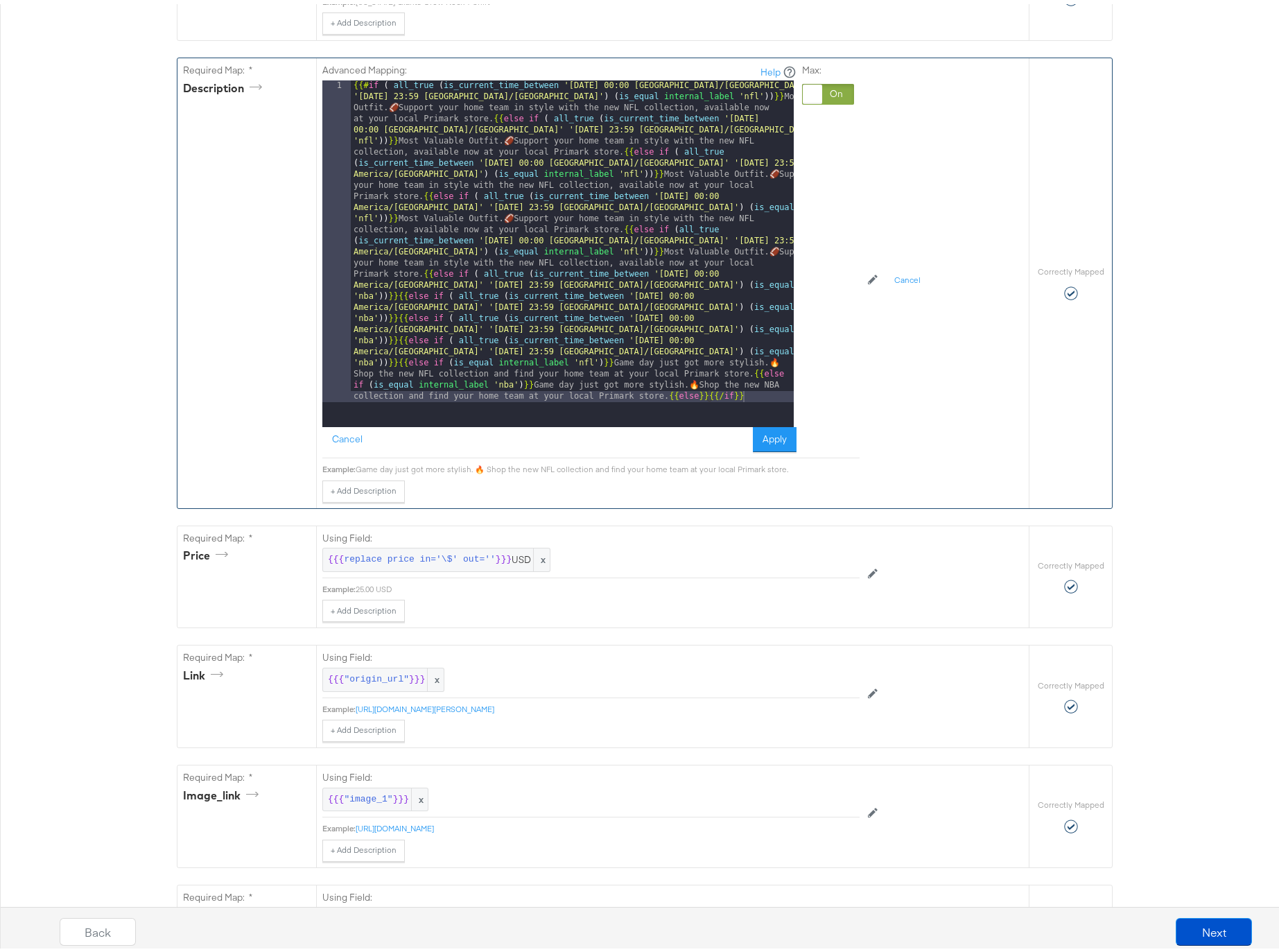
click at [393, 294] on div "{{# if ( all_true ( is_current_time_between '[DATE] 00:00 [GEOGRAPHIC_DATA]/[GE…" at bounding box center [572, 571] width 443 height 990
click at [393, 314] on div "{{# if ( all_true ( is_current_time_between '[DATE] 00:00 [GEOGRAPHIC_DATA]/[GE…" at bounding box center [572, 571] width 443 height 990
click at [392, 331] on div "{{# if ( all_true ( is_current_time_between '[DATE] 00:00 [GEOGRAPHIC_DATA]/[GE…" at bounding box center [572, 571] width 443 height 990
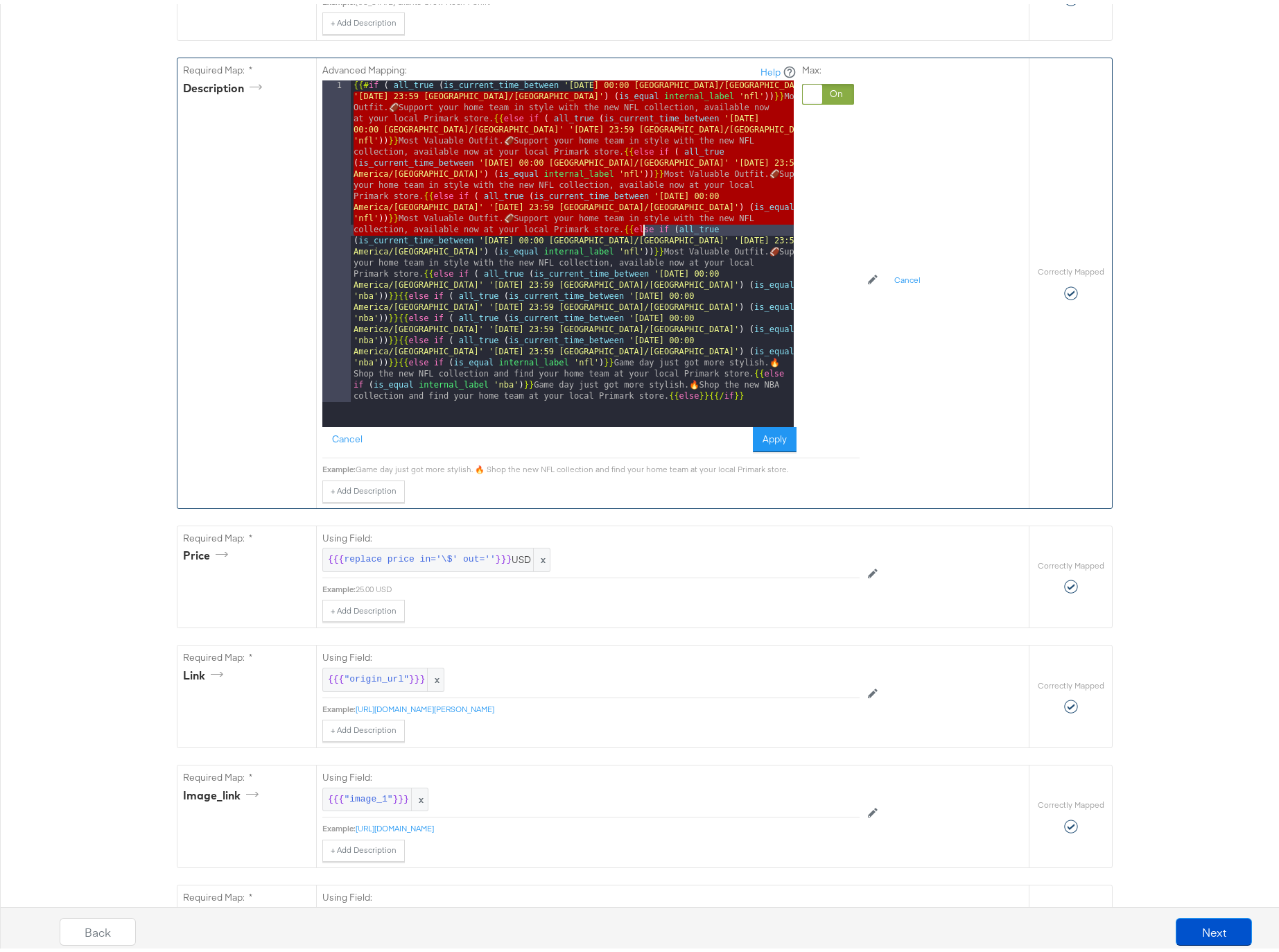
drag, startPoint x: 588, startPoint y: 82, endPoint x: 640, endPoint y: 225, distance: 152.2
click at [640, 225] on div "{{# if ( all_true ( is_current_time_between '[DATE] 00:00 [GEOGRAPHIC_DATA]/[GE…" at bounding box center [572, 571] width 443 height 990
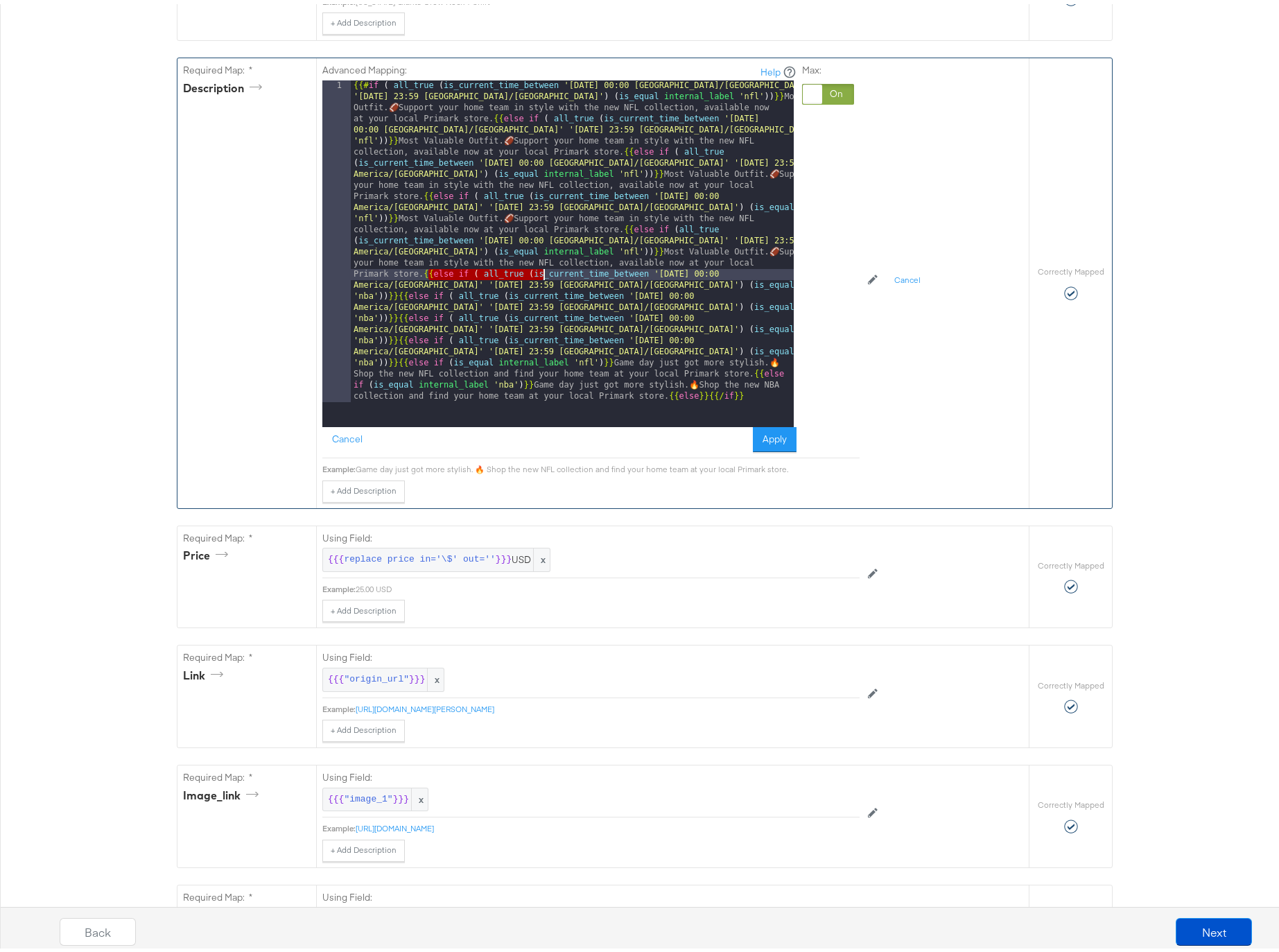
drag, startPoint x: 420, startPoint y: 273, endPoint x: 536, endPoint y: 275, distance: 116.0
click at [536, 275] on div "{{# if ( all_true ( is_current_time_between '[DATE] 00:00 [GEOGRAPHIC_DATA]/[GE…" at bounding box center [572, 571] width 443 height 990
click at [570, 275] on div "{{# if ( all_true ( is_current_time_between '[DATE] 00:00 [GEOGRAPHIC_DATA]/[GE…" at bounding box center [572, 571] width 443 height 990
click at [357, 294] on div "{{# if ( all_true ( is_current_time_between '[DATE] 00:00 [GEOGRAPHIC_DATA]/[GE…" at bounding box center [572, 571] width 443 height 990
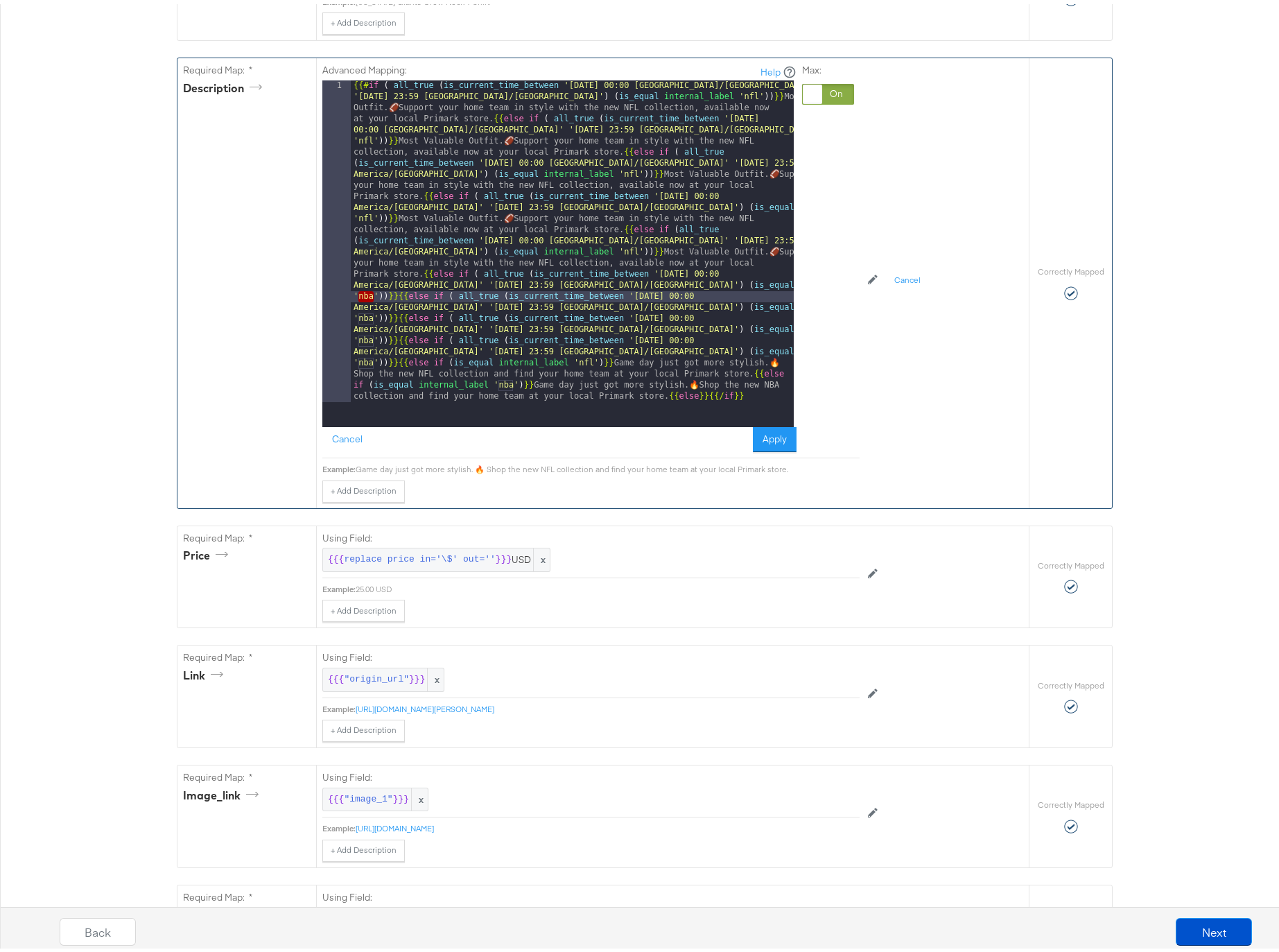
click at [361, 138] on div "{{# if ( all_true ( is_current_time_between '[DATE] 00:00 [GEOGRAPHIC_DATA]/[GE…" at bounding box center [572, 571] width 443 height 990
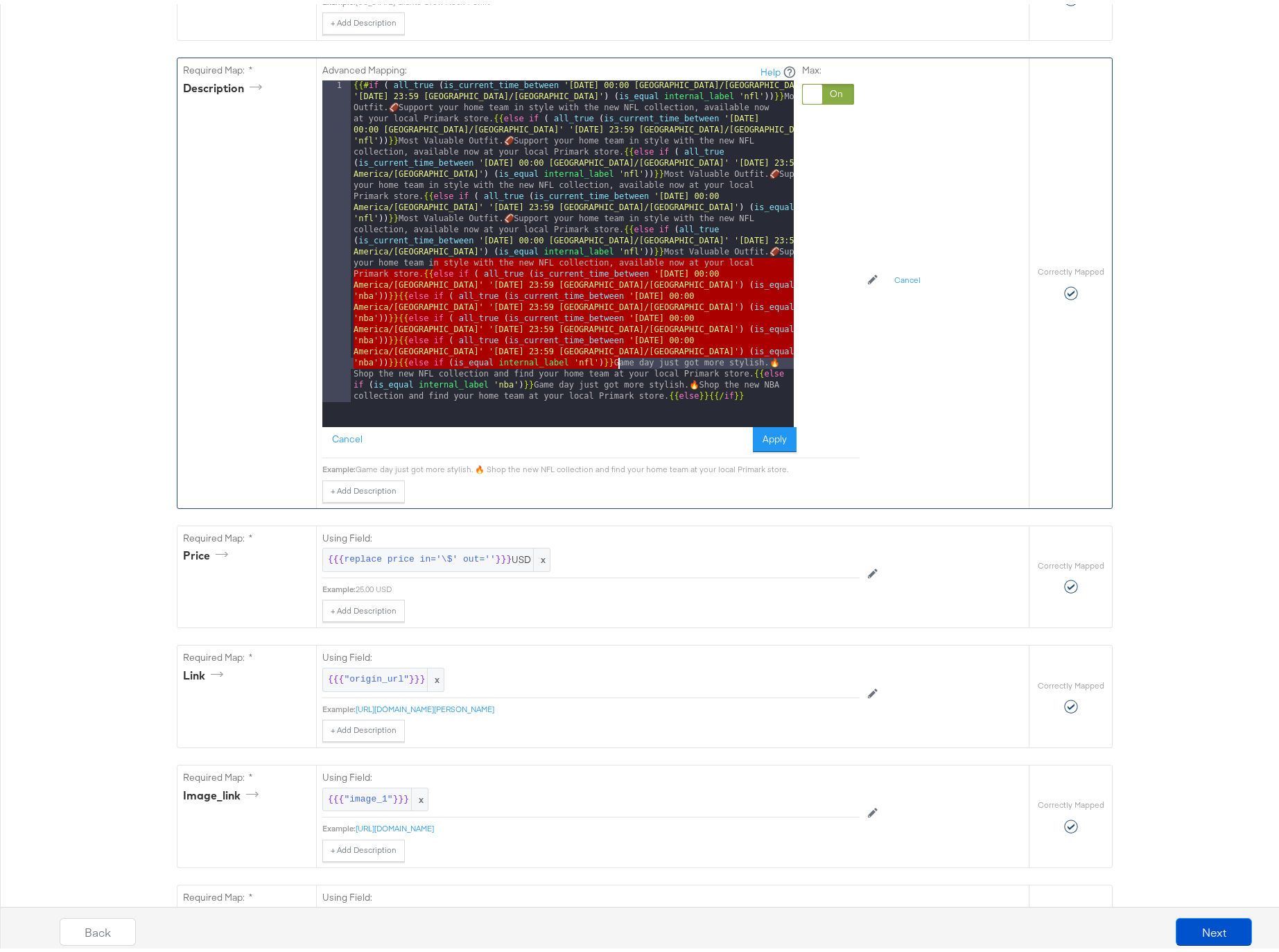
drag, startPoint x: 431, startPoint y: 264, endPoint x: 613, endPoint y: 362, distance: 206.7
click at [613, 362] on div "{{# if ( all_true ( is_current_time_between '[DATE] 00:00 [GEOGRAPHIC_DATA]/[GE…" at bounding box center [572, 571] width 443 height 990
click at [669, 359] on div "{{# if ( all_true ( is_current_time_between '[DATE] 00:00 [GEOGRAPHIC_DATA]/[GE…" at bounding box center [572, 571] width 443 height 990
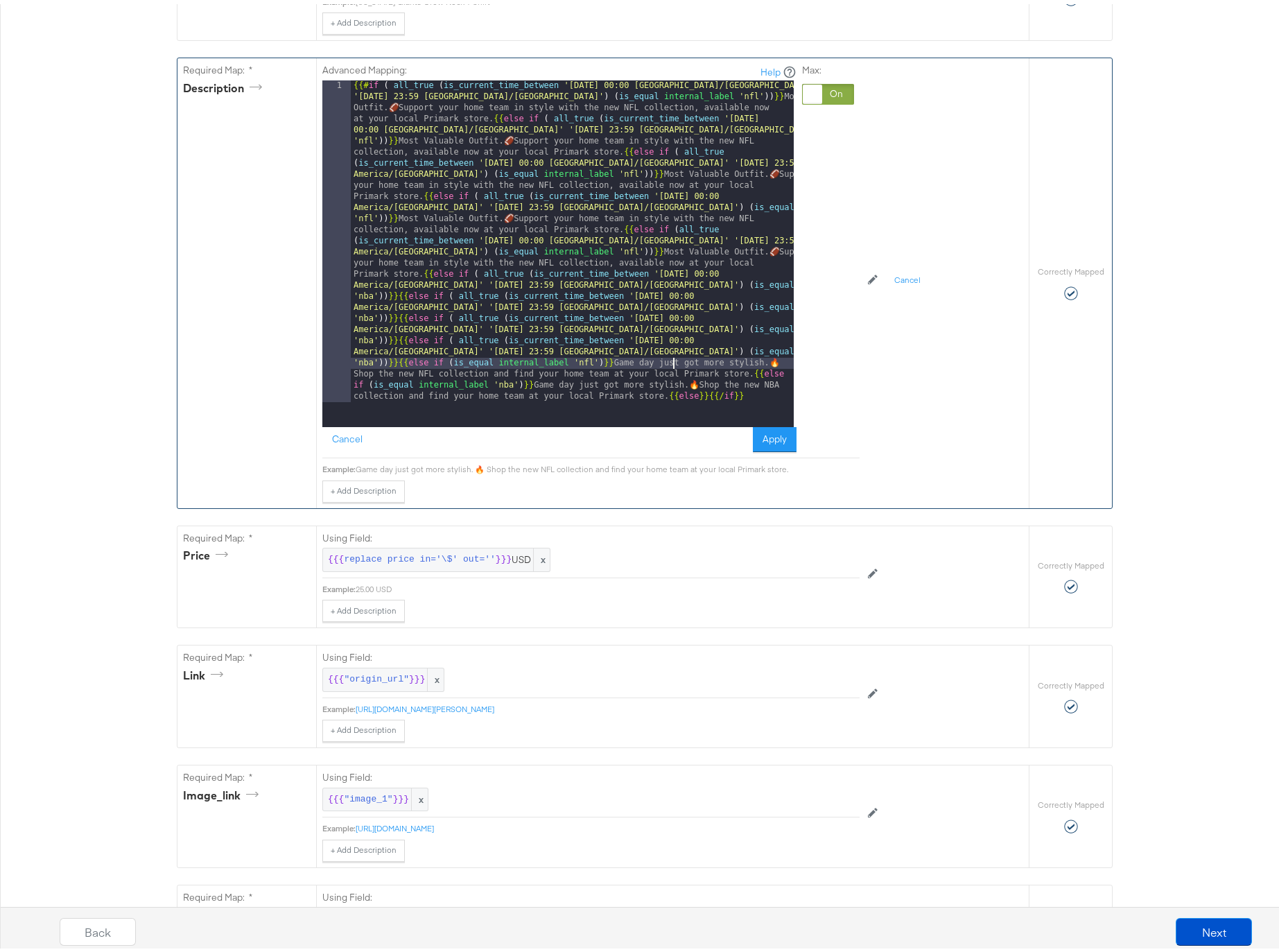
click at [582, 360] on div "{{# if ( all_true ( is_current_time_between '[DATE] 00:00 [GEOGRAPHIC_DATA]/[GE…" at bounding box center [572, 571] width 443 height 990
drag, startPoint x: 617, startPoint y: 360, endPoint x: 746, endPoint y: 370, distance: 129.4
click at [746, 370] on div "{{# if ( all_true ( is_current_time_between '[DATE] 00:00 [GEOGRAPHIC_DATA]/[GE…" at bounding box center [572, 571] width 443 height 990
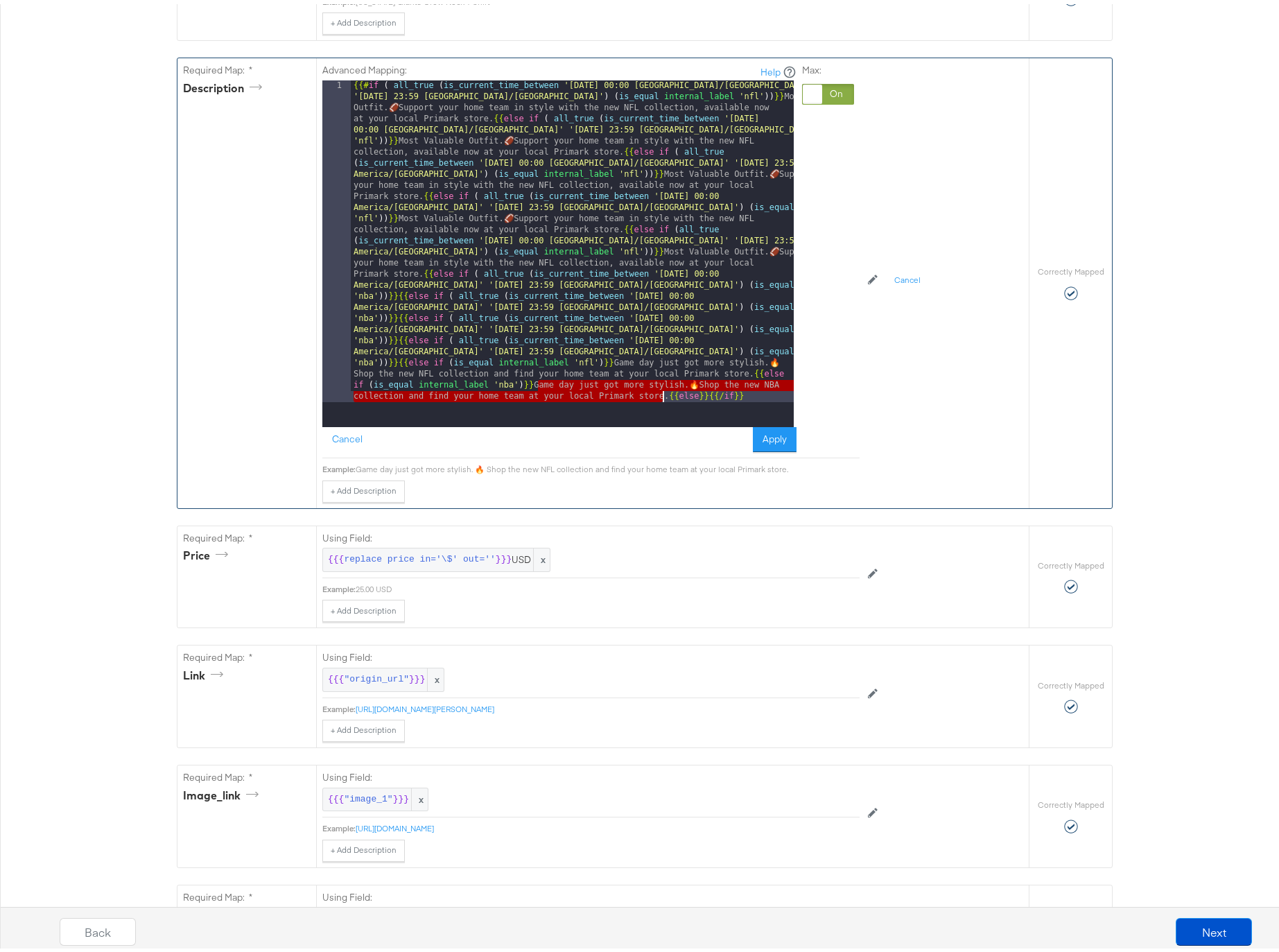
drag, startPoint x: 531, startPoint y: 384, endPoint x: 659, endPoint y: 393, distance: 128.3
click at [659, 393] on div "{{# if ( all_true ( is_current_time_between '[DATE] 00:00 [GEOGRAPHIC_DATA]/[GE…" at bounding box center [572, 571] width 443 height 990
click at [774, 383] on div "{{# if ( all_true ( is_current_time_between '[DATE] 00:00 [GEOGRAPHIC_DATA]/[GE…" at bounding box center [572, 571] width 443 height 990
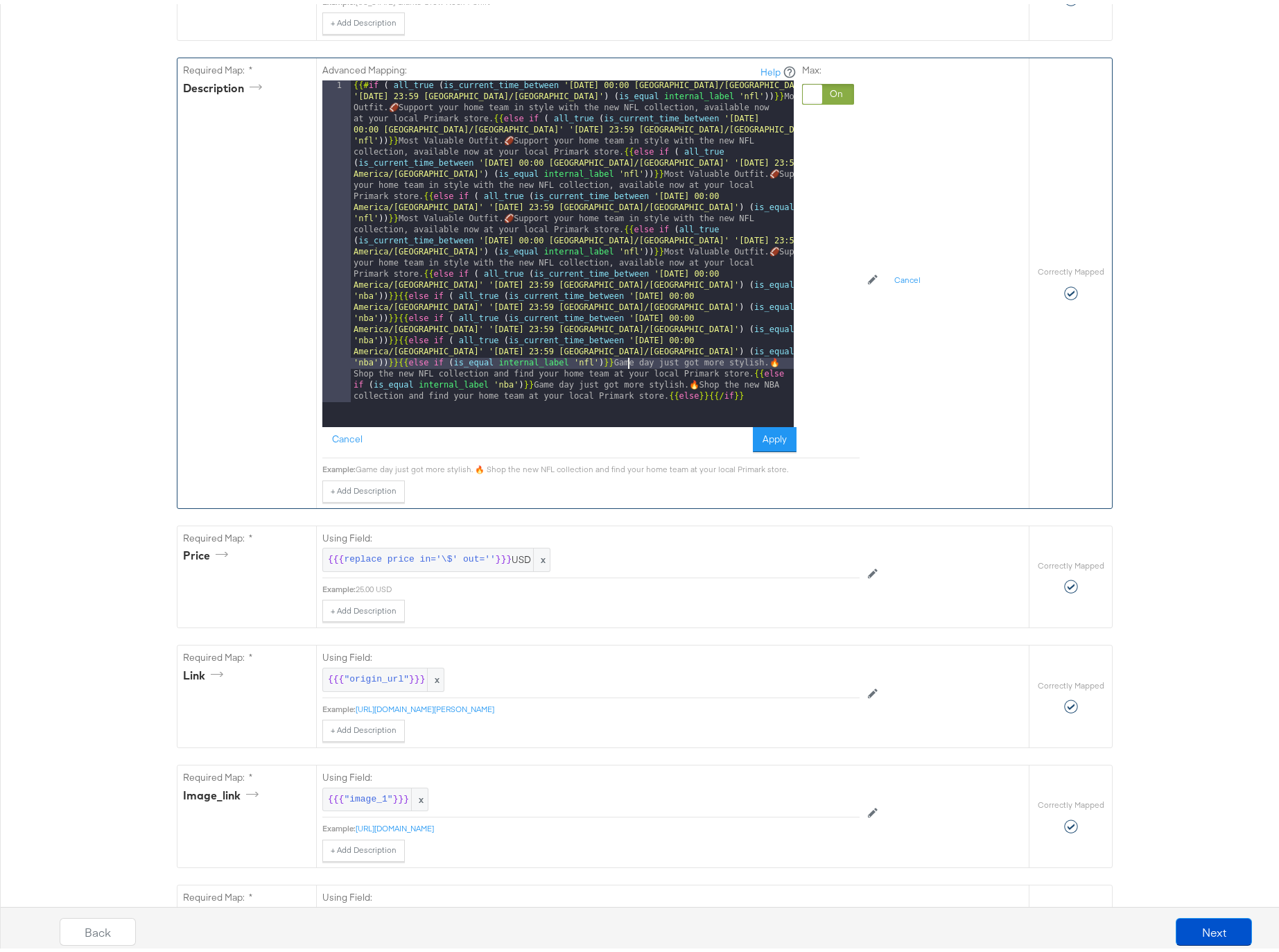
click at [623, 358] on div "{{# if ( all_true ( is_current_time_between '[DATE] 00:00 [GEOGRAPHIC_DATA]/[GE…" at bounding box center [572, 571] width 443 height 990
click at [775, 383] on div "{{# if ( all_true ( is_current_time_between '[DATE] 00:00 [GEOGRAPHIC_DATA]/[GE…" at bounding box center [572, 571] width 443 height 990
drag, startPoint x: 393, startPoint y: 362, endPoint x: 759, endPoint y: 358, distance: 366.0
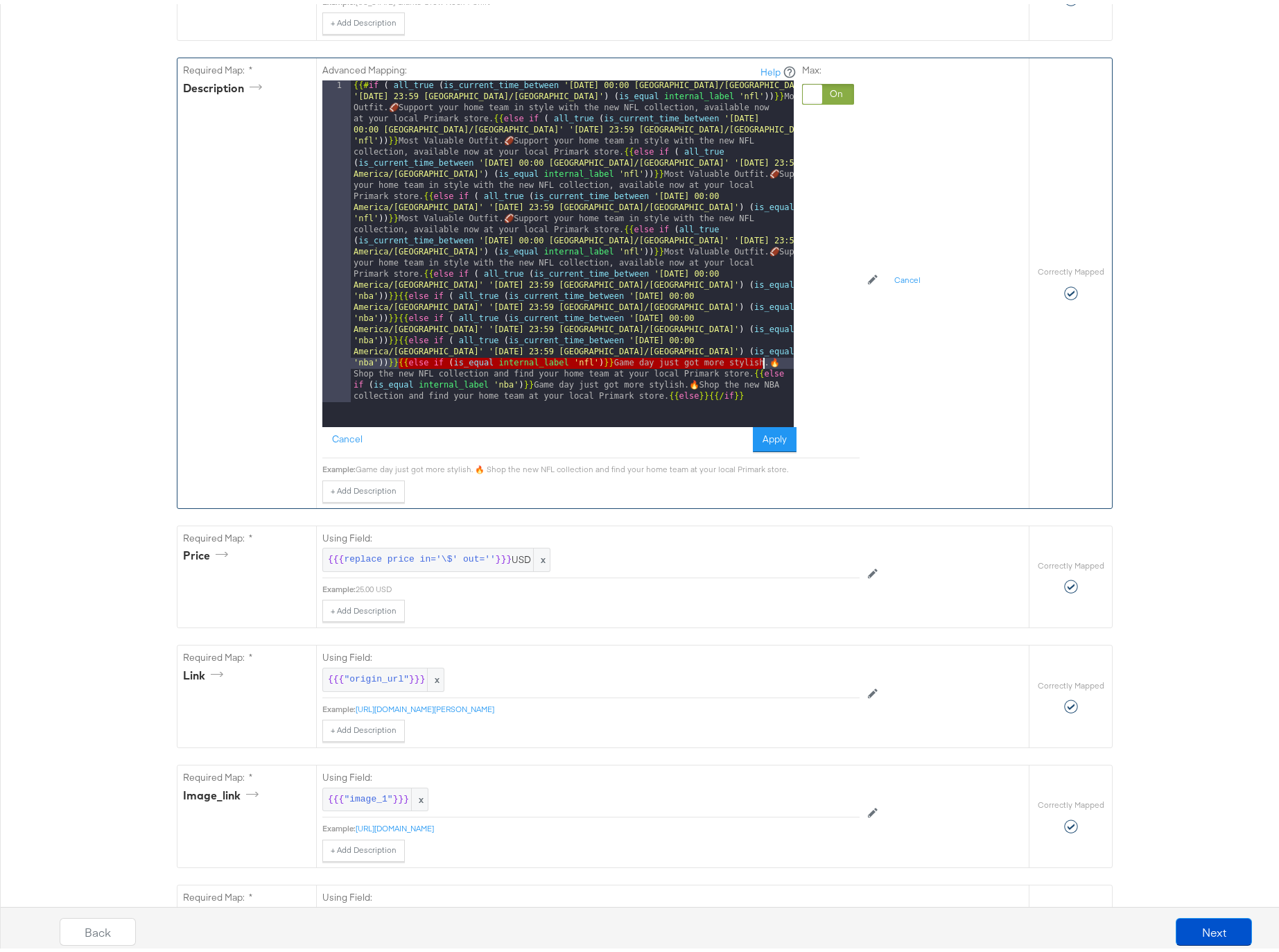
click at [759, 358] on div "{{# if ( all_true ( is_current_time_between '[DATE] 00:00 [GEOGRAPHIC_DATA]/[GE…" at bounding box center [572, 571] width 443 height 990
drag, startPoint x: 743, startPoint y: 358, endPoint x: 715, endPoint y: 360, distance: 28.1
click at [742, 358] on div "{{# if ( all_true ( is_current_time_between '[DATE] 00:00 [GEOGRAPHIC_DATA]/[GE…" at bounding box center [572, 571] width 443 height 990
drag, startPoint x: 610, startPoint y: 360, endPoint x: 744, endPoint y: 370, distance: 134.4
click at [744, 370] on div "{{# if ( all_true ( is_current_time_between '[DATE] 00:00 [GEOGRAPHIC_DATA]/[GE…" at bounding box center [572, 571] width 443 height 990
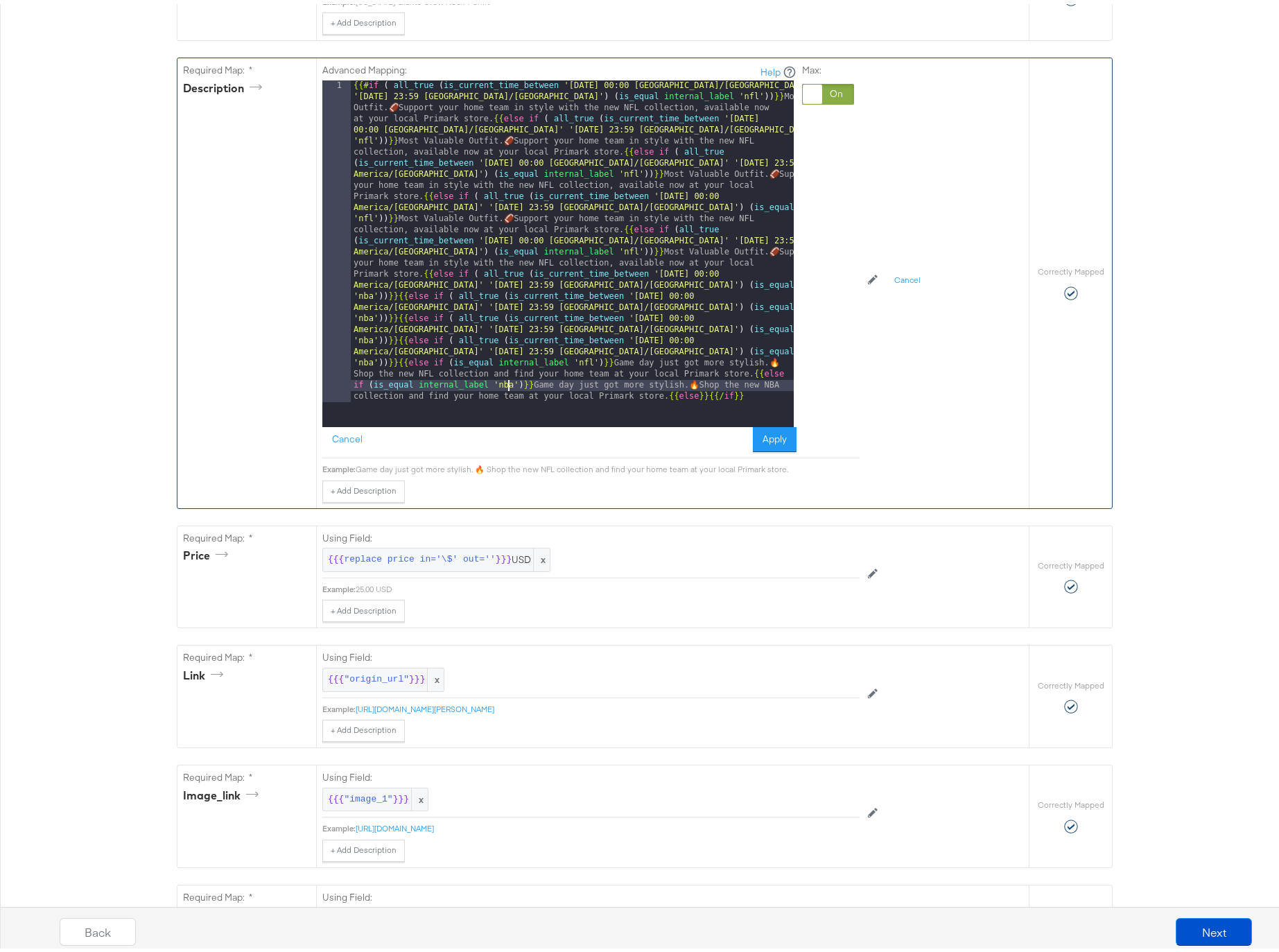
click at [501, 384] on div "{{# if ( all_true ( is_current_time_between '[DATE] 00:00 [GEOGRAPHIC_DATA]/[GE…" at bounding box center [572, 571] width 443 height 990
drag, startPoint x: 531, startPoint y: 383, endPoint x: 649, endPoint y: 394, distance: 118.5
click at [661, 393] on div "{{# if ( all_true ( is_current_time_between '[DATE] 00:00 [GEOGRAPHIC_DATA]/[GE…" at bounding box center [572, 571] width 443 height 990
click at [781, 383] on div "{{# if ( all_true ( is_current_time_between '[DATE] 00:00 [GEOGRAPHIC_DATA]/[GE…" at bounding box center [572, 571] width 443 height 990
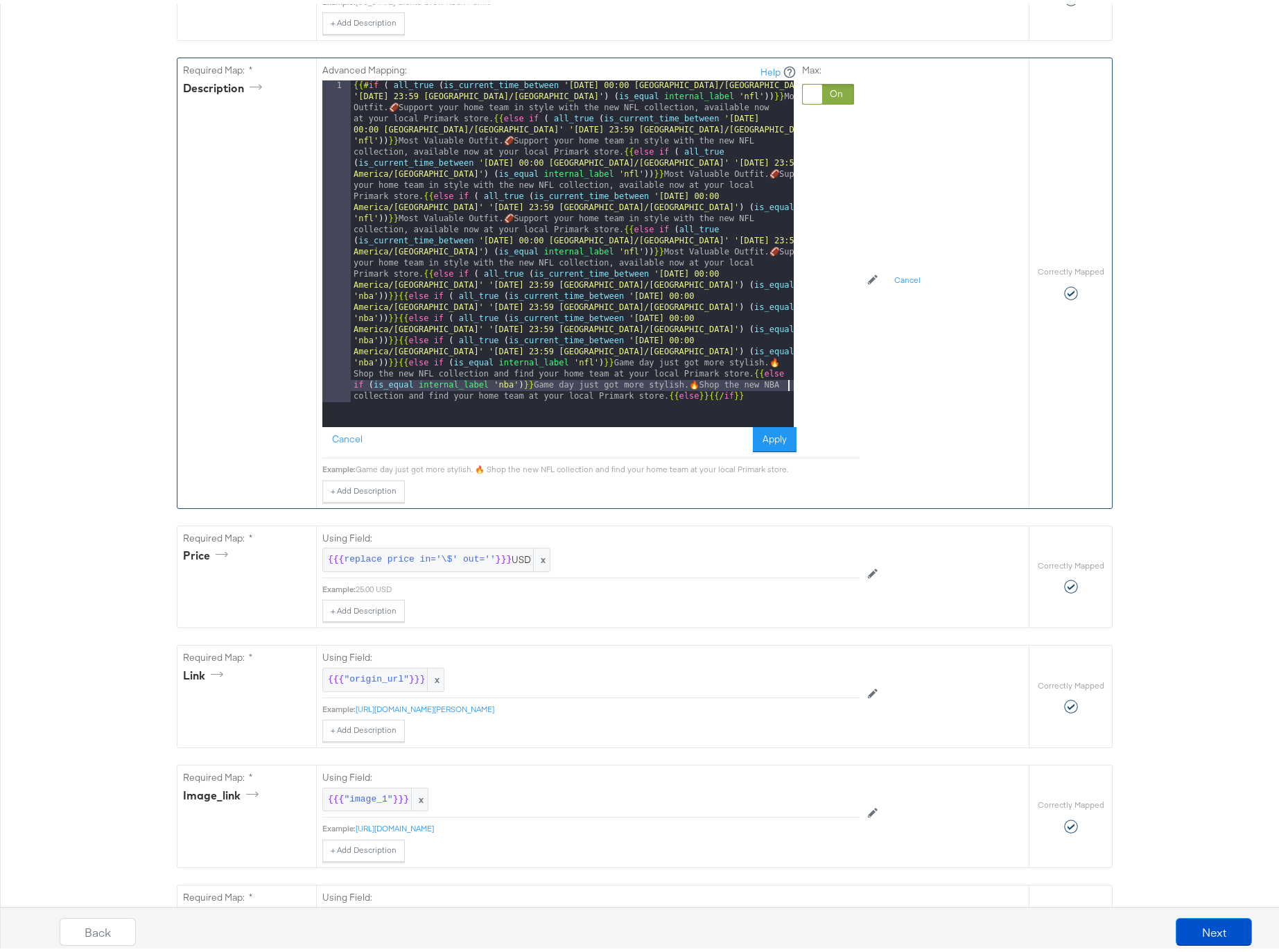
click at [780, 382] on div "{{# if ( all_true ( is_current_time_between '[DATE] 00:00 [GEOGRAPHIC_DATA]/[GE…" at bounding box center [572, 571] width 443 height 990
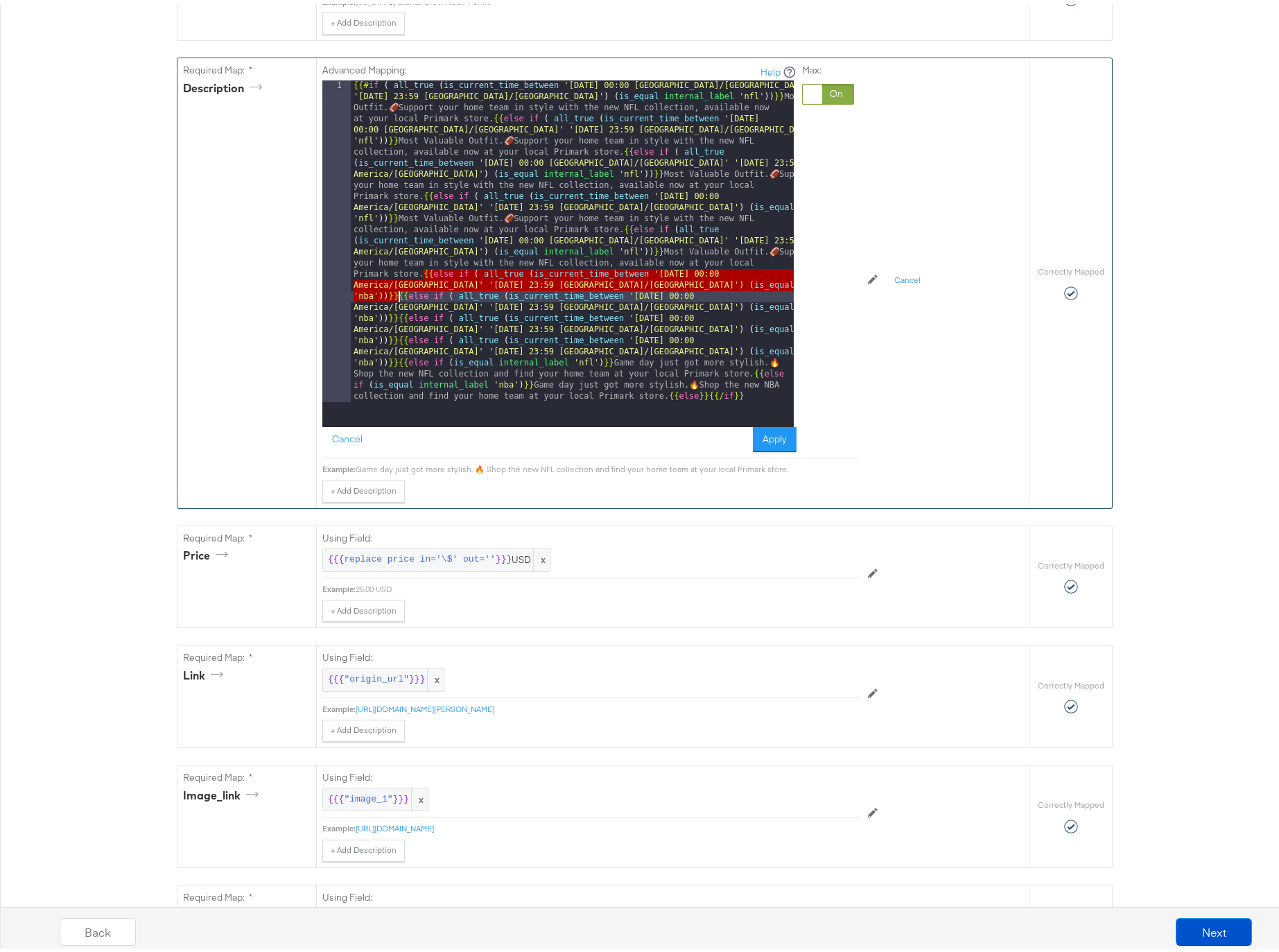
drag, startPoint x: 420, startPoint y: 273, endPoint x: 393, endPoint y: 294, distance: 34.2
click at [393, 294] on div "{{# if ( all_true ( is_current_time_between '[DATE] 00:00 [GEOGRAPHIC_DATA]/[GE…" at bounding box center [572, 571] width 443 height 990
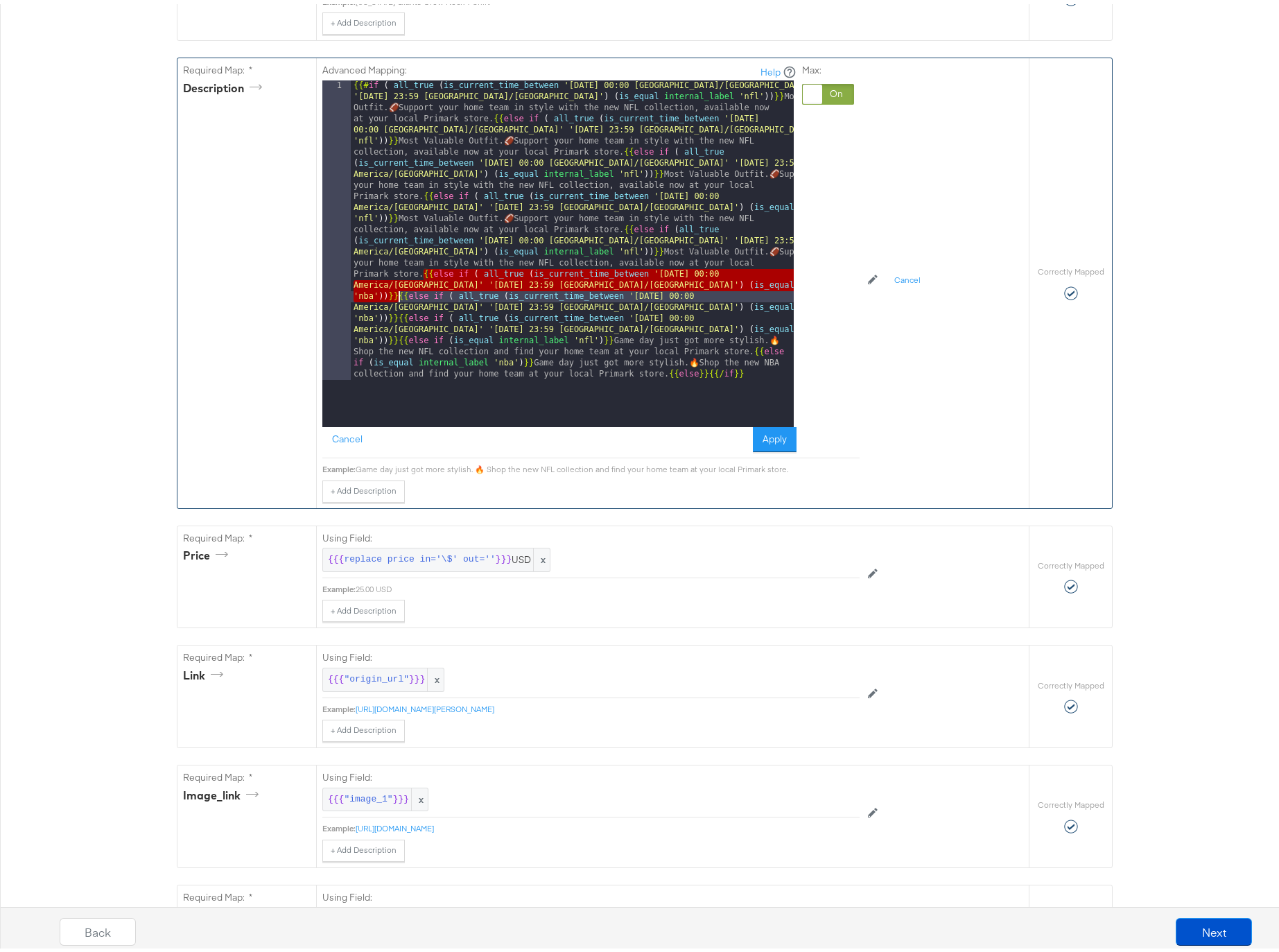
drag, startPoint x: 420, startPoint y: 272, endPoint x: 392, endPoint y: 293, distance: 35.0
click at [392, 293] on div "{{# if ( all_true ( is_current_time_between '[DATE] 00:00 [GEOGRAPHIC_DATA]/[GE…" at bounding box center [572, 549] width 443 height 946
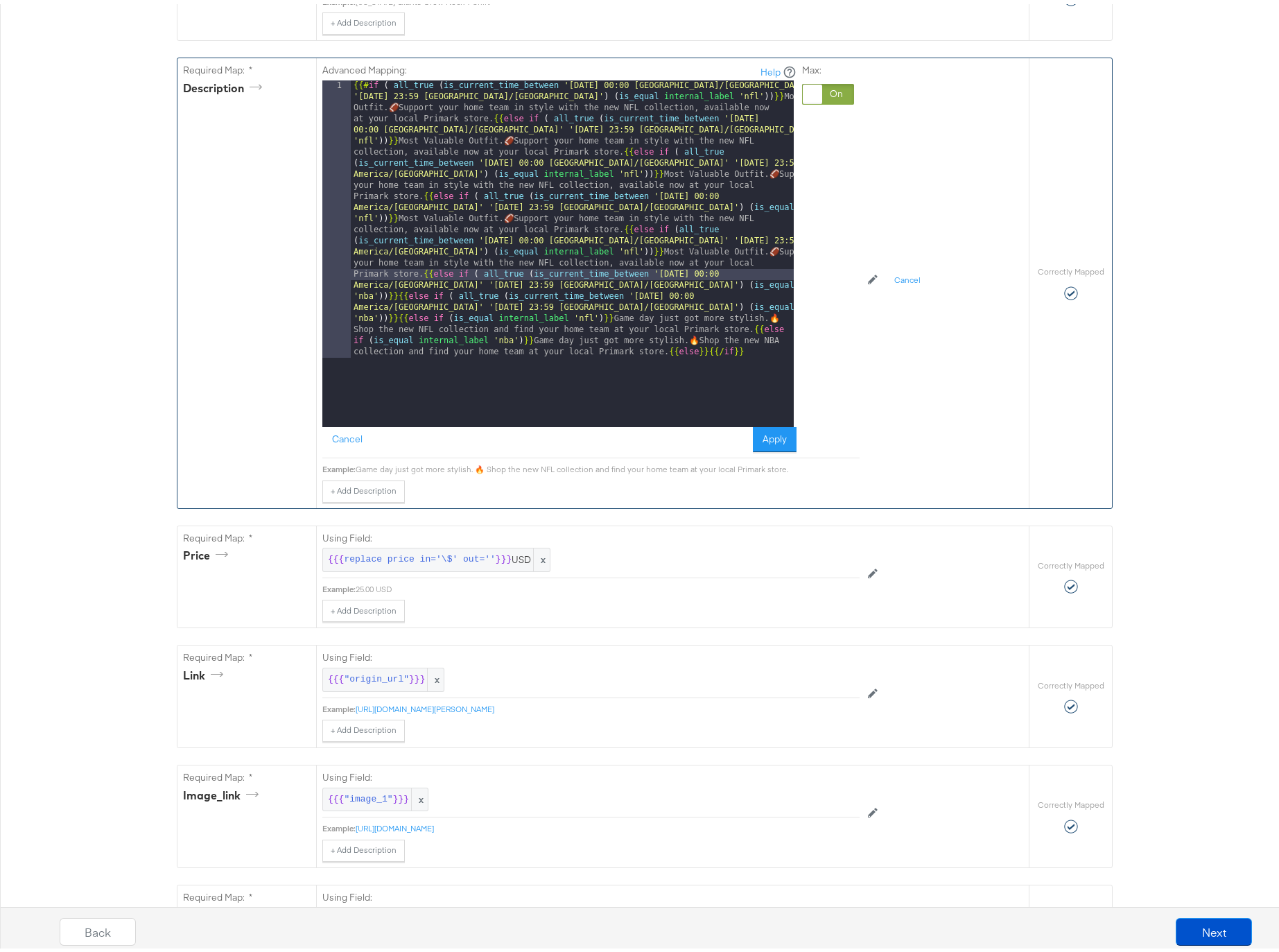
click at [391, 295] on div "{{# if ( all_true ( is_current_time_between '[DATE] 00:00 [GEOGRAPHIC_DATA]/[GE…" at bounding box center [572, 527] width 443 height 901
click at [393, 320] on div "{{# if ( all_true ( is_current_time_between '[DATE] 00:00 [GEOGRAPHIC_DATA]/[GE…" at bounding box center [572, 527] width 443 height 901
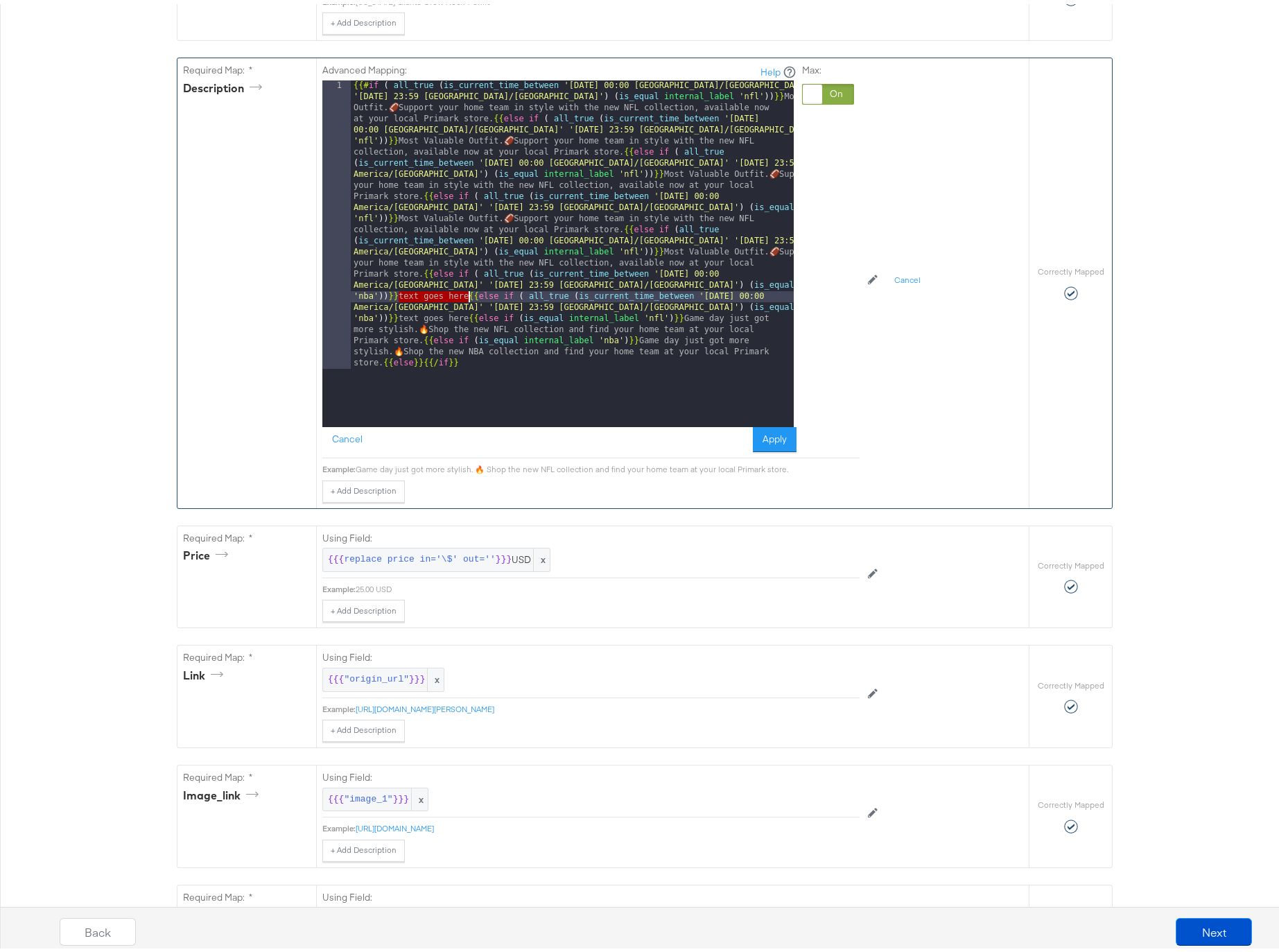
drag, startPoint x: 393, startPoint y: 294, endPoint x: 462, endPoint y: 295, distance: 69.0
click at [462, 295] on div "{{# if ( all_true ( is_current_time_between '[DATE] 00:00 [GEOGRAPHIC_DATA]/[GE…" at bounding box center [572, 538] width 443 height 923
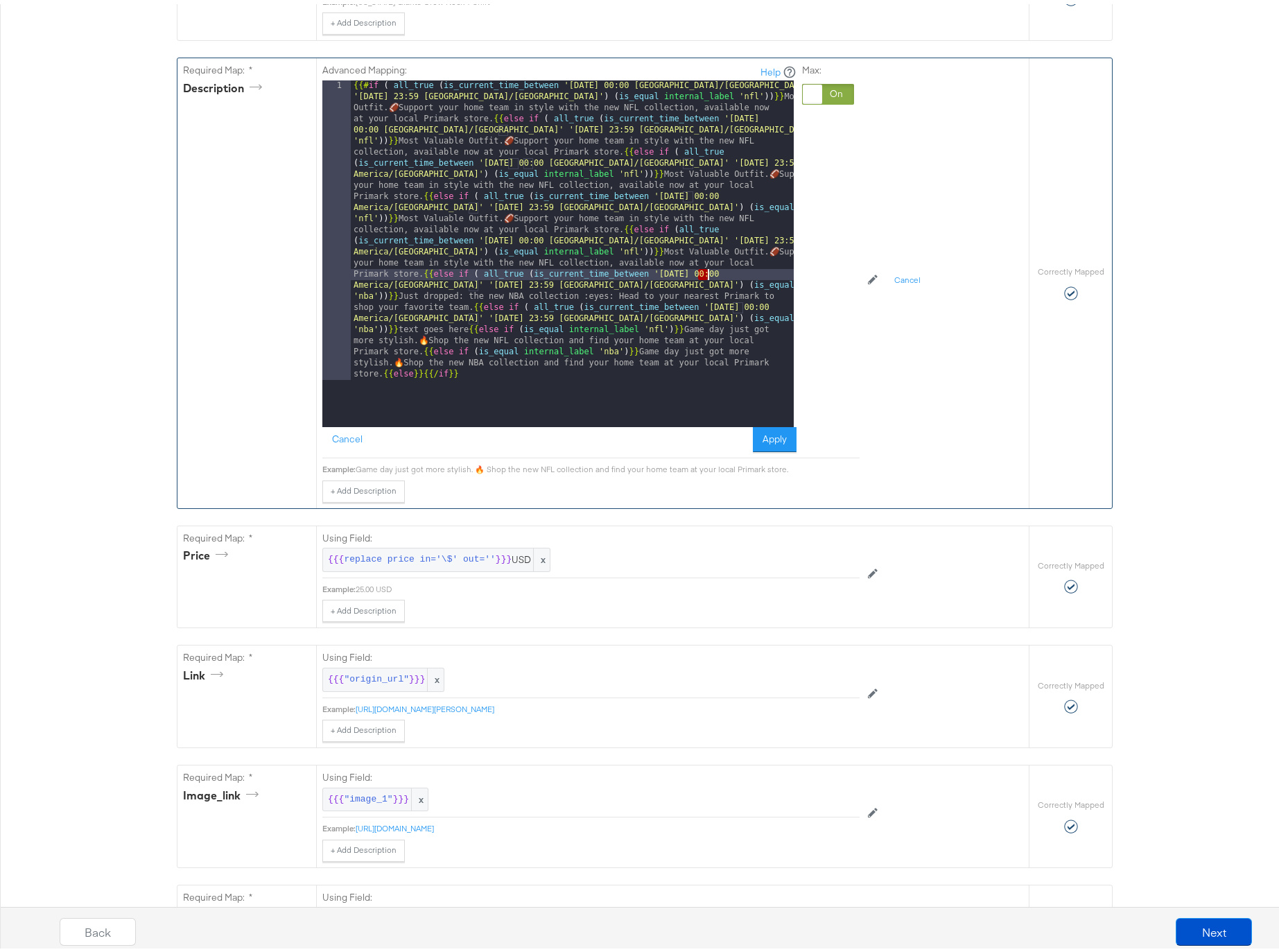
drag, startPoint x: 694, startPoint y: 270, endPoint x: 702, endPoint y: 270, distance: 8.0
click at [702, 270] on div "{{# if ( all_true ( is_current_time_between '[DATE] 00:00 [GEOGRAPHIC_DATA]/[GE…" at bounding box center [572, 549] width 443 height 946
drag, startPoint x: 479, startPoint y: 283, endPoint x: 489, endPoint y: 283, distance: 10.0
click at [489, 283] on div "{{# if ( all_true ( is_current_time_between '[DATE] 00:00 [GEOGRAPHIC_DATA]/[GE…" at bounding box center [572, 549] width 443 height 946
drag, startPoint x: 743, startPoint y: 306, endPoint x: 683, endPoint y: 294, distance: 61.2
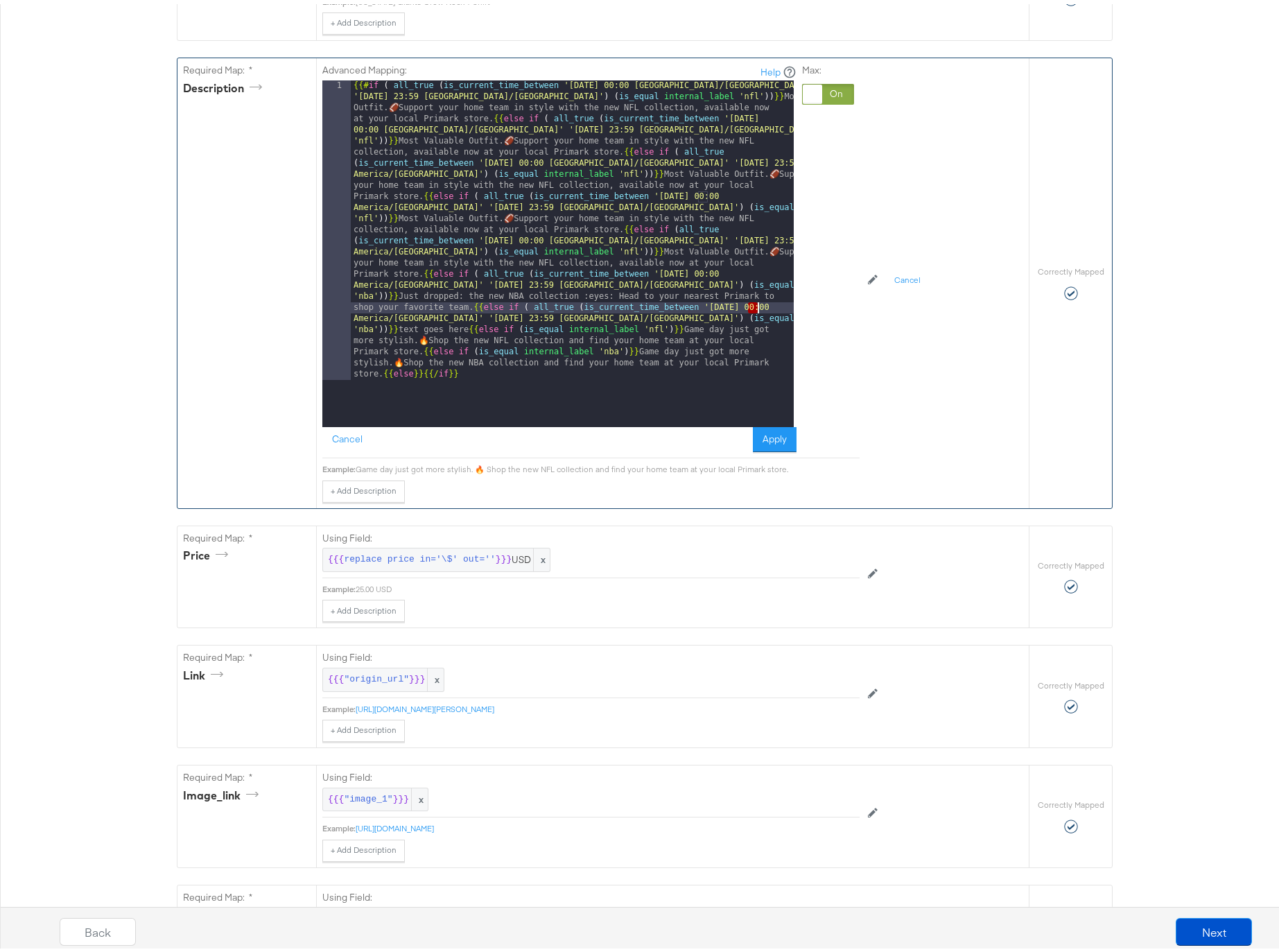
click at [753, 307] on div "{{# if ( all_true ( is_current_time_between '[DATE] 00:00 [GEOGRAPHIC_DATA]/[GE…" at bounding box center [572, 549] width 443 height 946
click at [488, 281] on div "{{# if ( all_true ( is_current_time_between '[DATE] 00:00 [GEOGRAPHIC_DATA]/[GE…" at bounding box center [572, 549] width 443 height 946
drag, startPoint x: 743, startPoint y: 307, endPoint x: 752, endPoint y: 308, distance: 9.1
click at [752, 308] on div "{{# if ( all_true ( is_current_time_between '[DATE] 00:00 [GEOGRAPHIC_DATA]/[GE…" at bounding box center [572, 549] width 443 height 946
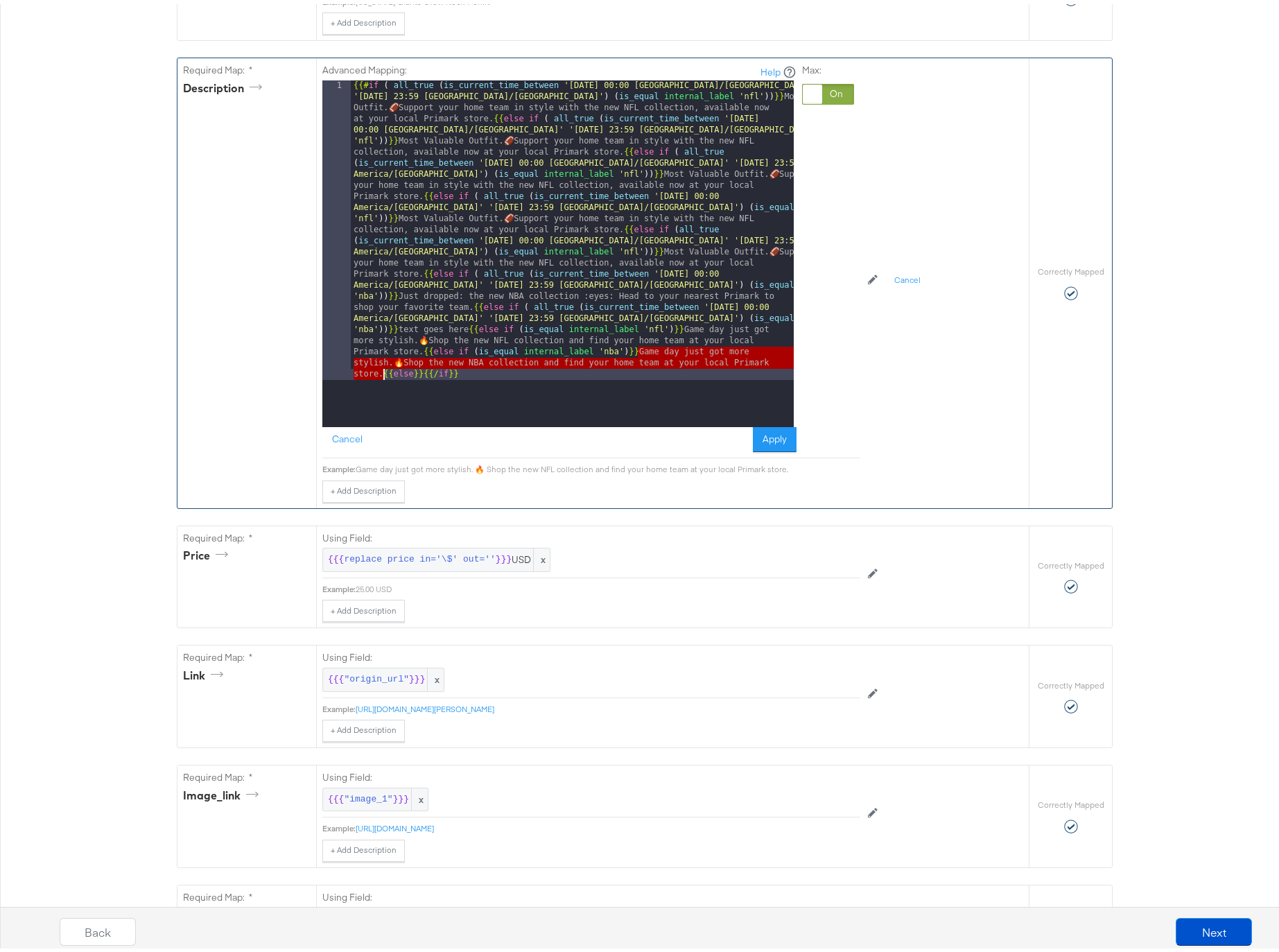
drag, startPoint x: 635, startPoint y: 350, endPoint x: 378, endPoint y: 371, distance: 257.9
click at [378, 371] on div "{{# if ( all_true ( is_current_time_between '[DATE] 00:00 [GEOGRAPHIC_DATA]/[GE…" at bounding box center [572, 549] width 443 height 946
drag, startPoint x: 634, startPoint y: 350, endPoint x: 650, endPoint y: 372, distance: 27.2
click at [650, 372] on div "{{# if ( all_true ( is_current_time_between '[DATE] 00:00 [GEOGRAPHIC_DATA]/[GE…" at bounding box center [572, 549] width 443 height 946
drag, startPoint x: 653, startPoint y: 374, endPoint x: 635, endPoint y: 350, distance: 30.0
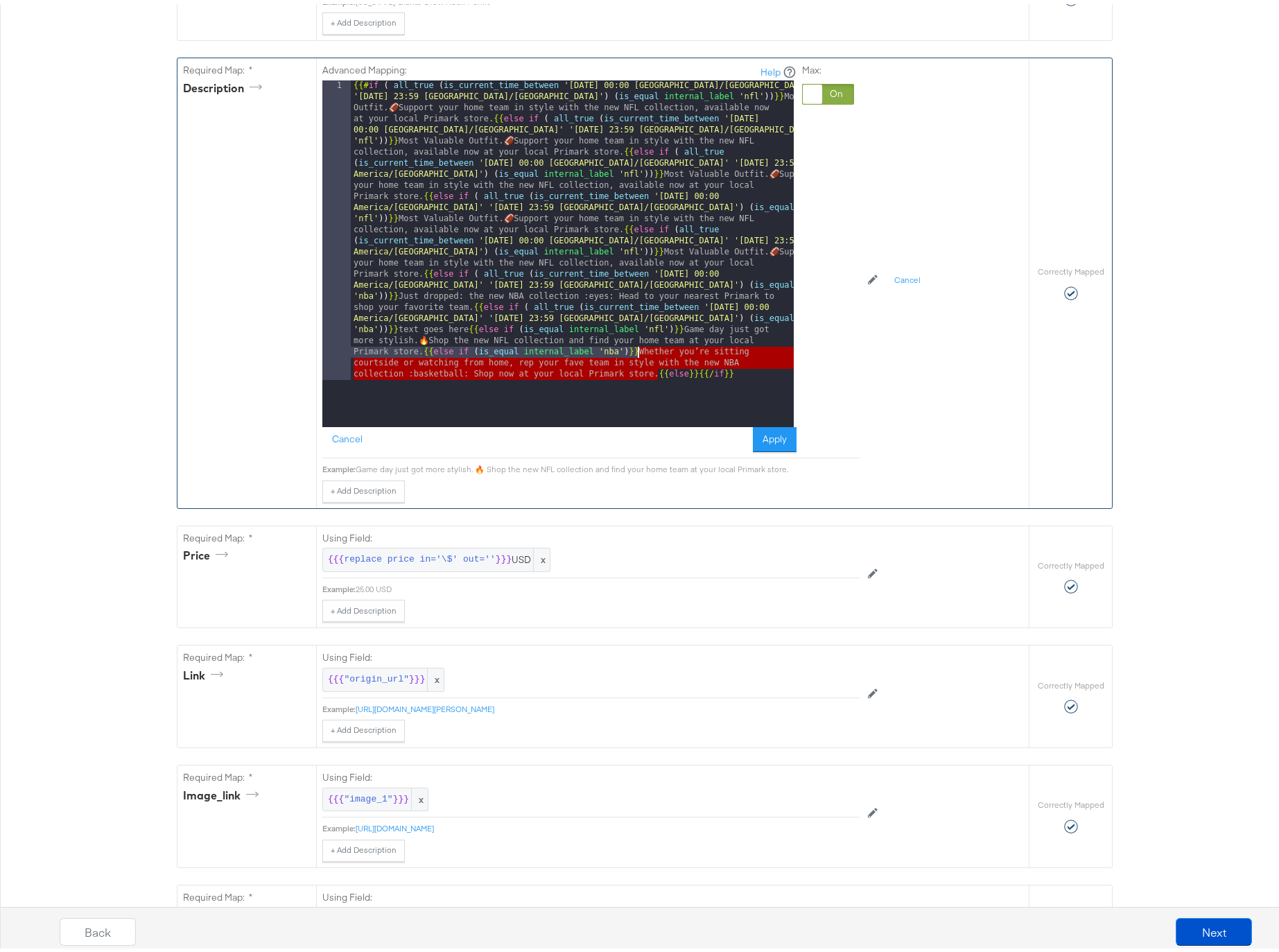
click at [635, 350] on div "{{# if ( all_true ( is_current_time_between '[DATE] 00:00 [GEOGRAPHIC_DATA]/[GE…" at bounding box center [572, 549] width 443 height 946
click at [464, 373] on div "{{# if ( all_true ( is_current_time_between '[DATE] 00:00 [GEOGRAPHIC_DATA]/[GE…" at bounding box center [572, 549] width 443 height 946
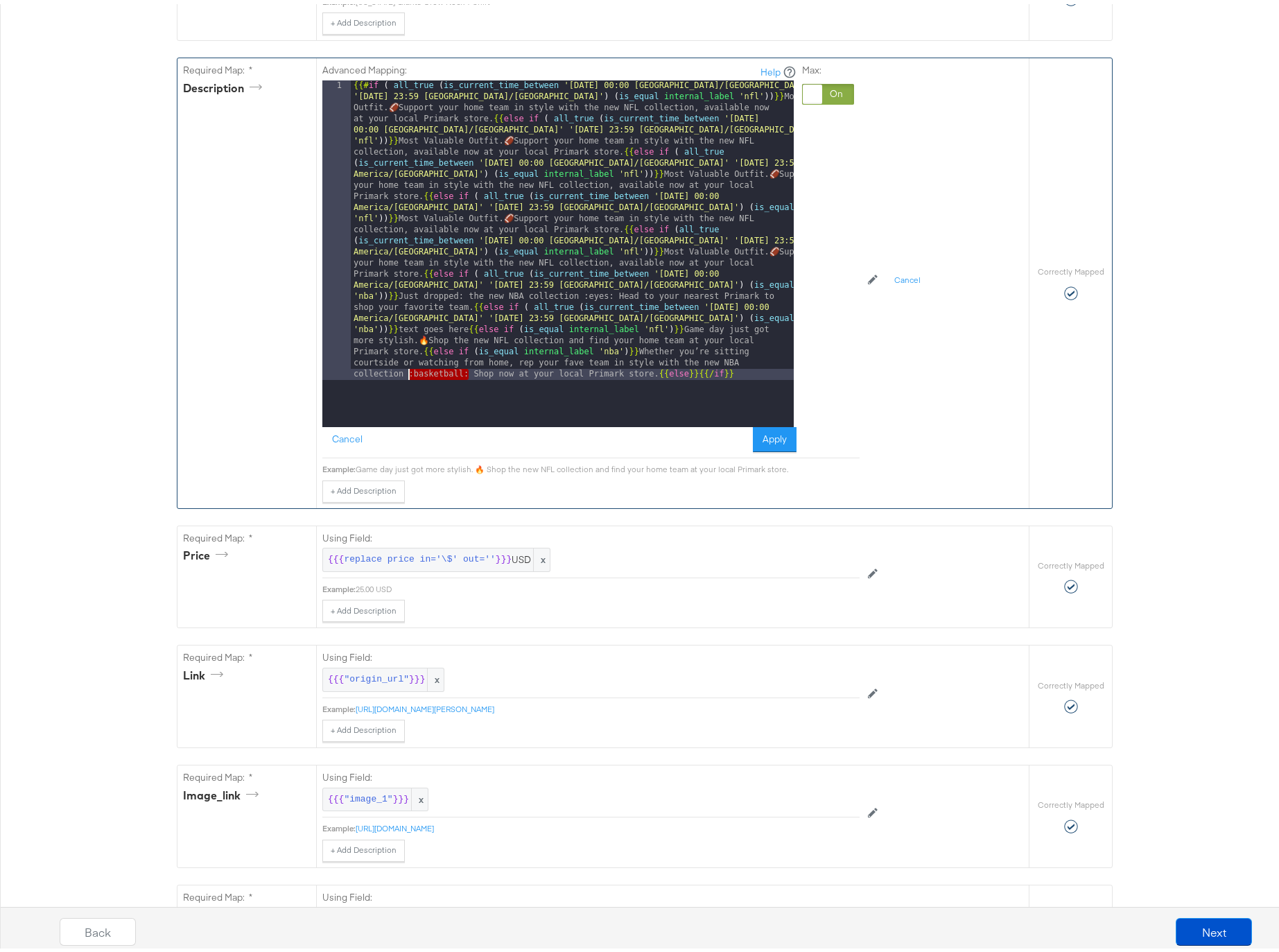
drag, startPoint x: 464, startPoint y: 373, endPoint x: 405, endPoint y: 375, distance: 59.0
click at [405, 375] on div "{{# if ( all_true ( is_current_time_between '[DATE] 00:00 [GEOGRAPHIC_DATA]/[GE…" at bounding box center [572, 549] width 443 height 946
drag, startPoint x: 503, startPoint y: 215, endPoint x: 510, endPoint y: 215, distance: 7.0
click at [510, 215] on div "{{# if ( all_true ( is_current_time_between '[DATE] 00:00 [GEOGRAPHIC_DATA]/[GE…" at bounding box center [572, 549] width 443 height 946
click at [520, 373] on div "{{# if ( all_true ( is_current_time_between '[DATE] 00:00 [GEOGRAPHIC_DATA]/[GE…" at bounding box center [572, 549] width 443 height 946
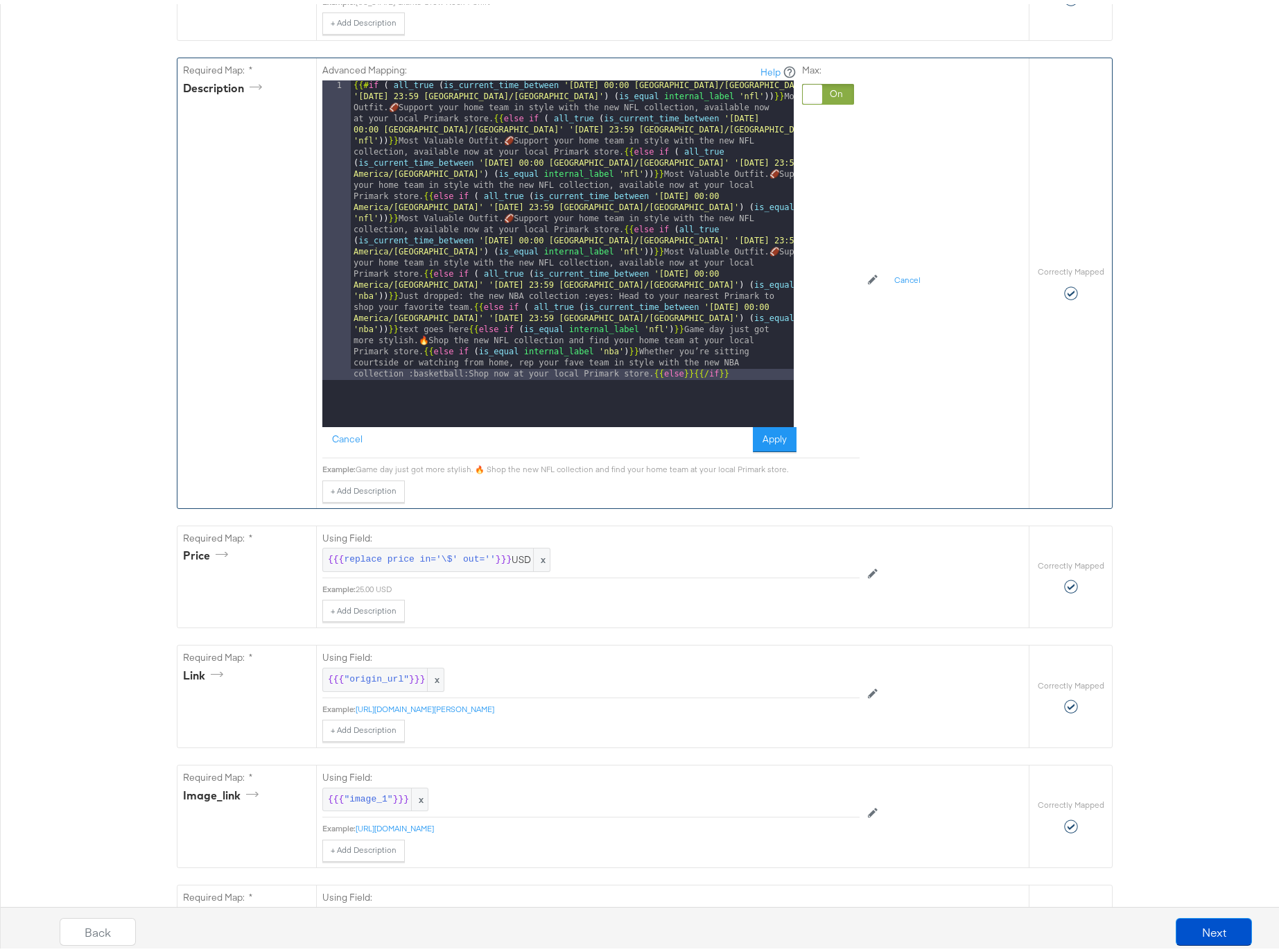
scroll to position [0, 0]
drag, startPoint x: 475, startPoint y: 371, endPoint x: 415, endPoint y: 369, distance: 60.0
click at [415, 369] on div "{{# if ( all_true ( is_current_time_between '[DATE] 00:00 [GEOGRAPHIC_DATA]/[GE…" at bounding box center [572, 549] width 443 height 946
click at [415, 372] on div "{{# if ( all_true ( is_current_time_between '[DATE] 00:00 [GEOGRAPHIC_DATA]/[GE…" at bounding box center [572, 549] width 443 height 946
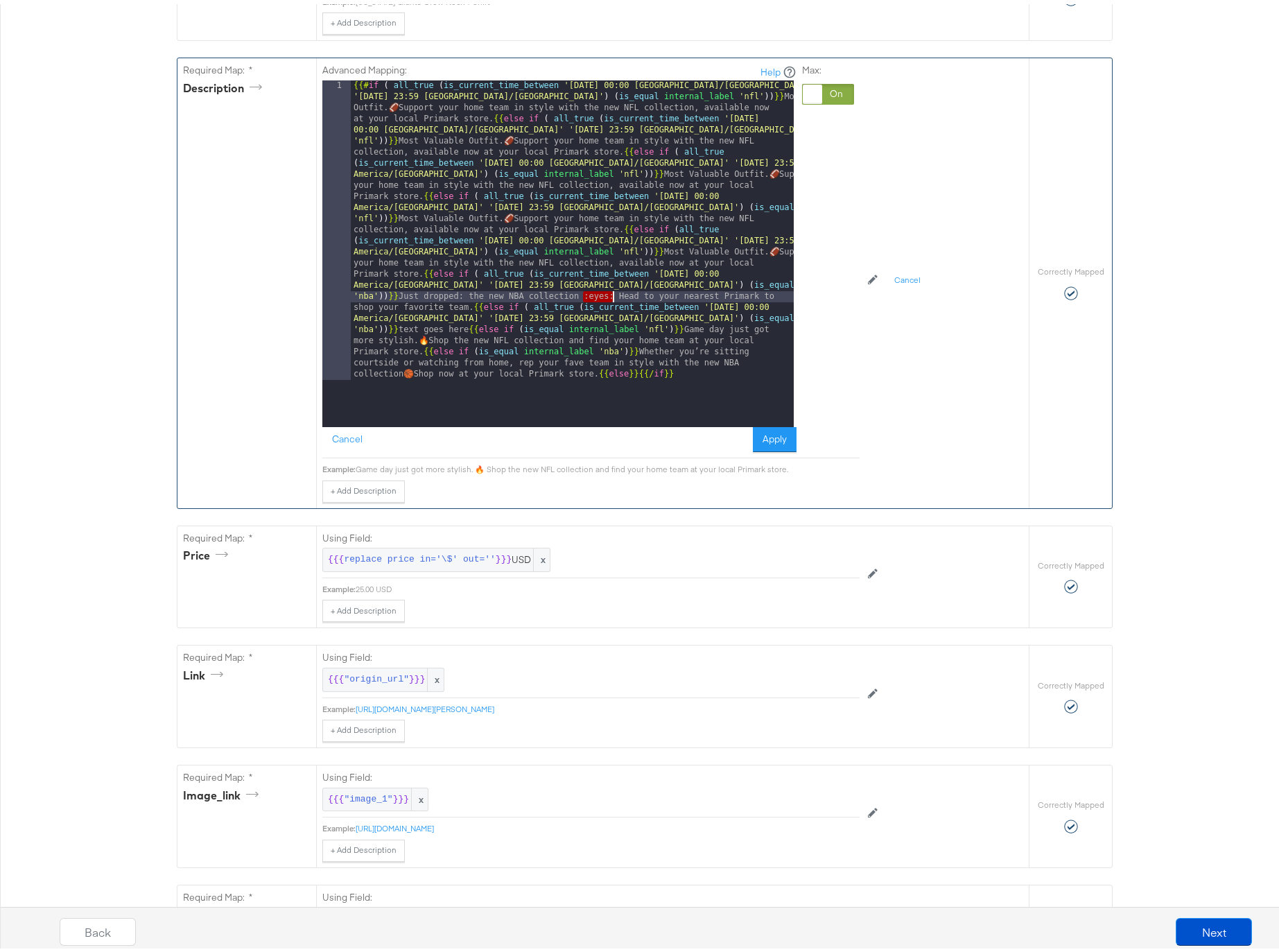
drag, startPoint x: 579, startPoint y: 293, endPoint x: 608, endPoint y: 294, distance: 29.0
click at [608, 294] on div "{{# if ( all_true ( is_current_time_between '[DATE] 00:00 [GEOGRAPHIC_DATA]/[GE…" at bounding box center [572, 549] width 443 height 946
drag, startPoint x: 395, startPoint y: 294, endPoint x: 441, endPoint y: 300, distance: 46.4
click at [441, 300] on div "{{# if ( all_true ( is_current_time_between '[DATE] 00:00 [GEOGRAPHIC_DATA]/[GE…" at bounding box center [572, 549] width 443 height 946
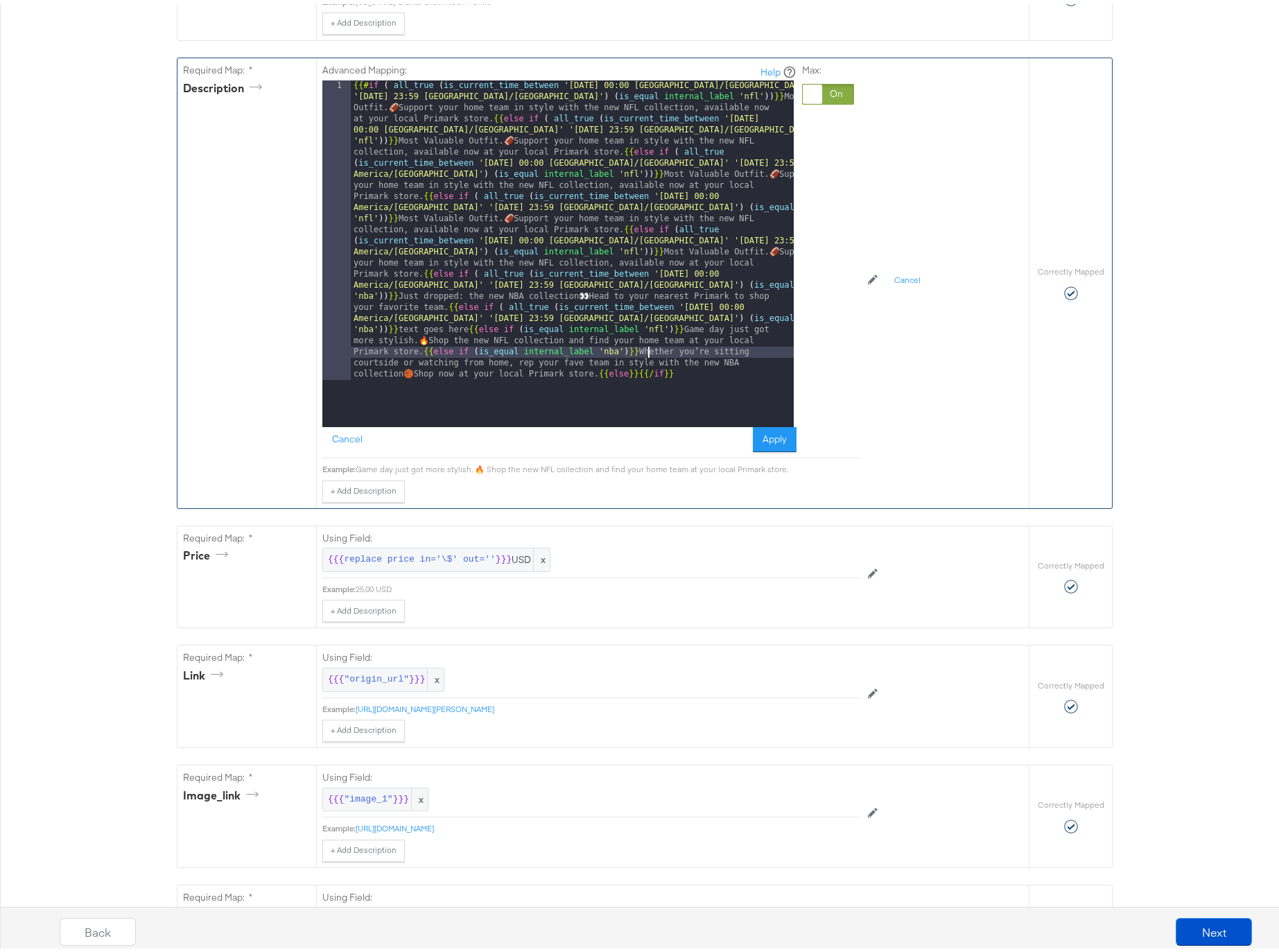
click at [641, 352] on div "{{# if ( all_true ( is_current_time_between '[DATE] 00:00 [GEOGRAPHIC_DATA]/[GE…" at bounding box center [572, 549] width 443 height 946
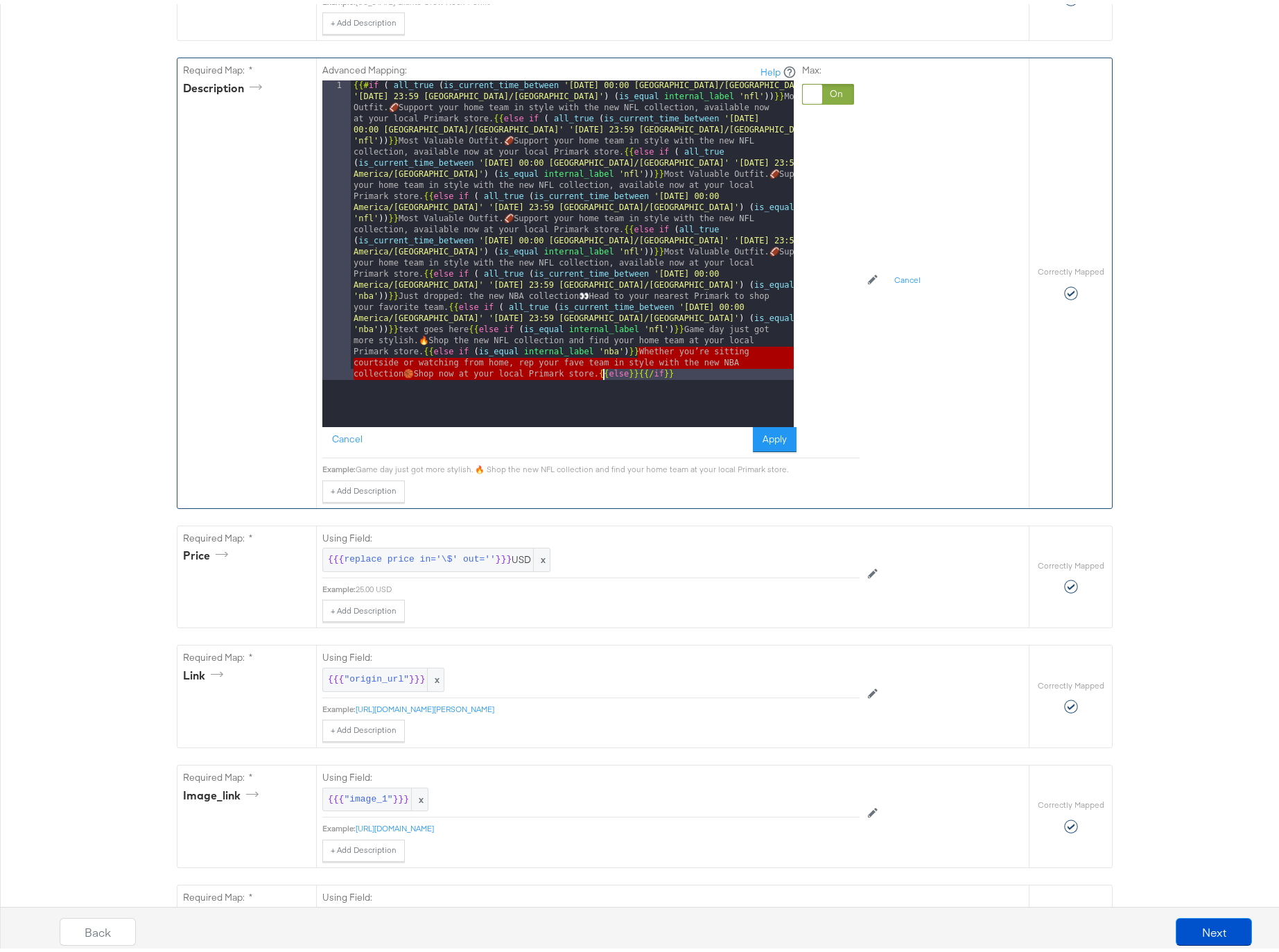
drag, startPoint x: 633, startPoint y: 349, endPoint x: 599, endPoint y: 372, distance: 41.0
click at [599, 372] on div "{{# if ( all_true ( is_current_time_between '[DATE] 00:00 [GEOGRAPHIC_DATA]/[GE…" at bounding box center [572, 549] width 443 height 946
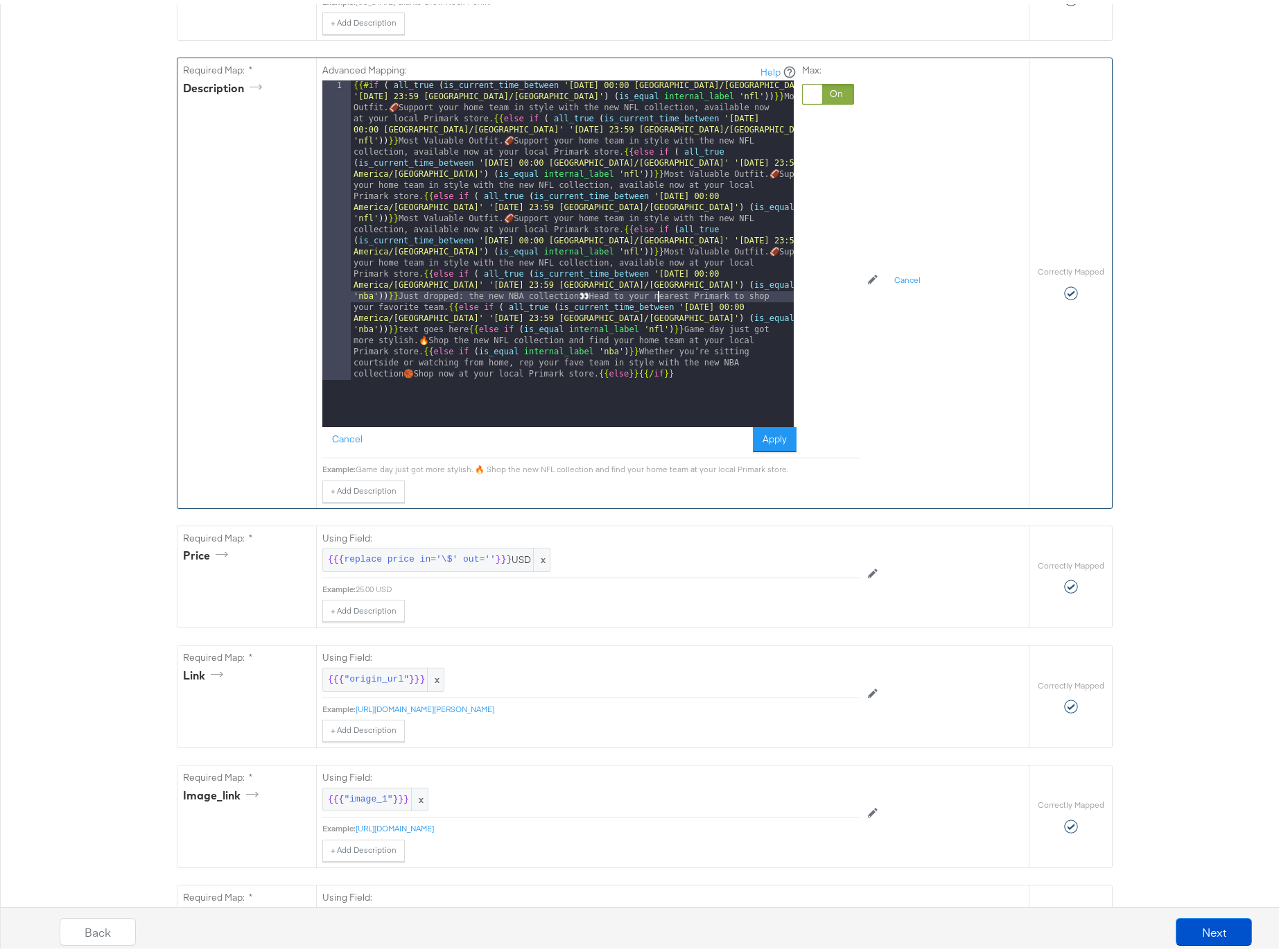
click at [653, 298] on div "{{# if ( all_true ( is_current_time_between '[DATE] 00:00 [GEOGRAPHIC_DATA]/[GE…" at bounding box center [572, 549] width 443 height 946
click at [726, 304] on div "{{# if ( all_true ( is_current_time_between '[DATE] 00:00 [GEOGRAPHIC_DATA]/[GE…" at bounding box center [572, 549] width 443 height 946
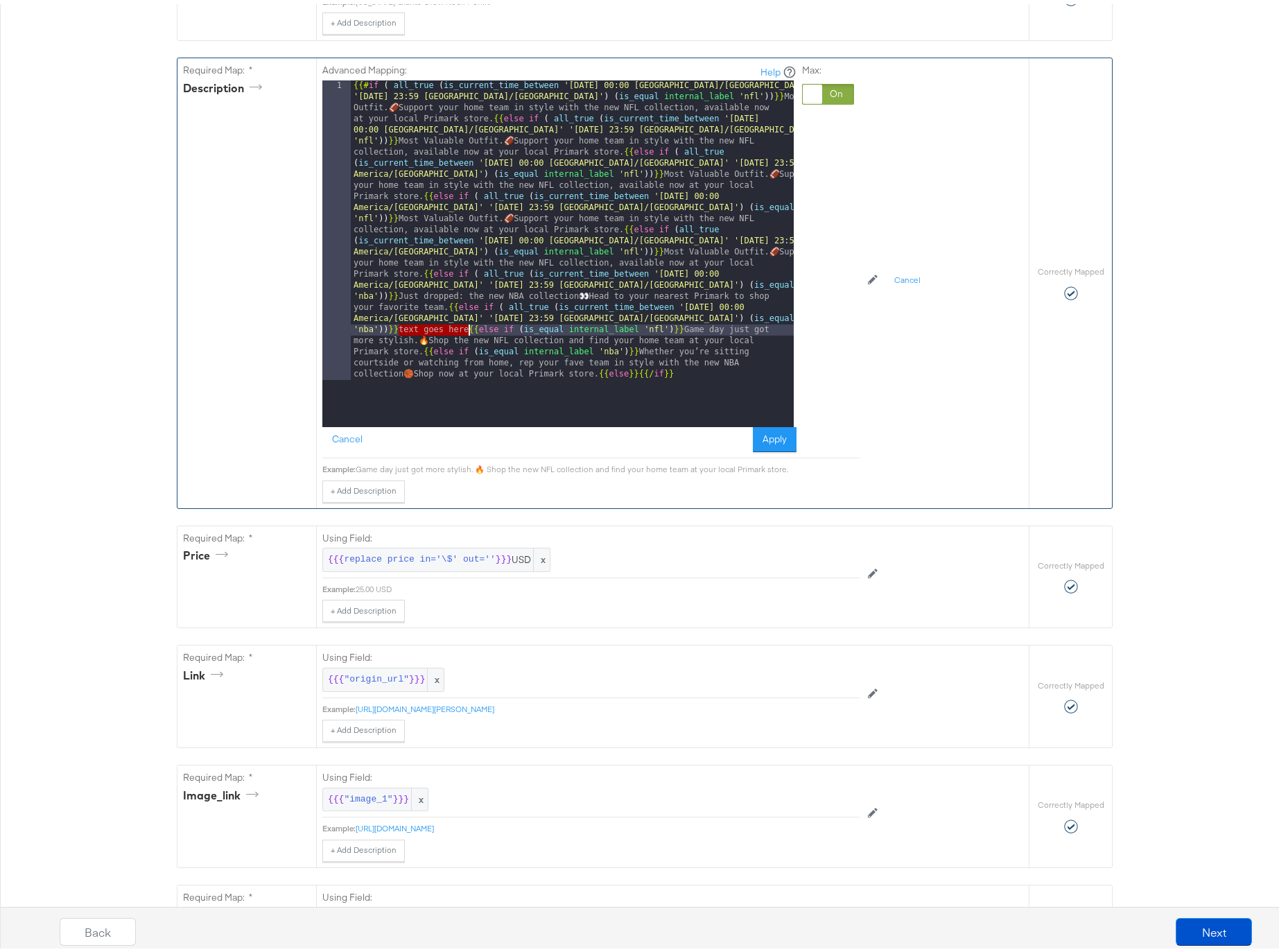
drag, startPoint x: 394, startPoint y: 326, endPoint x: 464, endPoint y: 326, distance: 70.0
click at [464, 326] on div "{{# if ( all_true ( is_current_time_between '[DATE] 00:00 [GEOGRAPHIC_DATA]/[GE…" at bounding box center [572, 549] width 443 height 946
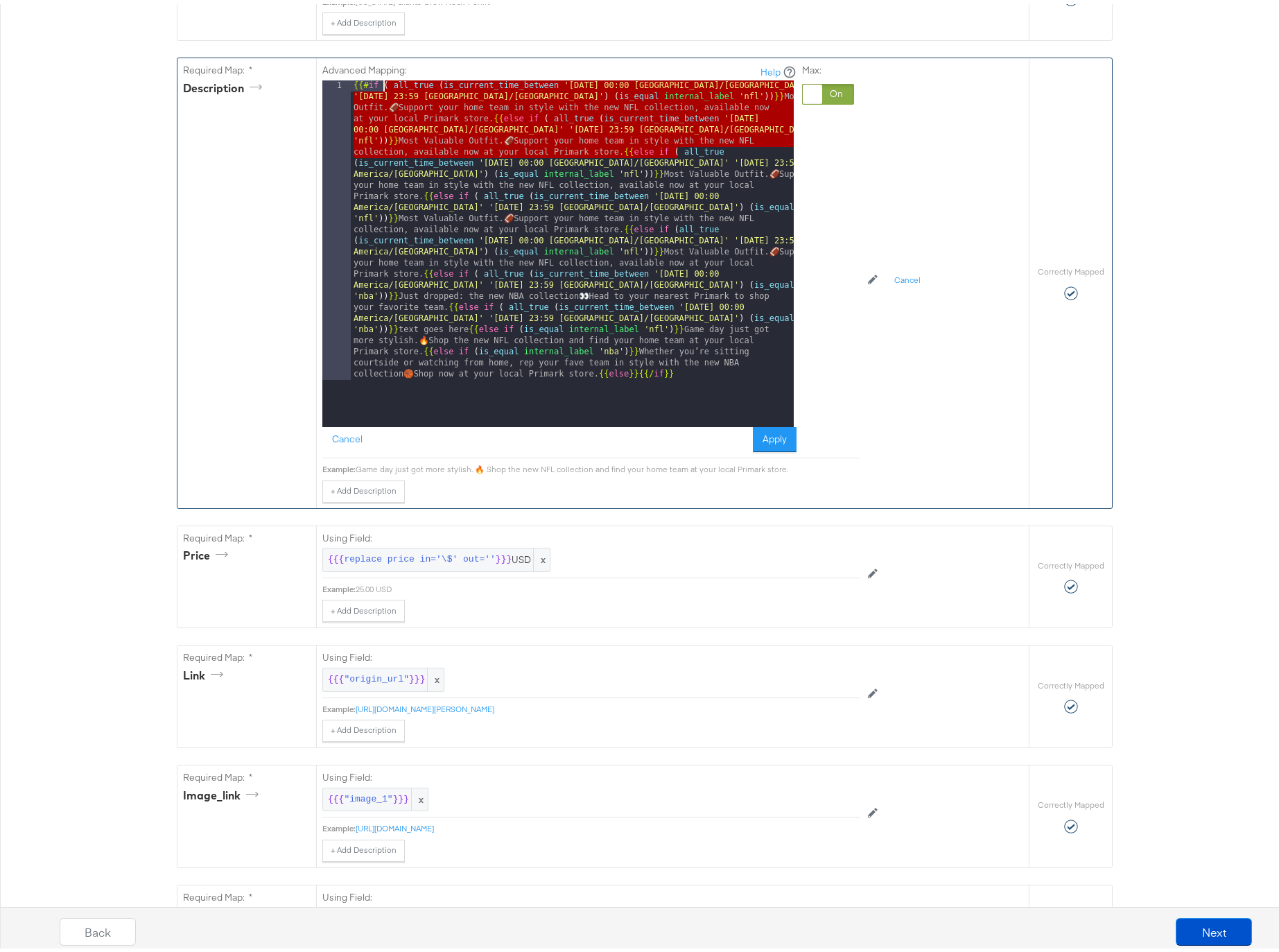
drag, startPoint x: 673, startPoint y: 149, endPoint x: 381, endPoint y: 87, distance: 298.5
click at [381, 87] on div "{{# if ( all_true ( is_current_time_between '[DATE] 00:00 [GEOGRAPHIC_DATA]/[GE…" at bounding box center [572, 549] width 443 height 946
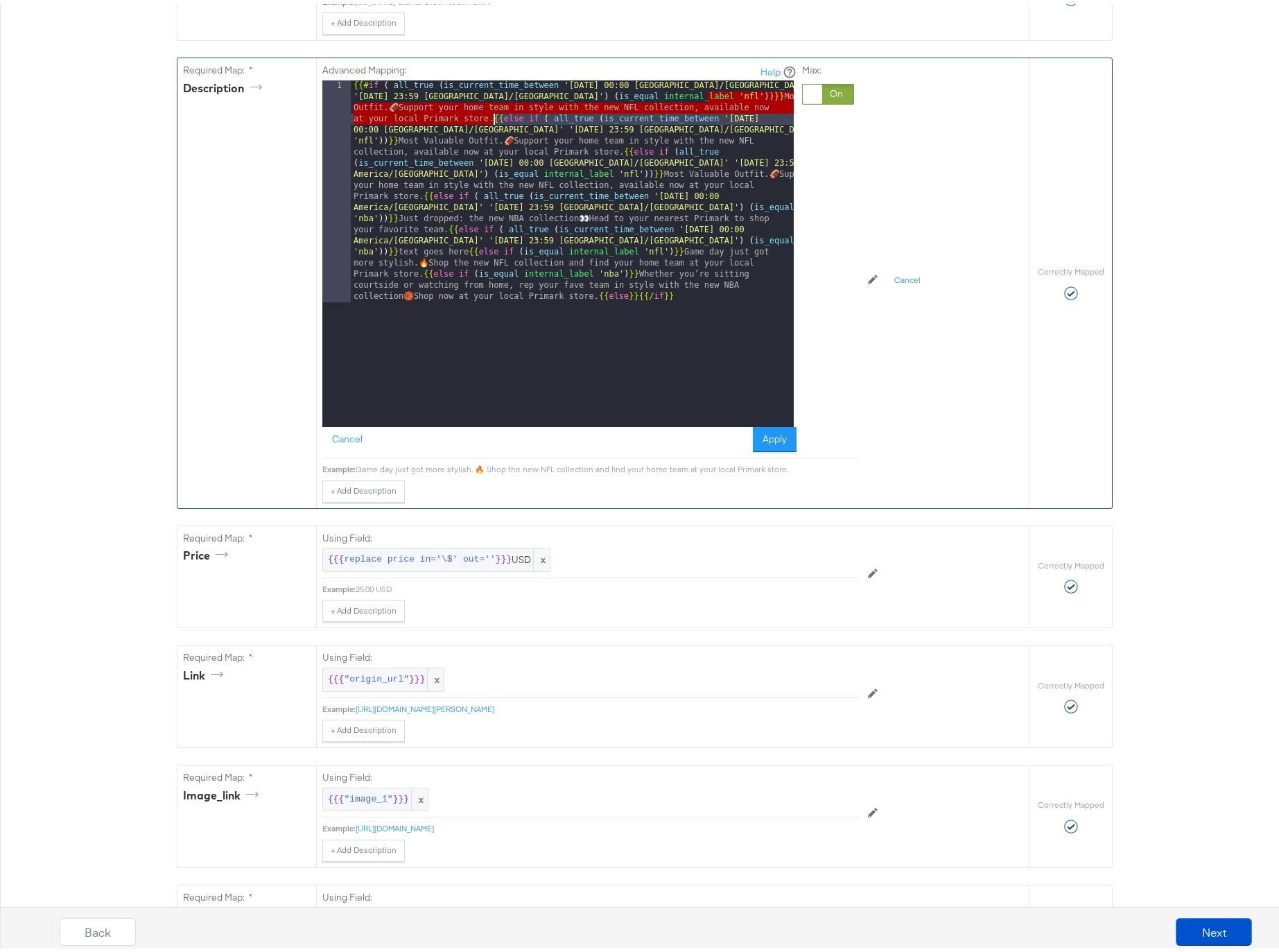
drag, startPoint x: 701, startPoint y: 94, endPoint x: 512, endPoint y: 120, distance: 190.8
click at [488, 115] on div "{{# if ( all_true ( is_current_time_between '[DATE] 00:00 America/[GEOGRAPHIC_D…" at bounding box center [572, 472] width 443 height 790
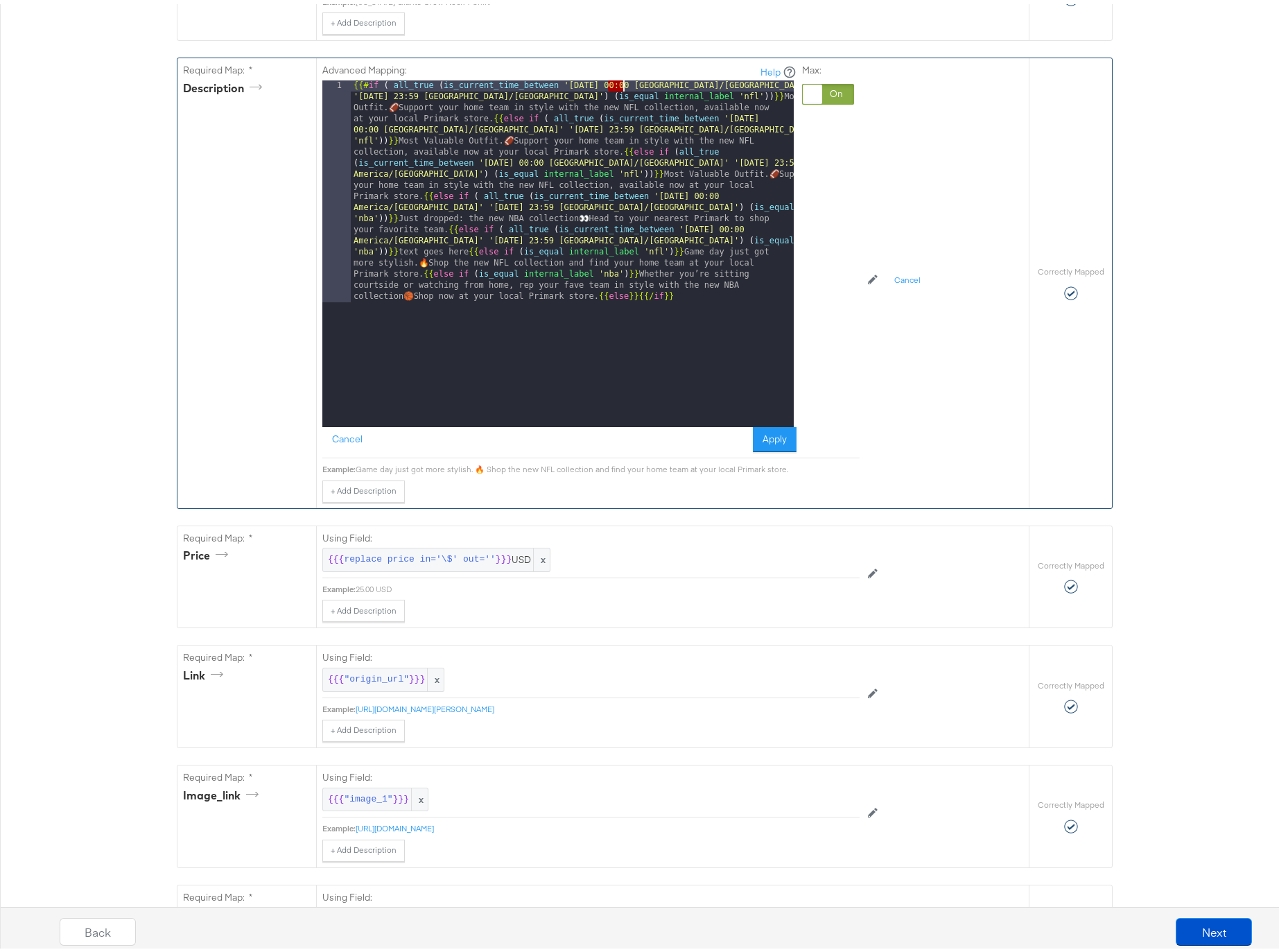
drag, startPoint x: 605, startPoint y: 82, endPoint x: 617, endPoint y: 82, distance: 12.0
click at [617, 82] on div "{{# if ( all_true ( is_current_time_between '[DATE] 00:00 America/[GEOGRAPHIC_D…" at bounding box center [572, 472] width 443 height 790
click at [523, 148] on div "{{# if ( all_true ( is_current_time_between '[DATE] 00:00 America/[GEOGRAPHIC_D…" at bounding box center [572, 472] width 443 height 790
drag, startPoint x: 377, startPoint y: 82, endPoint x: 683, endPoint y: 97, distance: 306.4
click at [683, 97] on div "{{# if ( all_true ( is_current_time_between '[DATE] 00:00 America/[GEOGRAPHIC_D…" at bounding box center [572, 472] width 443 height 790
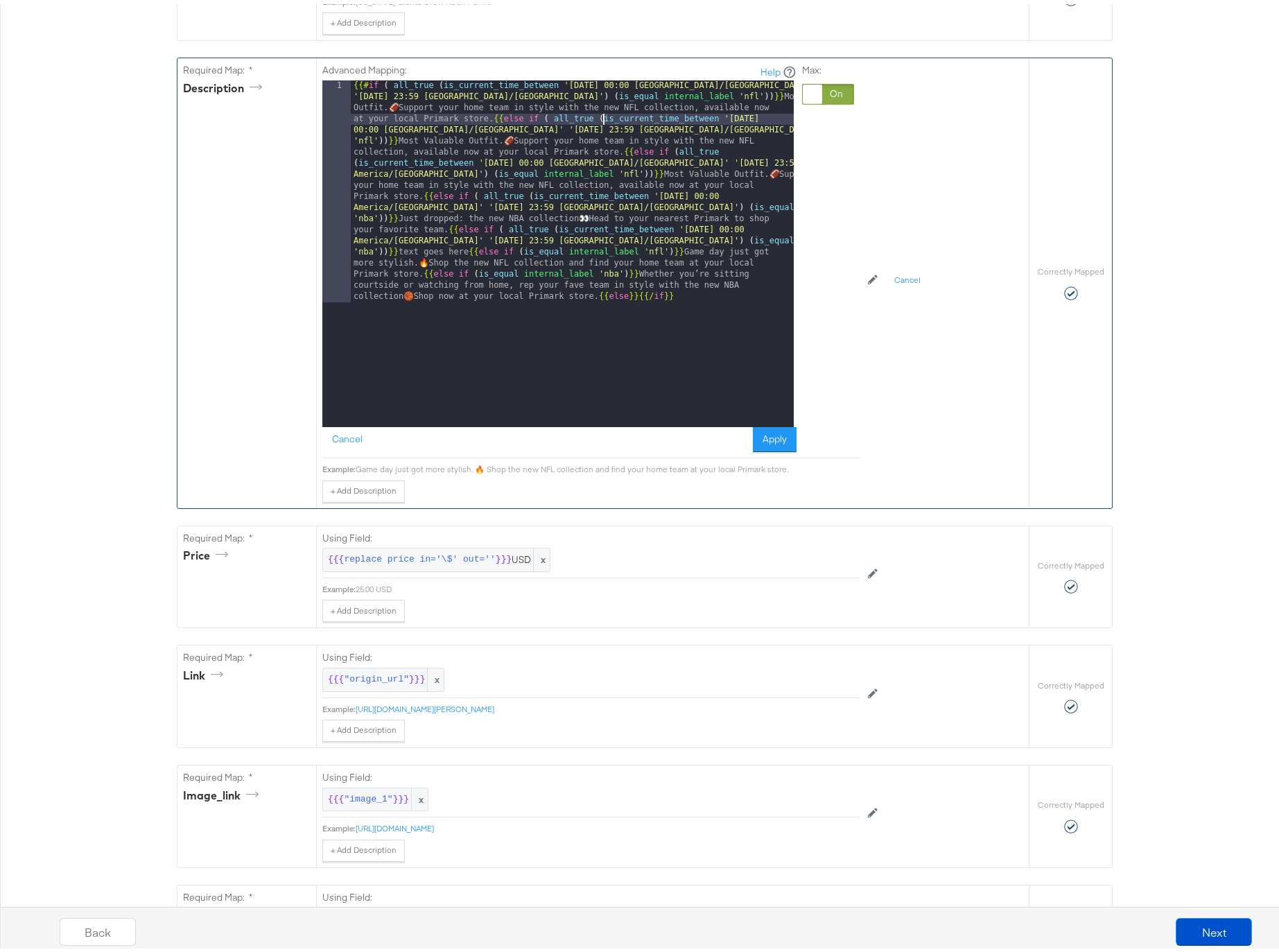
click at [596, 112] on div "{{# if ( all_true ( is_current_time_between '[DATE] 00:00 America/[GEOGRAPHIC_D…" at bounding box center [572, 472] width 443 height 790
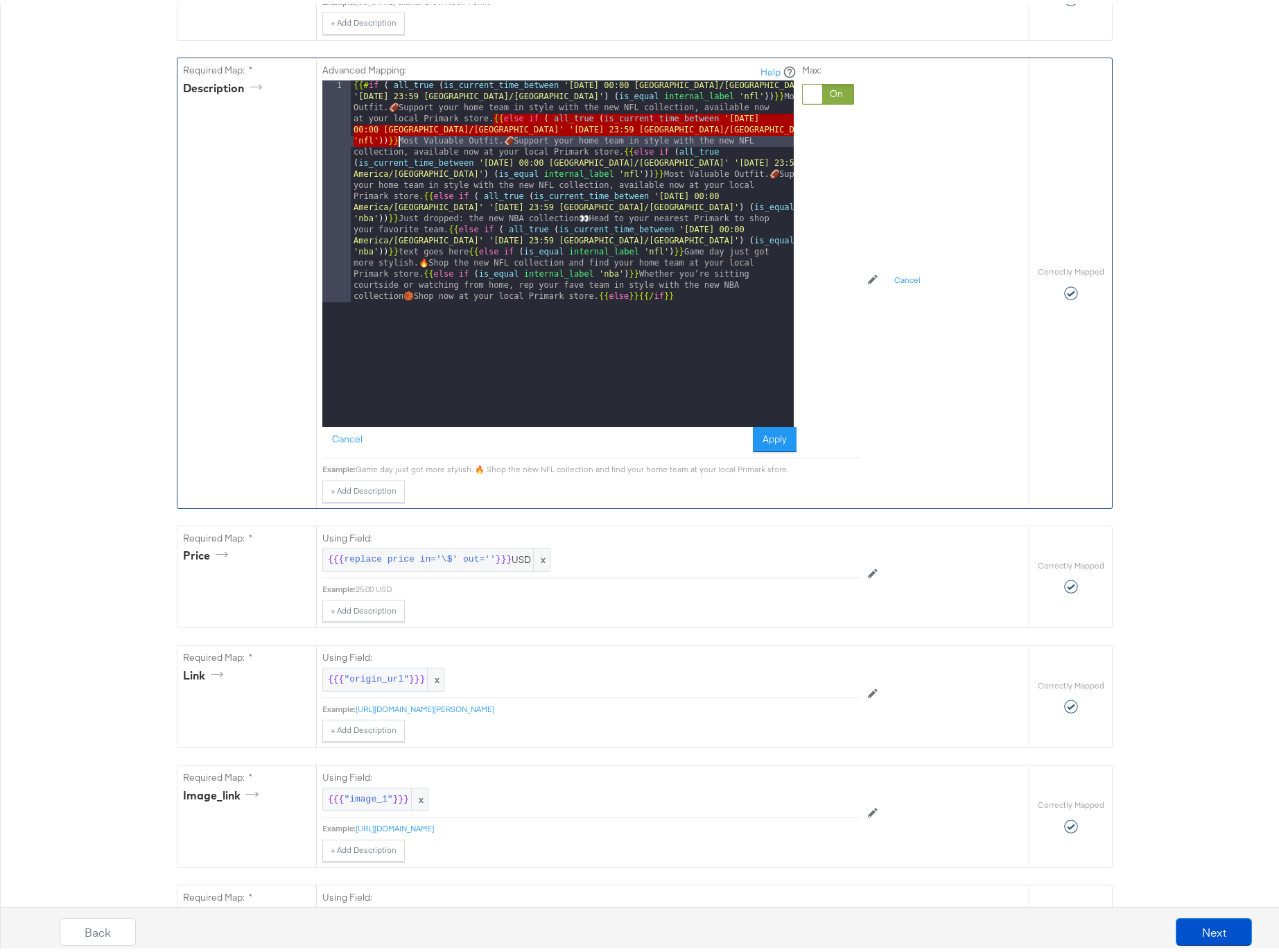
drag, startPoint x: 489, startPoint y: 118, endPoint x: 393, endPoint y: 140, distance: 98.5
click at [393, 140] on div "{{# if ( all_true ( is_current_time_between '[DATE] 00:00 America/[GEOGRAPHIC_D…" at bounding box center [572, 472] width 443 height 790
click at [774, 436] on button "Apply" at bounding box center [775, 435] width 44 height 25
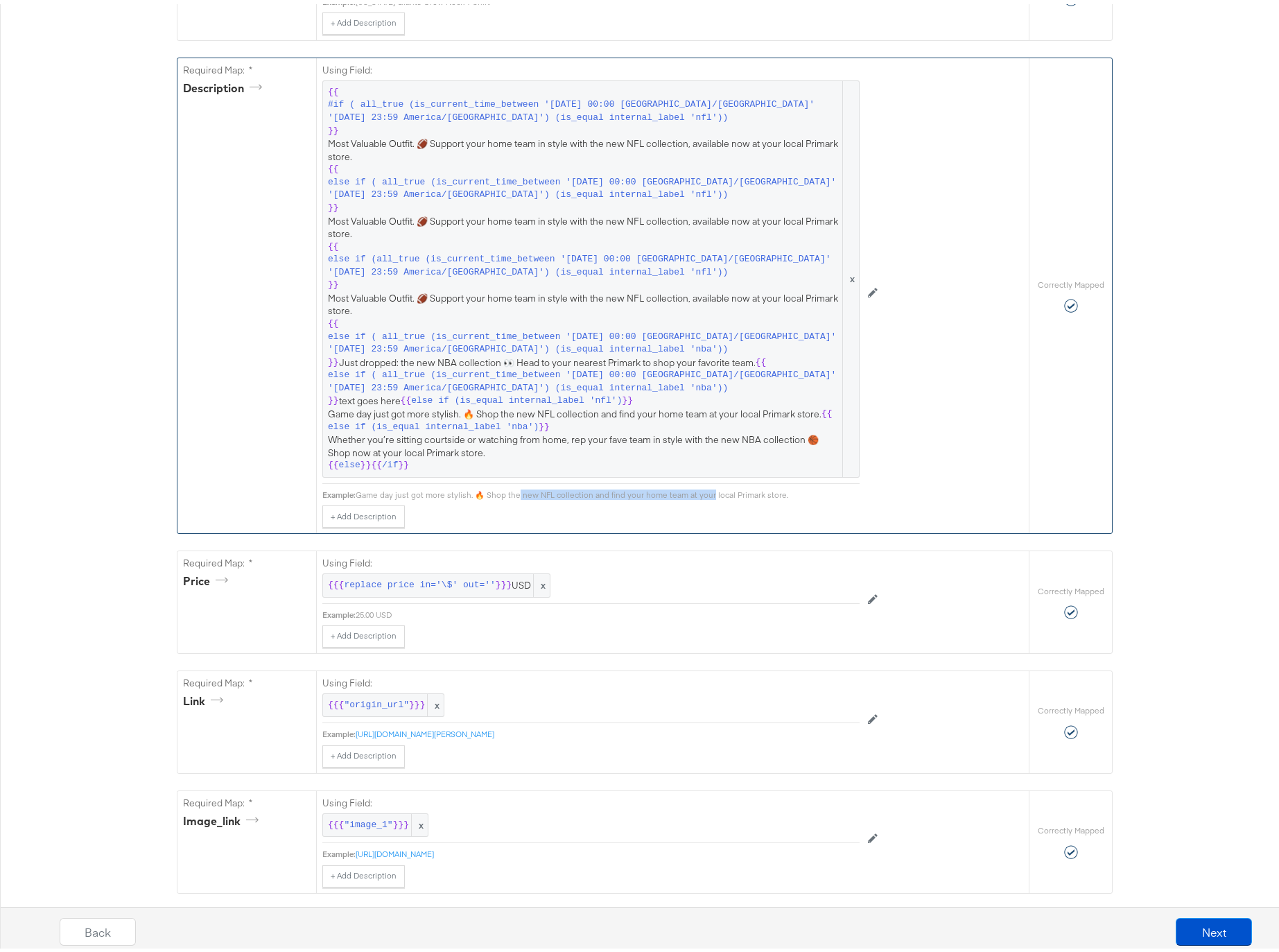
drag, startPoint x: 510, startPoint y: 492, endPoint x: 700, endPoint y: 494, distance: 190.0
click at [700, 494] on div "Game day just got more stylish. 🔥 Shop the new NFL collection and find your hom…" at bounding box center [608, 491] width 504 height 11
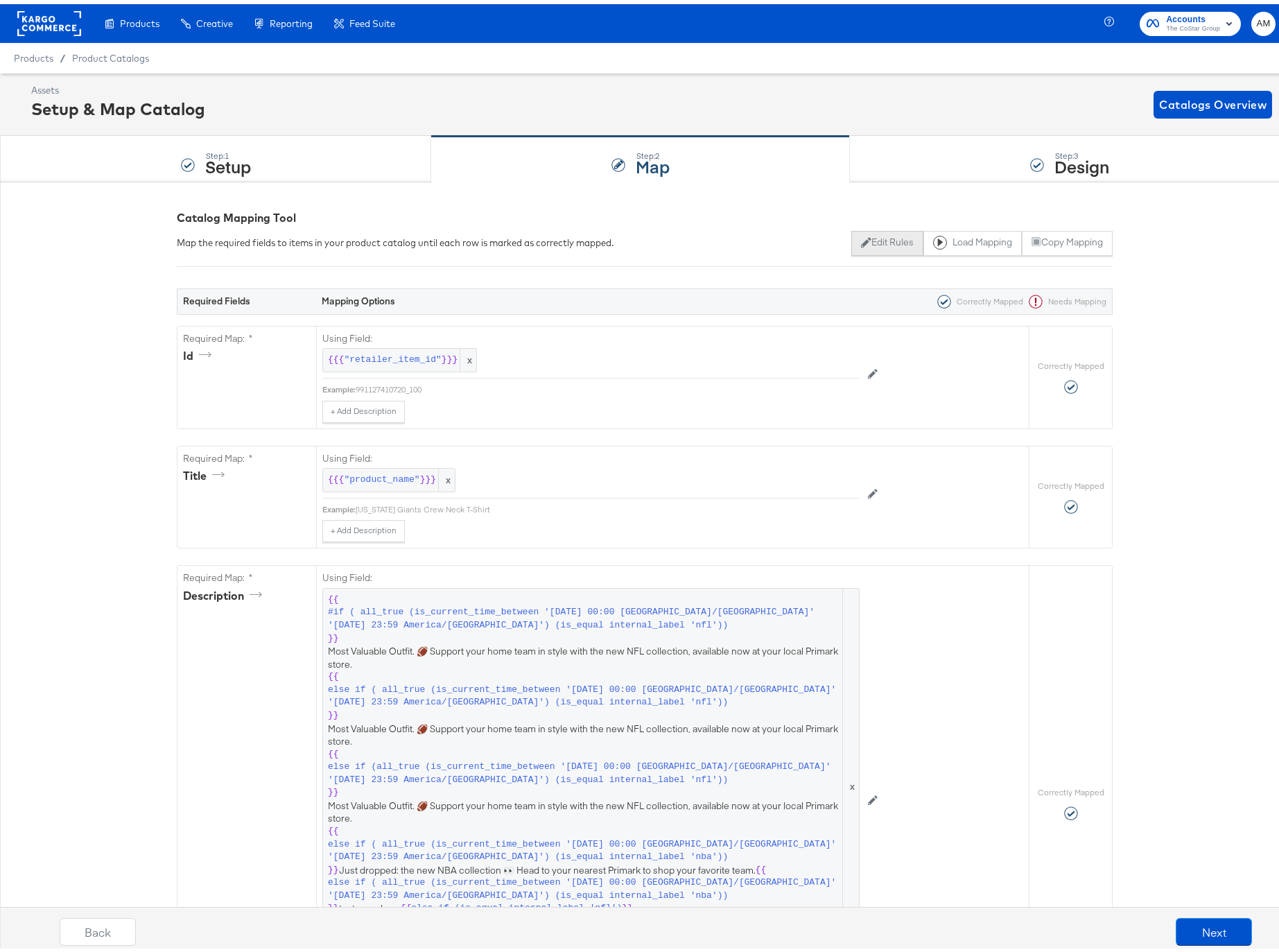
click at [870, 241] on button "Edit Rules" at bounding box center [886, 239] width 71 height 25
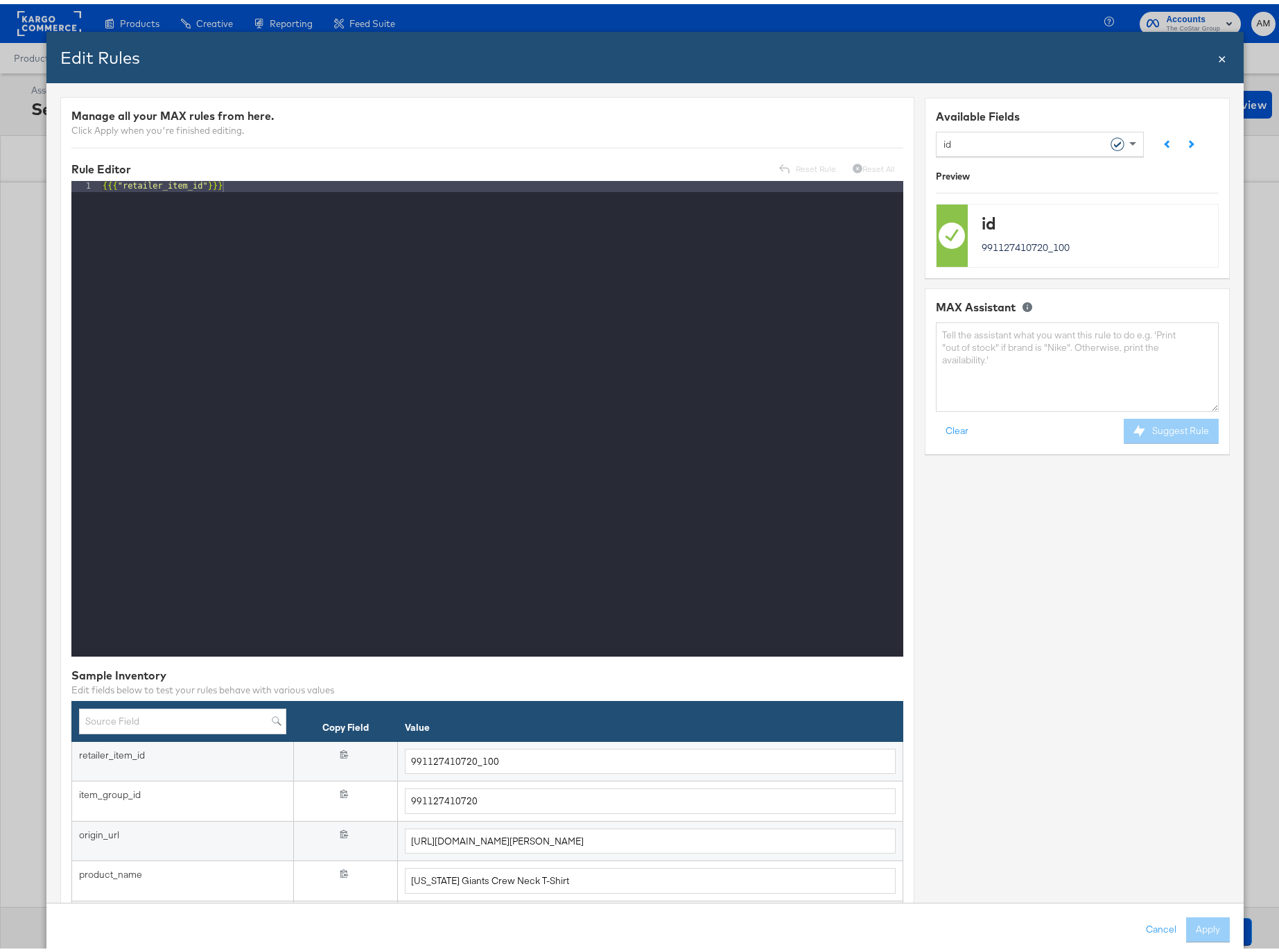
click at [982, 139] on div "id" at bounding box center [1034, 140] width 183 height 24
type input "custom"
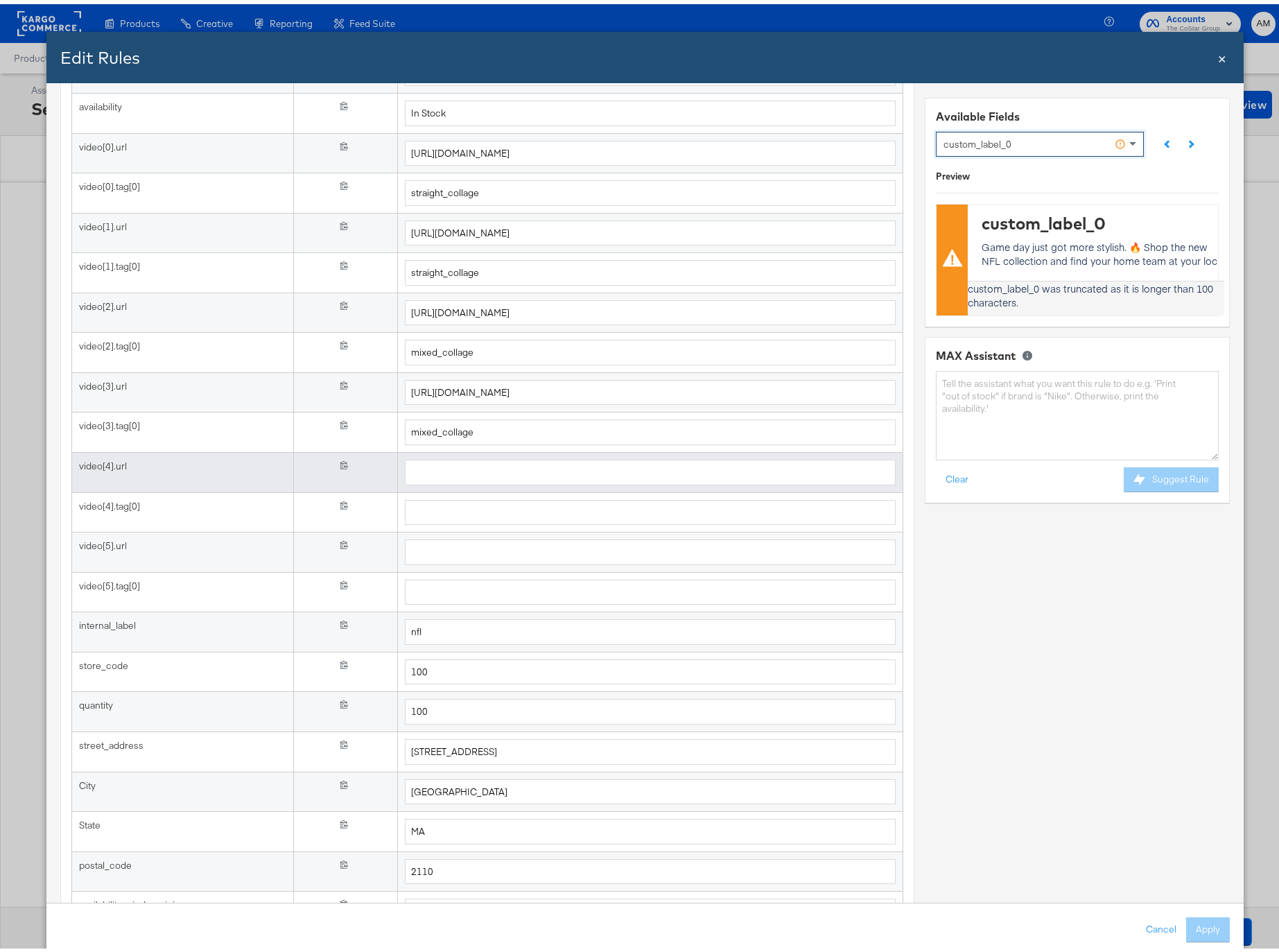
scroll to position [1284, 0]
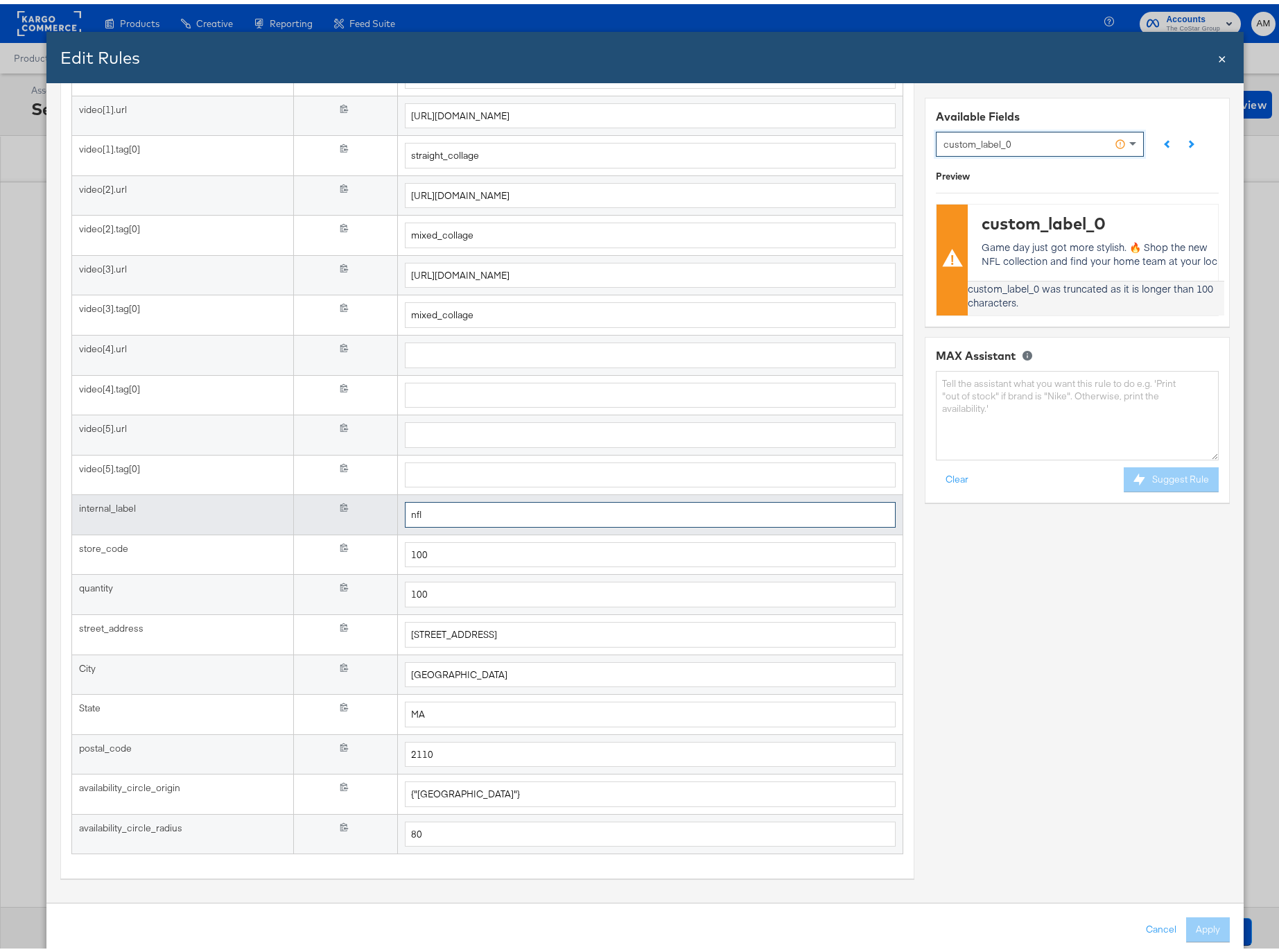
drag, startPoint x: 472, startPoint y: 508, endPoint x: 215, endPoint y: 500, distance: 257.1
click at [270, 501] on tr "internal_label {{{ internal_label }}} nfl" at bounding box center [487, 511] width 831 height 40
type input "b"
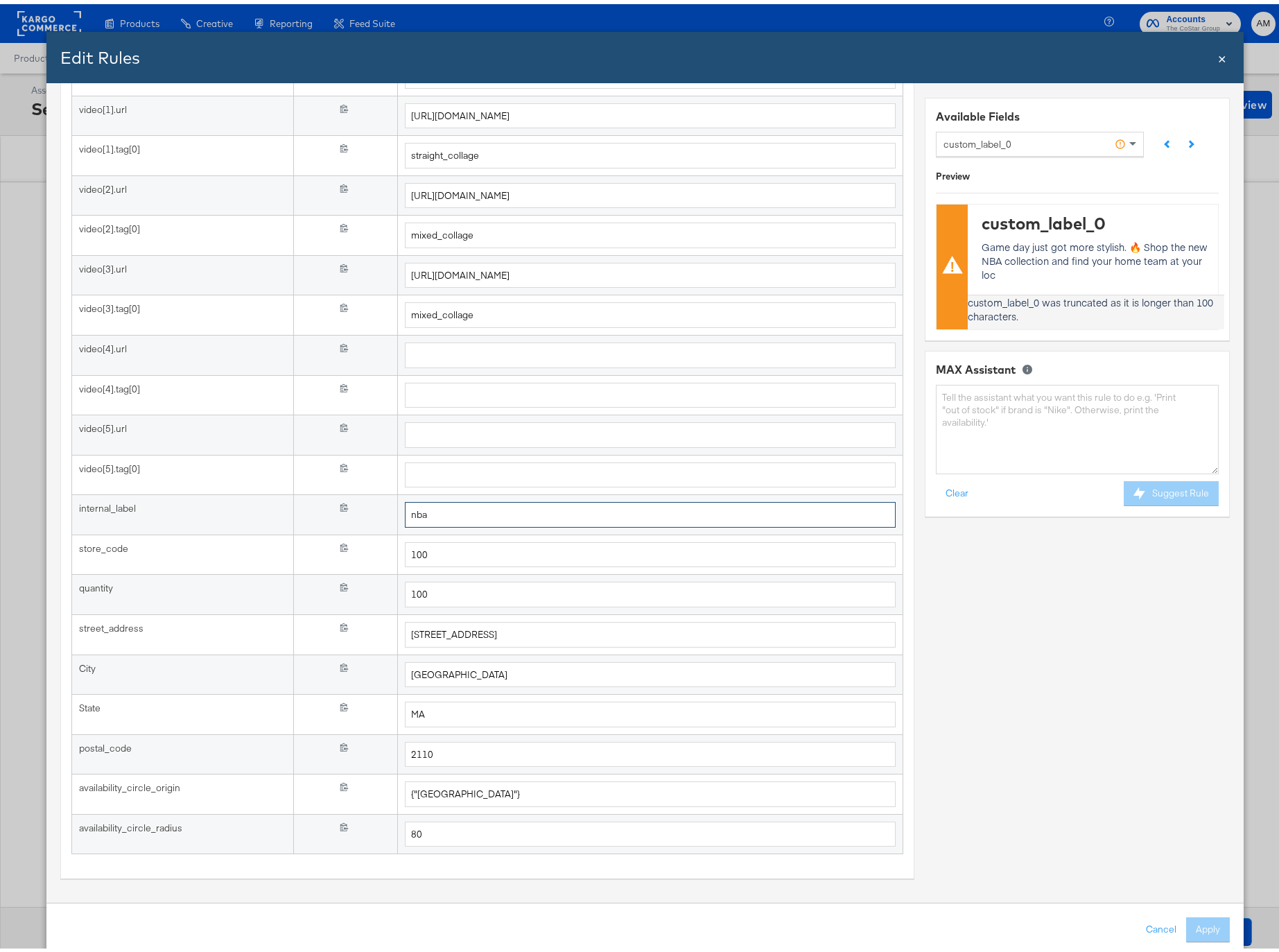
type input "nba"
drag, startPoint x: 973, startPoint y: 244, endPoint x: 988, endPoint y: 271, distance: 30.9
click at [988, 271] on p "Game day just got more stylish. 🔥 Shop the new NBA collection and find your hom…" at bounding box center [1099, 256] width 235 height 41
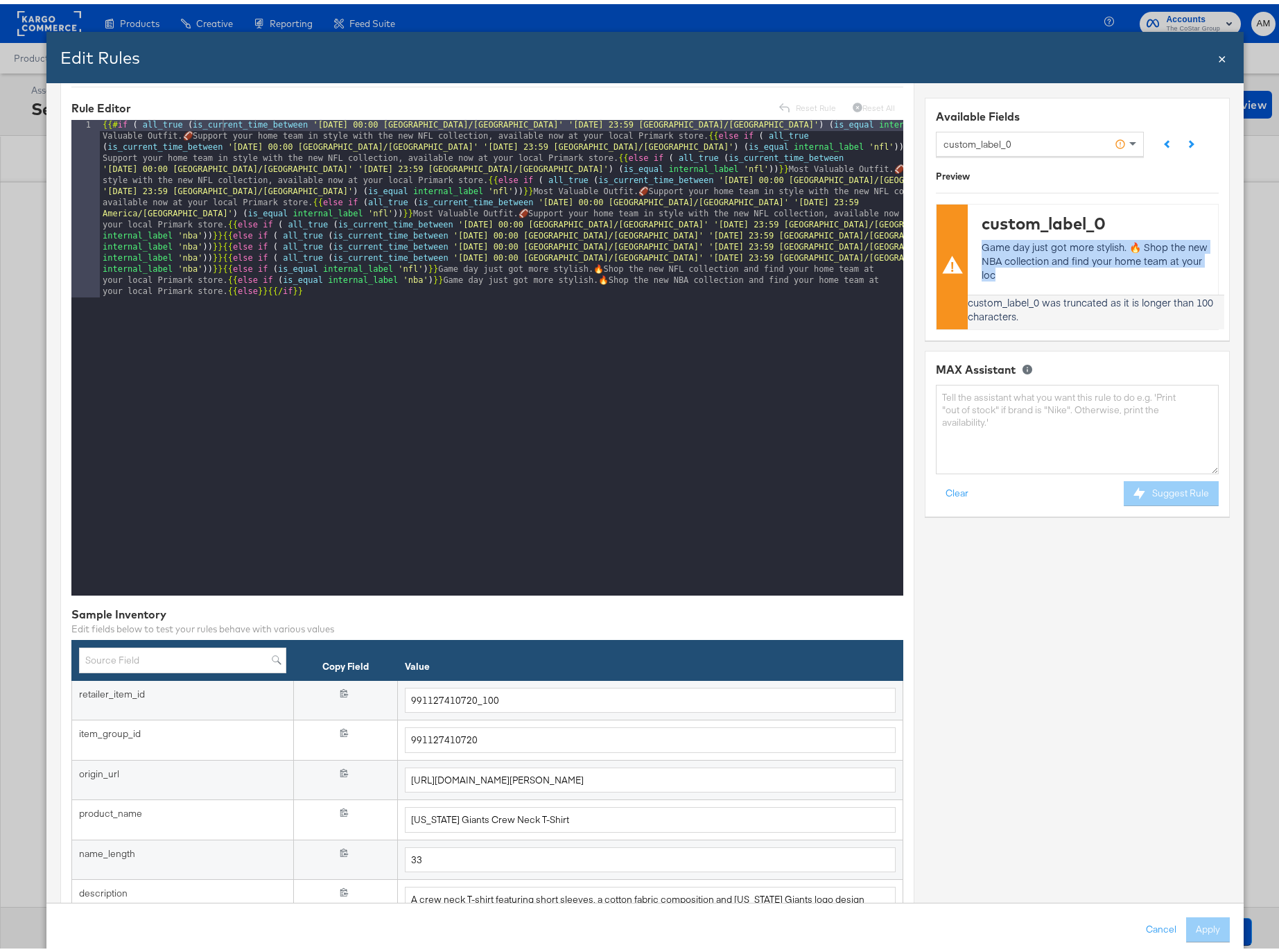
scroll to position [0, 0]
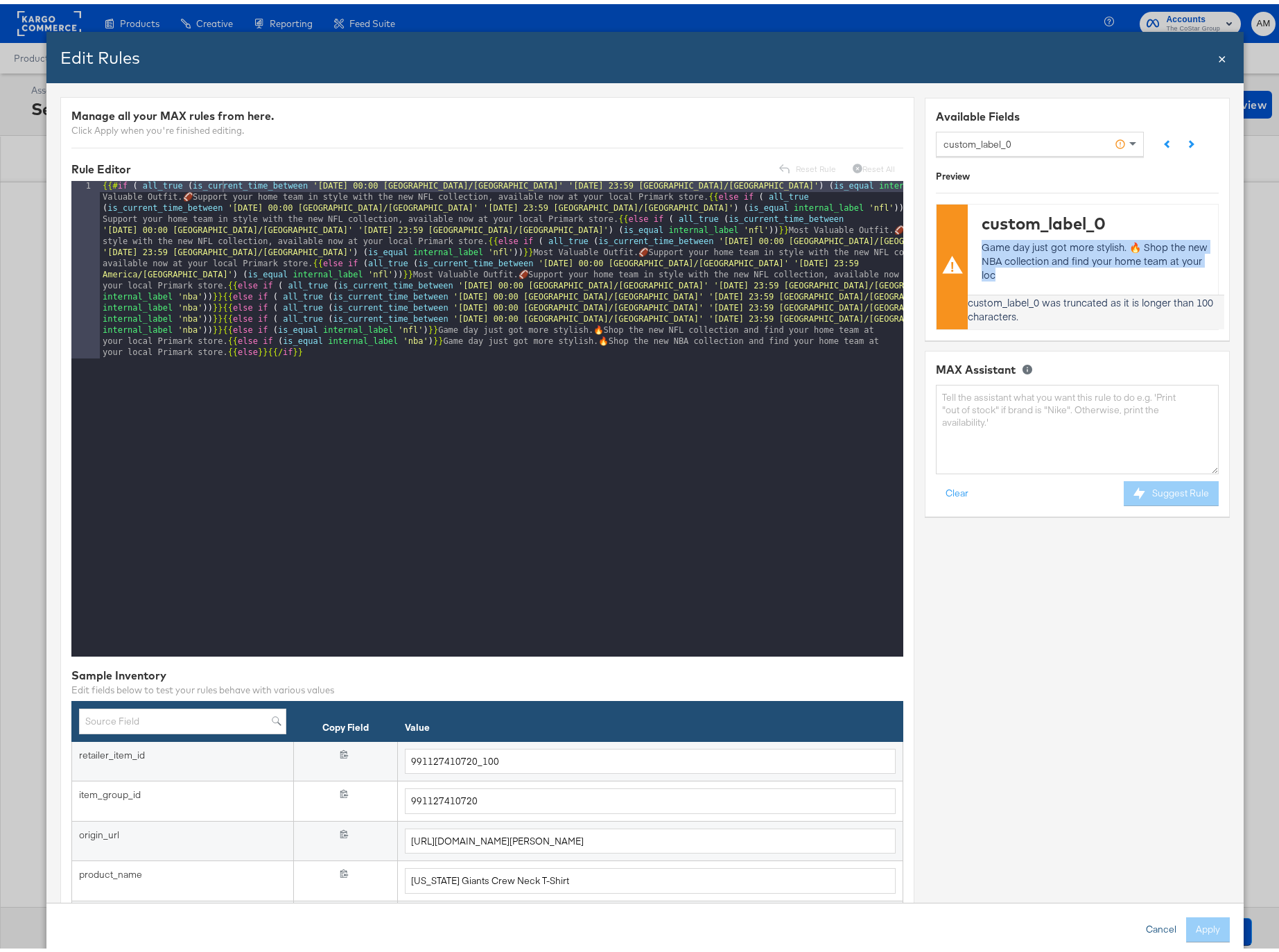
click at [1143, 801] on button "Cancel" at bounding box center [1161, 925] width 50 height 25
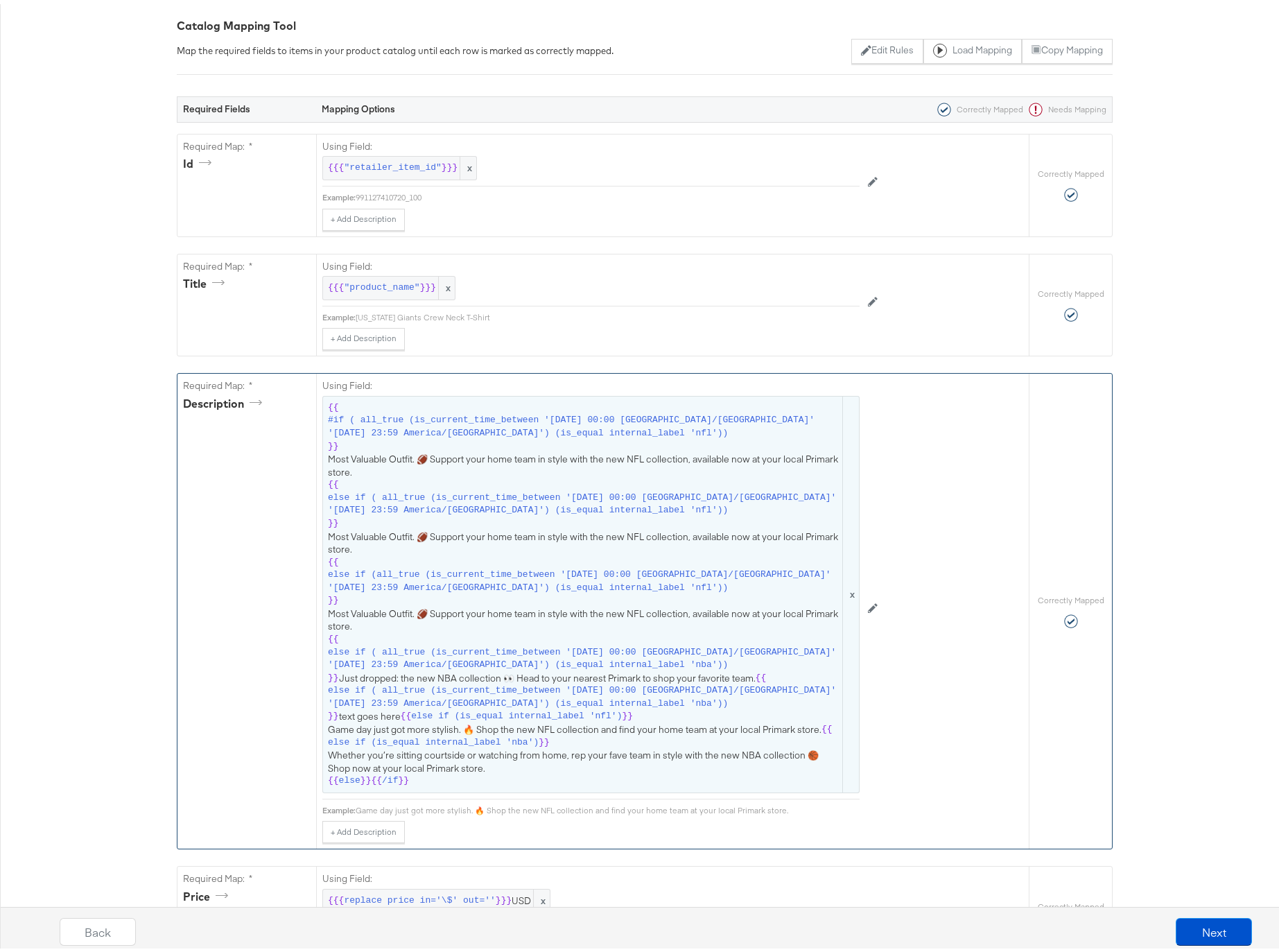
scroll to position [270, 0]
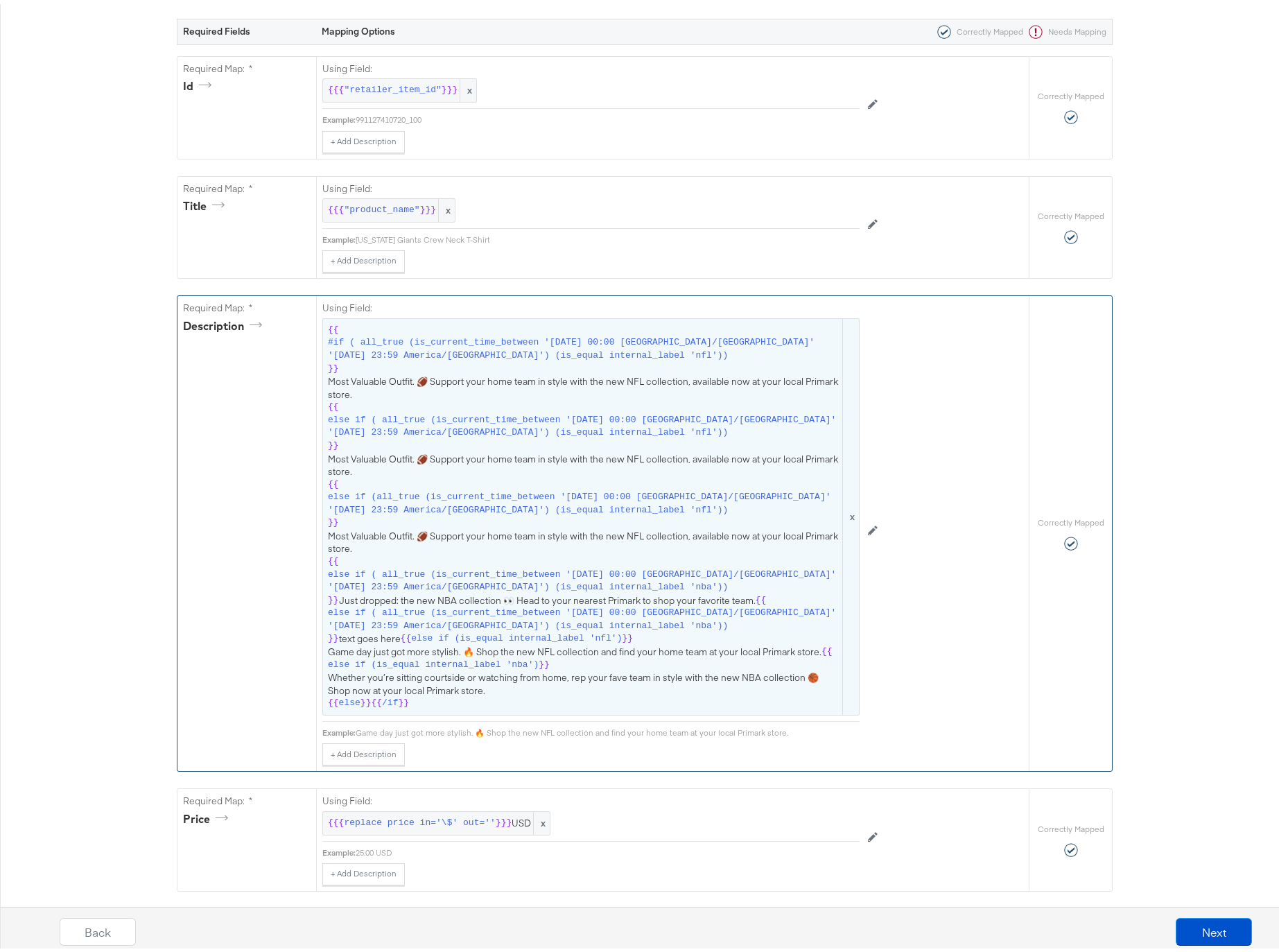
click at [737, 647] on span "{{ #if ( all_true (is_current_time_between '[DATE] 00:00 America/[GEOGRAPHIC_DA…" at bounding box center [590, 513] width 526 height 386
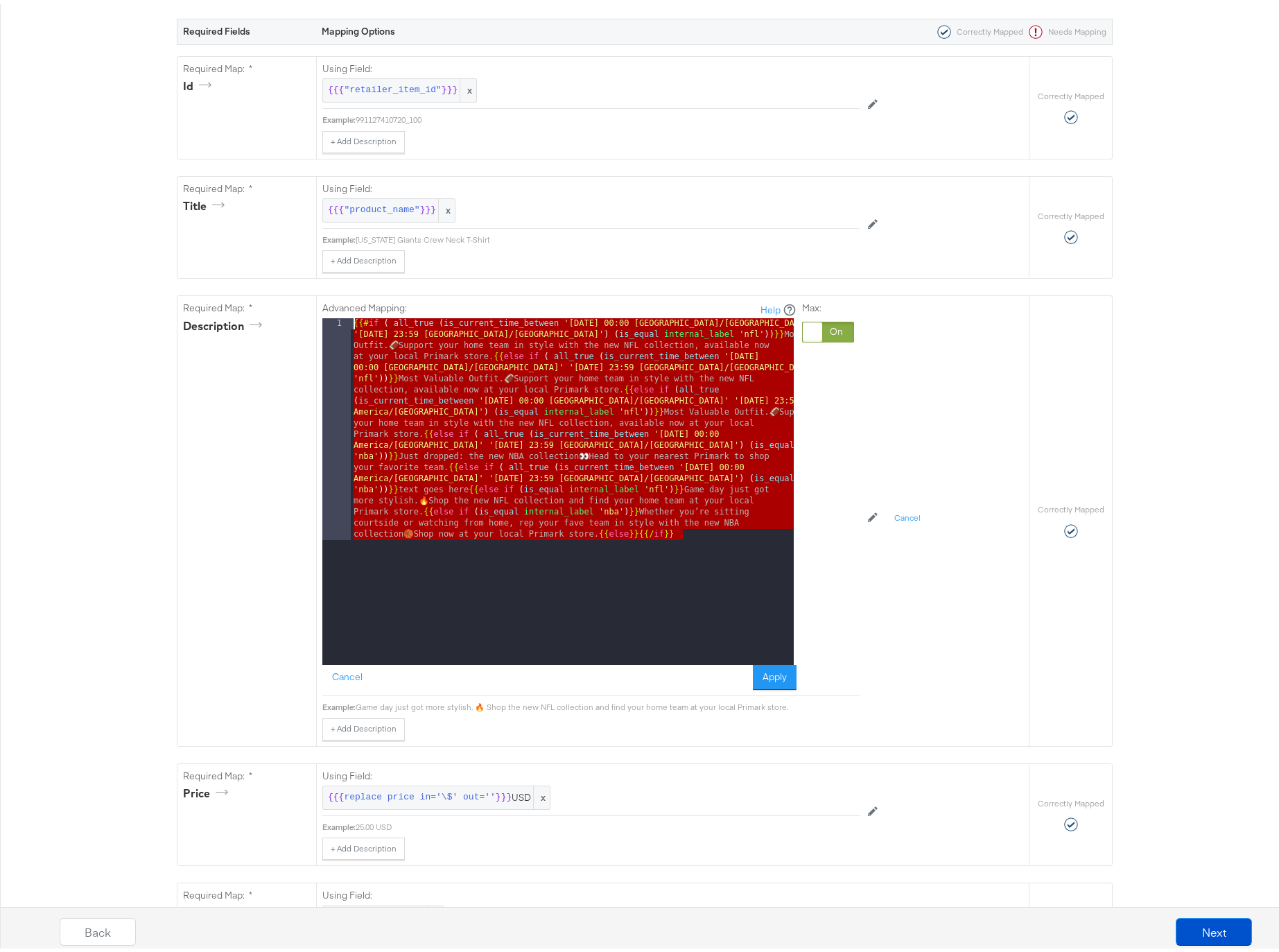
drag, startPoint x: 746, startPoint y: 538, endPoint x: 88, endPoint y: 300, distance: 699.7
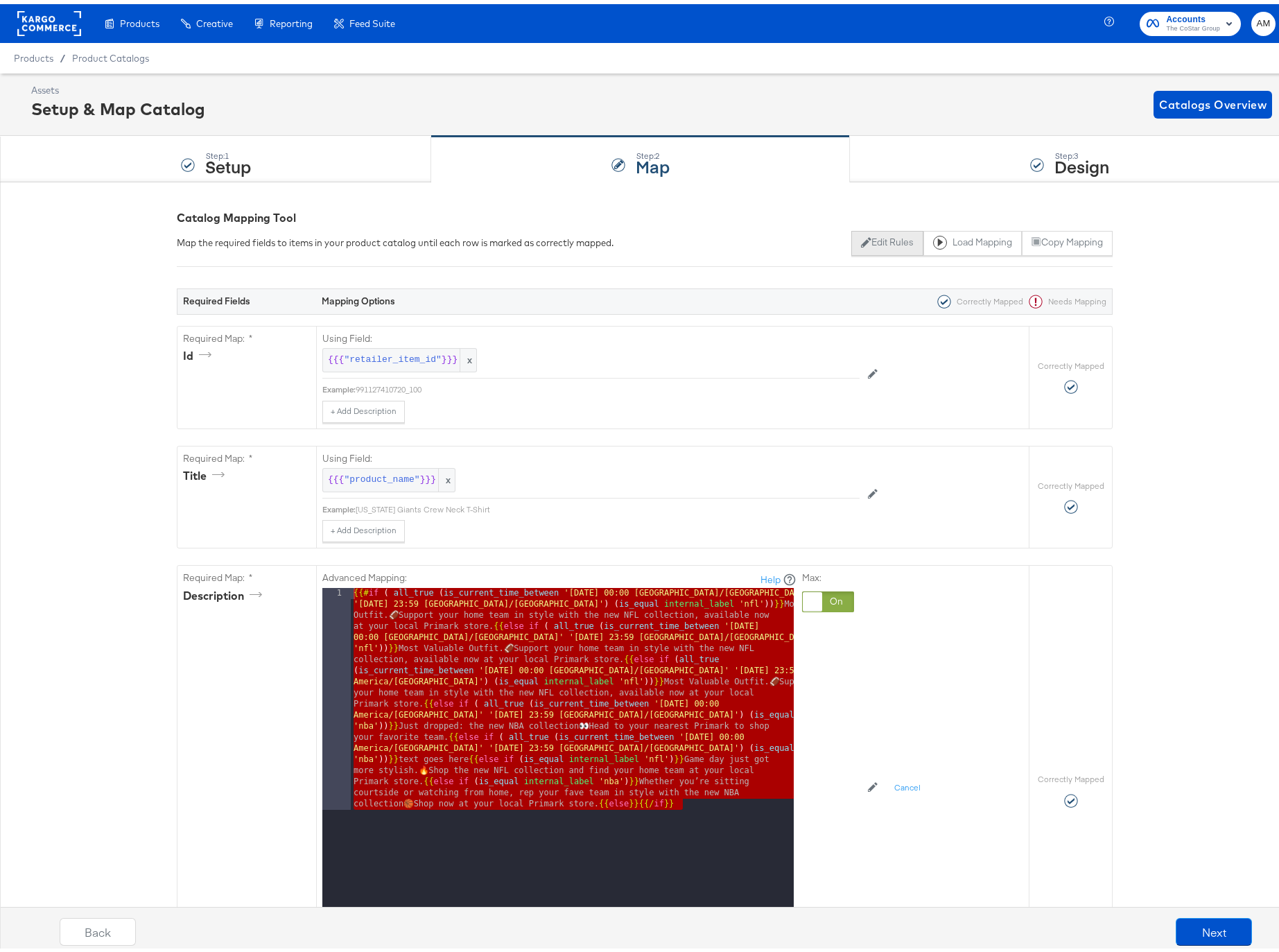
click at [868, 235] on button "Edit Rules" at bounding box center [886, 239] width 71 height 25
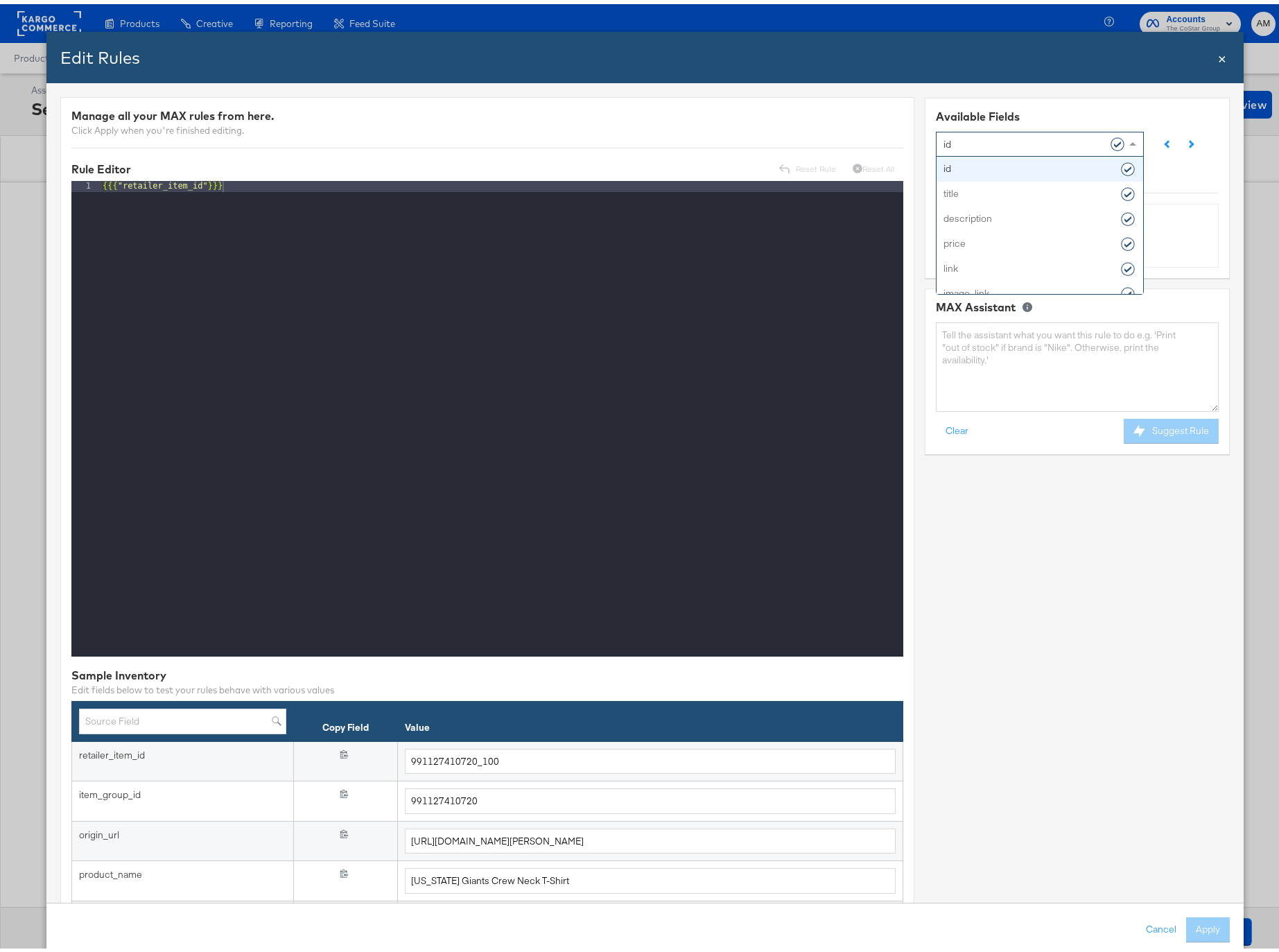
click at [965, 137] on div "id" at bounding box center [1034, 140] width 183 height 24
type input "custo"
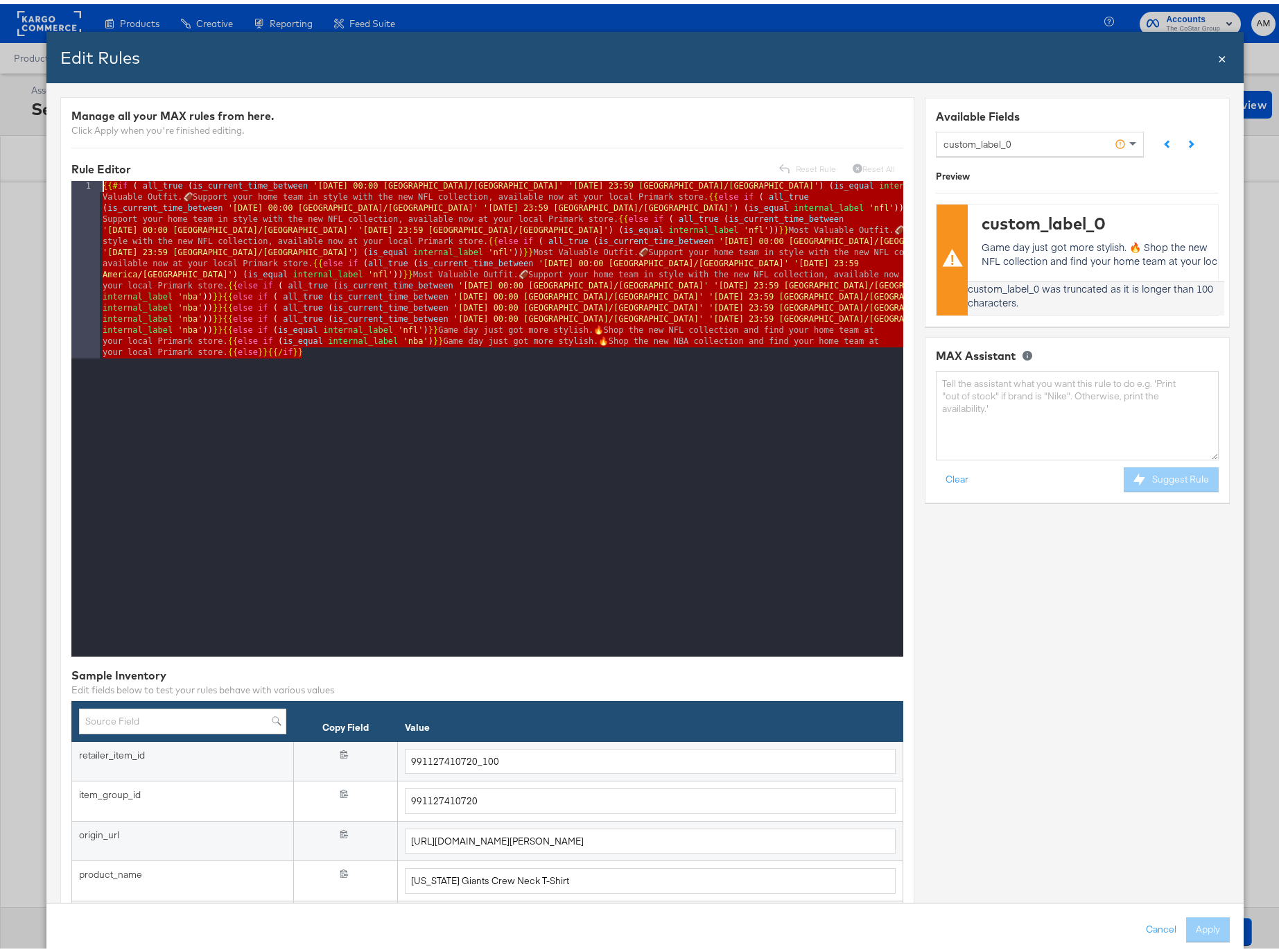
drag, startPoint x: 385, startPoint y: 384, endPoint x: -183, endPoint y: 116, distance: 628.1
click at [0, 116] on html "Products Creative Reporting Feed Suite Accounts The CoStar Group AM Products / …" at bounding box center [645, 476] width 1289 height 952
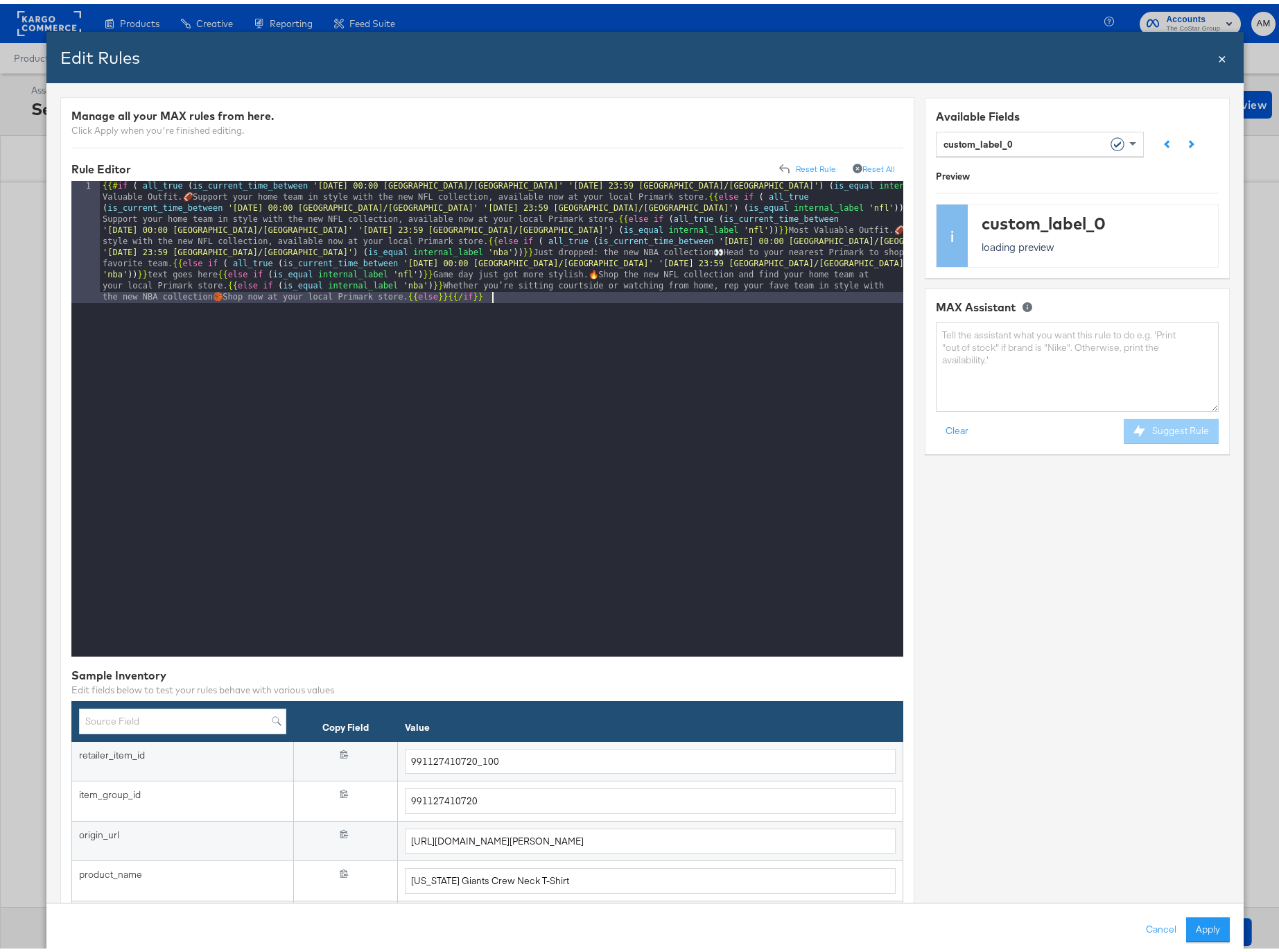
click at [452, 577] on div "{{# if ( all_true ( is_current_time_between '[DATE] 00:00 America/[GEOGRAPHIC_D…" at bounding box center [501, 537] width 803 height 721
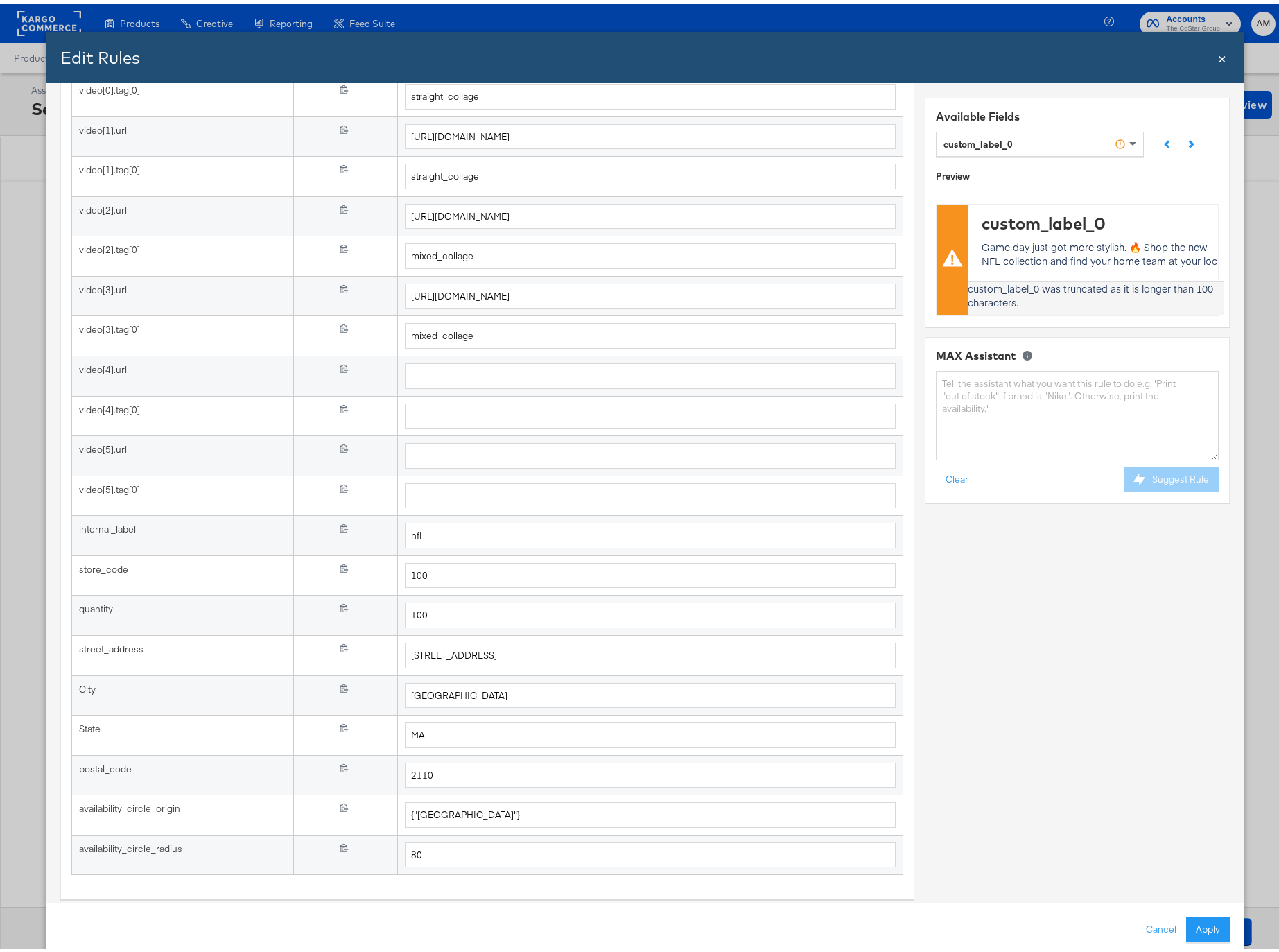
scroll to position [1284, 0]
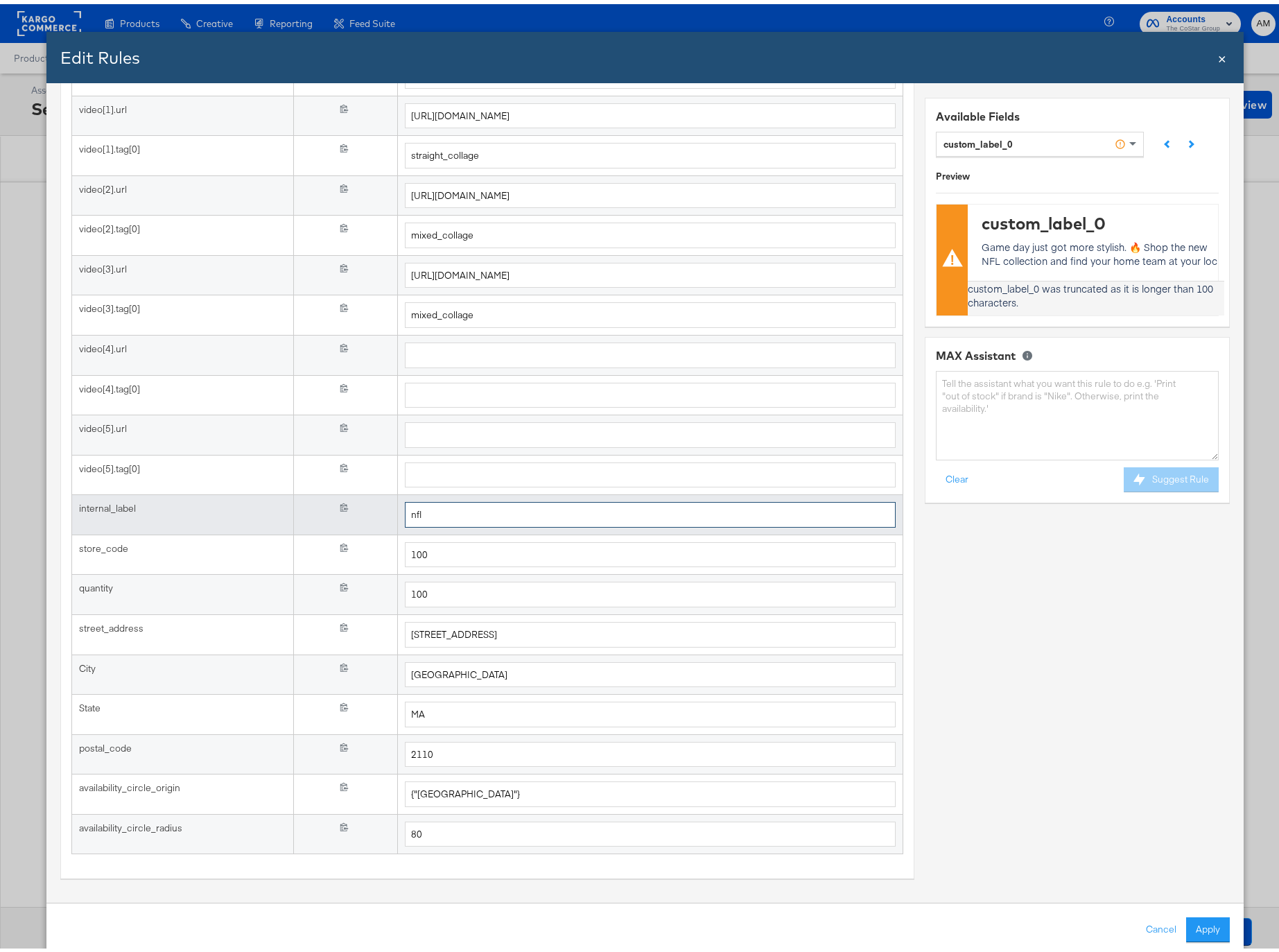
drag, startPoint x: 428, startPoint y: 512, endPoint x: 373, endPoint y: 508, distance: 55.1
click at [374, 508] on tr "internal_label {{{ internal_label }}} nfl" at bounding box center [487, 511] width 831 height 40
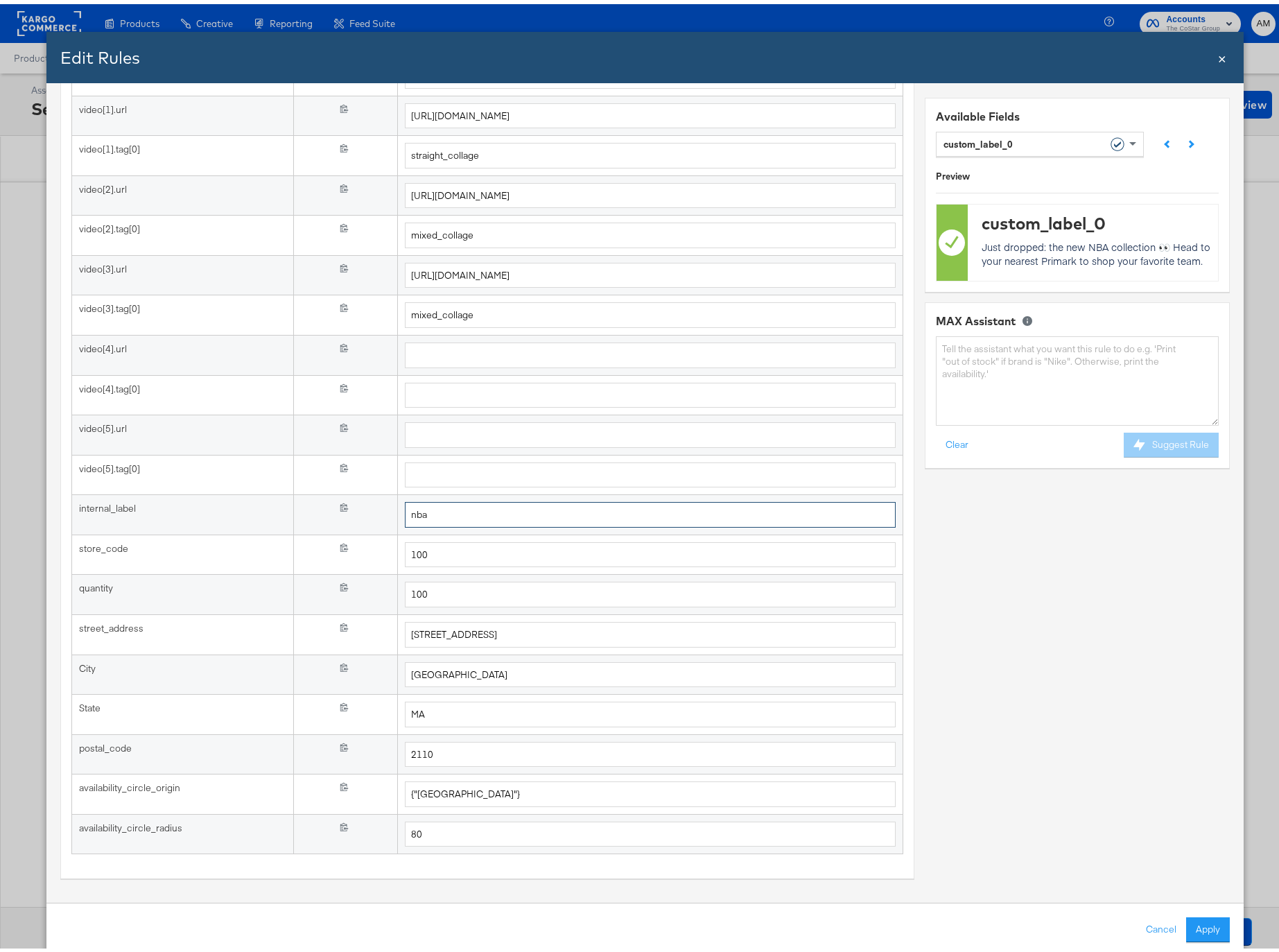
type input "nba"
drag, startPoint x: 970, startPoint y: 246, endPoint x: 1197, endPoint y: 253, distance: 227.1
click at [1197, 253] on p "Just dropped: the new NBA collection 👀 Head to your nearest Primark to shop you…" at bounding box center [1099, 249] width 235 height 28
drag, startPoint x: 416, startPoint y: 510, endPoint x: 340, endPoint y: 507, distance: 76.1
click at [340, 507] on tr "internal_label {{{ internal_label }}} nba" at bounding box center [487, 511] width 831 height 40
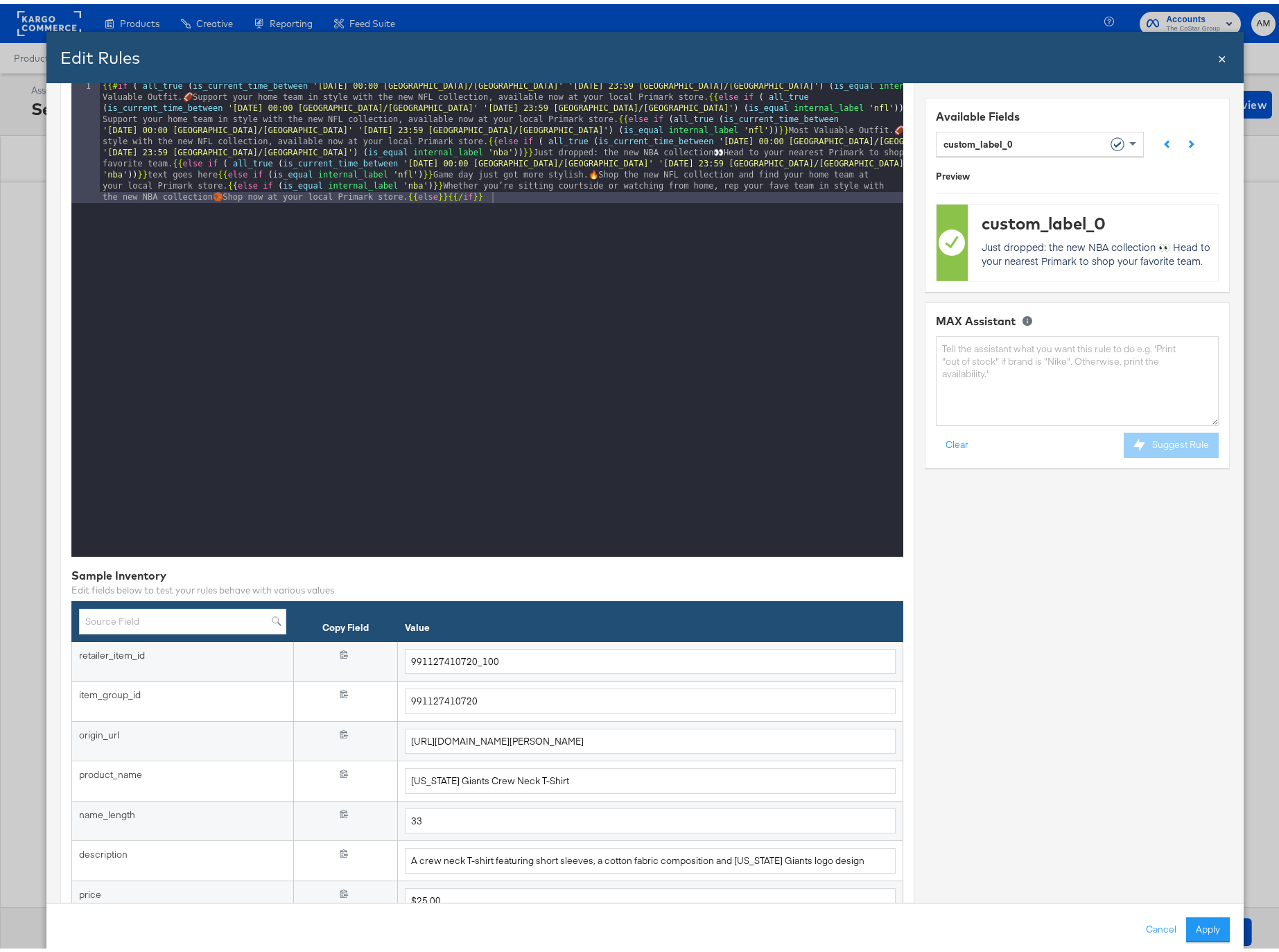
scroll to position [0, 0]
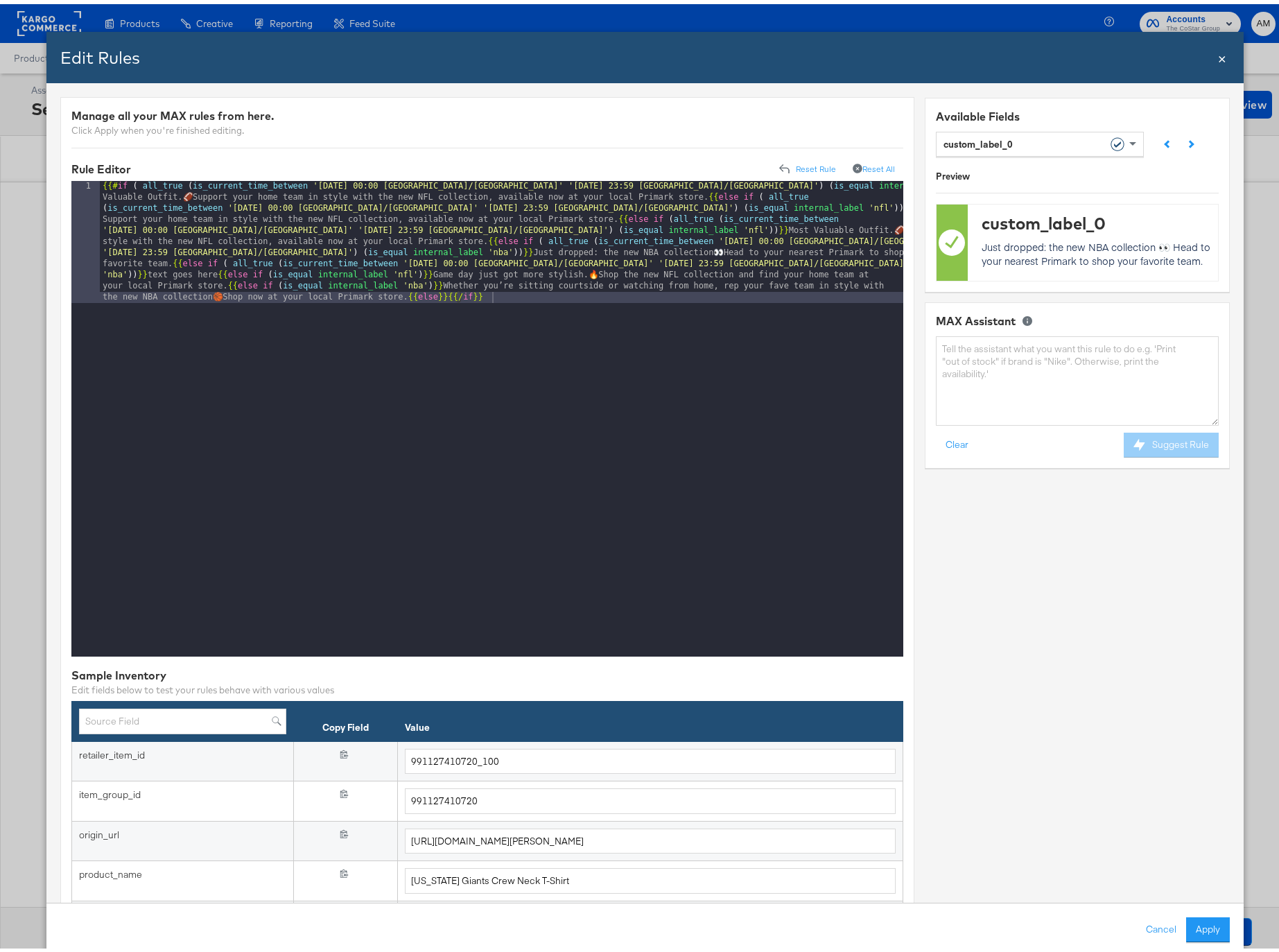
click at [542, 282] on div "{{# if ( all_true ( is_current_time_between '[DATE] 00:00 America/[GEOGRAPHIC_D…" at bounding box center [501, 537] width 803 height 721
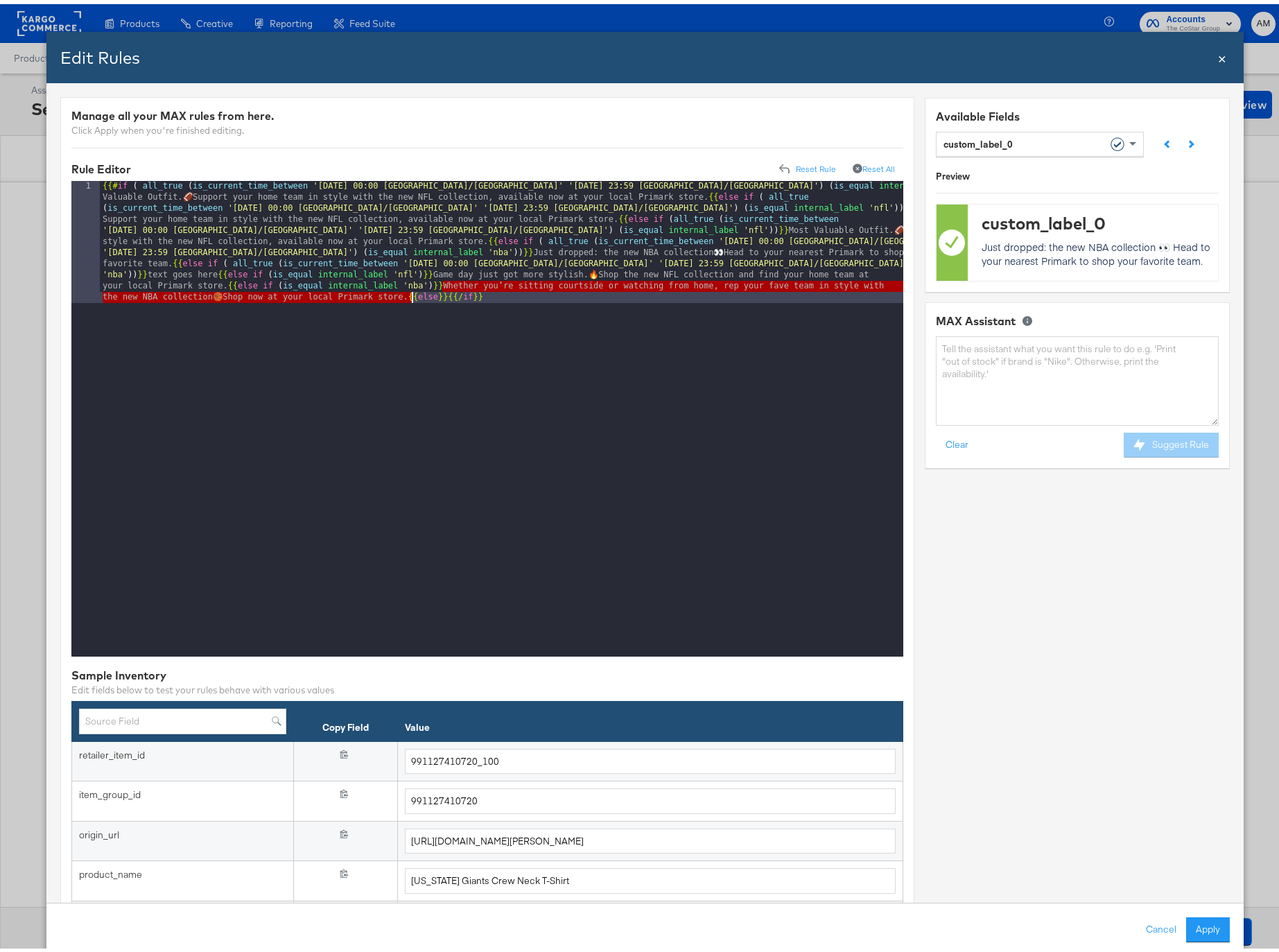
drag, startPoint x: 441, startPoint y: 285, endPoint x: 410, endPoint y: 294, distance: 32.3
click at [413, 294] on div "{{# if ( all_true ( is_current_time_between '[DATE] 00:00 America/[GEOGRAPHIC_D…" at bounding box center [501, 537] width 803 height 721
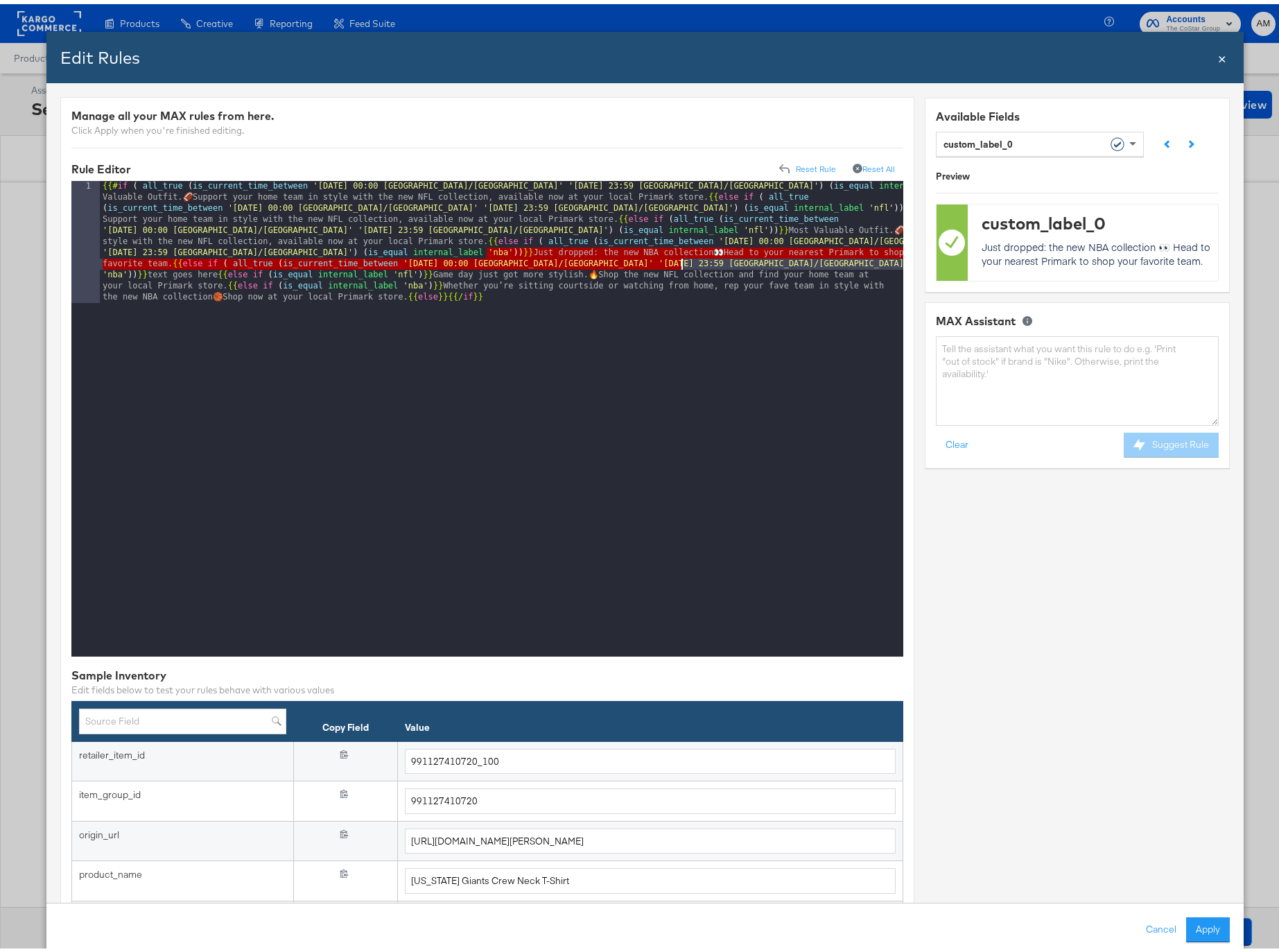
drag, startPoint x: 485, startPoint y: 252, endPoint x: 679, endPoint y: 256, distance: 194.0
click at [679, 256] on div "{{# if ( all_true ( is_current_time_between '[DATE] 00:00 America/[GEOGRAPHIC_D…" at bounding box center [501, 537] width 803 height 721
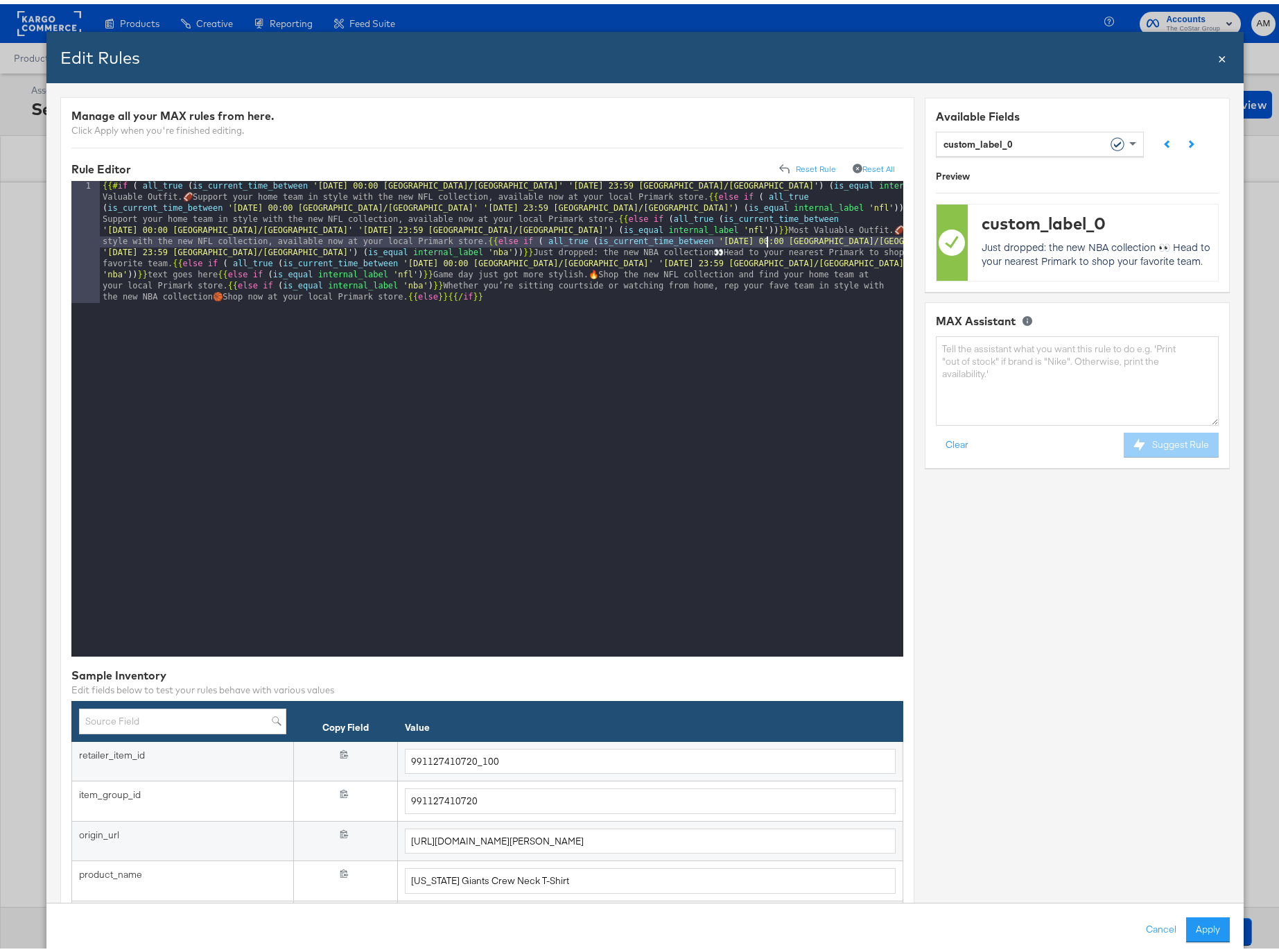
click at [768, 239] on div "{{# if ( all_true ( is_current_time_between '[DATE] 00:00 America/[GEOGRAPHIC_D…" at bounding box center [501, 537] width 803 height 721
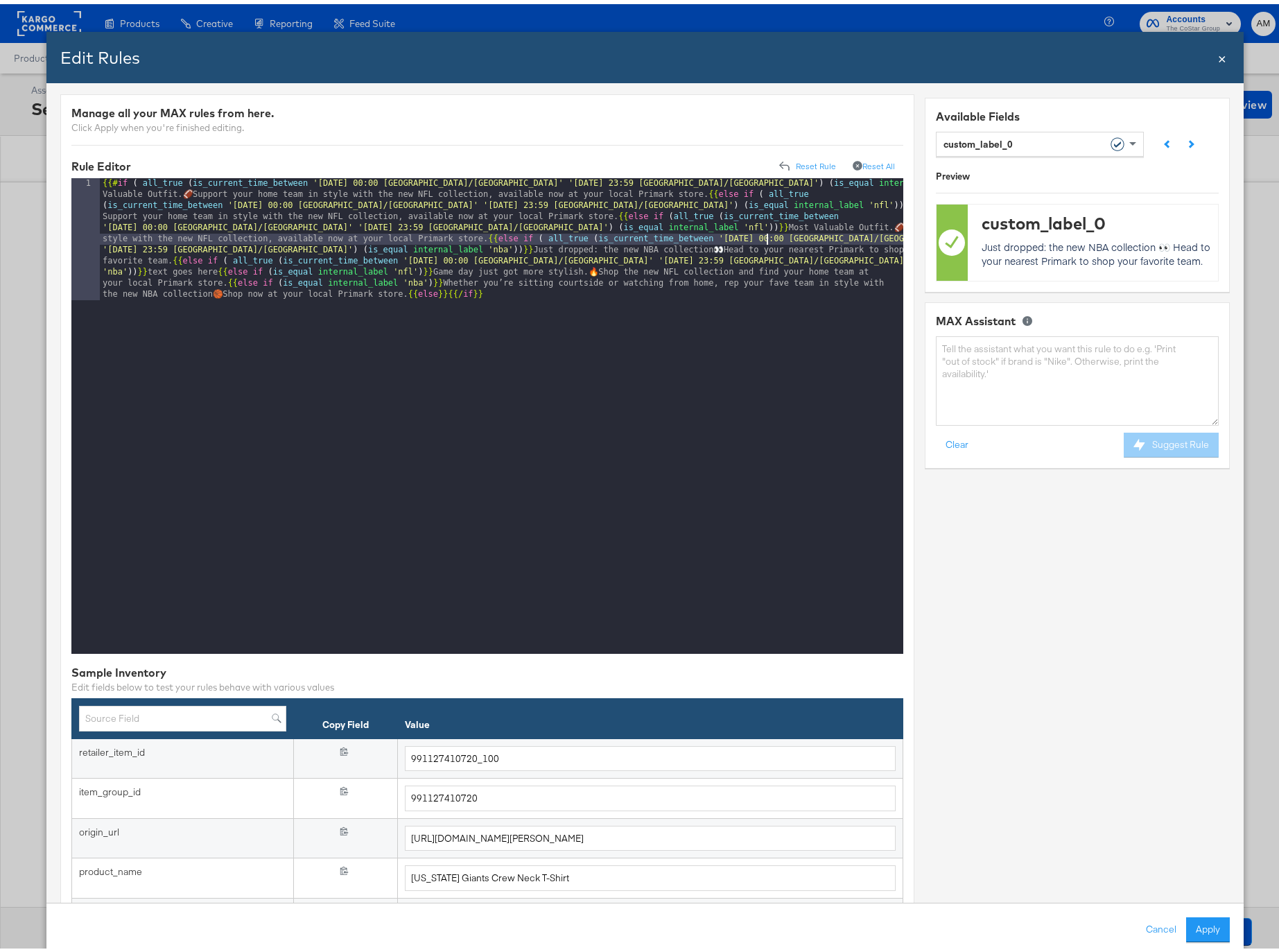
click at [774, 235] on div "{{# if ( all_true ( is_current_time_between '[DATE] 00:00 America/[GEOGRAPHIC_D…" at bounding box center [501, 534] width 803 height 721
drag, startPoint x: 763, startPoint y: 235, endPoint x: 770, endPoint y: 235, distance: 7.0
click at [770, 235] on div "{{# if ( all_true ( is_current_time_between '[DATE] 00:00 America/[GEOGRAPHIC_D…" at bounding box center [501, 534] width 803 height 721
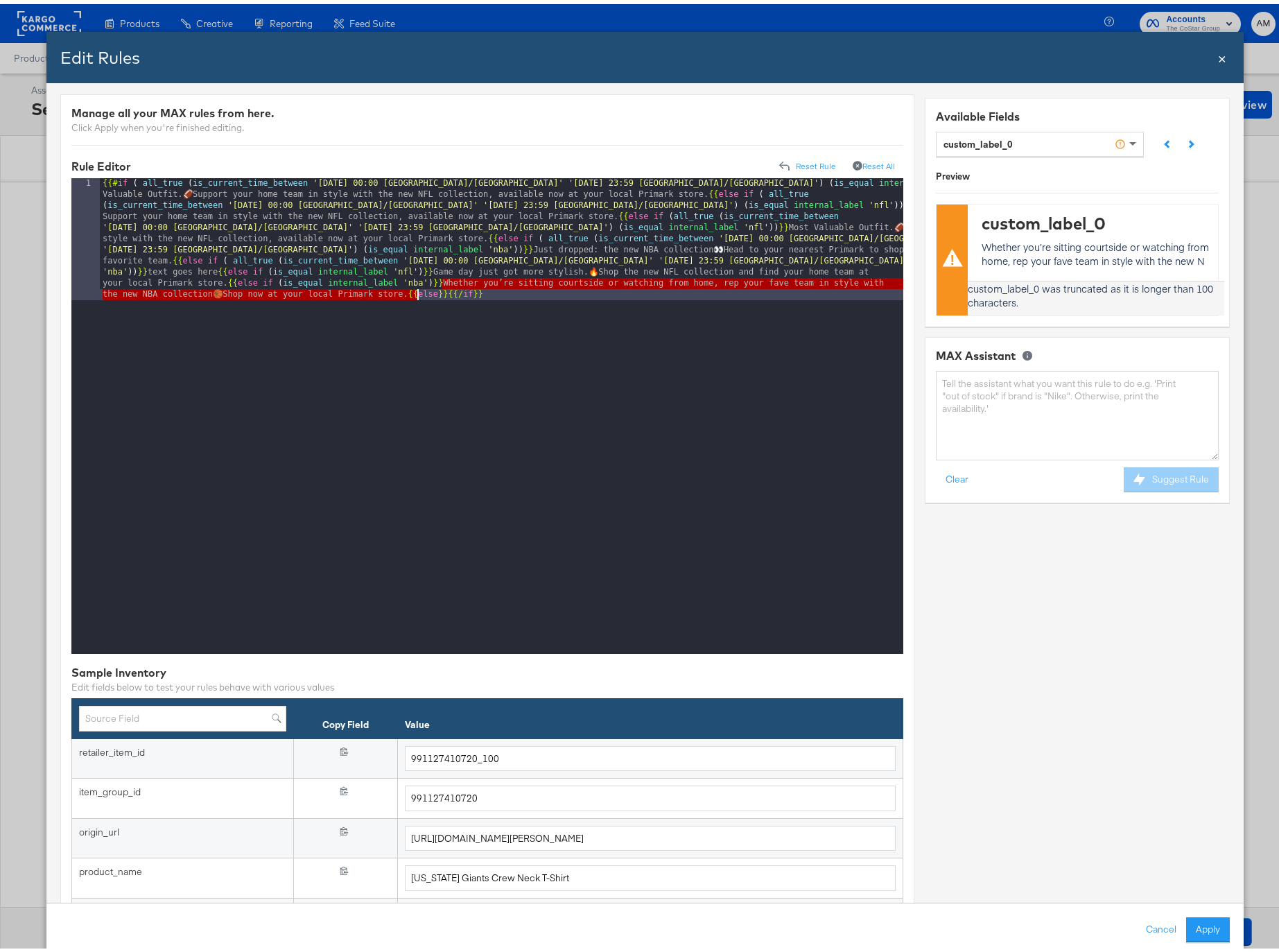
drag, startPoint x: 440, startPoint y: 282, endPoint x: 415, endPoint y: 291, distance: 26.6
click at [415, 291] on div "{{# if ( all_true ( is_current_time_between '[DATE] 00:00 America/[GEOGRAPHIC_D…" at bounding box center [501, 534] width 803 height 721
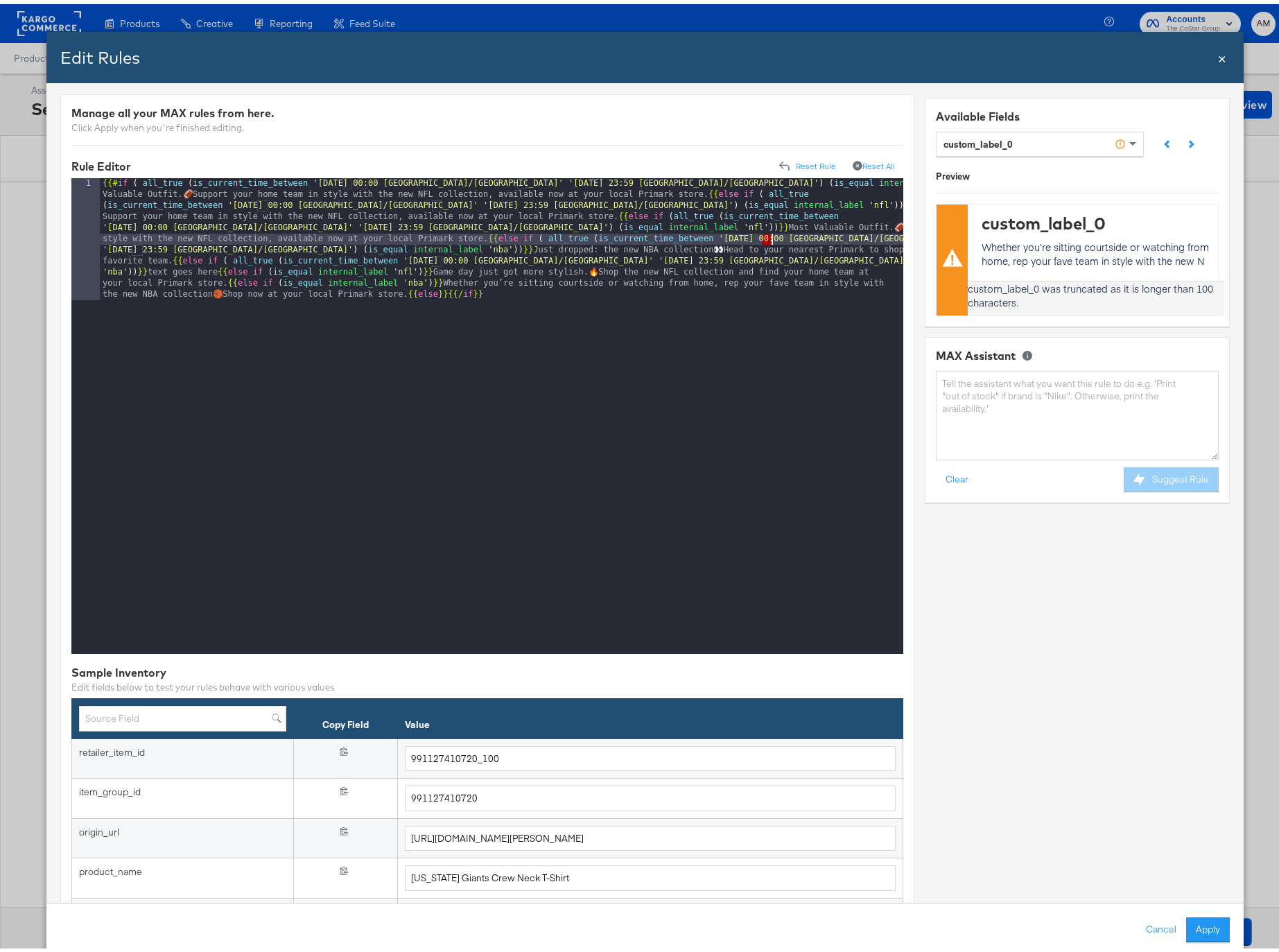
click at [770, 236] on div "{{# if ( all_true ( is_current_time_between '[DATE] 00:00 America/[GEOGRAPHIC_D…" at bounding box center [501, 534] width 803 height 721
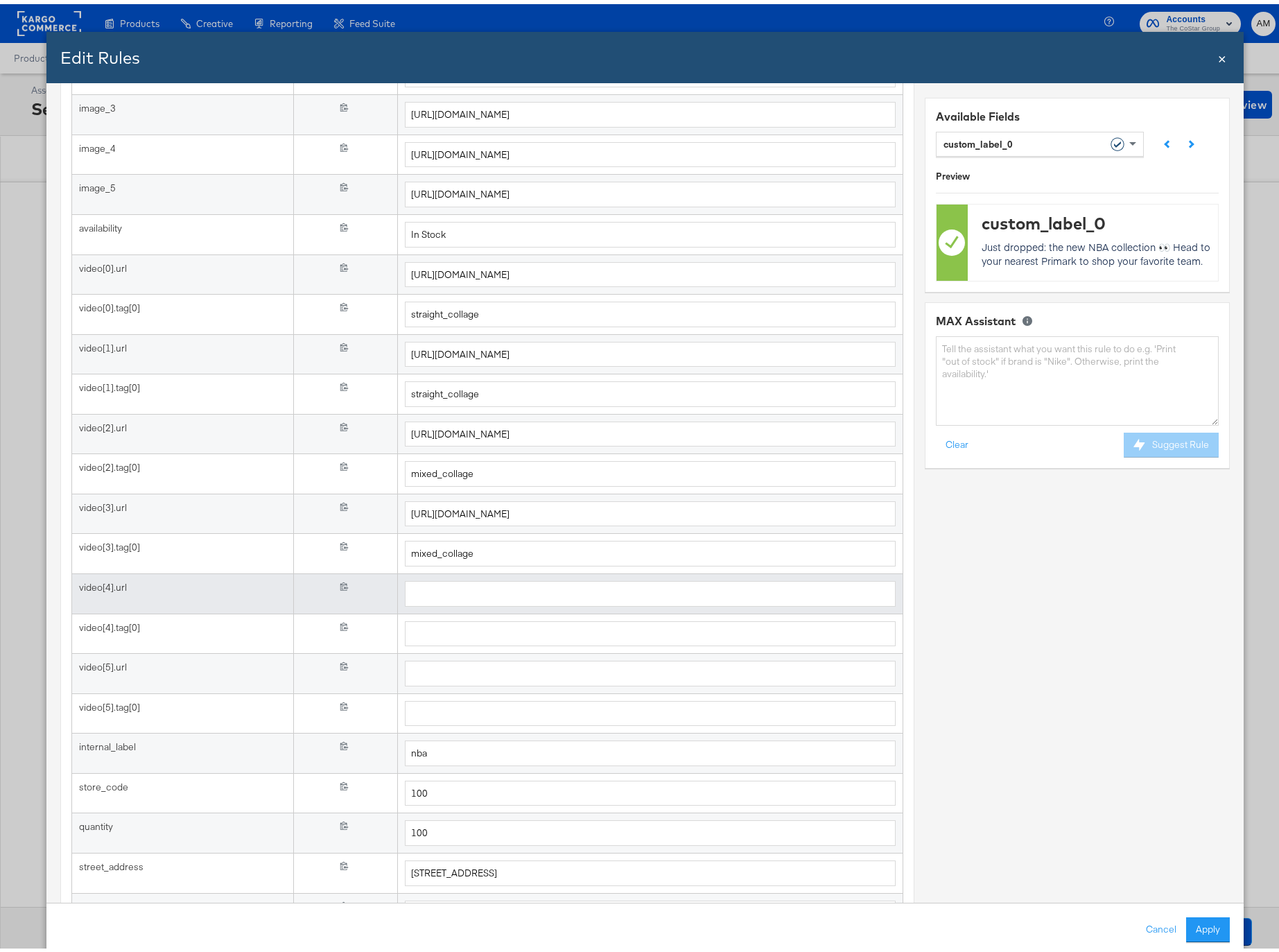
scroll to position [1284, 0]
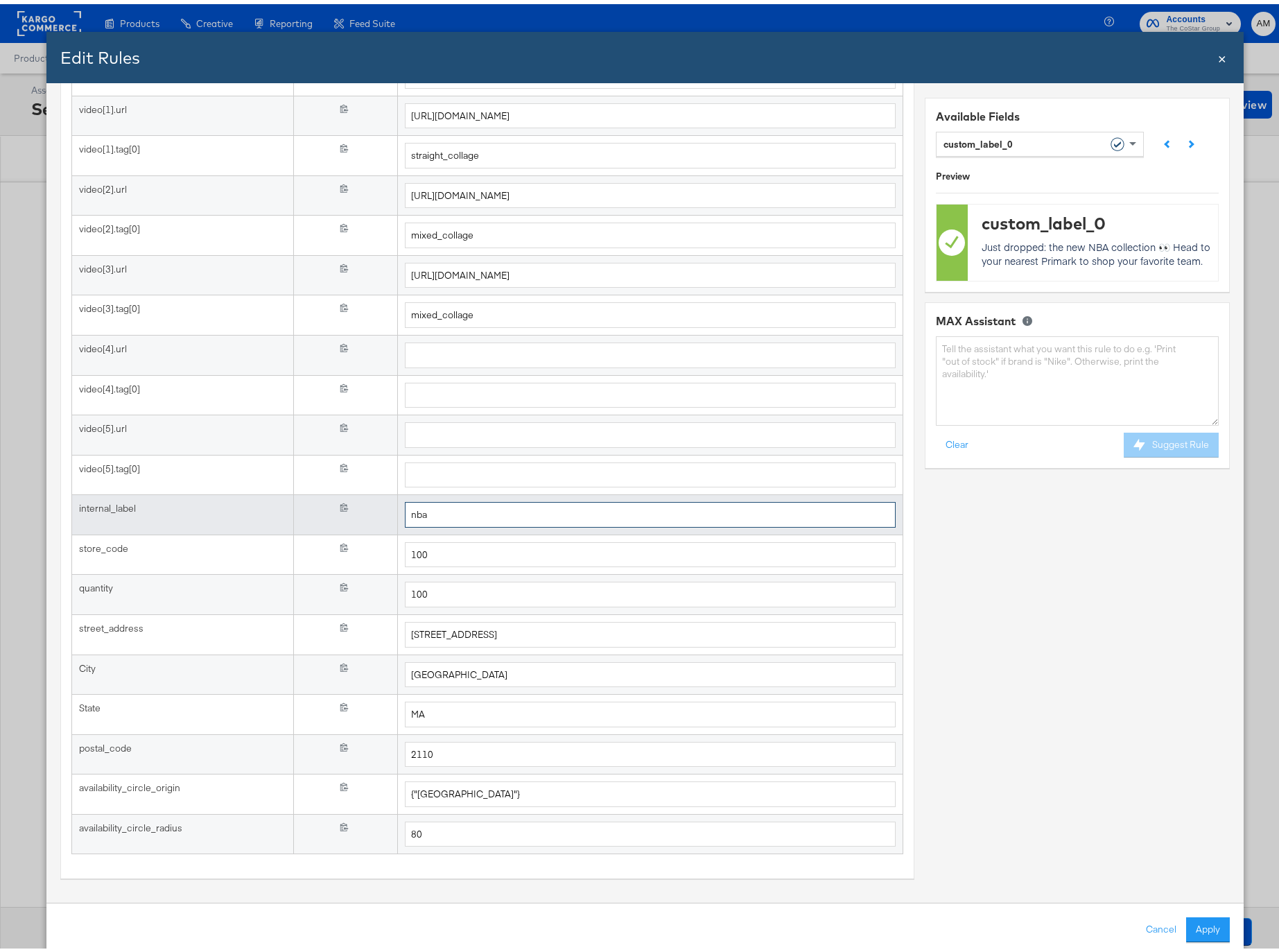
click at [422, 513] on input "nba" at bounding box center [649, 511] width 491 height 26
type input "f"
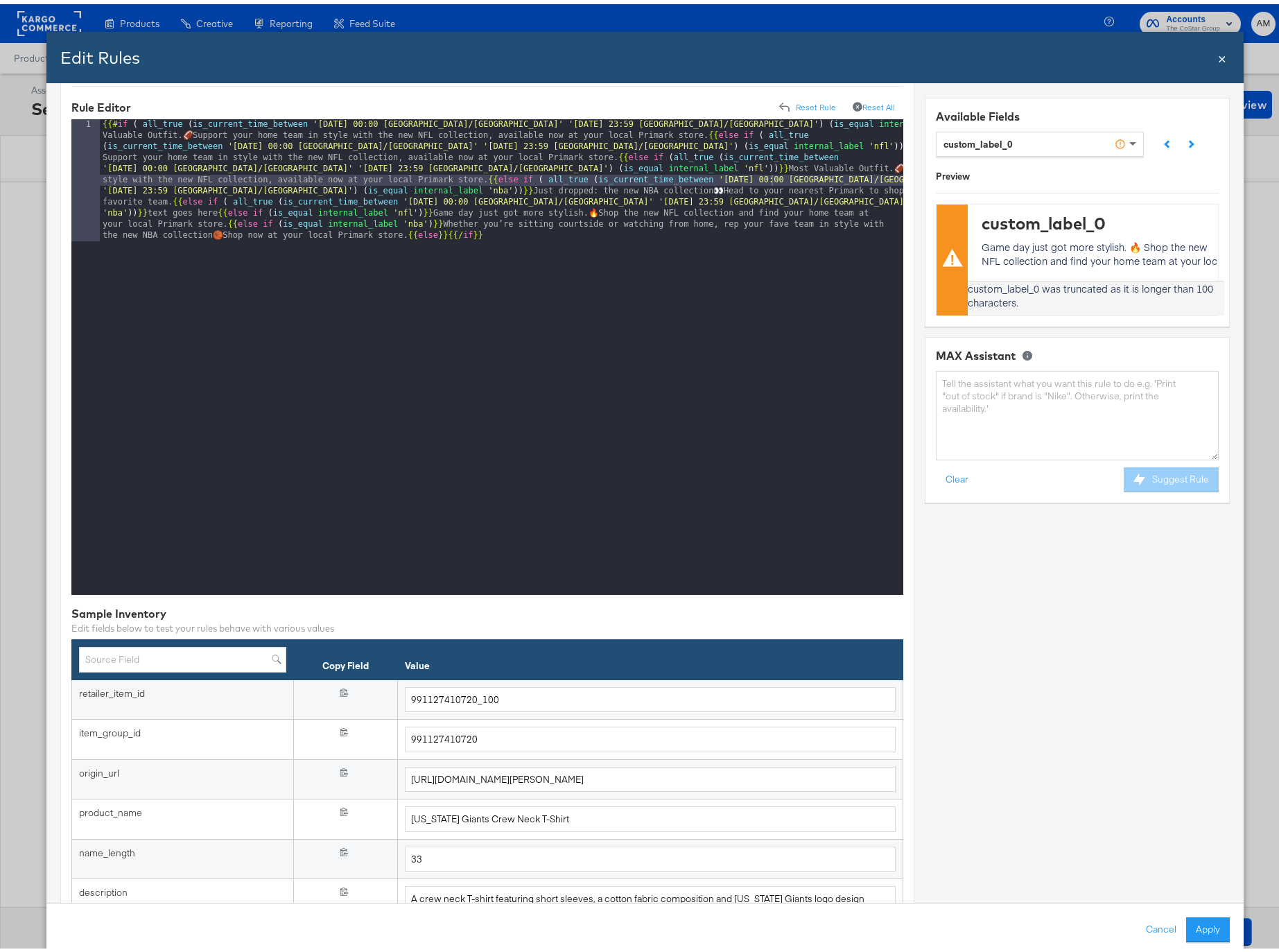
scroll to position [0, 0]
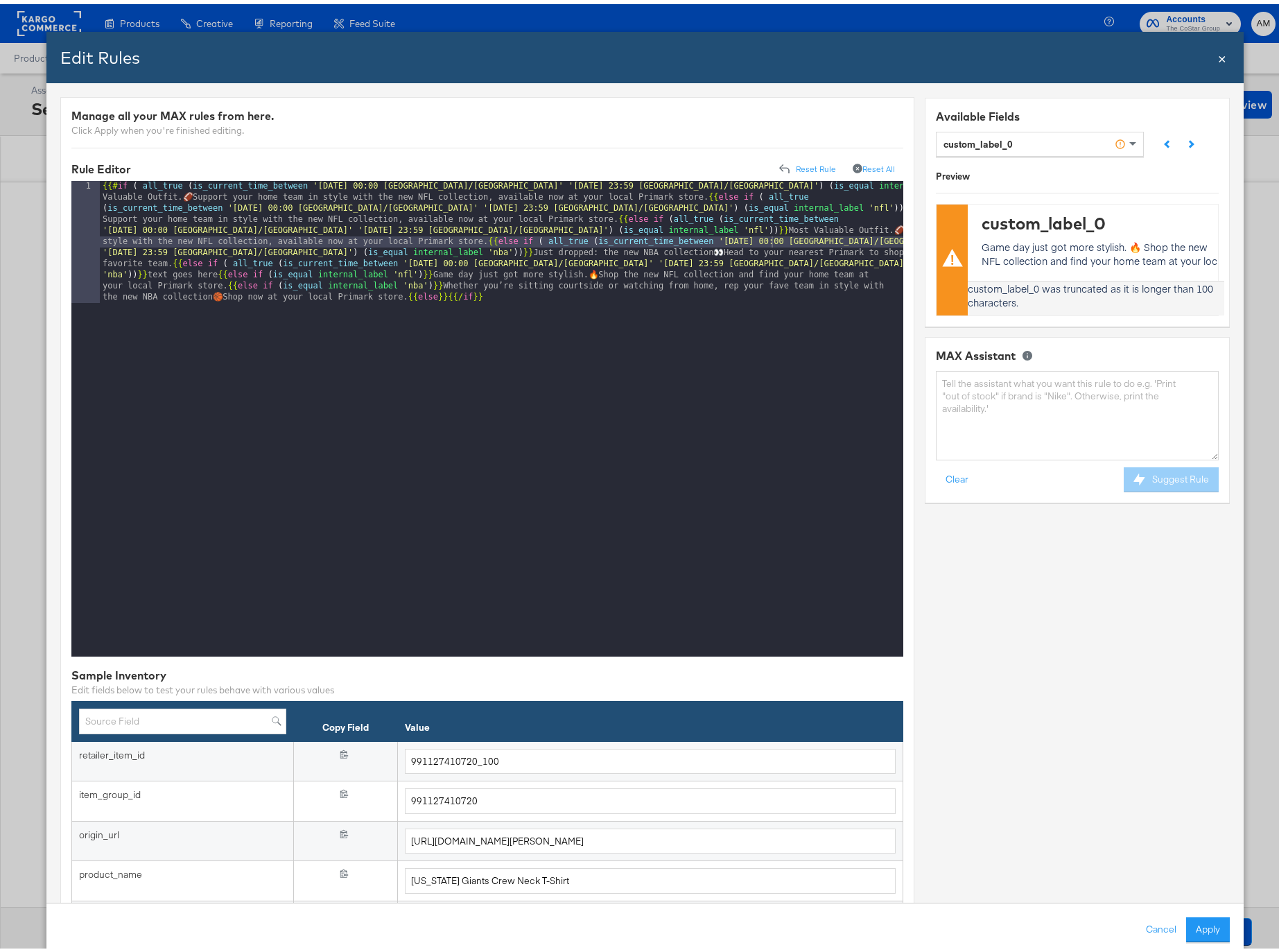
type input "nfl"
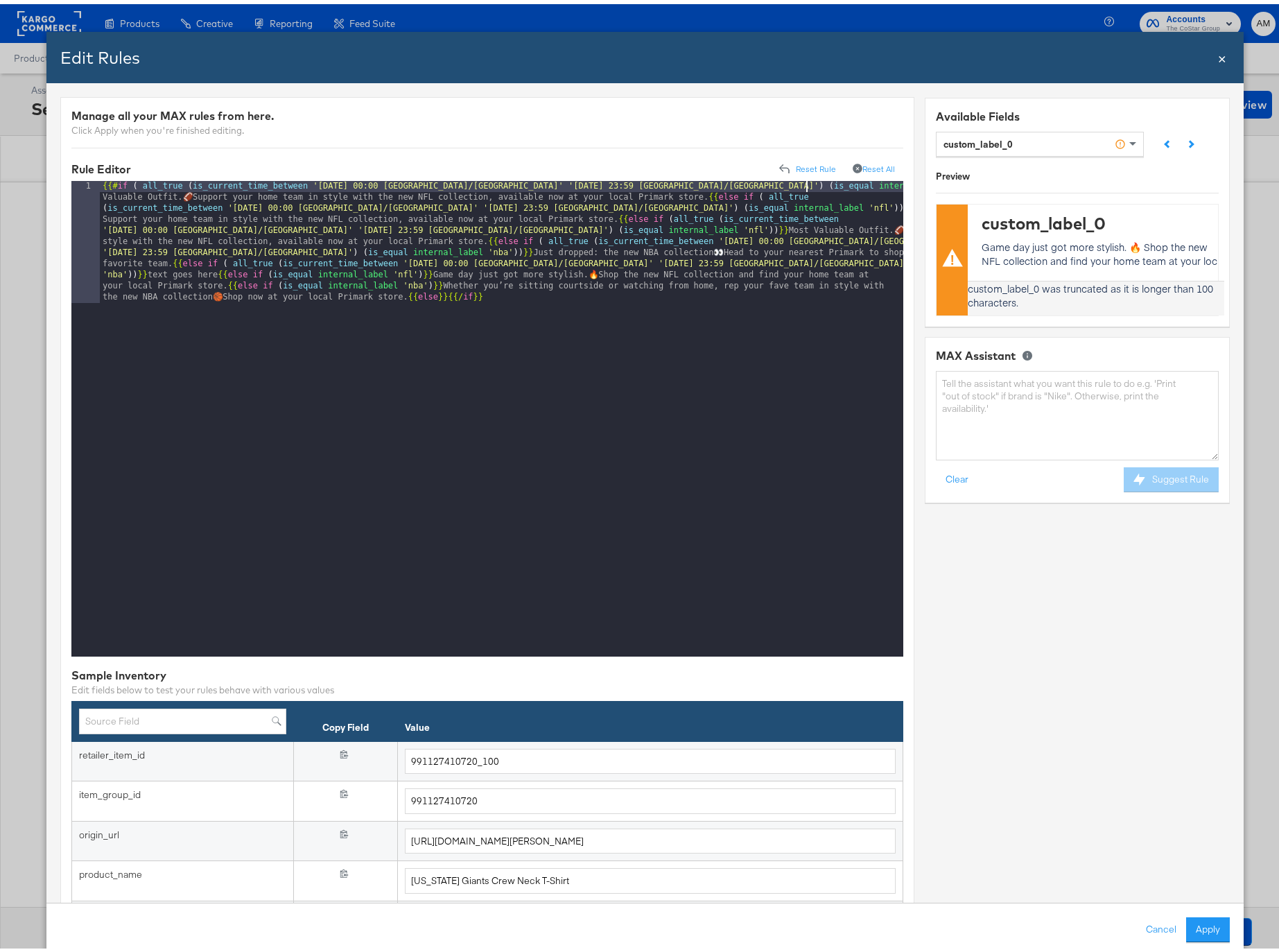
click at [807, 182] on div "{{# if ( all_true ( is_current_time_between '[DATE] 00:00 America/[GEOGRAPHIC_D…" at bounding box center [501, 537] width 803 height 721
click at [352, 180] on div "{{# if ( all_true ( is_current_time_between '[DATE] 00:00 America/[GEOGRAPHIC_D…" at bounding box center [501, 537] width 803 height 721
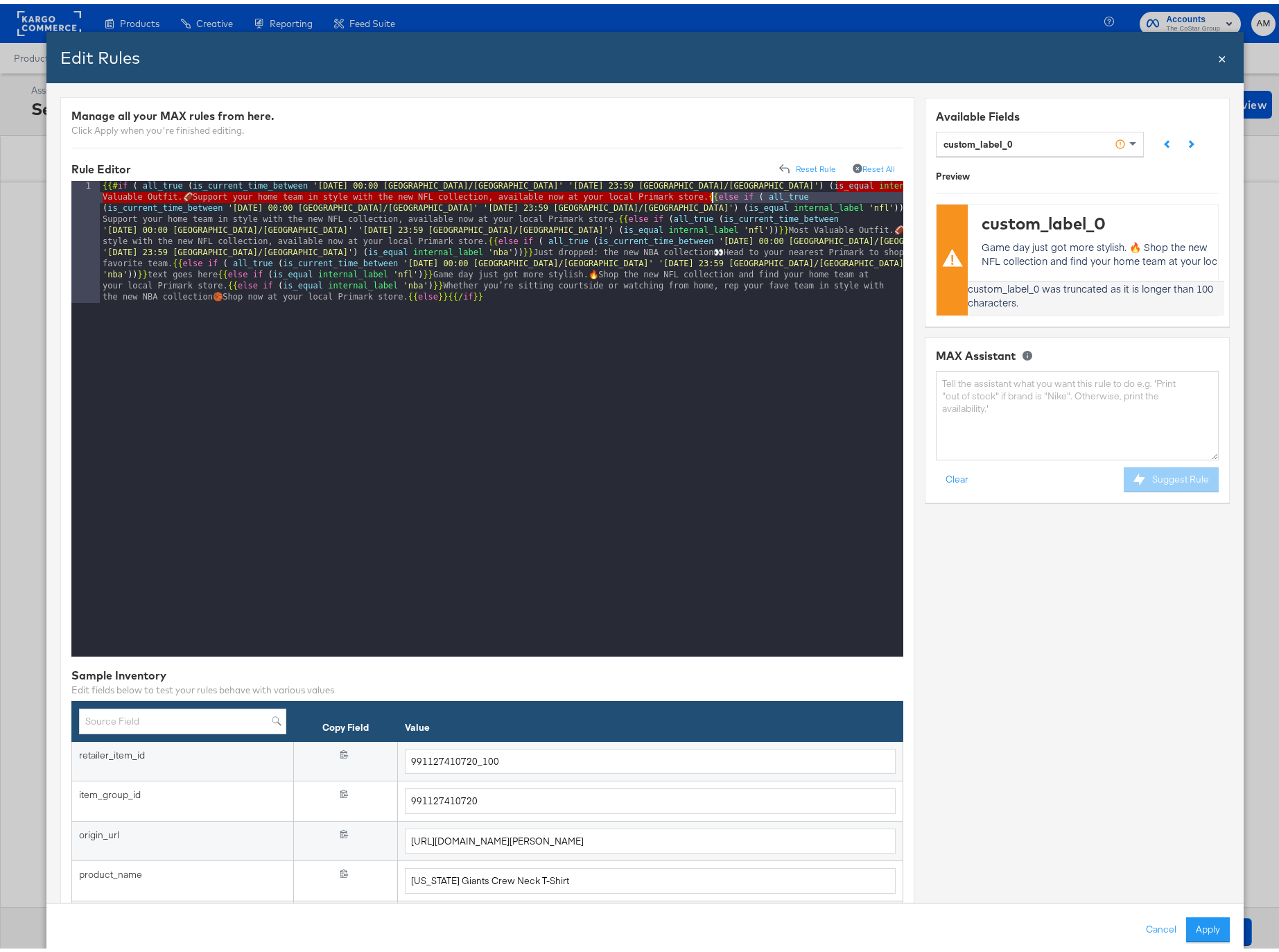
drag, startPoint x: 837, startPoint y: 181, endPoint x: 713, endPoint y: 196, distance: 124.9
click at [713, 196] on div "{{# if ( all_true ( is_current_time_between '[DATE] 00:00 America/[GEOGRAPHIC_D…" at bounding box center [501, 537] width 803 height 721
click at [534, 268] on div "{{# if ( all_true ( is_current_time_between '[DATE] 00:00 America/[GEOGRAPHIC_D…" at bounding box center [501, 537] width 803 height 721
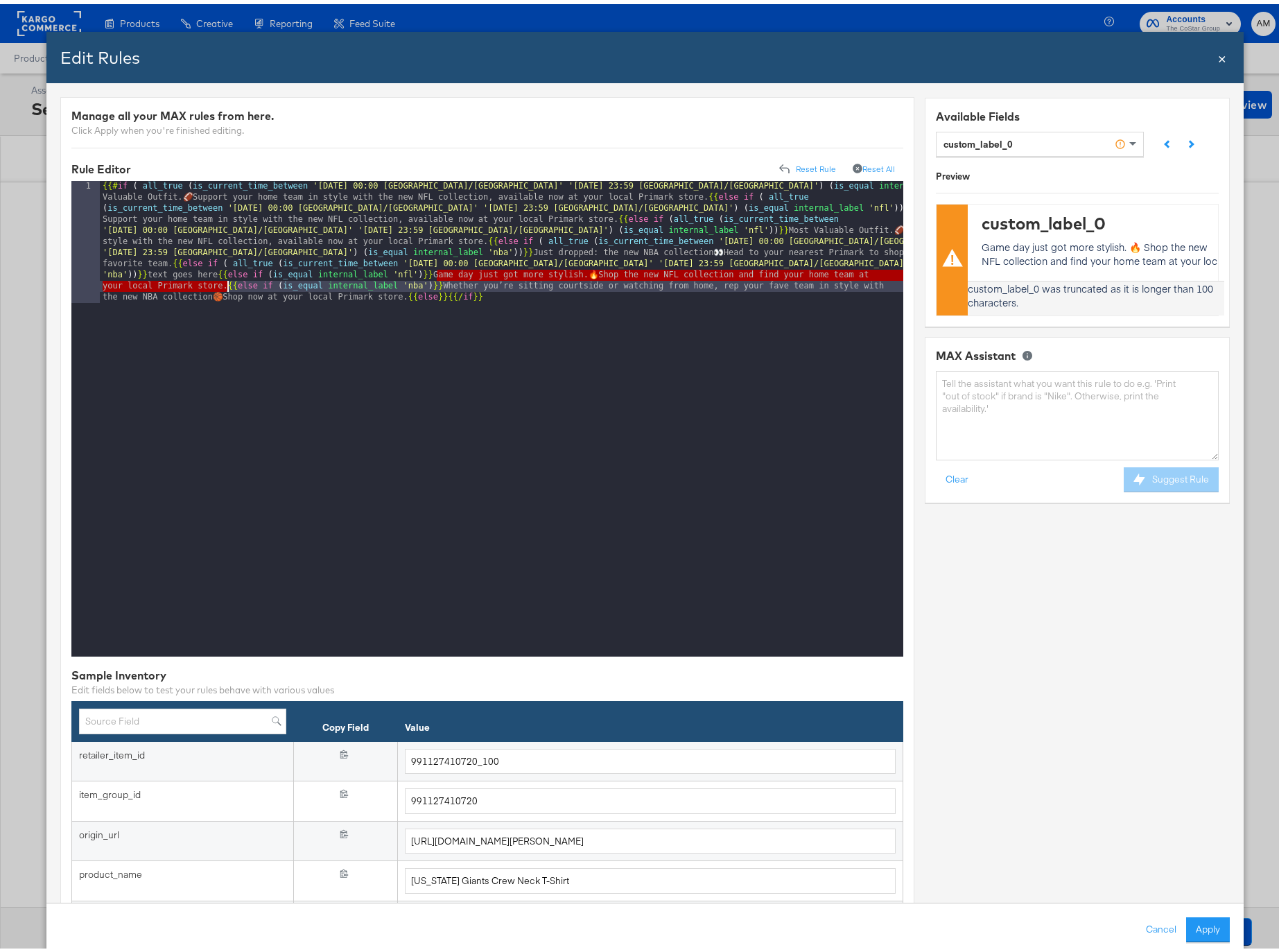
drag, startPoint x: 457, startPoint y: 274, endPoint x: 226, endPoint y: 281, distance: 231.1
click at [226, 281] on div "{{# if ( all_true ( is_current_time_between '[DATE] 00:00 America/[GEOGRAPHIC_D…" at bounding box center [501, 537] width 803 height 721
click at [1192, 801] on button "Apply" at bounding box center [1208, 925] width 44 height 25
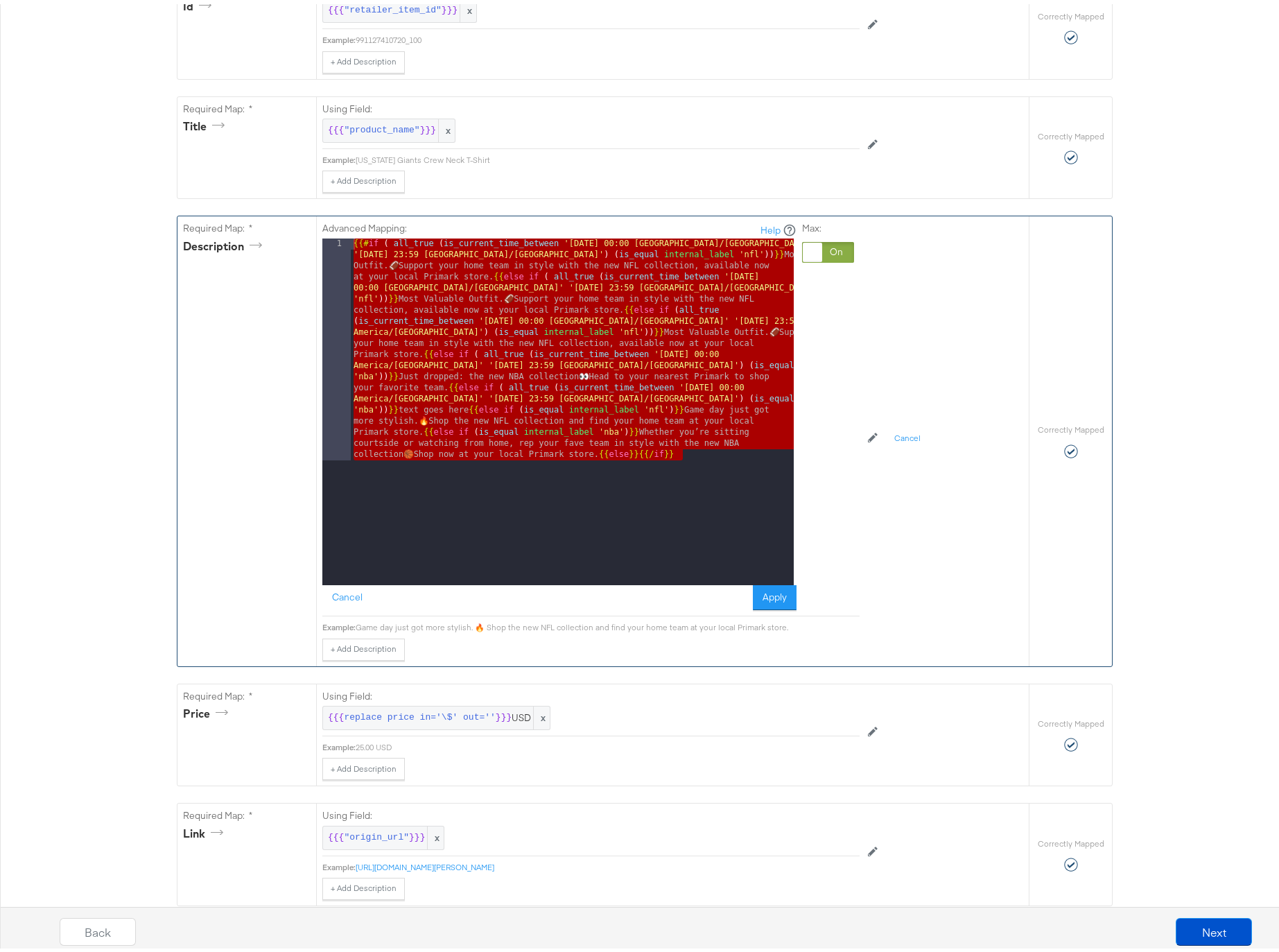
scroll to position [478, 0]
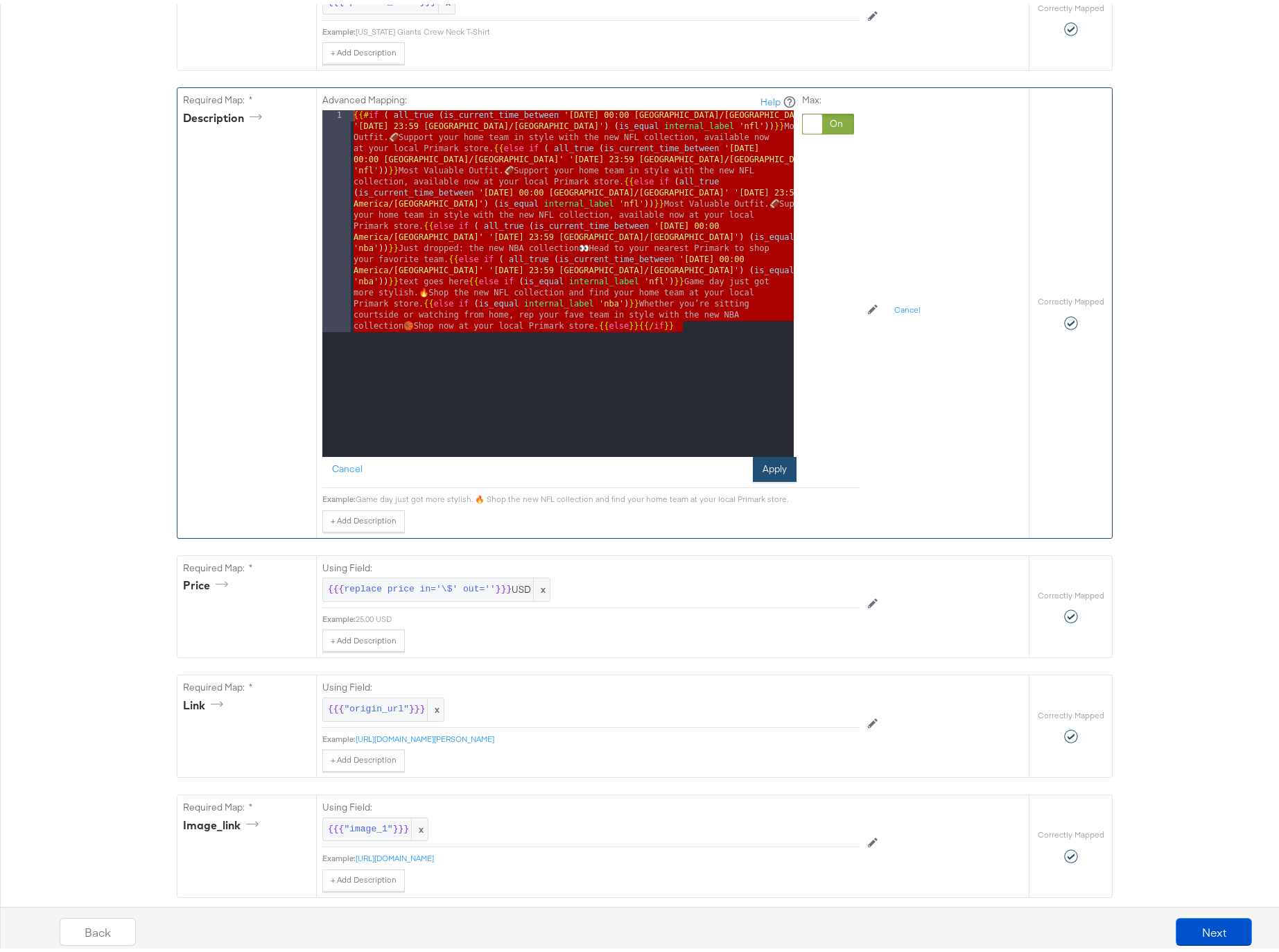
click at [759, 456] on button "Apply" at bounding box center [775, 464] width 44 height 25
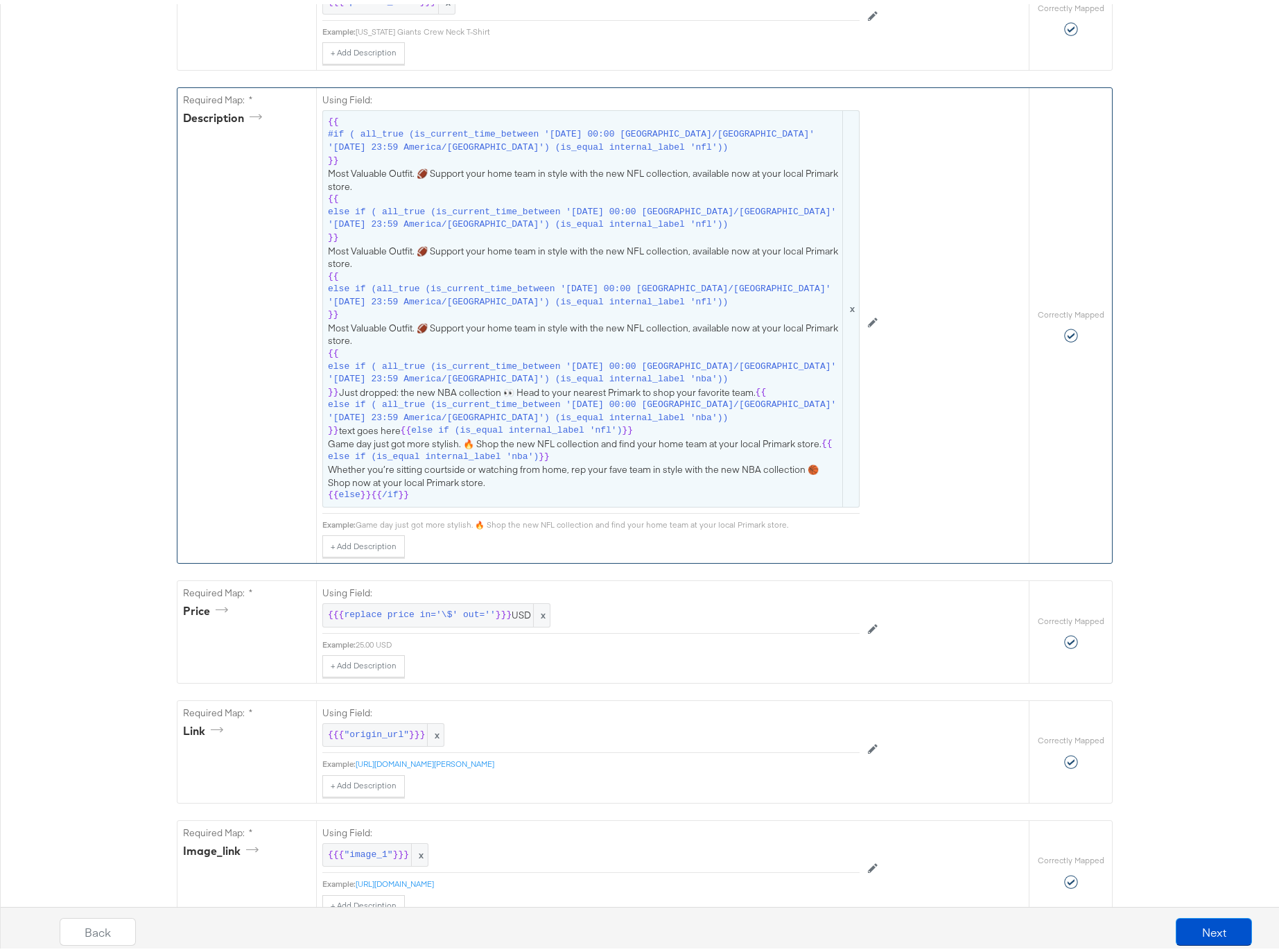
click at [499, 157] on span "{{ #if ( all_true (is_current_time_between '[DATE] 00:00 America/[GEOGRAPHIC_DA…" at bounding box center [590, 305] width 526 height 386
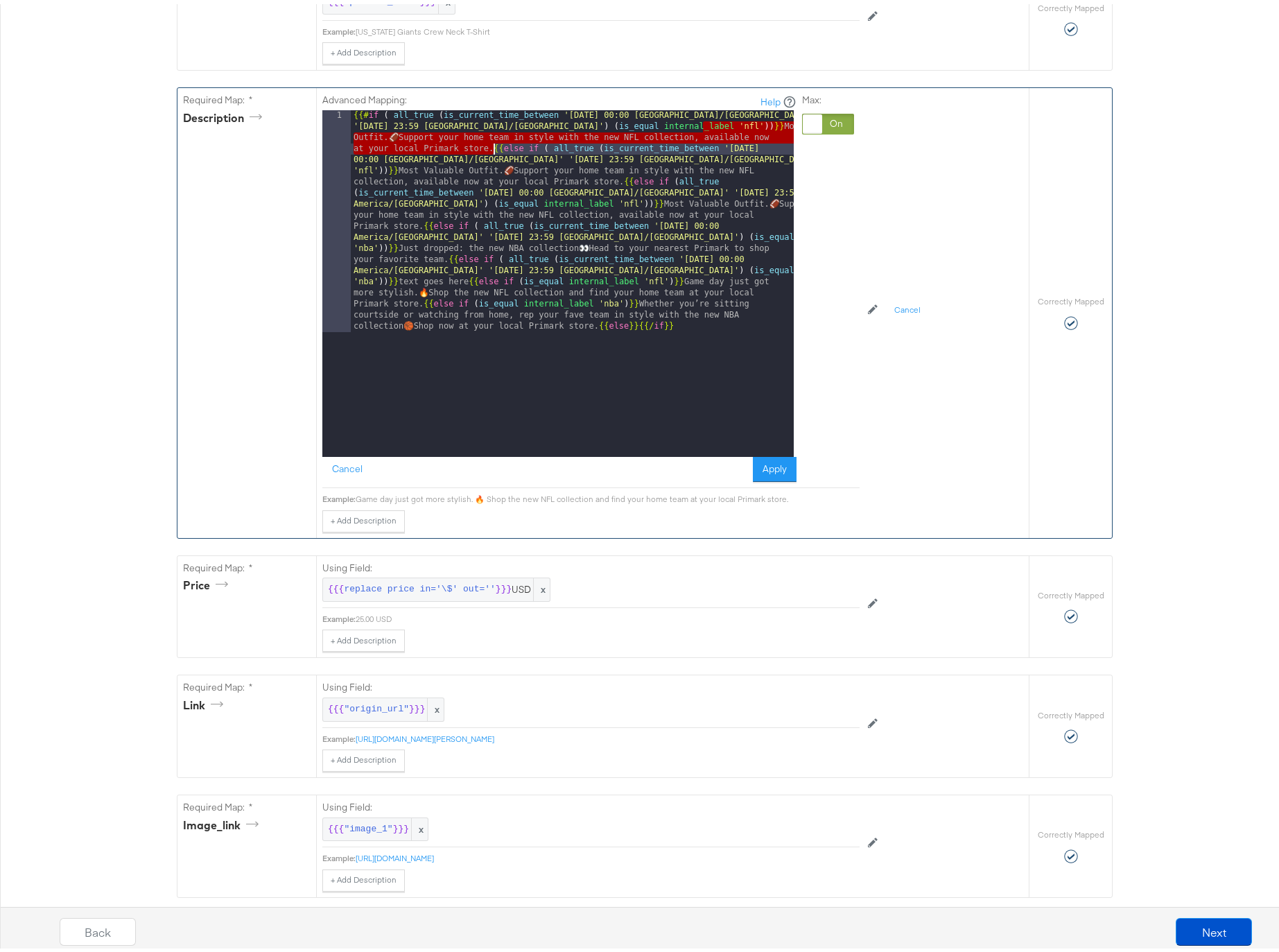
drag, startPoint x: 699, startPoint y: 124, endPoint x: 489, endPoint y: 145, distance: 211.0
click at [489, 145] on div "{{# if ( all_true ( is_current_time_between '[DATE] 00:00 America/[GEOGRAPHIC_D…" at bounding box center [572, 501] width 443 height 790
